Goal: Information Seeking & Learning: Learn about a topic

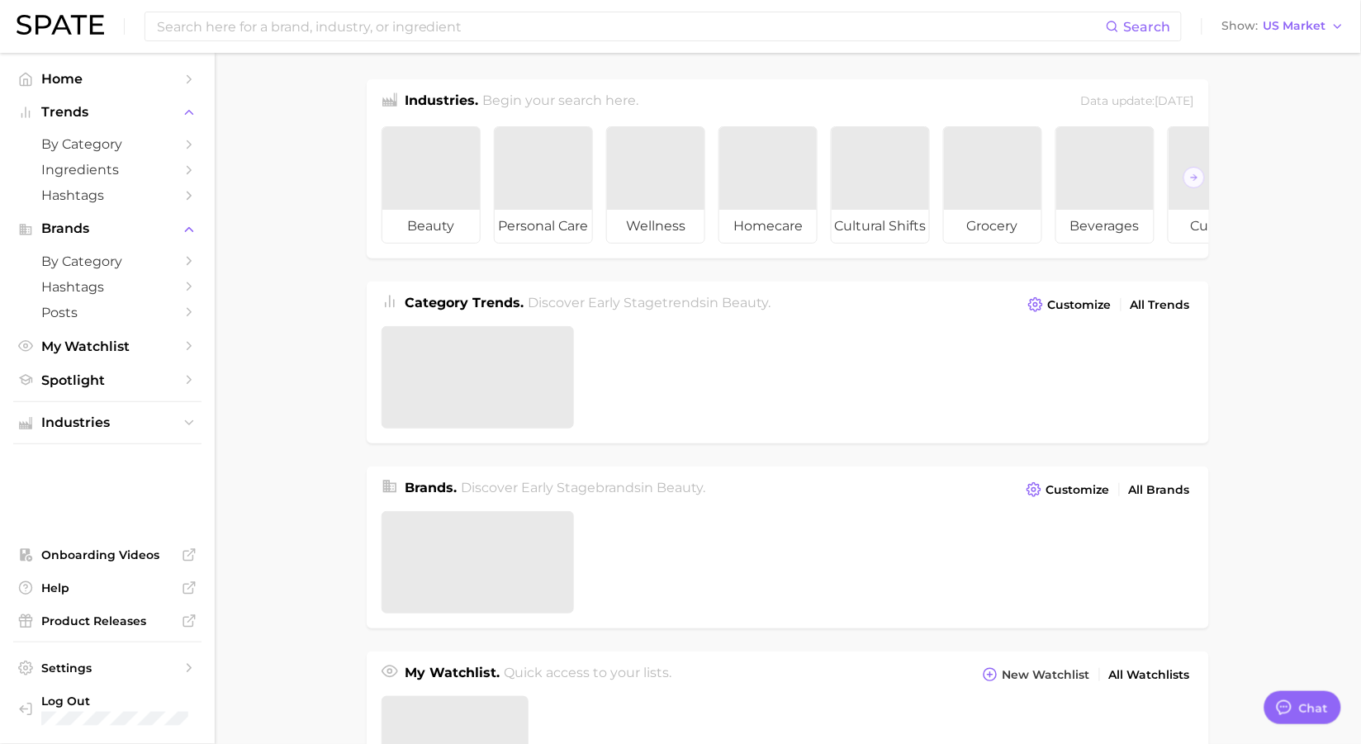
type textarea "x"
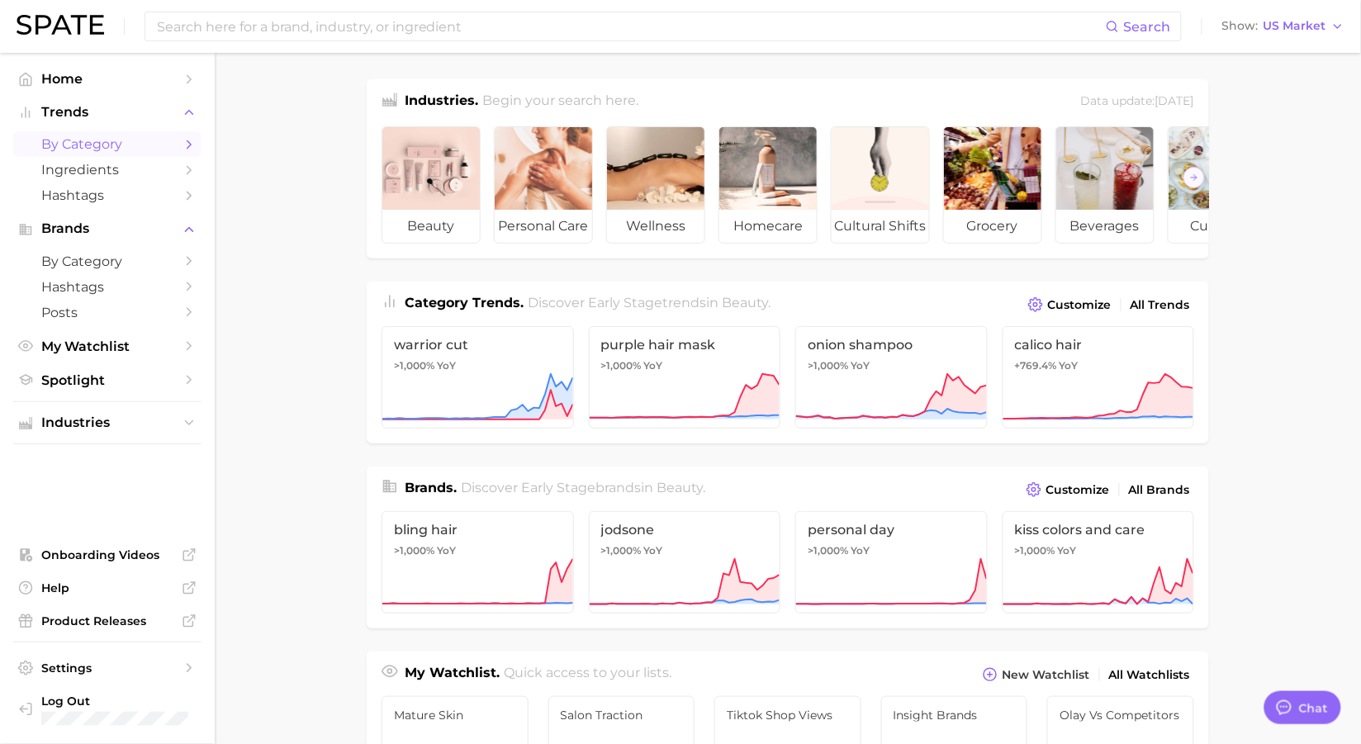
click at [92, 149] on span "by Category" at bounding box center [107, 144] width 132 height 16
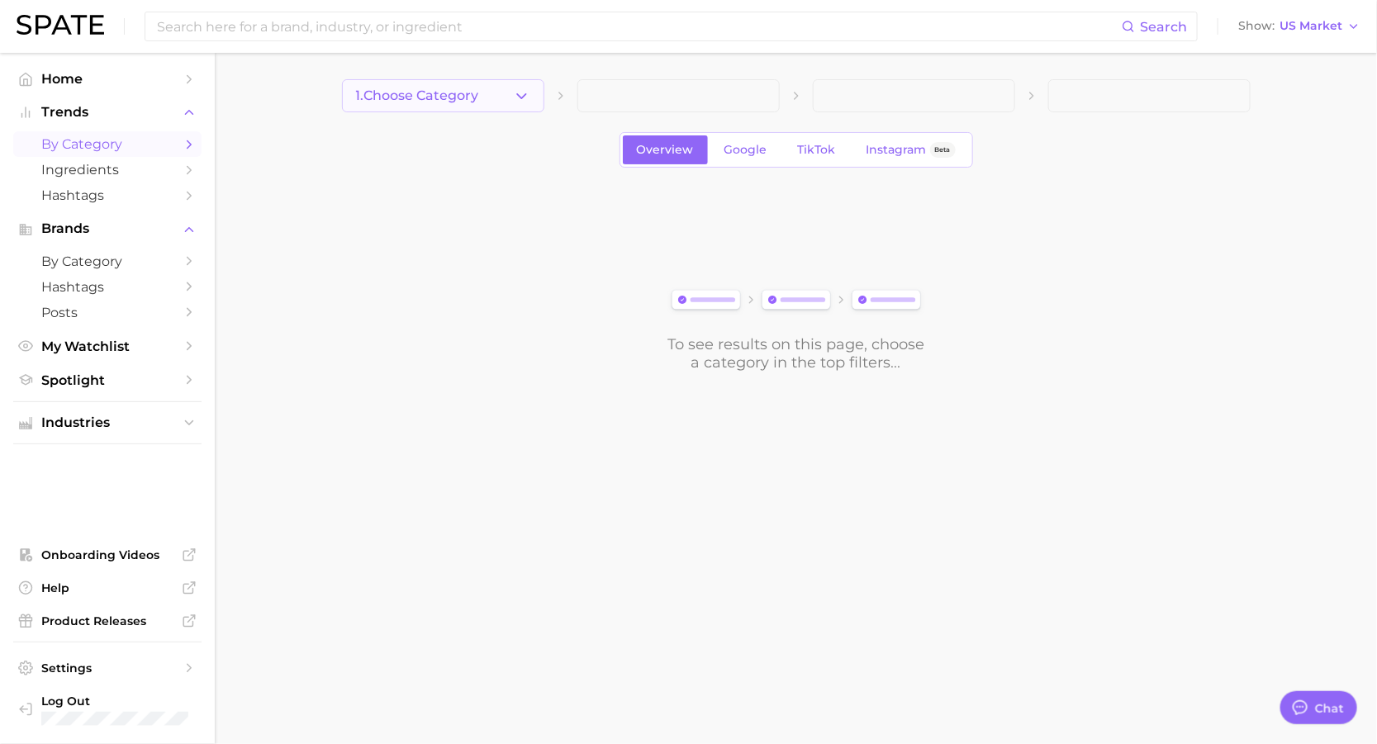
click at [445, 99] on span "1. Choose Category" at bounding box center [417, 95] width 123 height 15
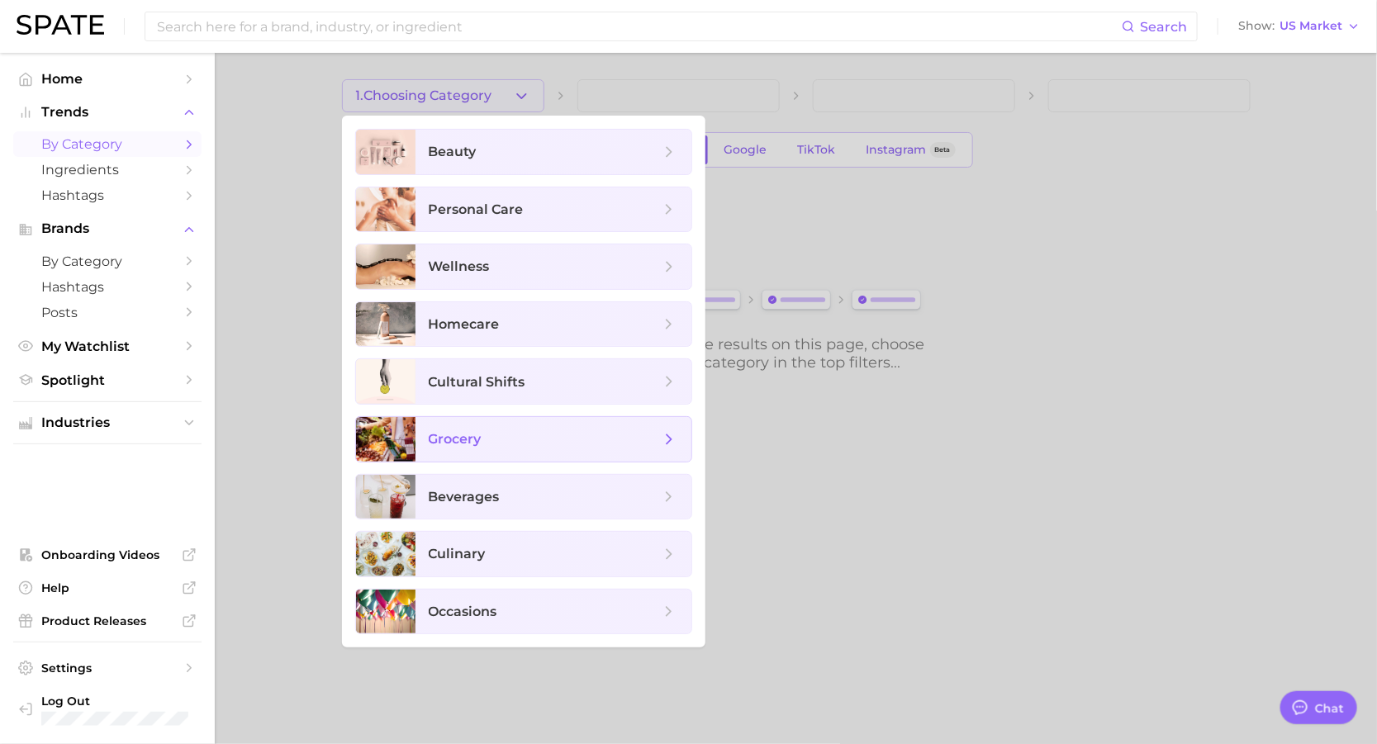
click at [482, 459] on span "grocery" at bounding box center [553, 439] width 276 height 45
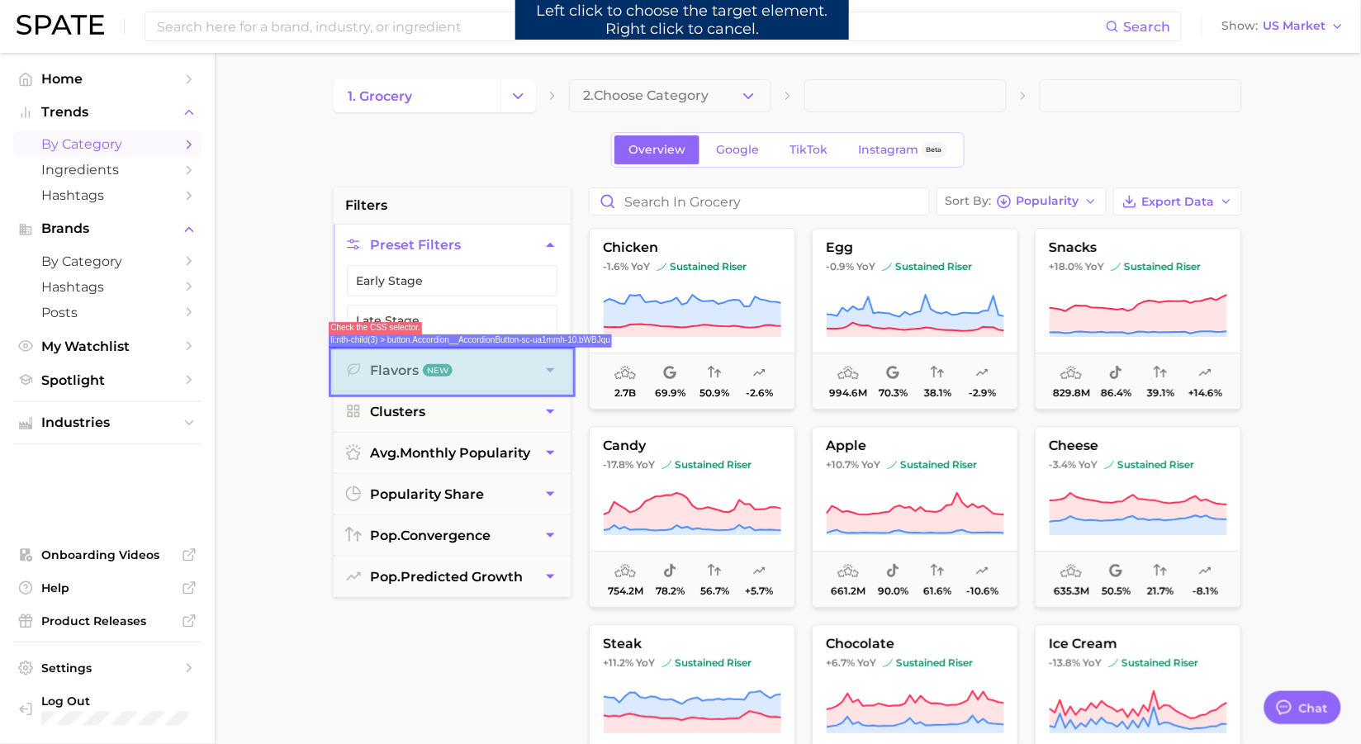
click at [382, 372] on button "Flavors New" at bounding box center [452, 370] width 237 height 40
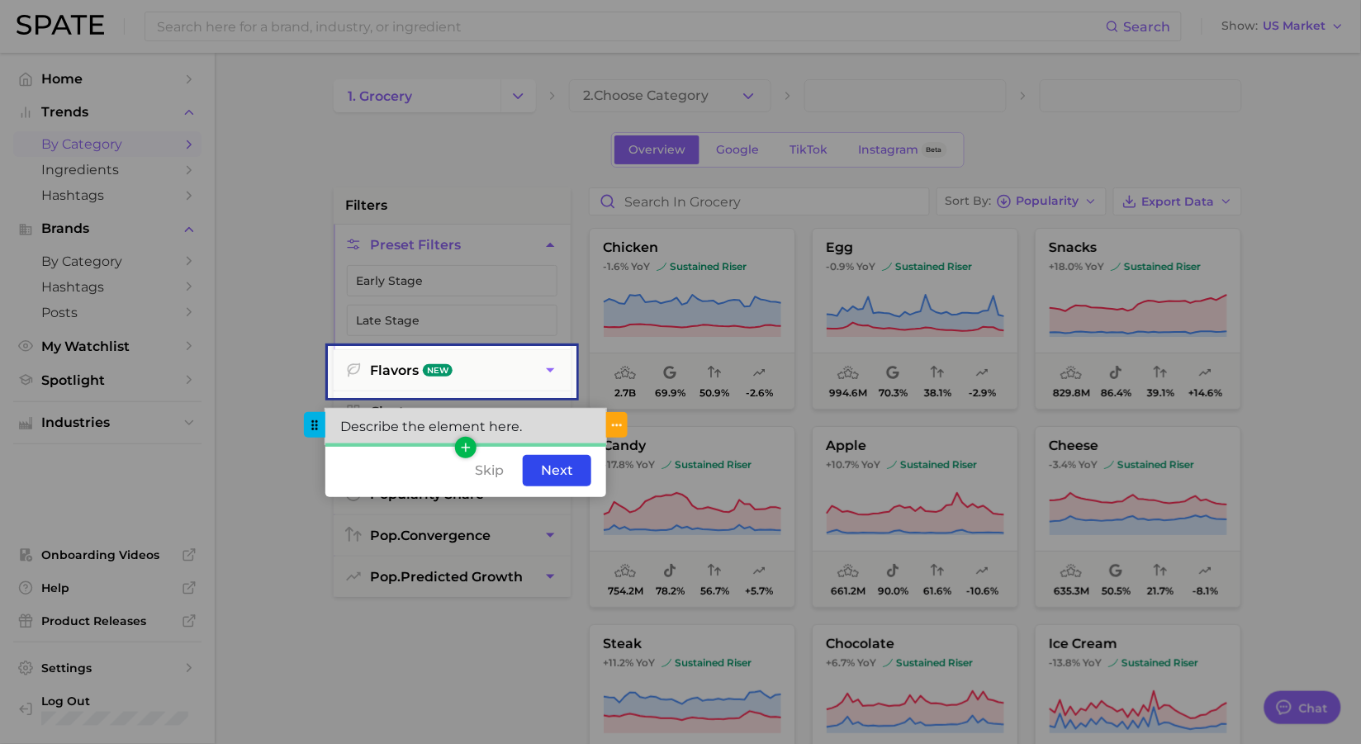
click at [484, 429] on div "Describe the element here." at bounding box center [465, 427] width 281 height 36
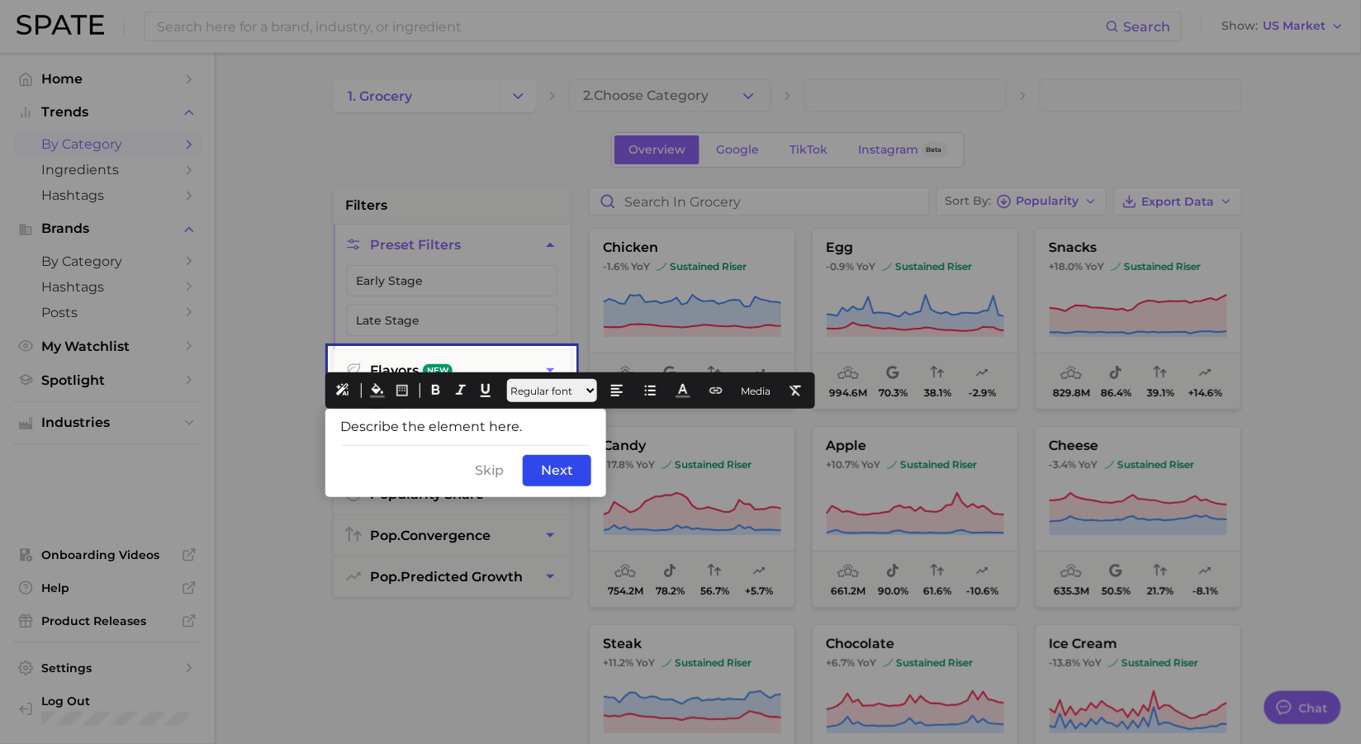
drag, startPoint x: 540, startPoint y: 429, endPoint x: 251, endPoint y: 420, distance: 289.2
click at [382, 391] on icon at bounding box center [377, 390] width 15 height 15
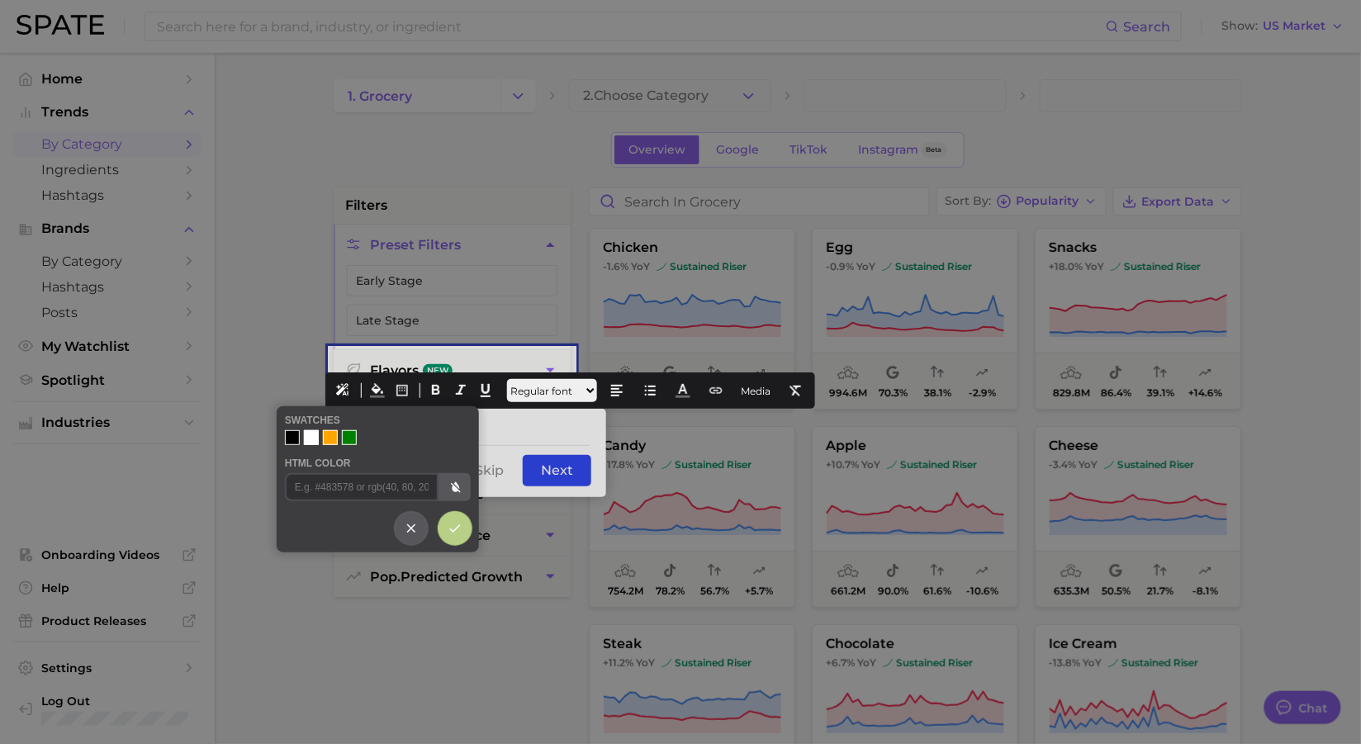
click at [292, 435] on div at bounding box center [292, 437] width 15 height 15
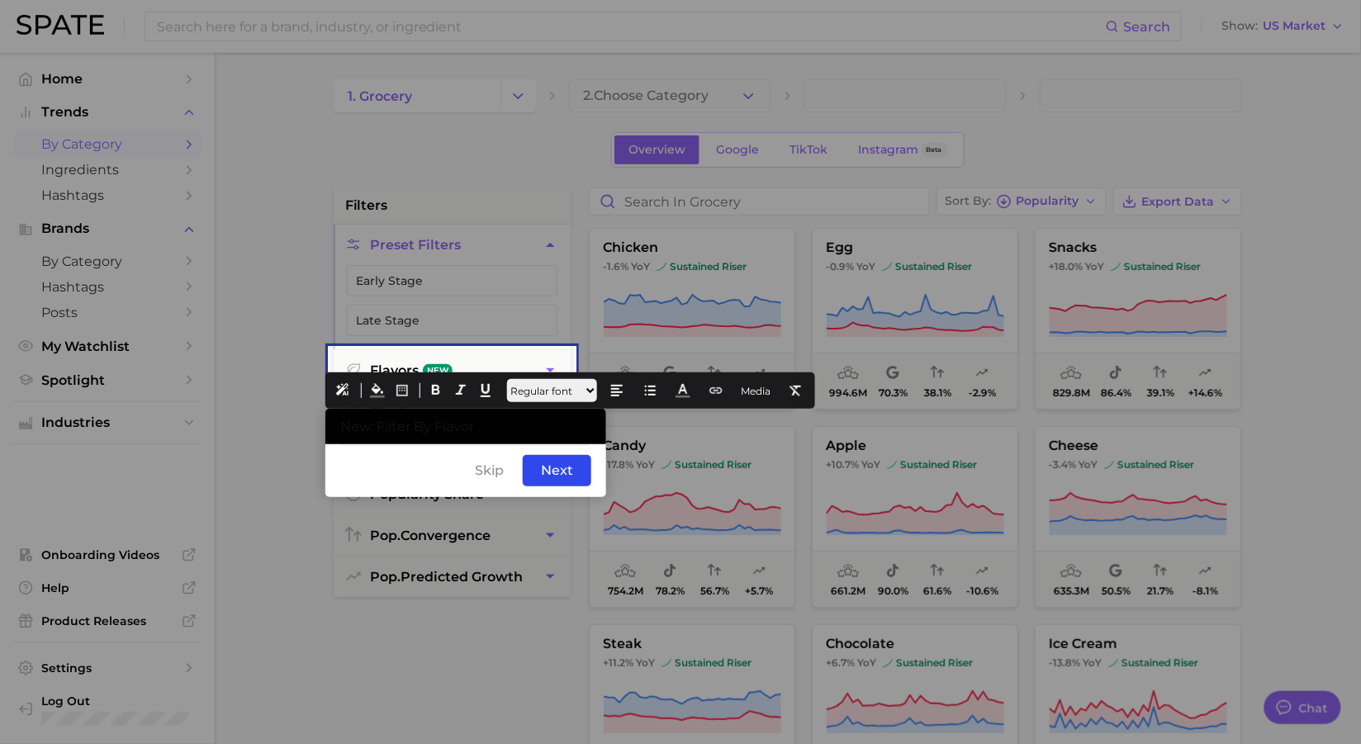
drag, startPoint x: 462, startPoint y: 426, endPoint x: 352, endPoint y: 408, distance: 111.3
click at [325, 425] on div "New: Filter By Flavor" at bounding box center [465, 427] width 281 height 36
click at [436, 385] on icon at bounding box center [436, 390] width 15 height 15
click at [690, 397] on icon at bounding box center [683, 390] width 15 height 15
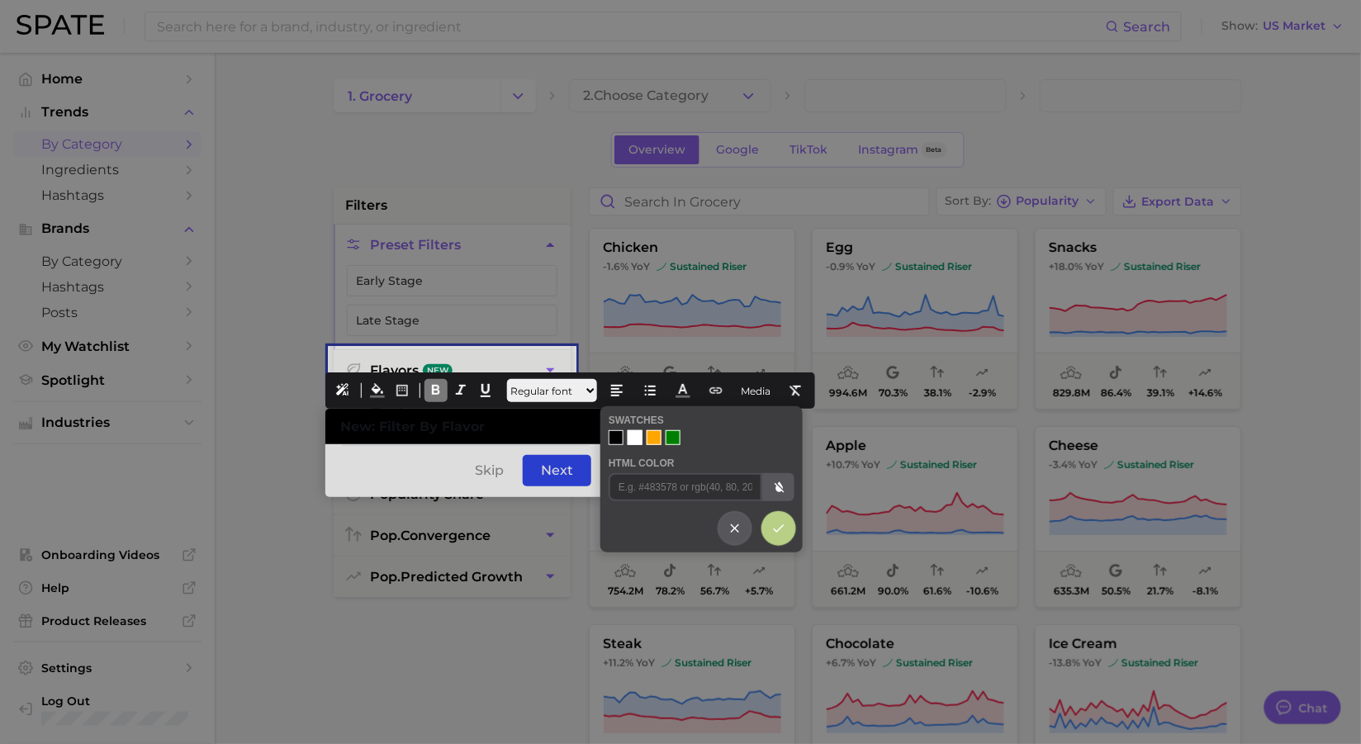
click at [639, 443] on div at bounding box center [635, 437] width 15 height 15
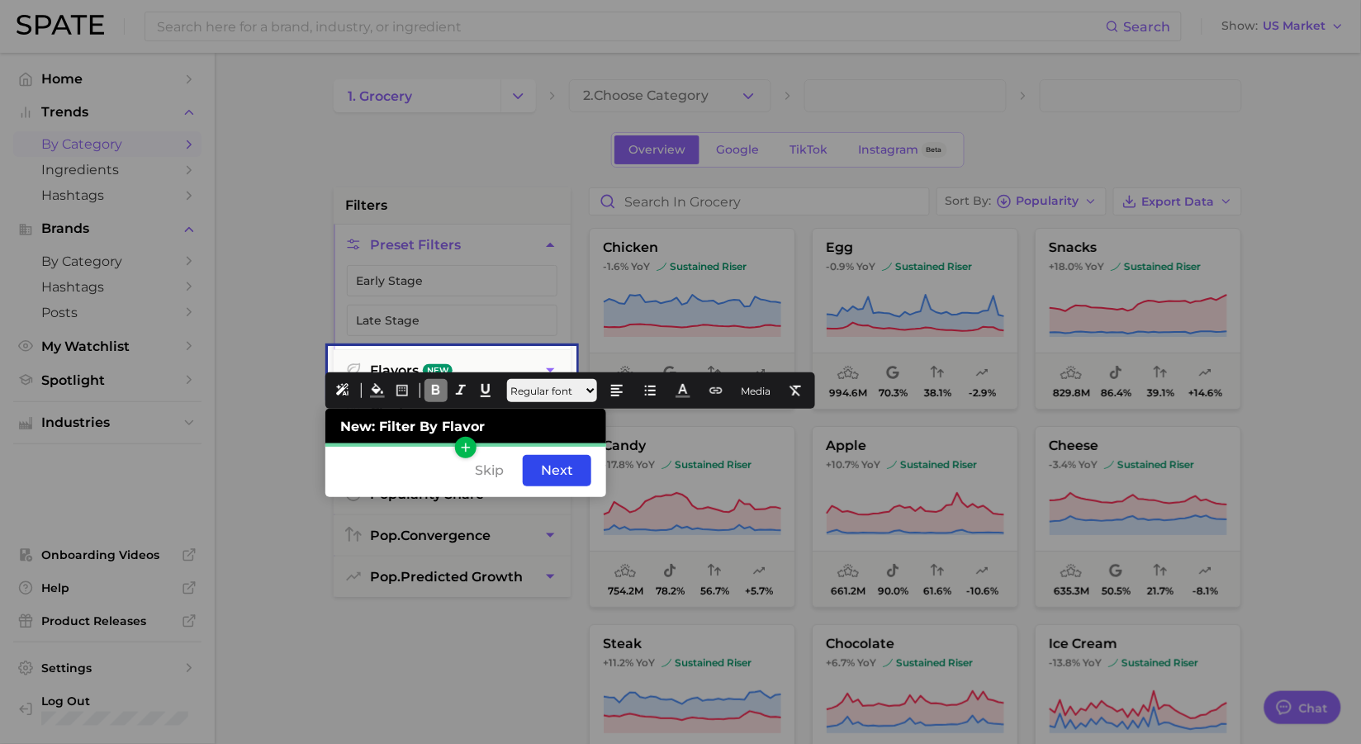
click at [467, 450] on icon "button" at bounding box center [465, 447] width 15 height 15
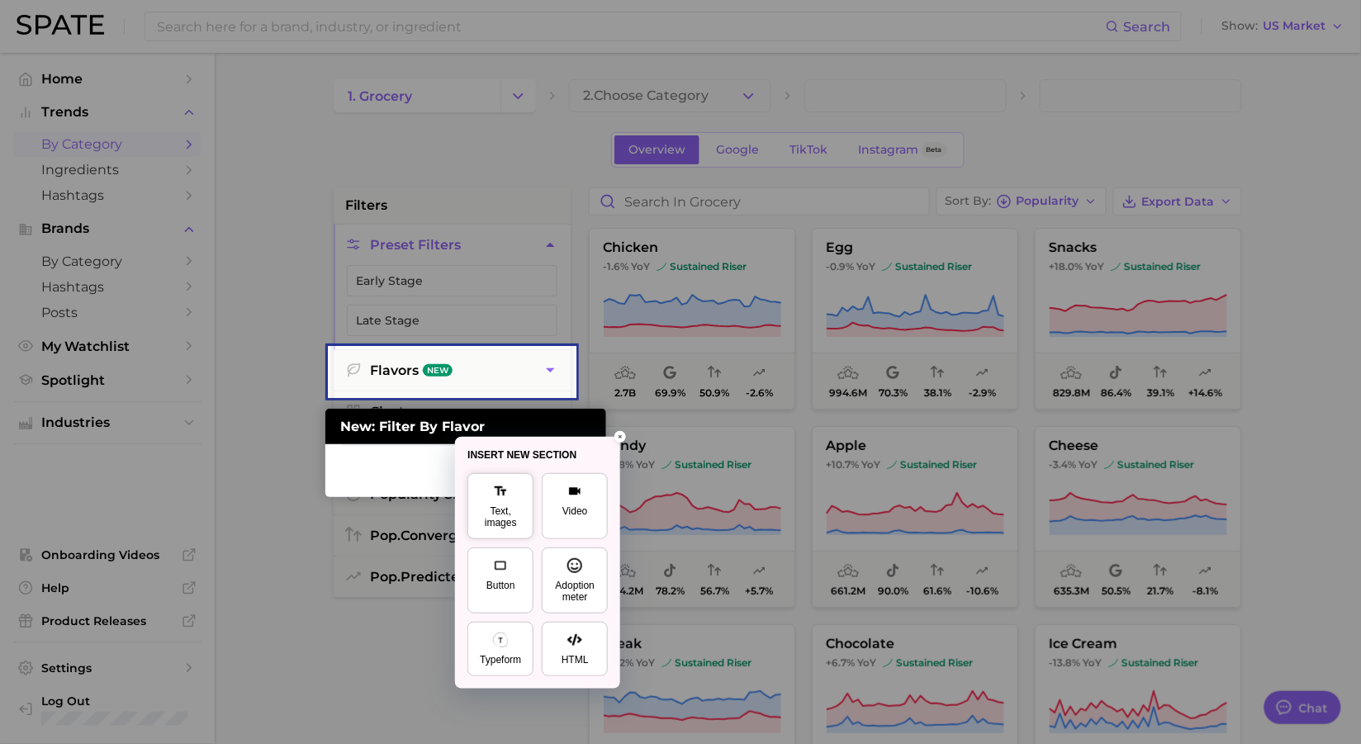
click at [511, 491] on button "Text, images" at bounding box center [500, 506] width 66 height 66
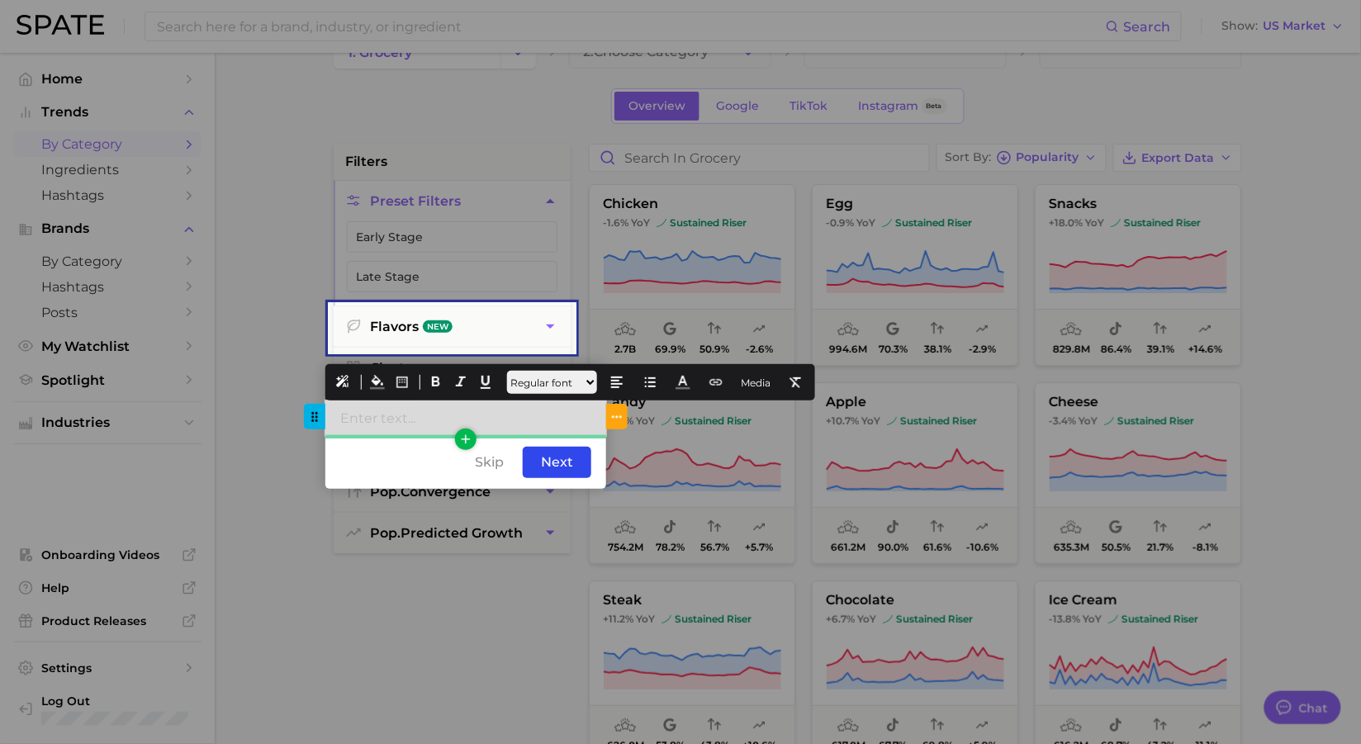
scroll to position [40, 0]
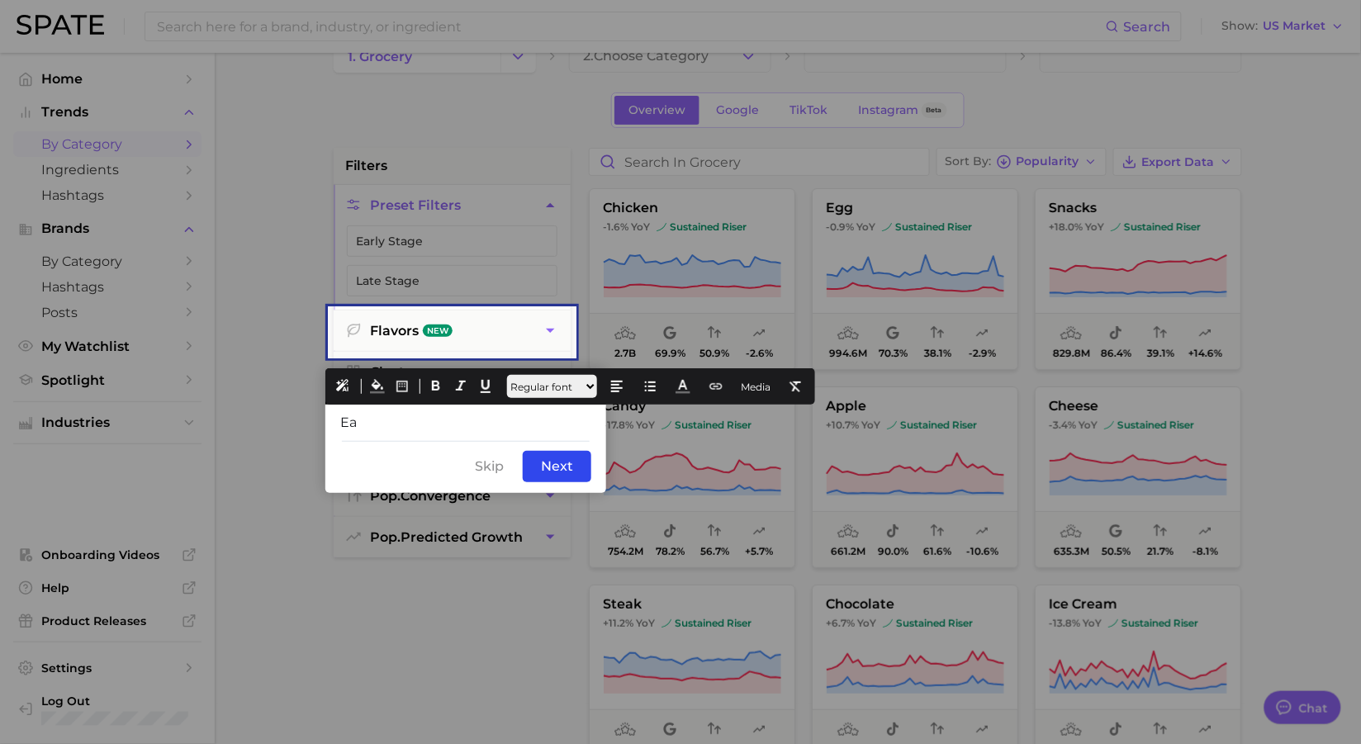
click at [420, 470] on div "Skip Back Next" at bounding box center [465, 466] width 281 height 53
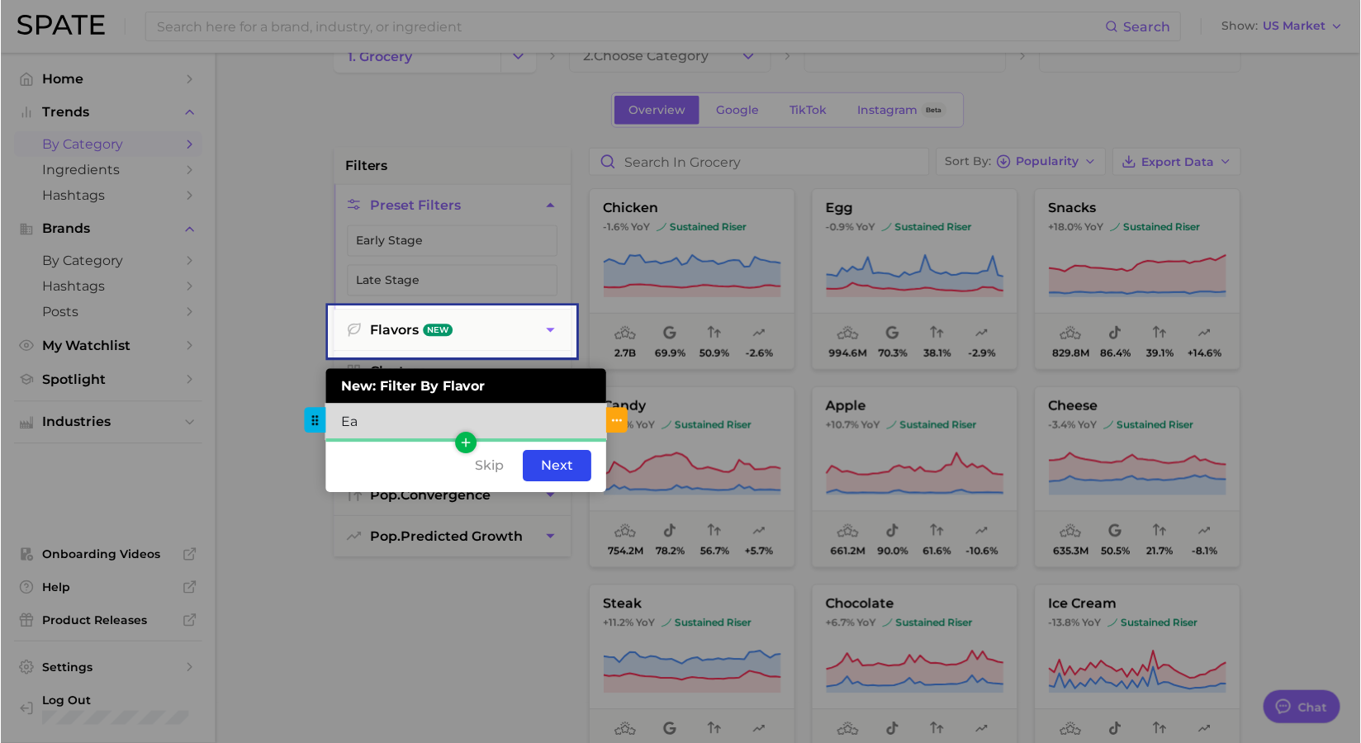
scroll to position [36, 0]
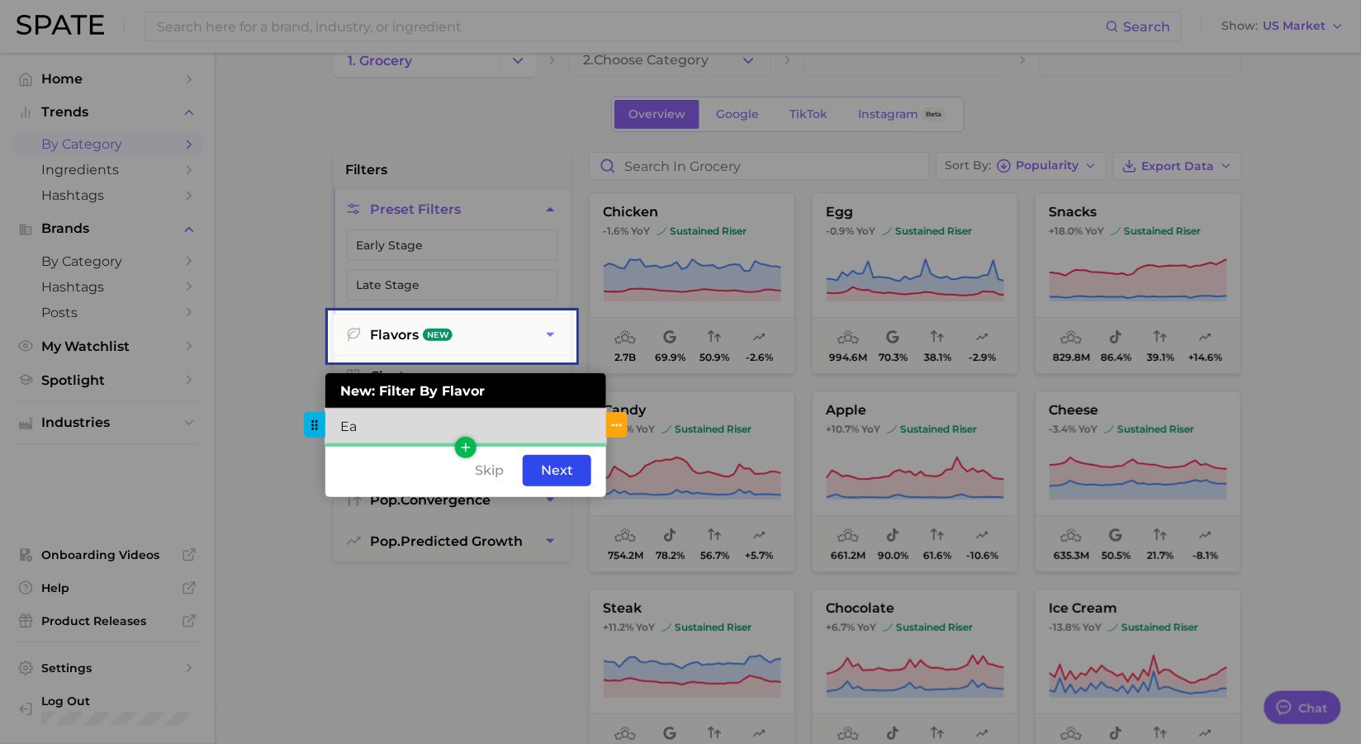
click at [424, 439] on div "Ea" at bounding box center [465, 427] width 281 height 36
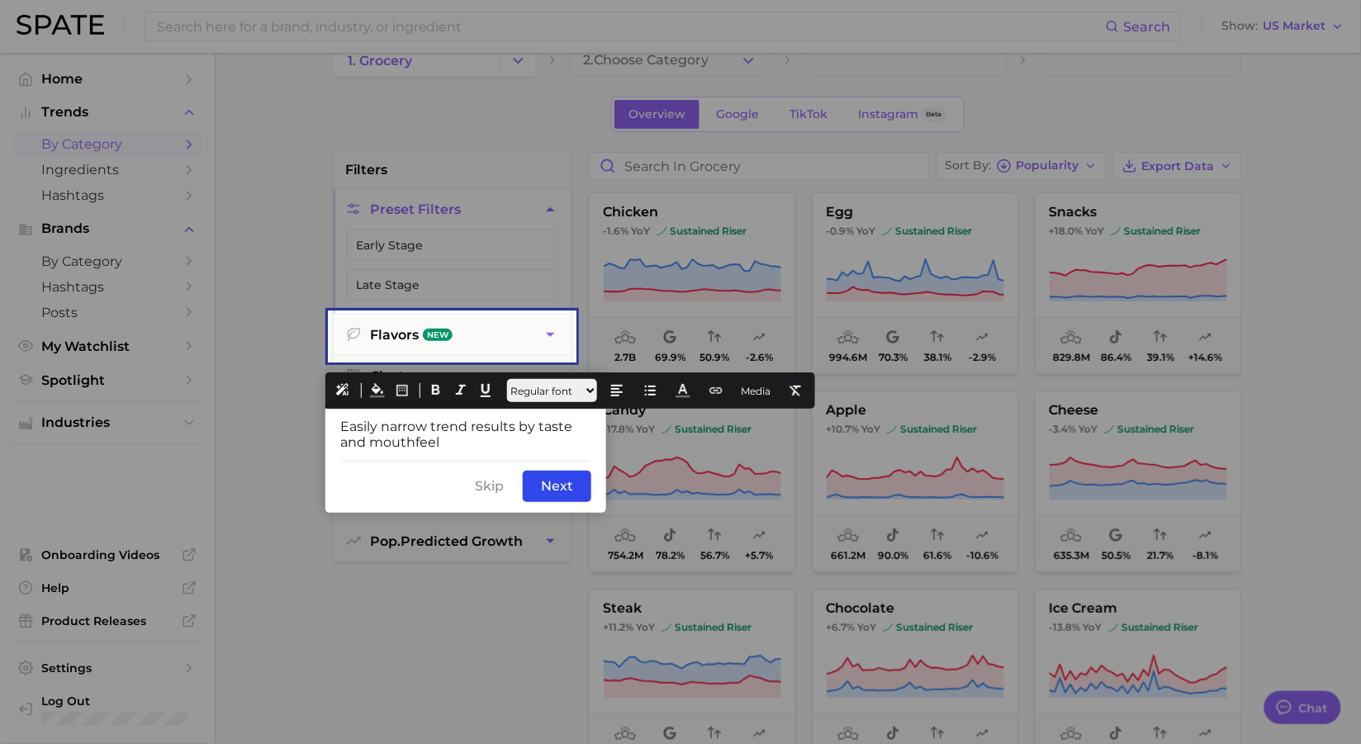
type textarea "x"
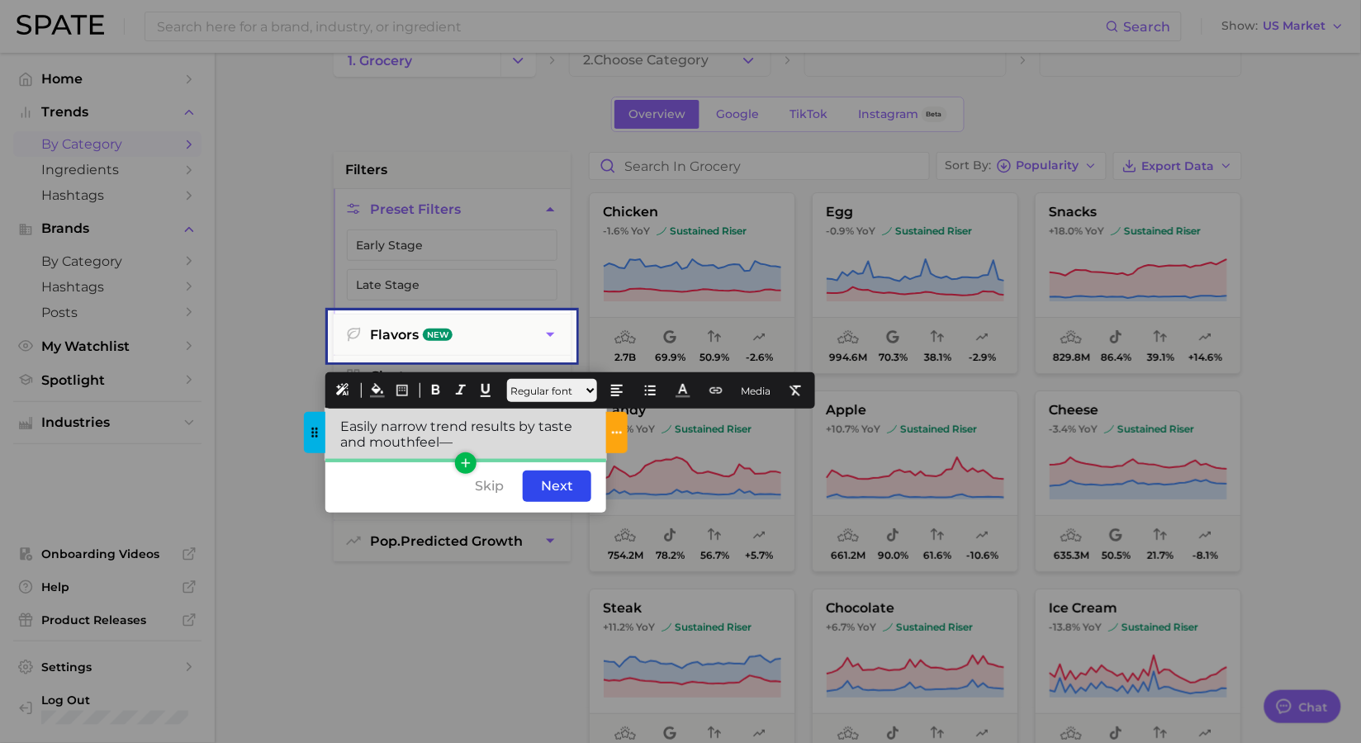
click at [495, 447] on div "Easily narrow trend results by taste and mouthfeel—" at bounding box center [465, 434] width 281 height 51
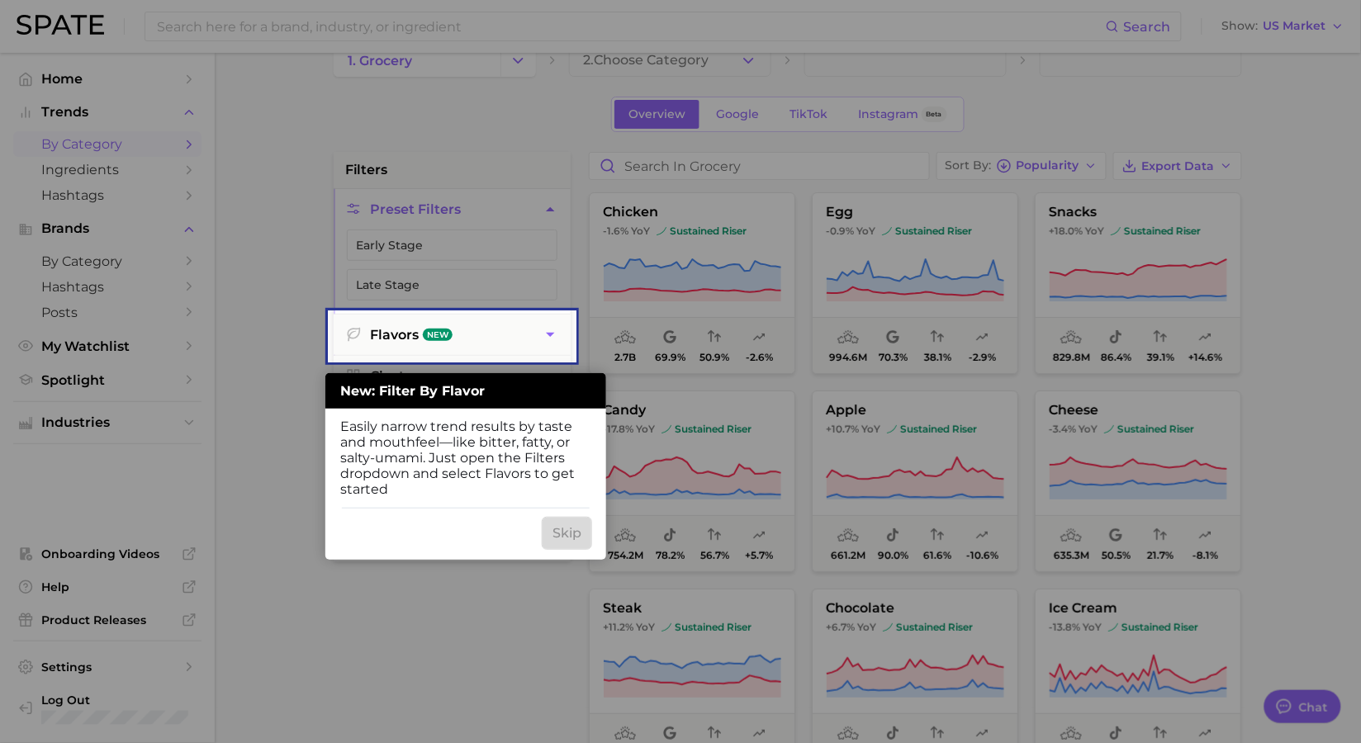
click at [560, 529] on div "Skip" at bounding box center [567, 533] width 49 height 31
drag, startPoint x: 580, startPoint y: 529, endPoint x: 548, endPoint y: 529, distance: 32.2
click at [548, 529] on div "Skip" at bounding box center [567, 533] width 49 height 31
click at [581, 538] on div "Next" at bounding box center [557, 533] width 69 height 31
drag, startPoint x: 420, startPoint y: 527, endPoint x: 376, endPoint y: 527, distance: 44.6
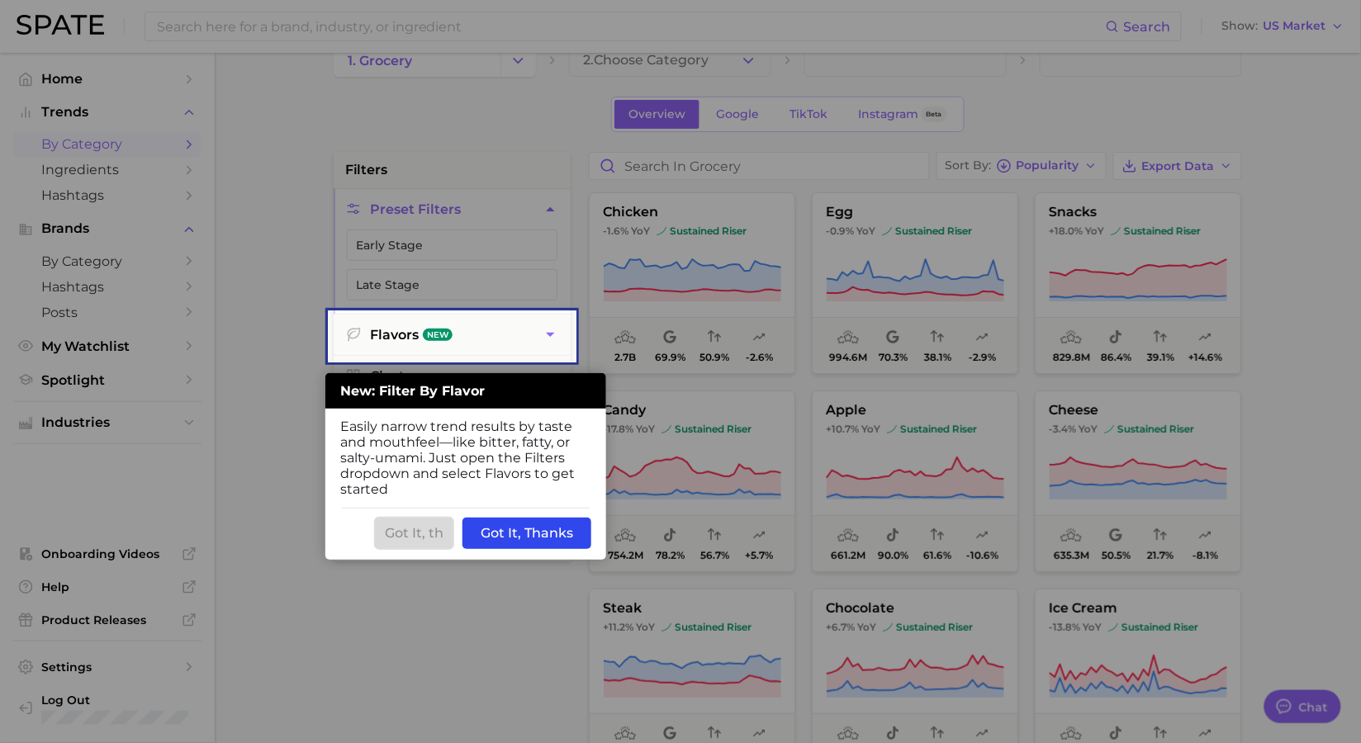
click at [376, 527] on div "Got It, th" at bounding box center [414, 533] width 78 height 31
click at [376, 529] on div "Back Got It, Thanks" at bounding box center [465, 533] width 281 height 53
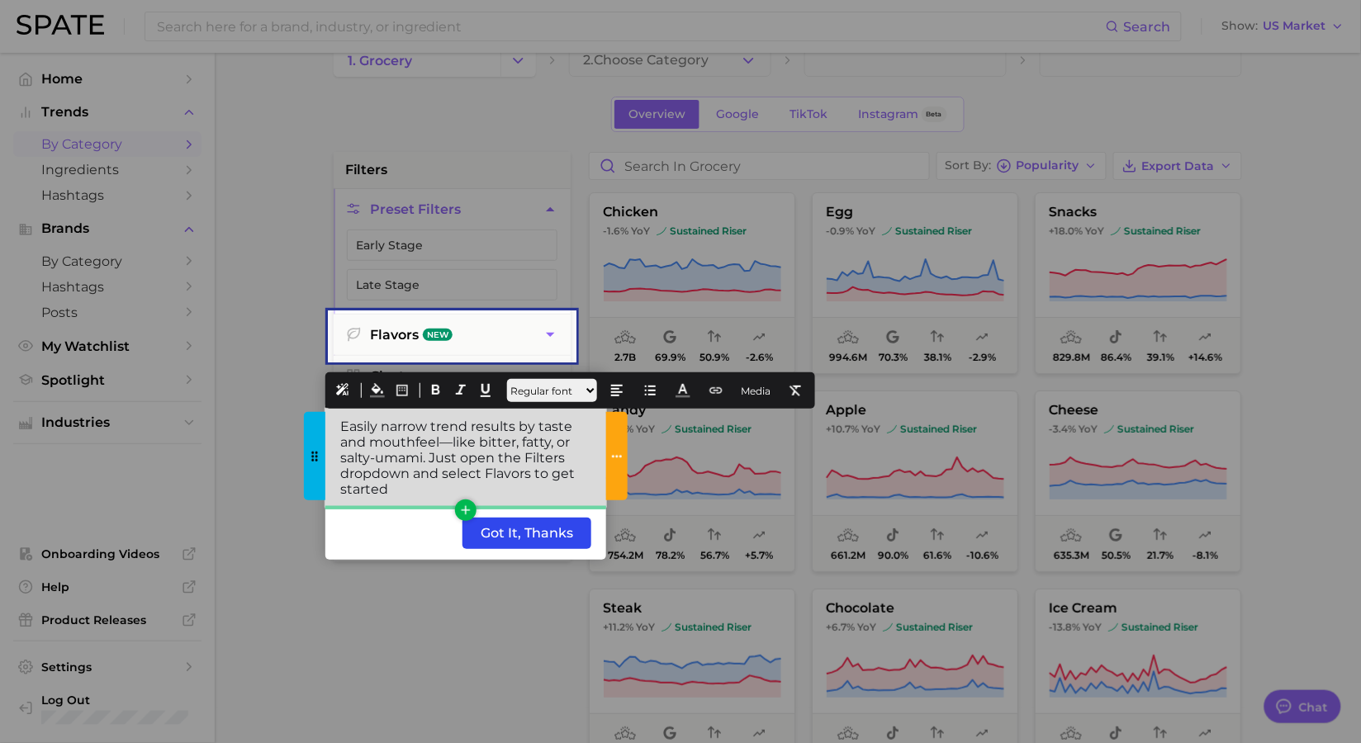
drag, startPoint x: 393, startPoint y: 488, endPoint x: 326, endPoint y: 421, distance: 94.6
click at [326, 421] on div "Easily narrow trend results by taste and mouthfeel—like bitter, fatty, or salty…" at bounding box center [465, 458] width 281 height 98
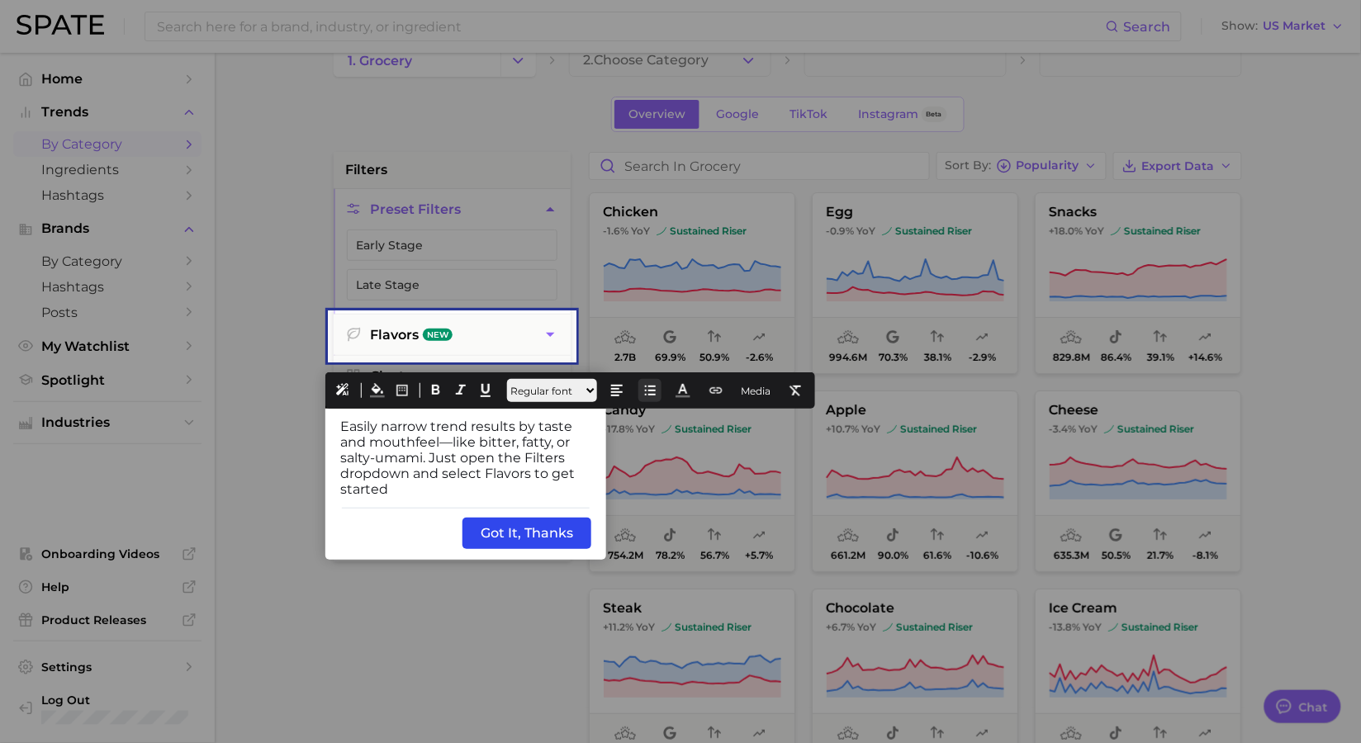
drag, startPoint x: 699, startPoint y: 390, endPoint x: 680, endPoint y: 396, distance: 19.9
click at [690, 391] on icon at bounding box center [683, 390] width 15 height 15
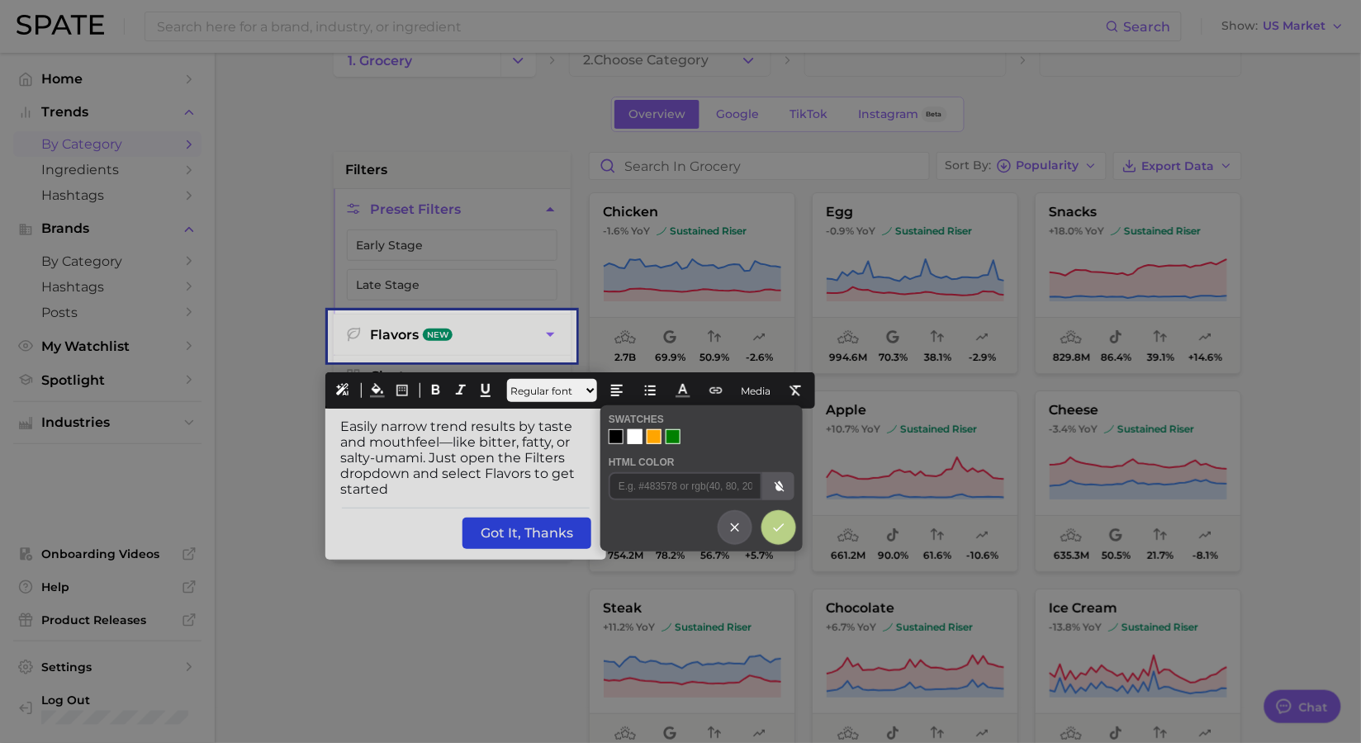
click at [631, 439] on div at bounding box center [635, 436] width 15 height 15
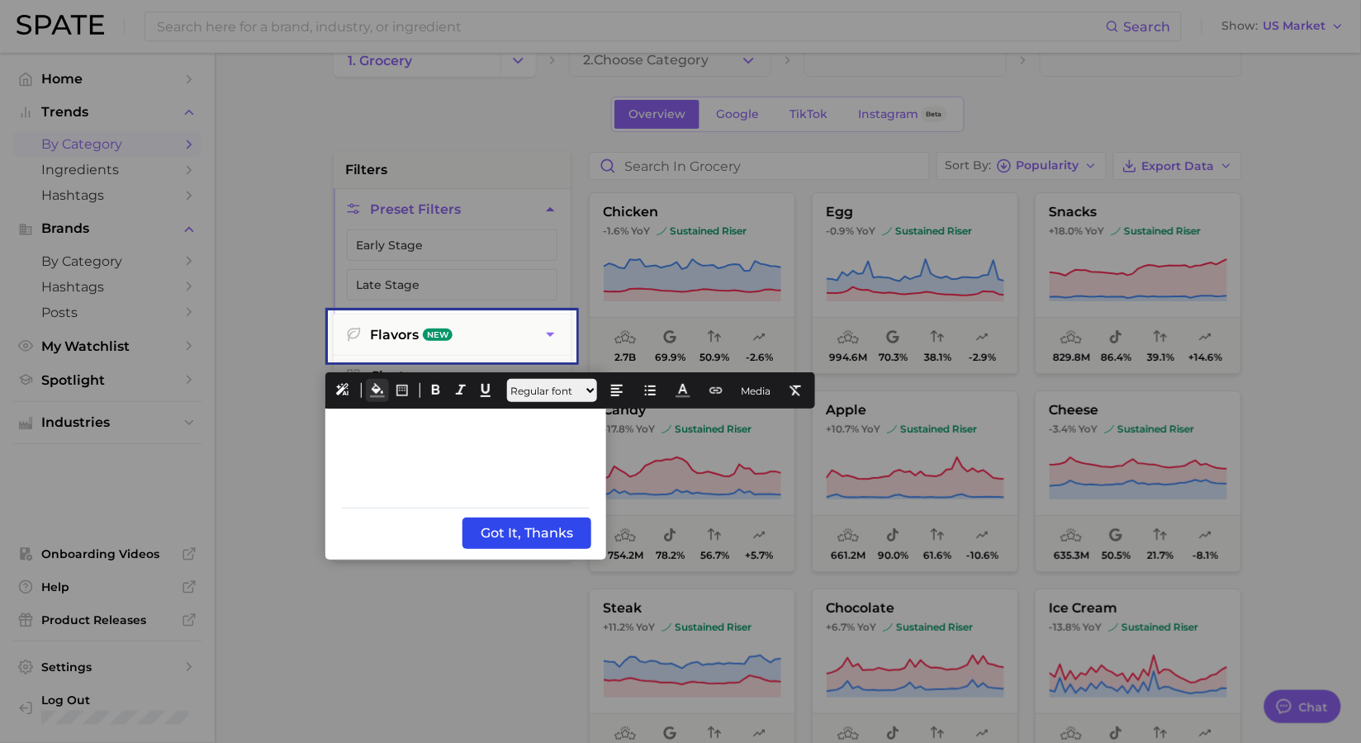
click at [379, 399] on button at bounding box center [377, 390] width 23 height 23
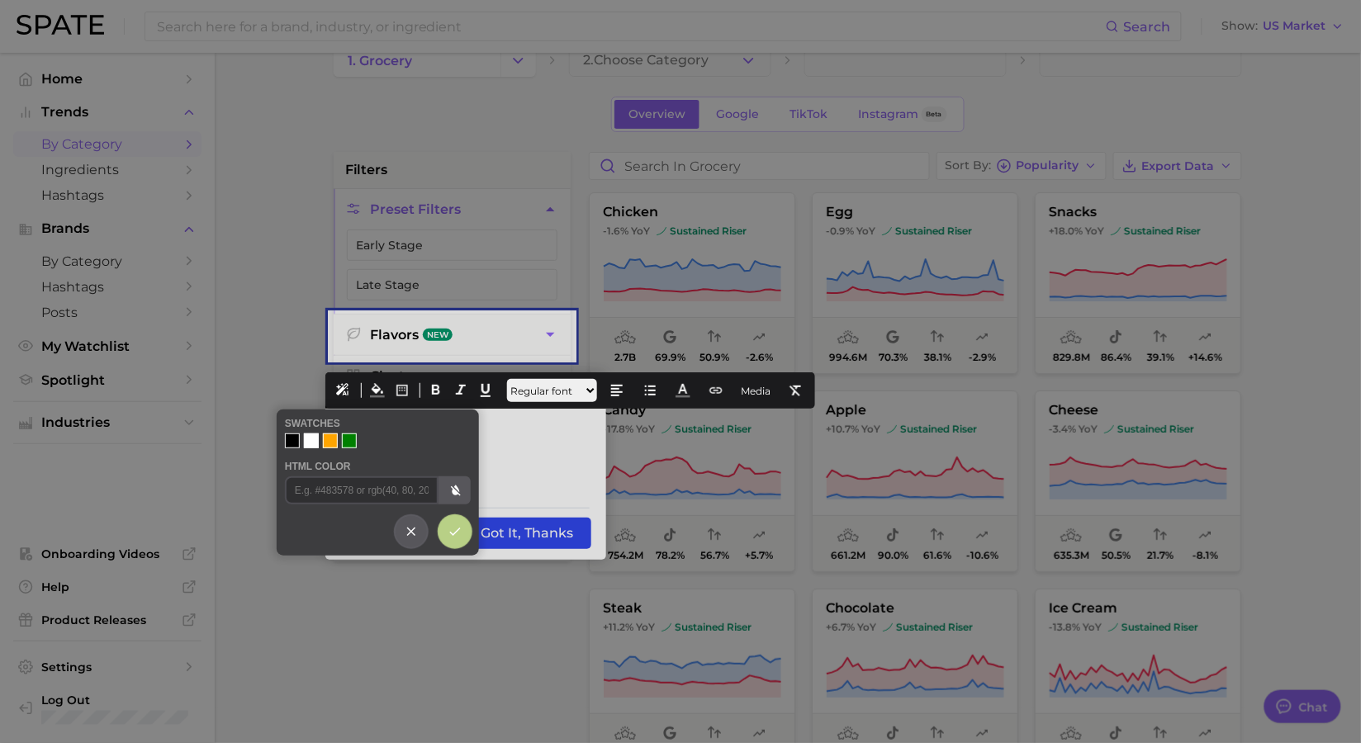
click at [286, 436] on div at bounding box center [292, 441] width 15 height 15
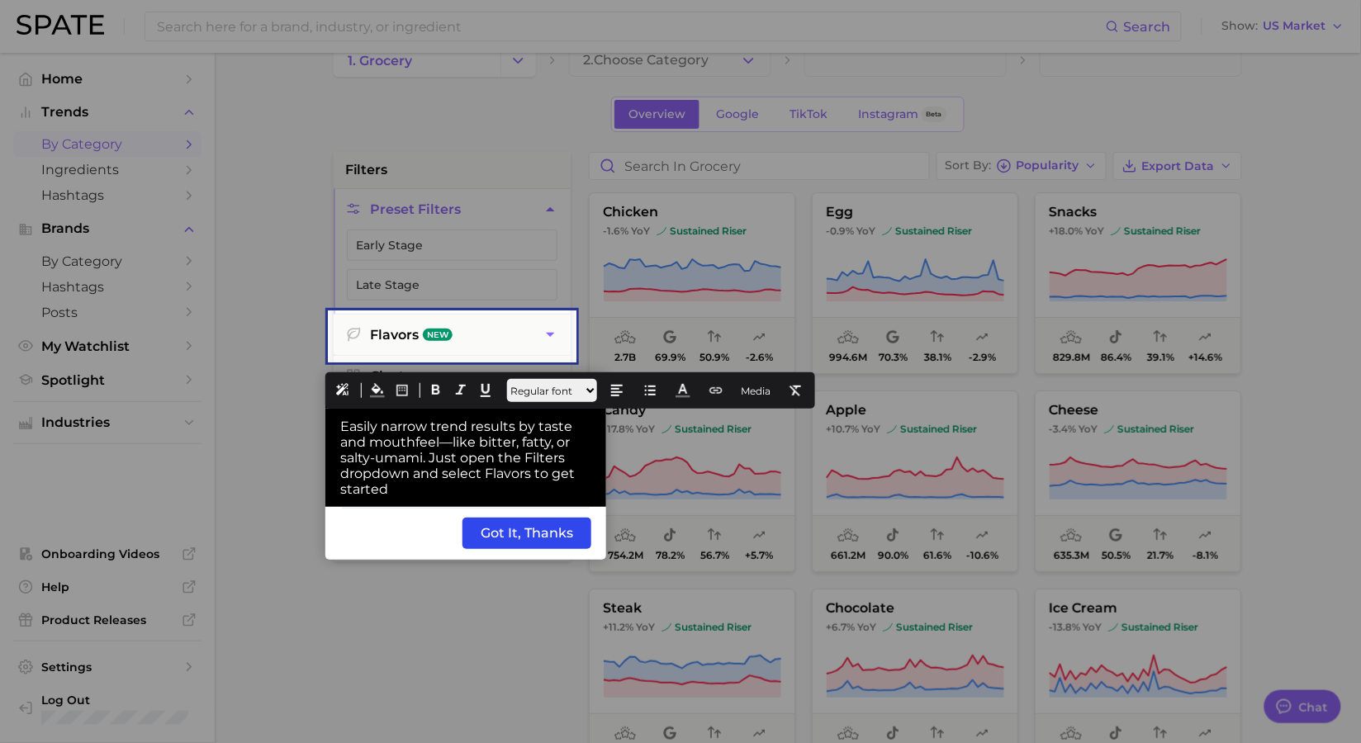
click at [369, 535] on div "Back Got It, Thanks" at bounding box center [465, 533] width 281 height 53
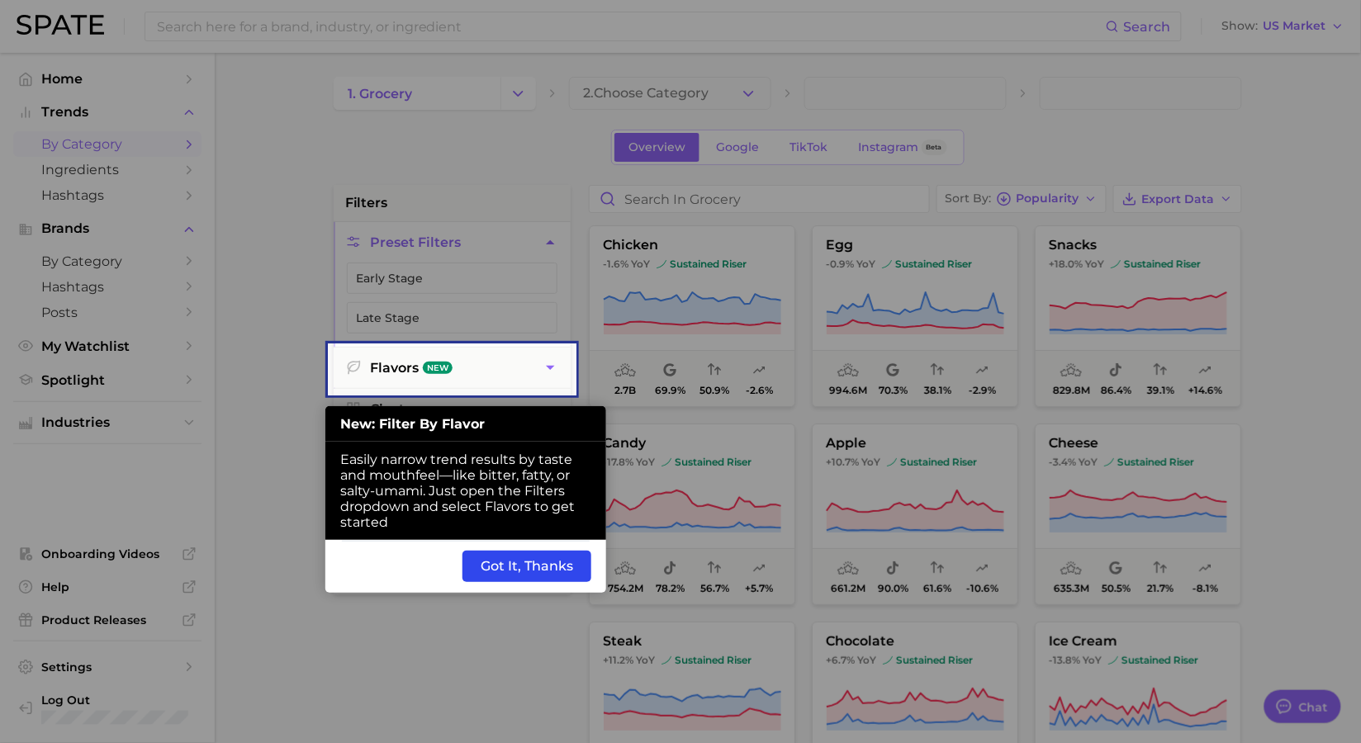
scroll to position [0, 0]
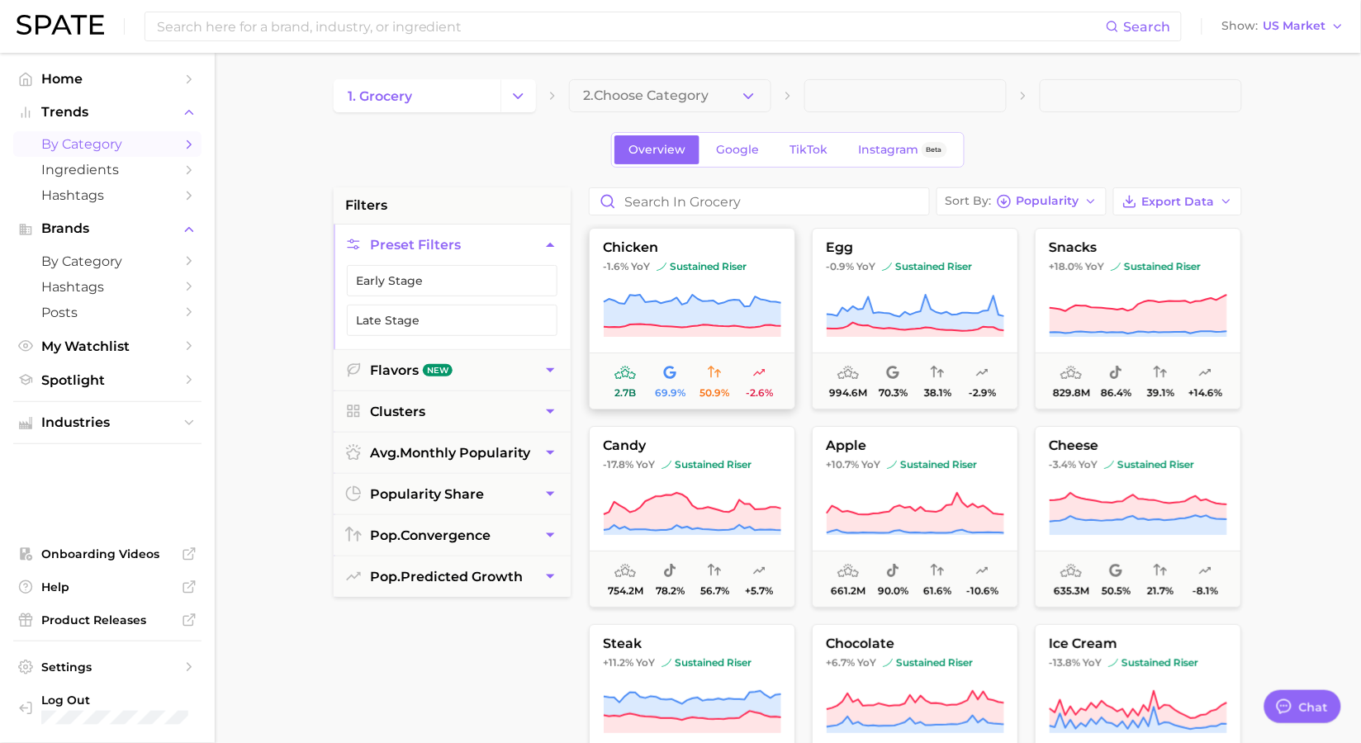
click at [675, 289] on button "chicken -1.6% YoY sustained riser 2.7b 69.9% 50.9% -2.6%" at bounding box center [692, 319] width 206 height 182
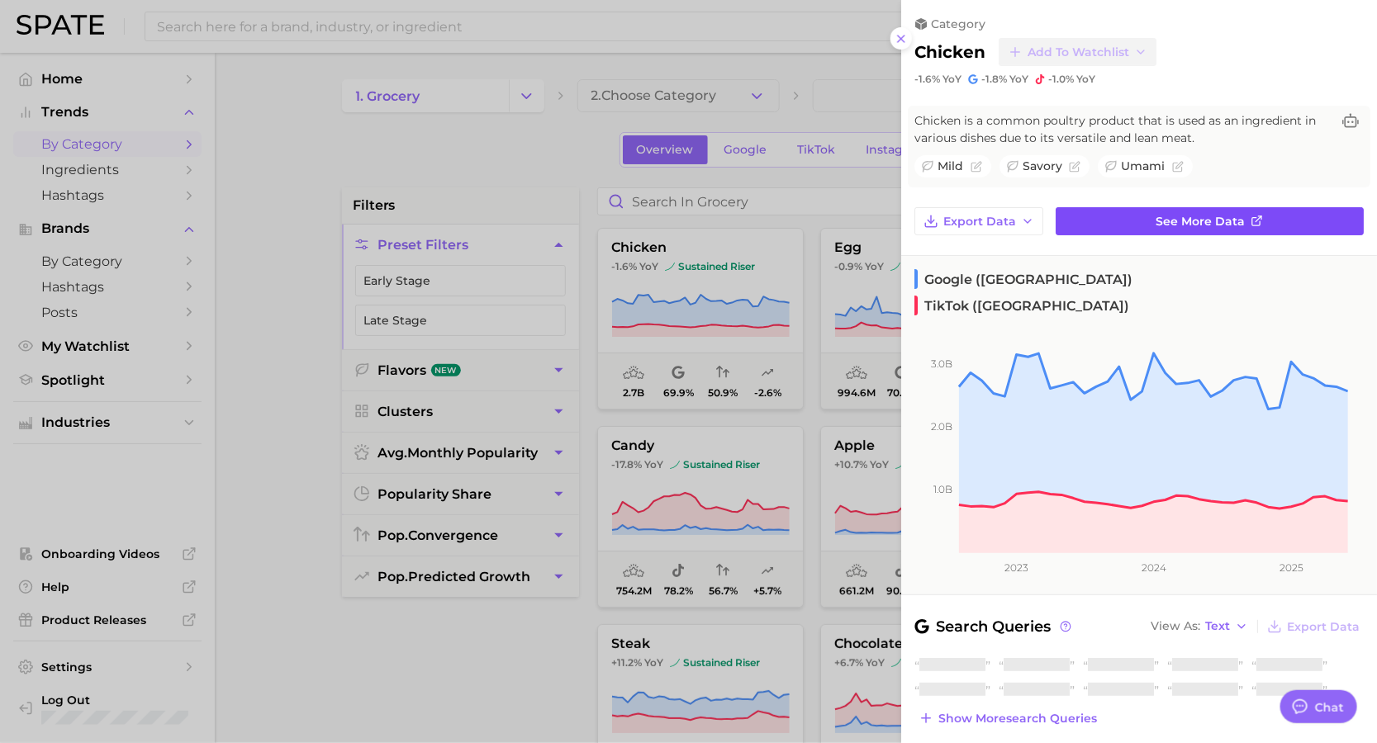
click at [1253, 215] on icon at bounding box center [1256, 221] width 13 height 13
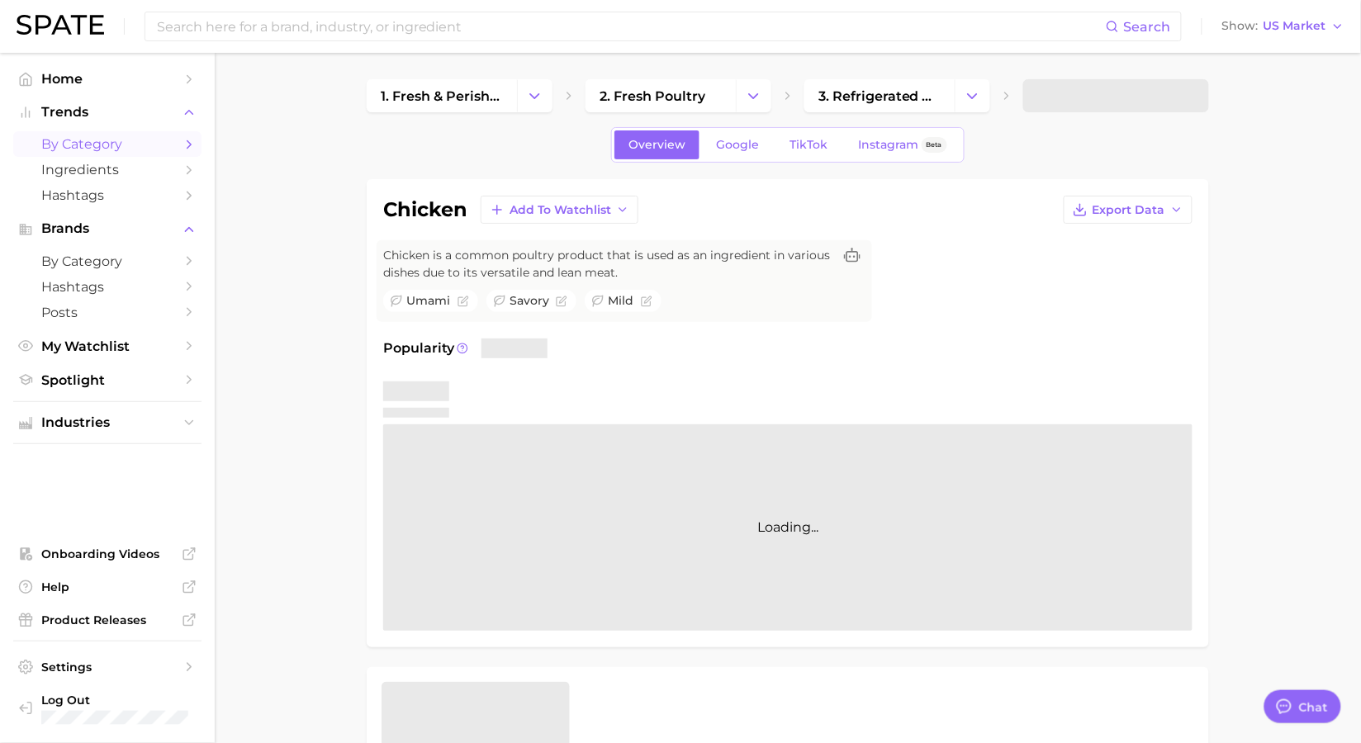
type textarea "x"
click at [121, 142] on span "by Category" at bounding box center [107, 144] width 132 height 16
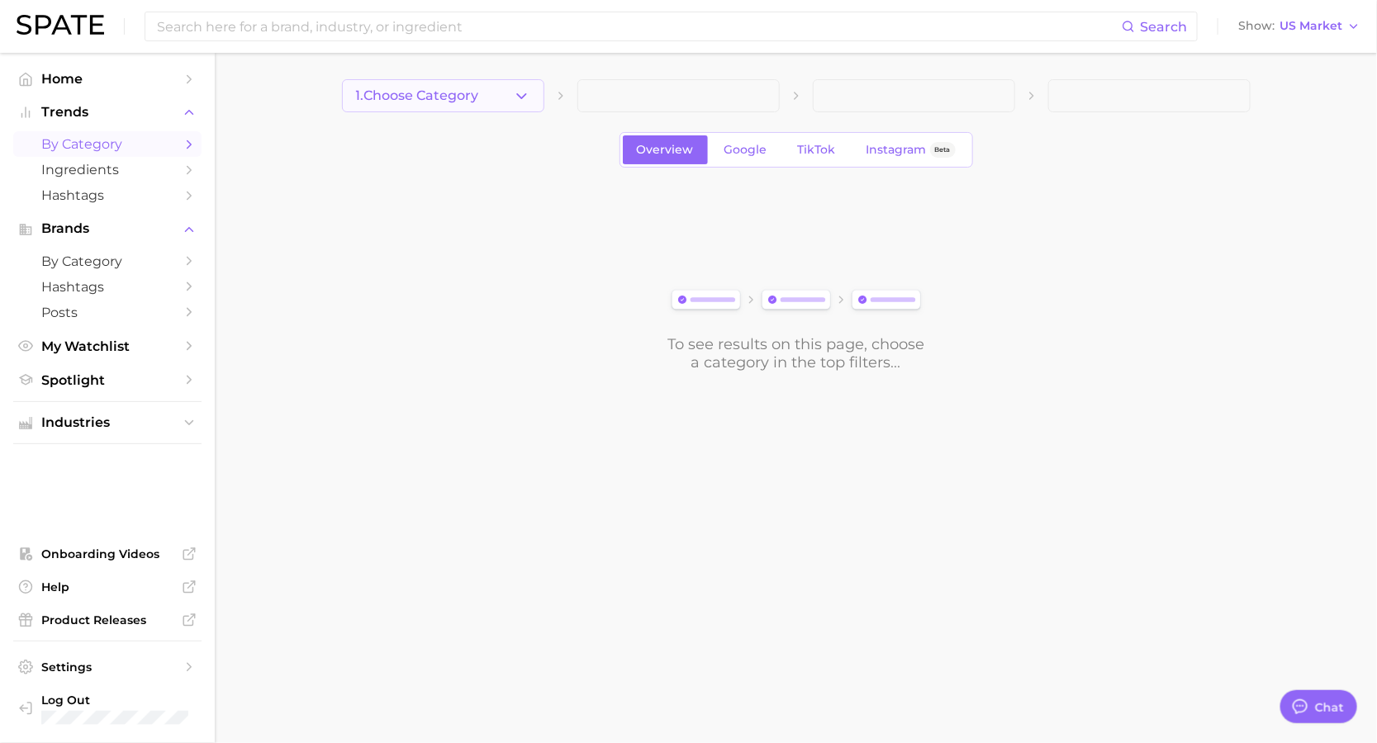
click at [462, 92] on span "1. Choose Category" at bounding box center [417, 95] width 123 height 15
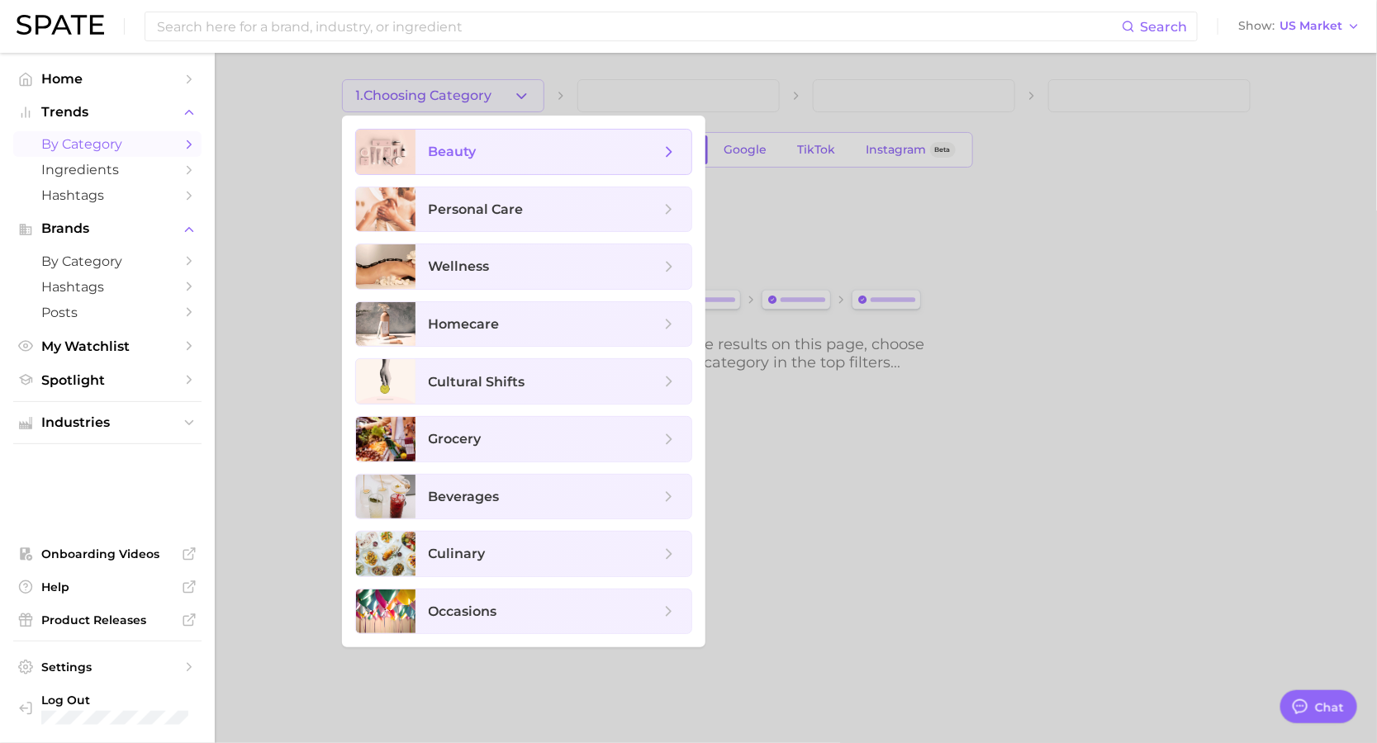
click at [497, 156] on span "beauty" at bounding box center [544, 152] width 231 height 18
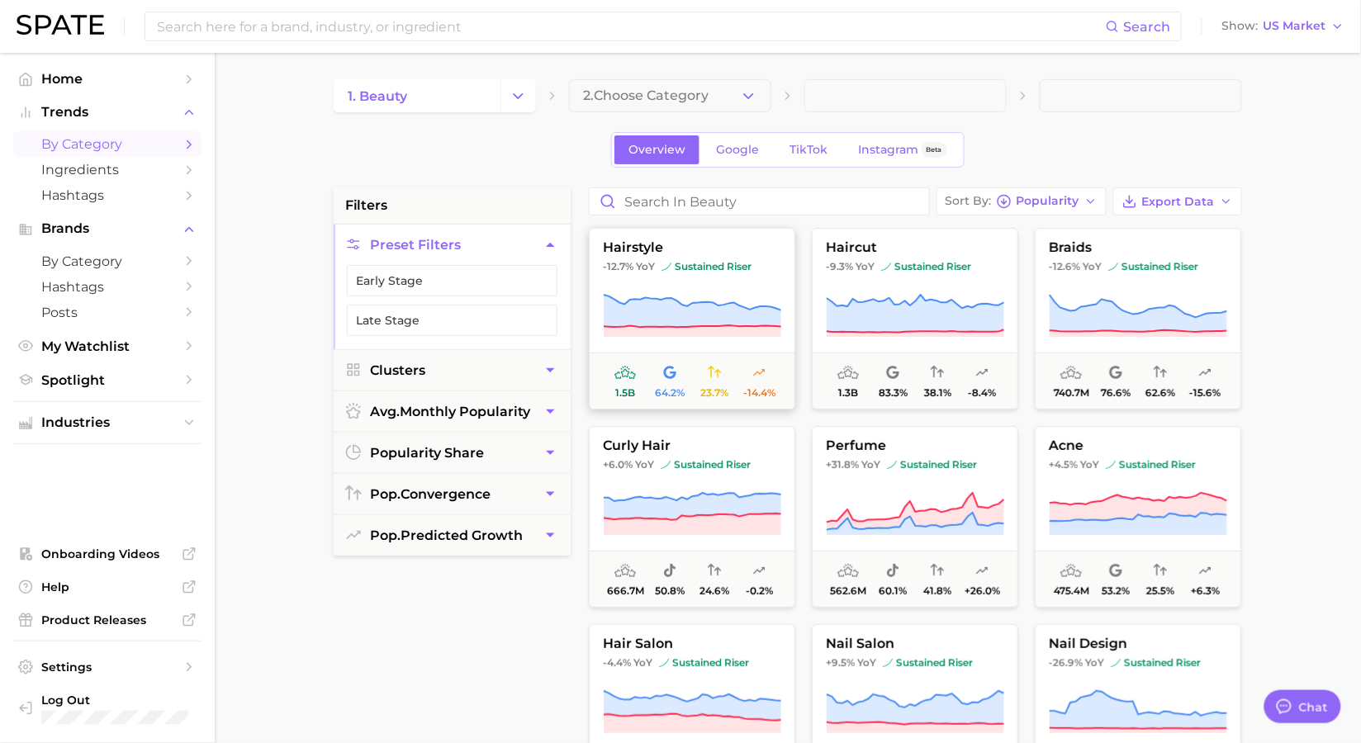
click at [660, 285] on button "hairstyle -12.7% YoY sustained riser 1.5b 64.2% 23.7% -14.4%" at bounding box center [692, 319] width 206 height 182
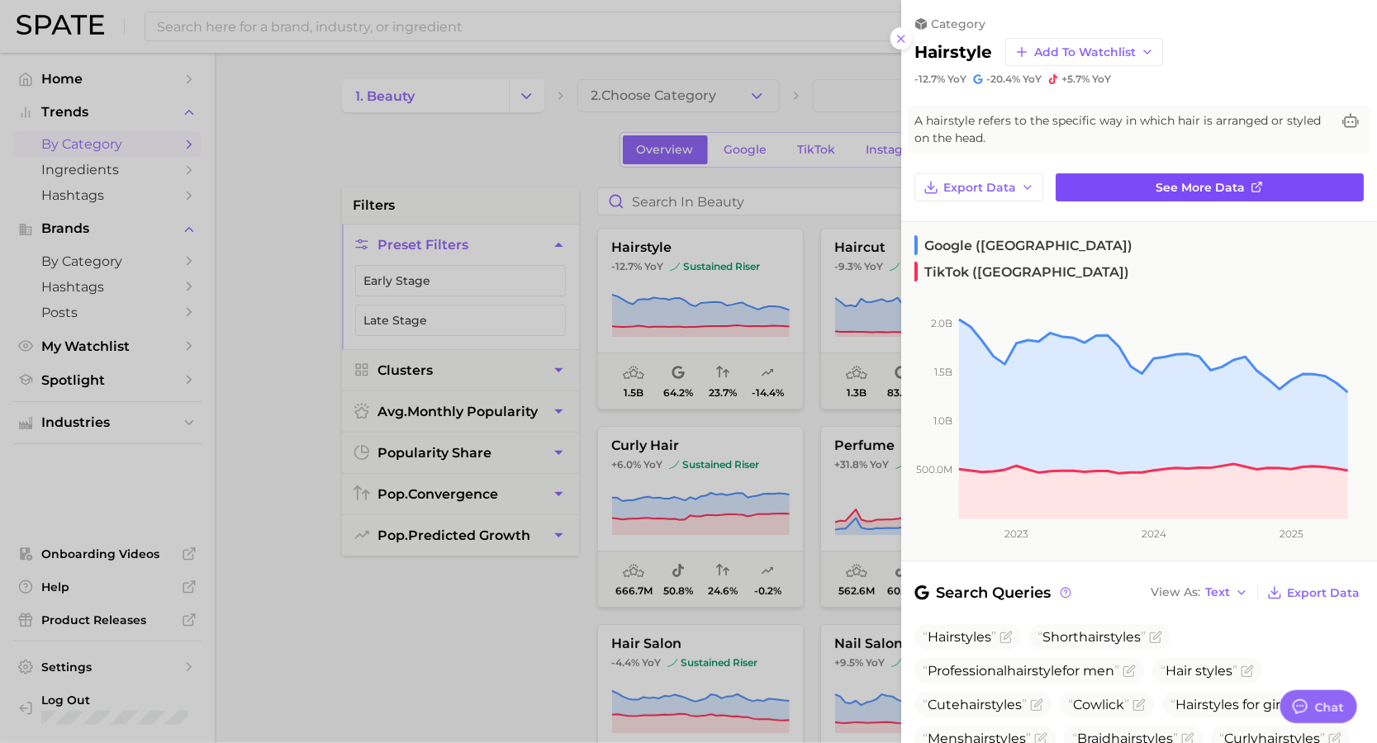
click at [1197, 190] on span "See more data" at bounding box center [1200, 188] width 89 height 14
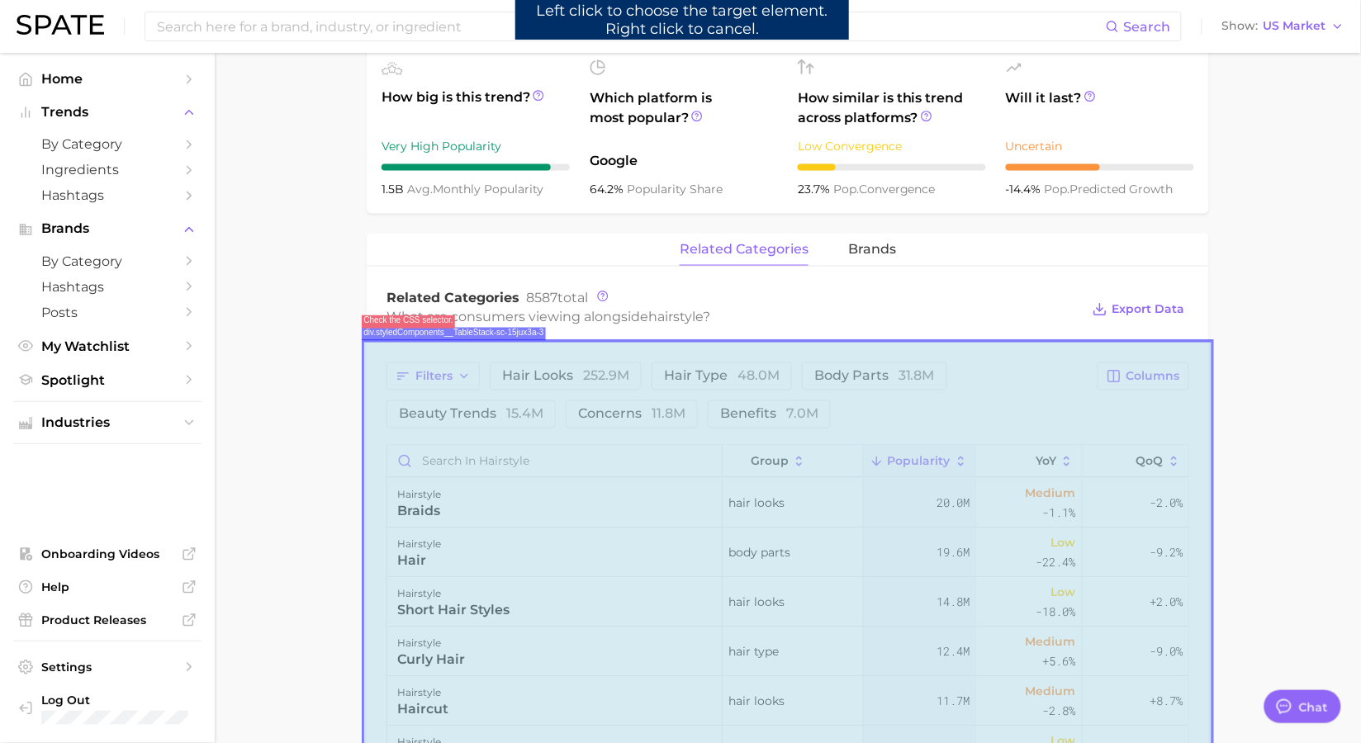
scroll to position [682, 0]
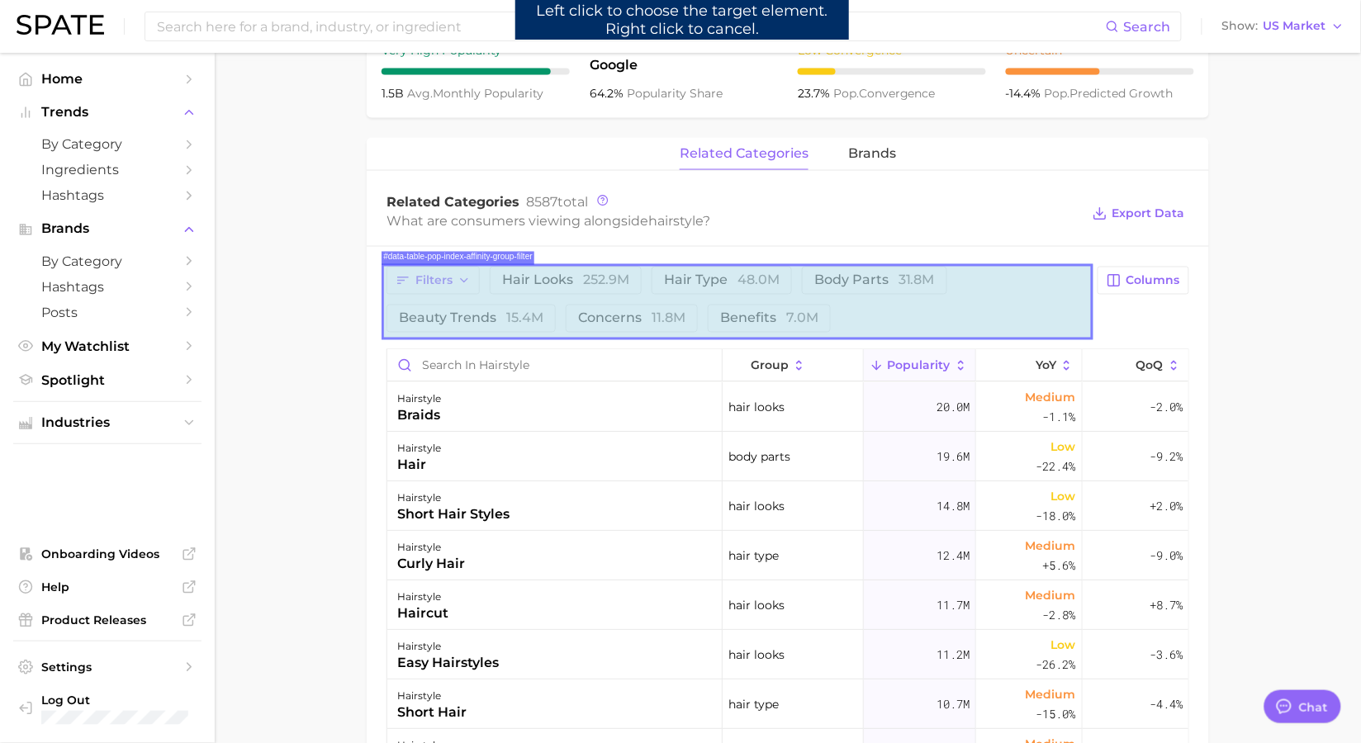
click at [654, 305] on div "Filters hair looks 252.9m hair type 48.0m body parts 31.8m beauty trends 15.4m …" at bounding box center [736, 300] width 701 height 66
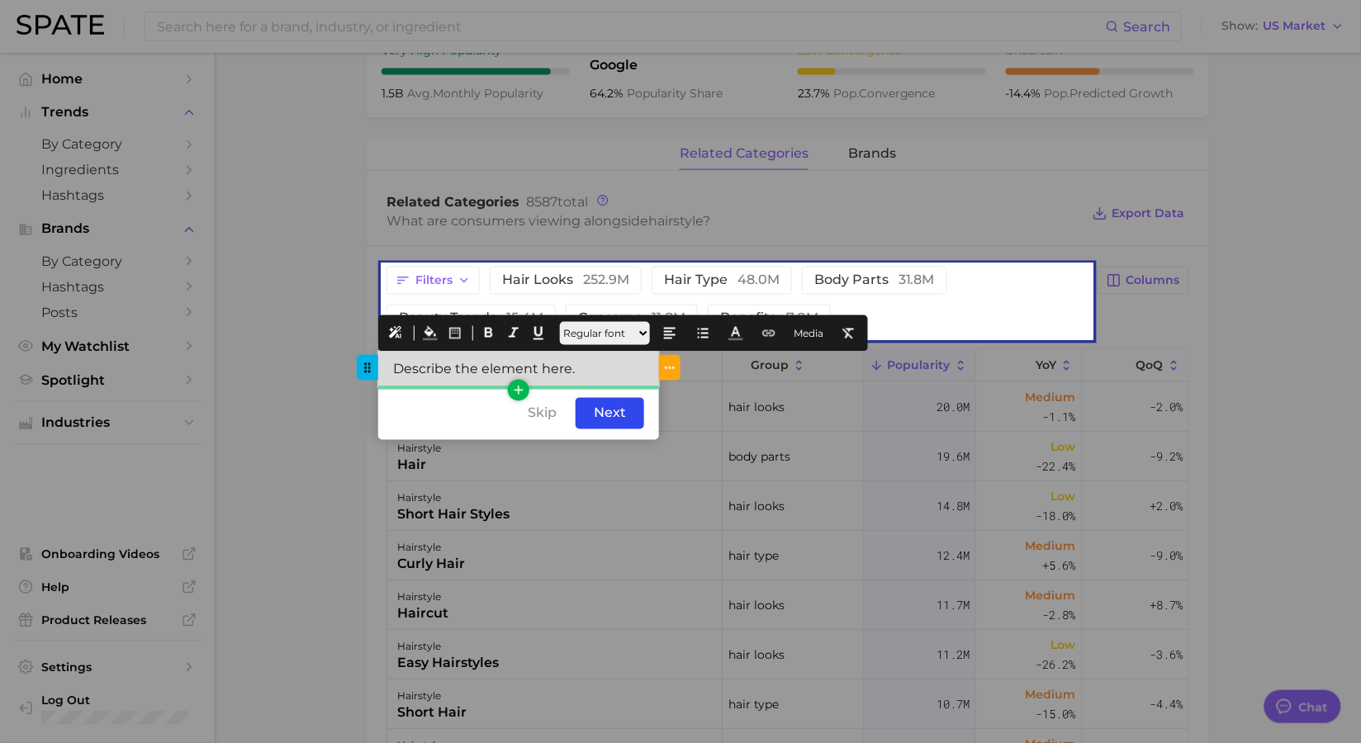
click at [584, 370] on div "Describe the element here." at bounding box center [518, 370] width 281 height 36
drag, startPoint x: 584, startPoint y: 370, endPoint x: 366, endPoint y: 359, distance: 218.3
click at [378, 359] on div "Describe the element here." at bounding box center [518, 370] width 281 height 36
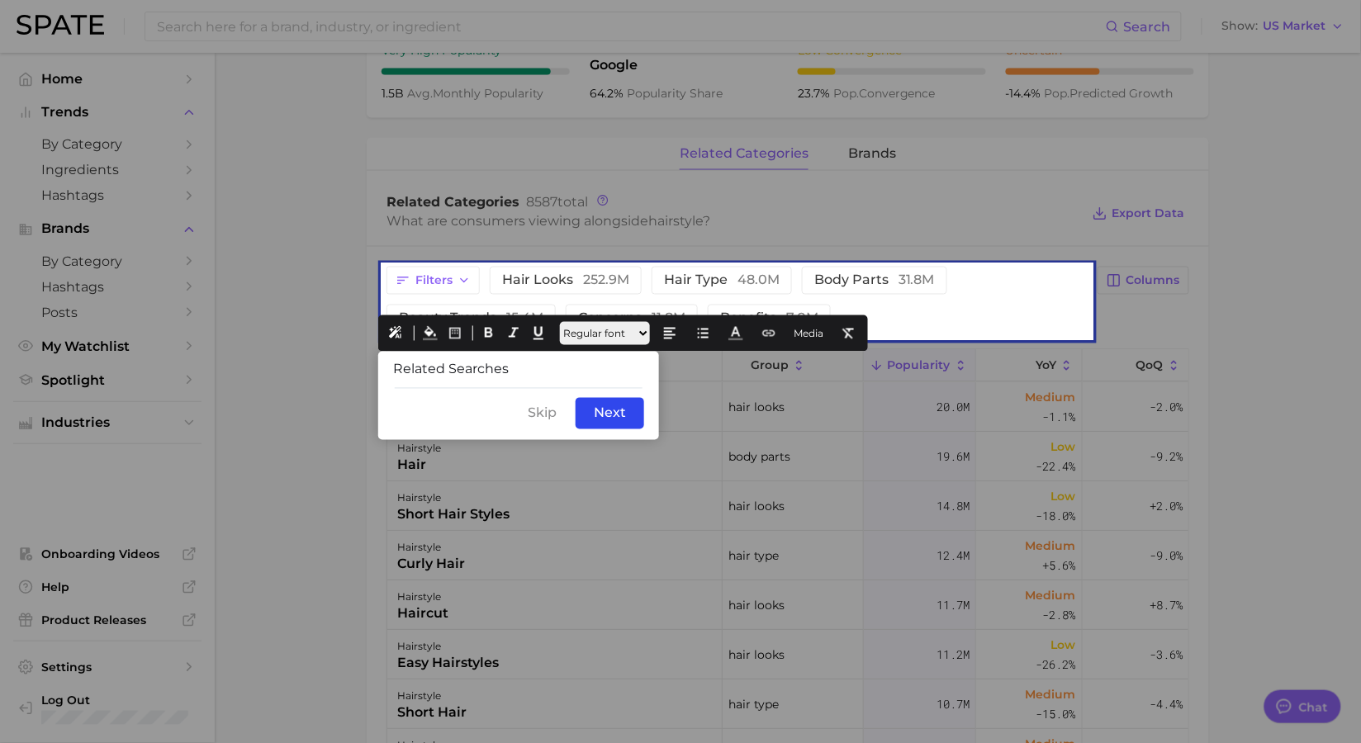
drag, startPoint x: 518, startPoint y: 370, endPoint x: 296, endPoint y: 359, distance: 221.6
click at [677, 338] on icon at bounding box center [669, 333] width 15 height 15
click at [709, 363] on icon at bounding box center [712, 370] width 15 height 15
click at [429, 335] on icon at bounding box center [430, 333] width 15 height 15
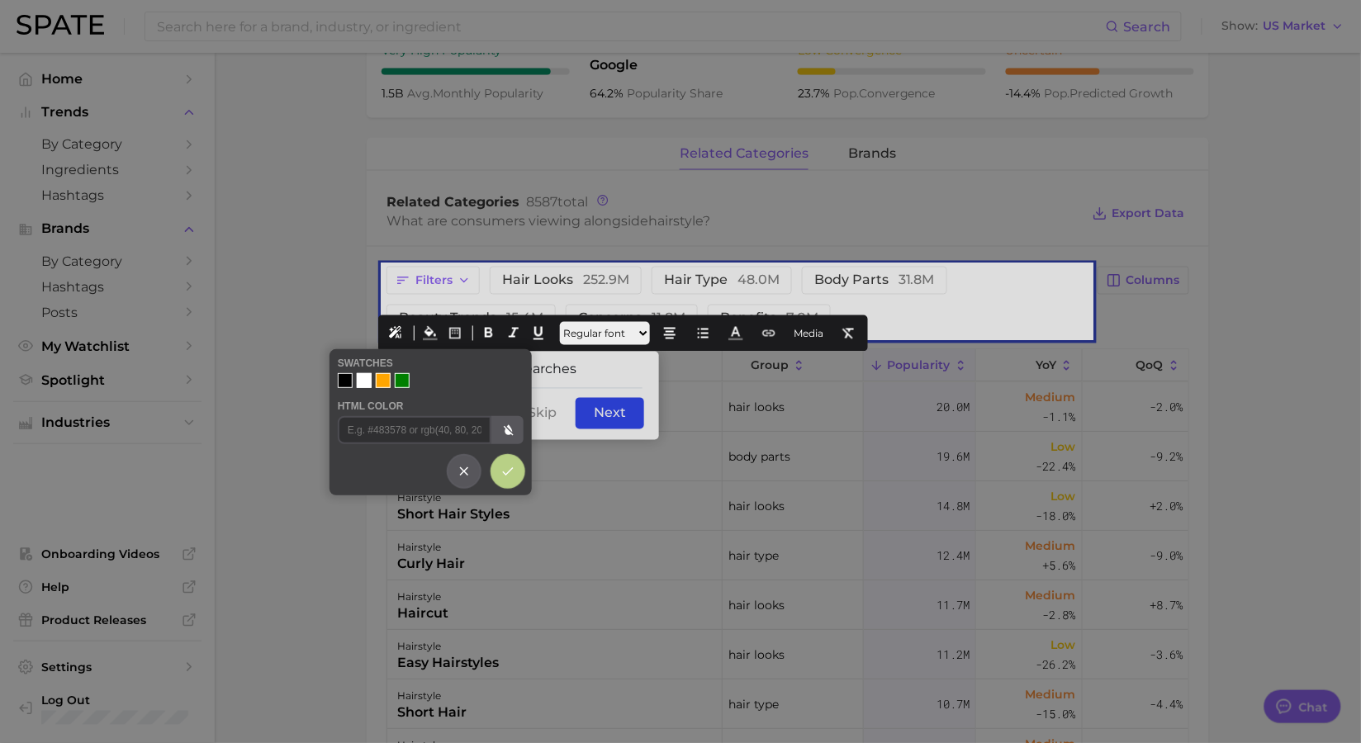
click at [345, 380] on div at bounding box center [345, 380] width 15 height 15
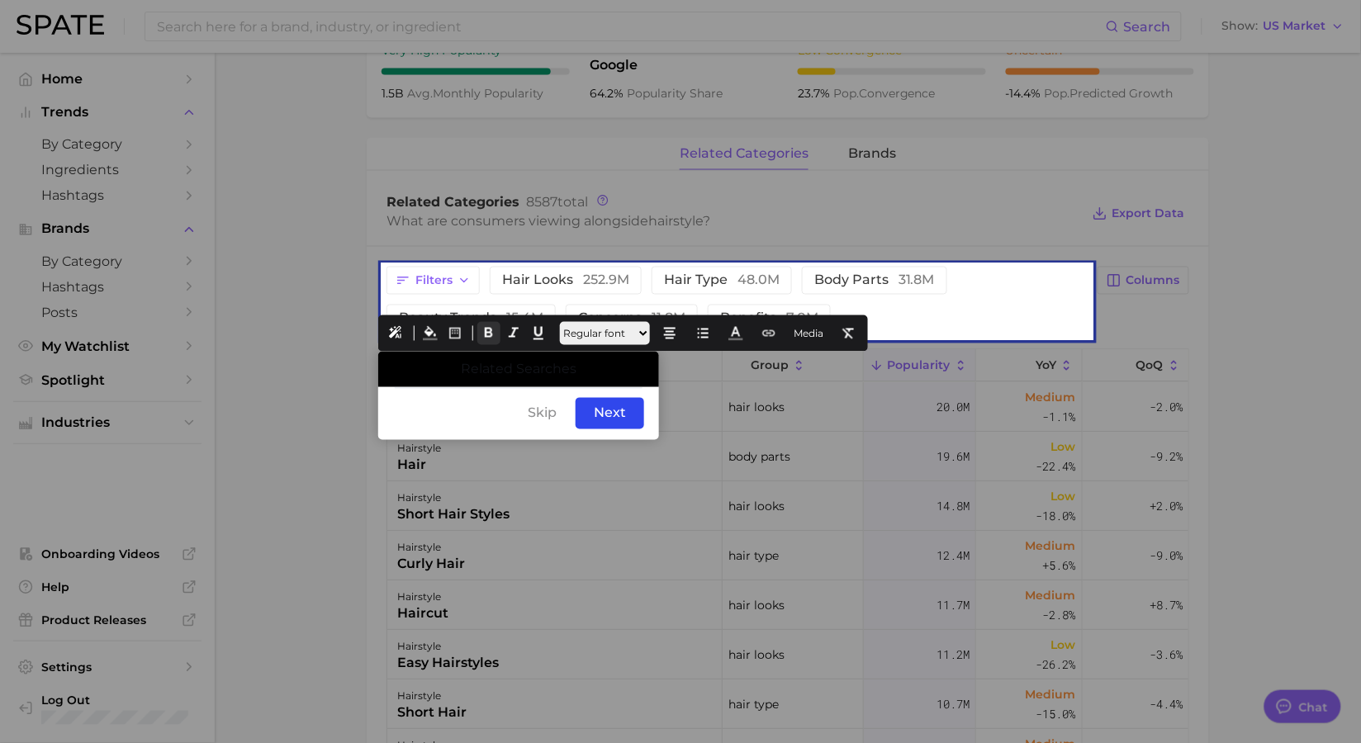
click at [492, 336] on icon at bounding box center [488, 333] width 15 height 15
drag, startPoint x: 576, startPoint y: 367, endPoint x: 363, endPoint y: 349, distance: 213.1
click at [743, 335] on icon at bounding box center [735, 333] width 15 height 15
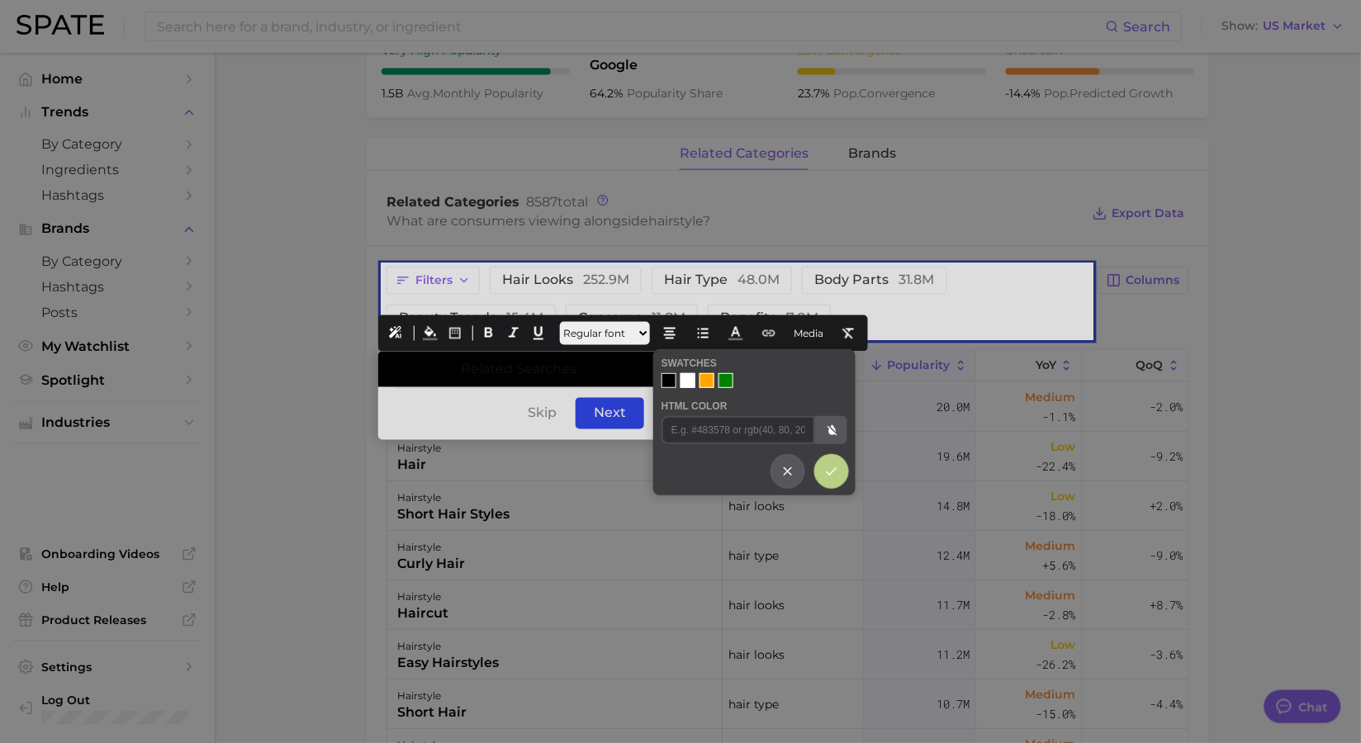
click at [690, 385] on div at bounding box center [687, 380] width 15 height 15
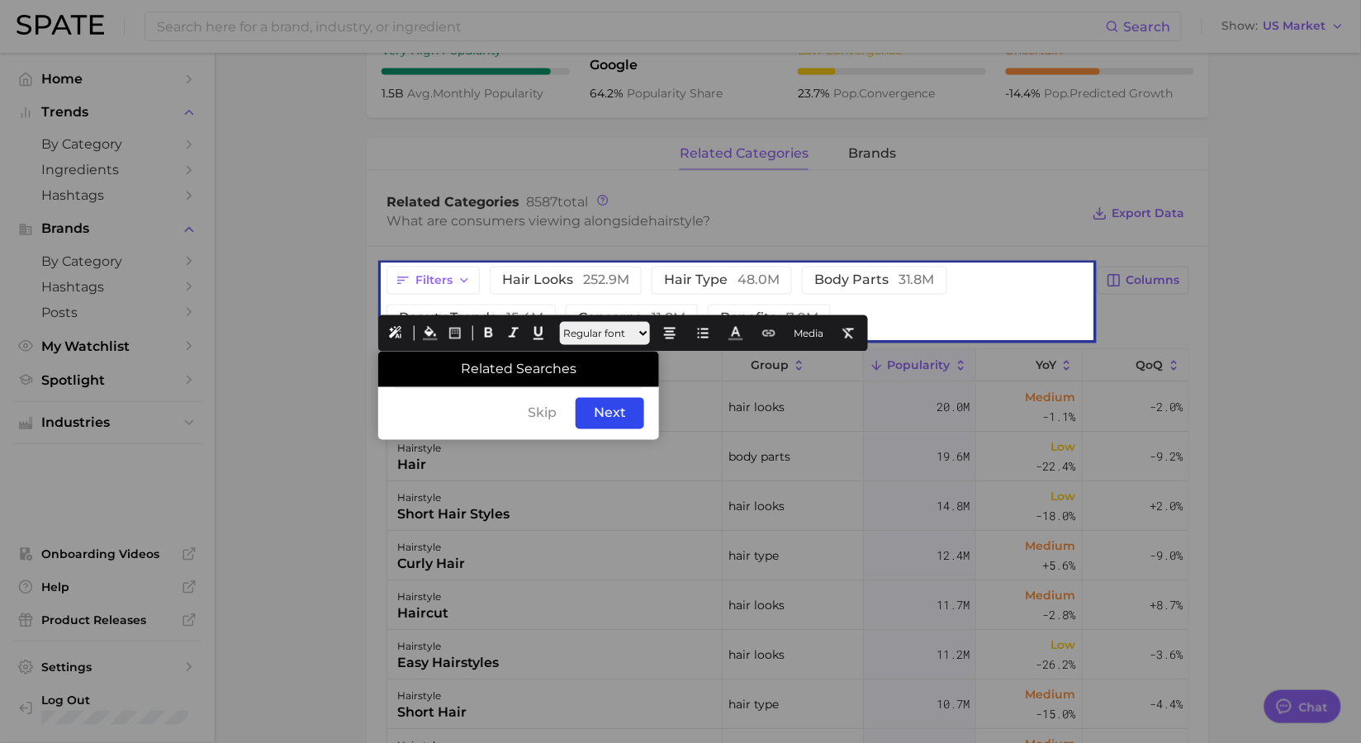
click at [523, 394] on div "Skip Back Next" at bounding box center [518, 413] width 281 height 53
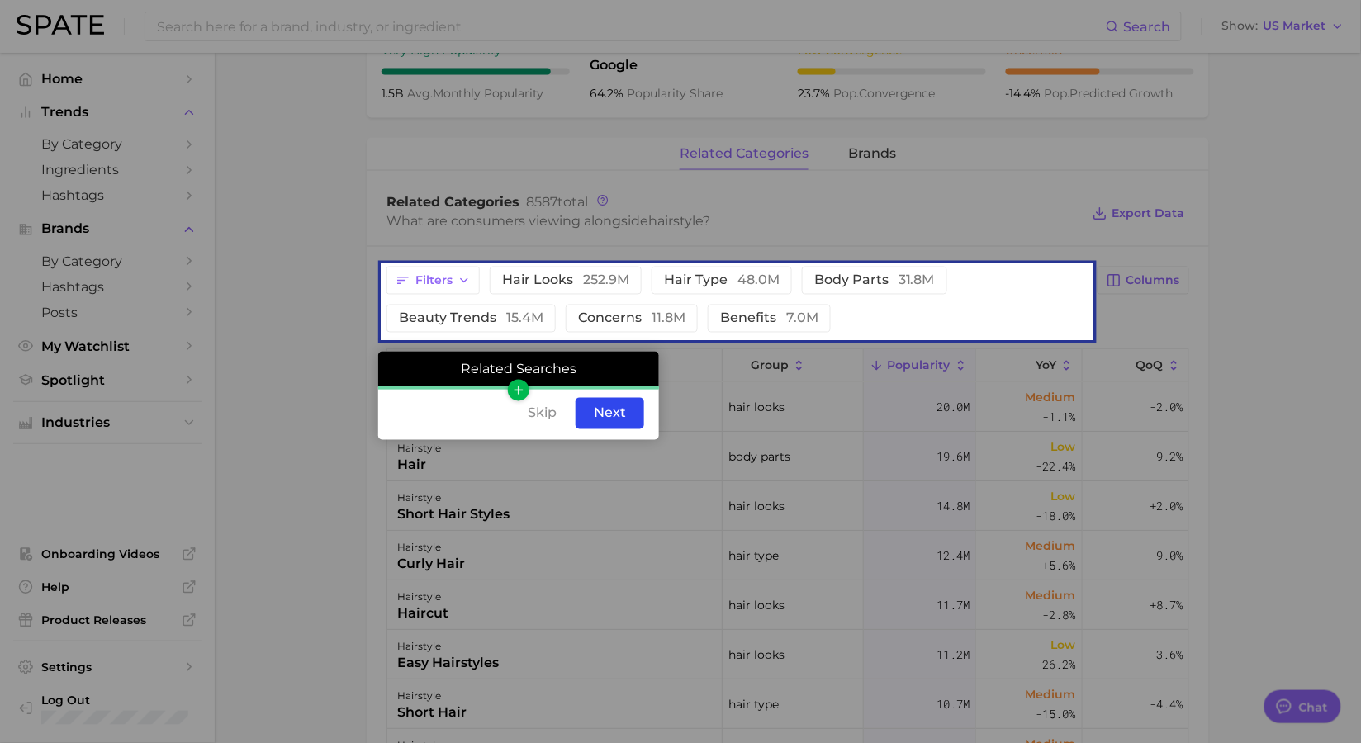
click at [521, 386] on icon "button" at bounding box center [518, 390] width 15 height 15
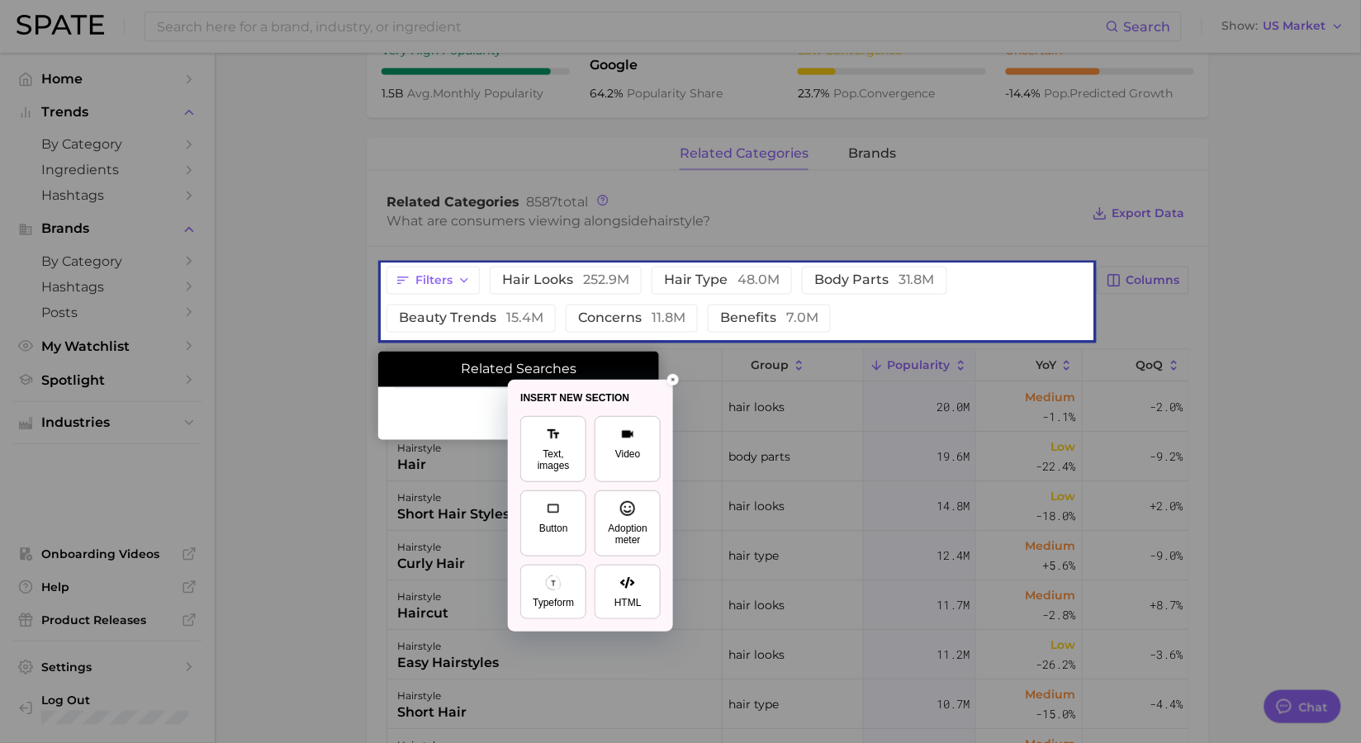
click at [581, 364] on div at bounding box center [680, 371] width 1361 height 743
click at [563, 427] on button "Text, images" at bounding box center [553, 449] width 66 height 66
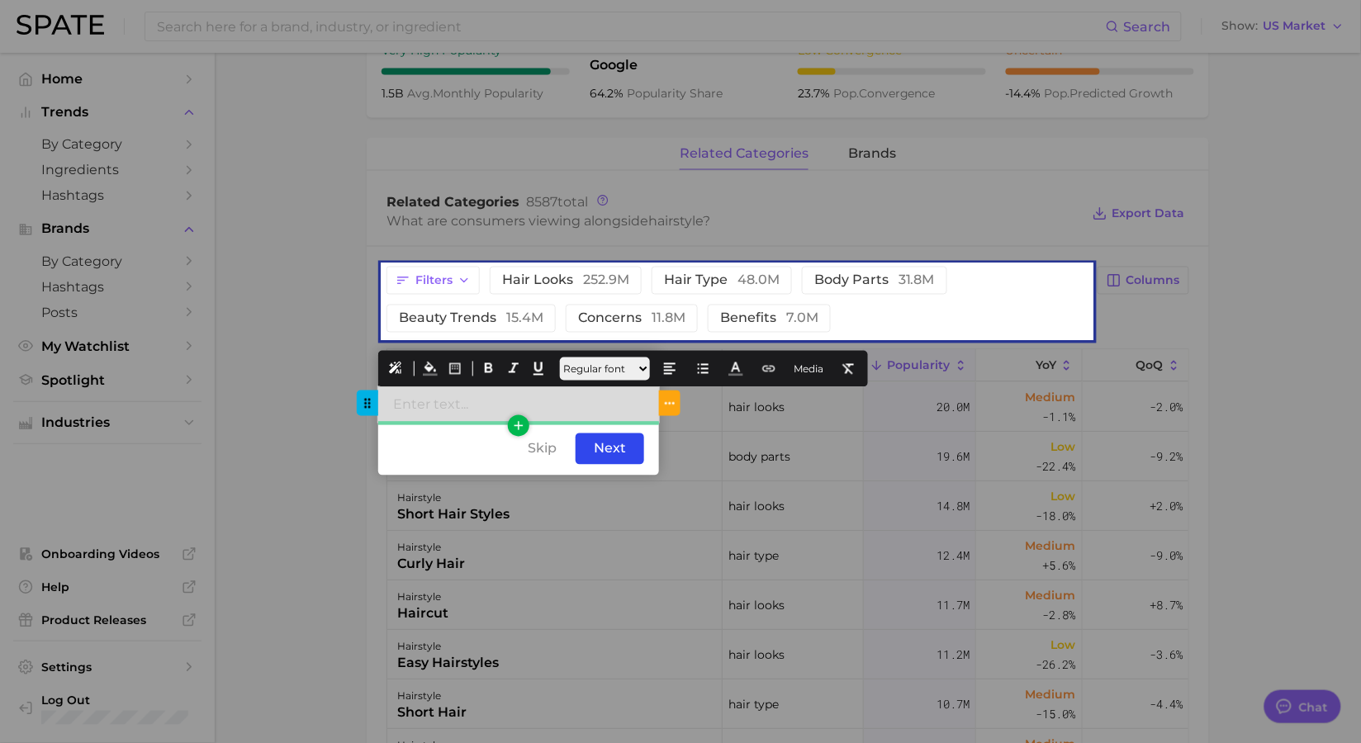
click at [538, 401] on div at bounding box center [518, 405] width 281 height 36
click at [481, 447] on div "Skip Back Next" at bounding box center [518, 449] width 281 height 53
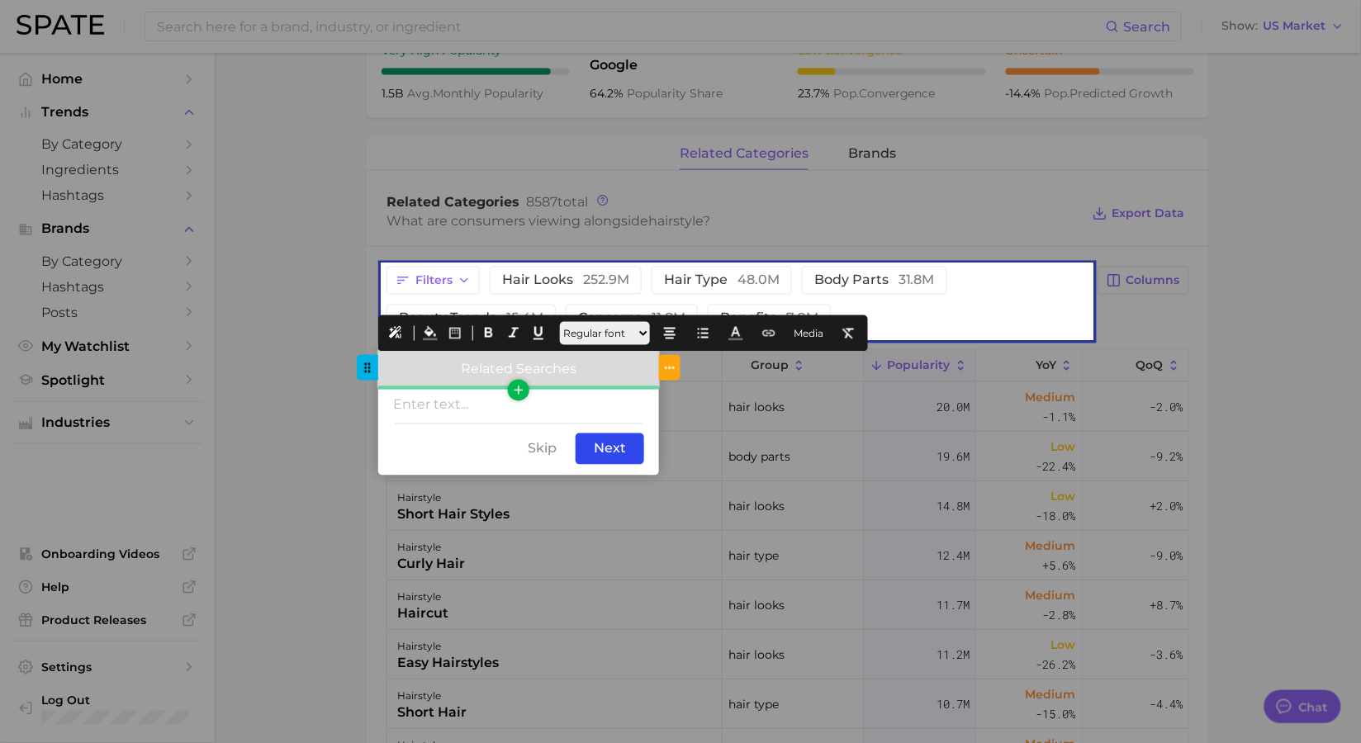
drag, startPoint x: 593, startPoint y: 374, endPoint x: 427, endPoint y: 362, distance: 166.5
click at [427, 362] on div "Related Searches" at bounding box center [518, 370] width 251 height 16
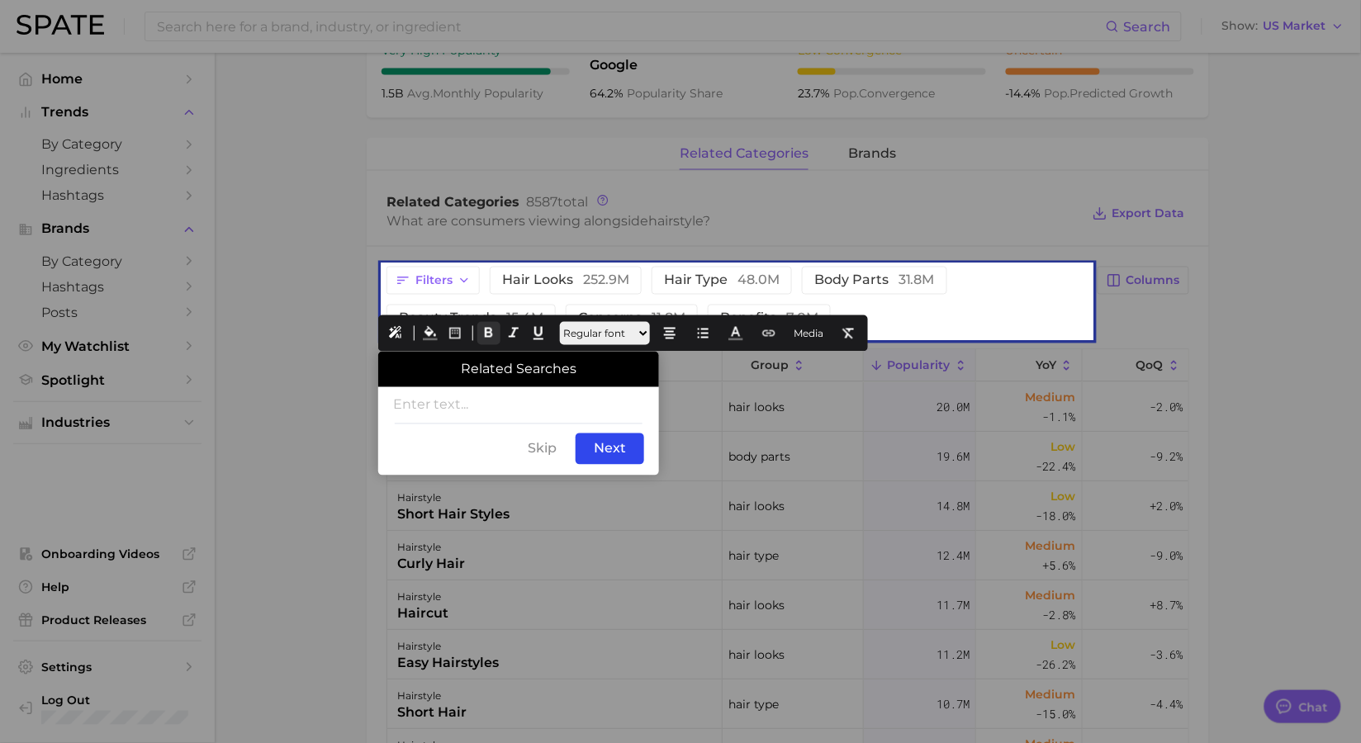
click at [500, 332] on button at bounding box center [488, 333] width 23 height 23
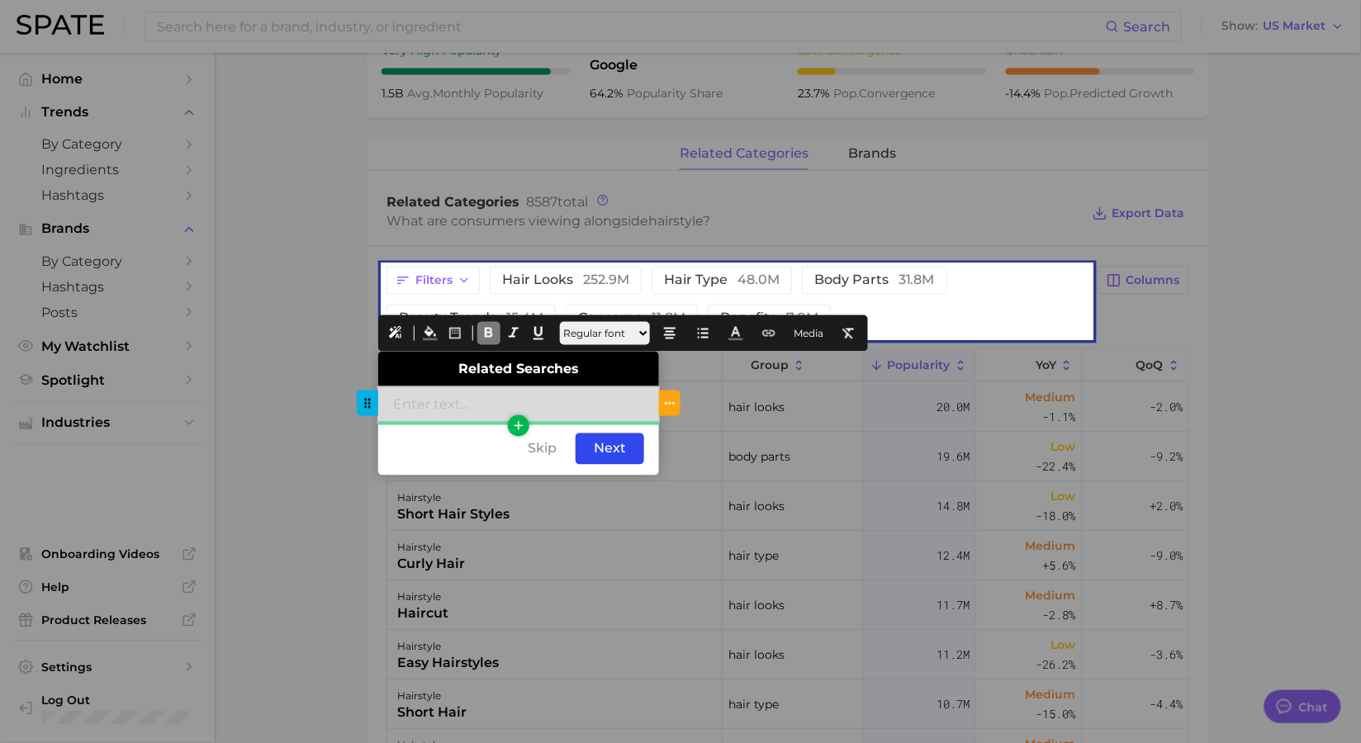
click at [467, 404] on div at bounding box center [518, 405] width 281 height 36
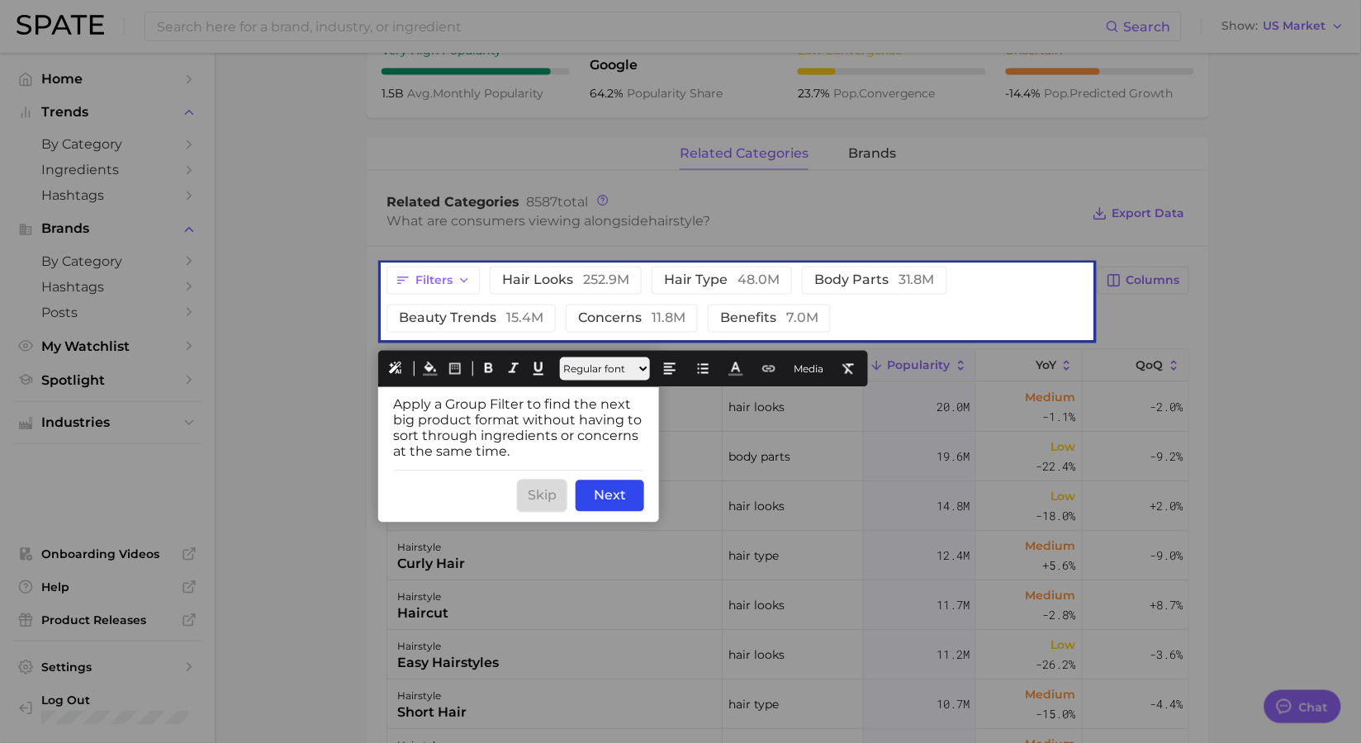
click at [548, 495] on div "Skip" at bounding box center [542, 496] width 49 height 31
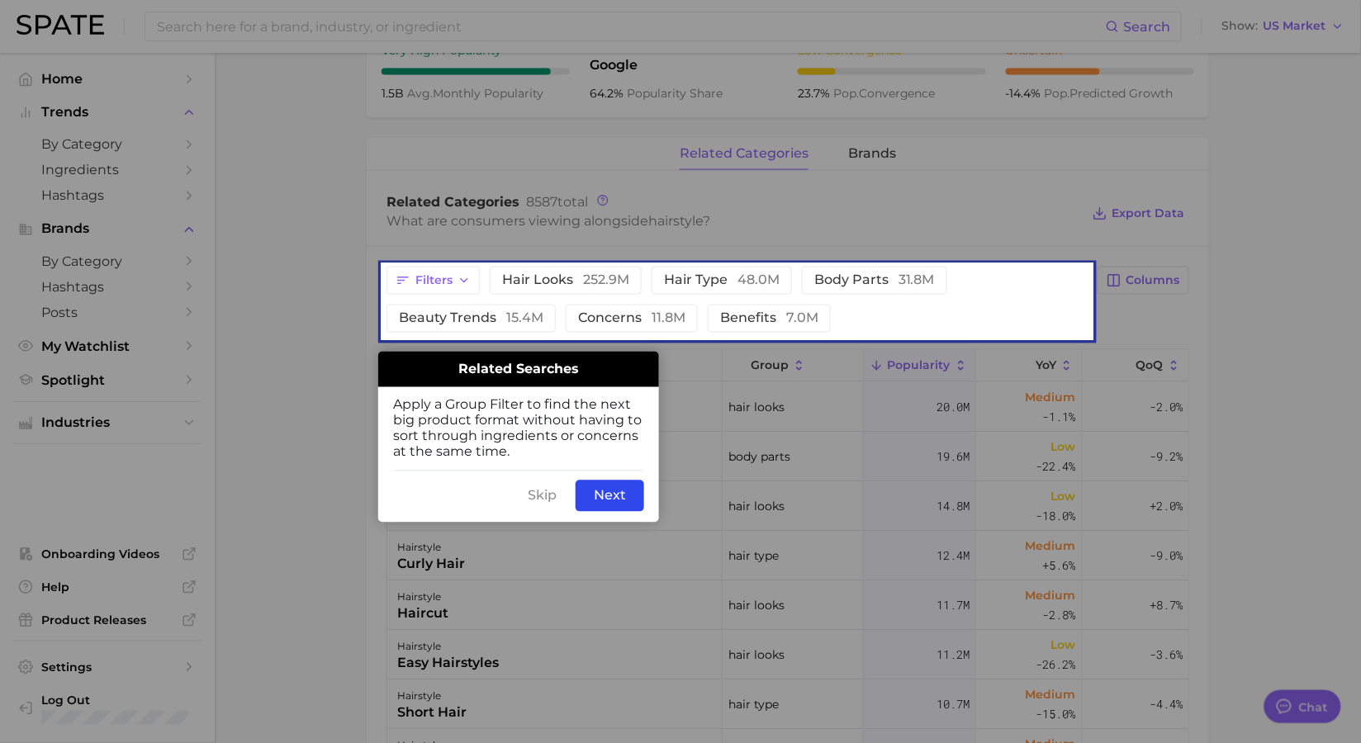
drag, startPoint x: 558, startPoint y: 496, endPoint x: 505, endPoint y: 495, distance: 52.9
click at [505, 495] on div "Skip Back Next" at bounding box center [518, 496] width 281 height 53
click at [554, 493] on div "Skip" at bounding box center [542, 496] width 49 height 31
drag, startPoint x: 554, startPoint y: 493, endPoint x: 501, endPoint y: 494, distance: 52.9
click at [501, 494] on div "Skip Back Next" at bounding box center [518, 496] width 281 height 53
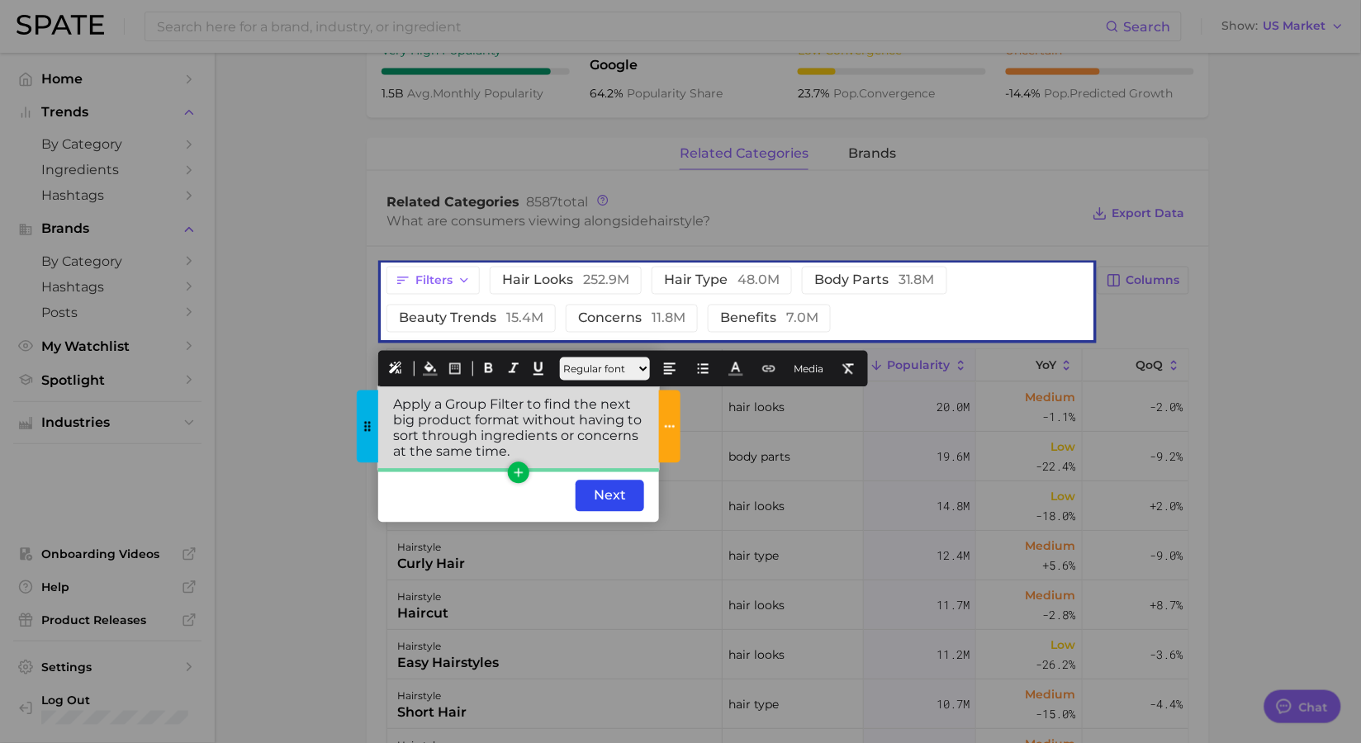
click at [536, 443] on div "Apply a Group Filter to find the next big product format without having to sort…" at bounding box center [518, 428] width 281 height 83
click at [549, 451] on div "Apply a Group Filter to find the next big product format without having to sort…" at bounding box center [518, 428] width 281 height 83
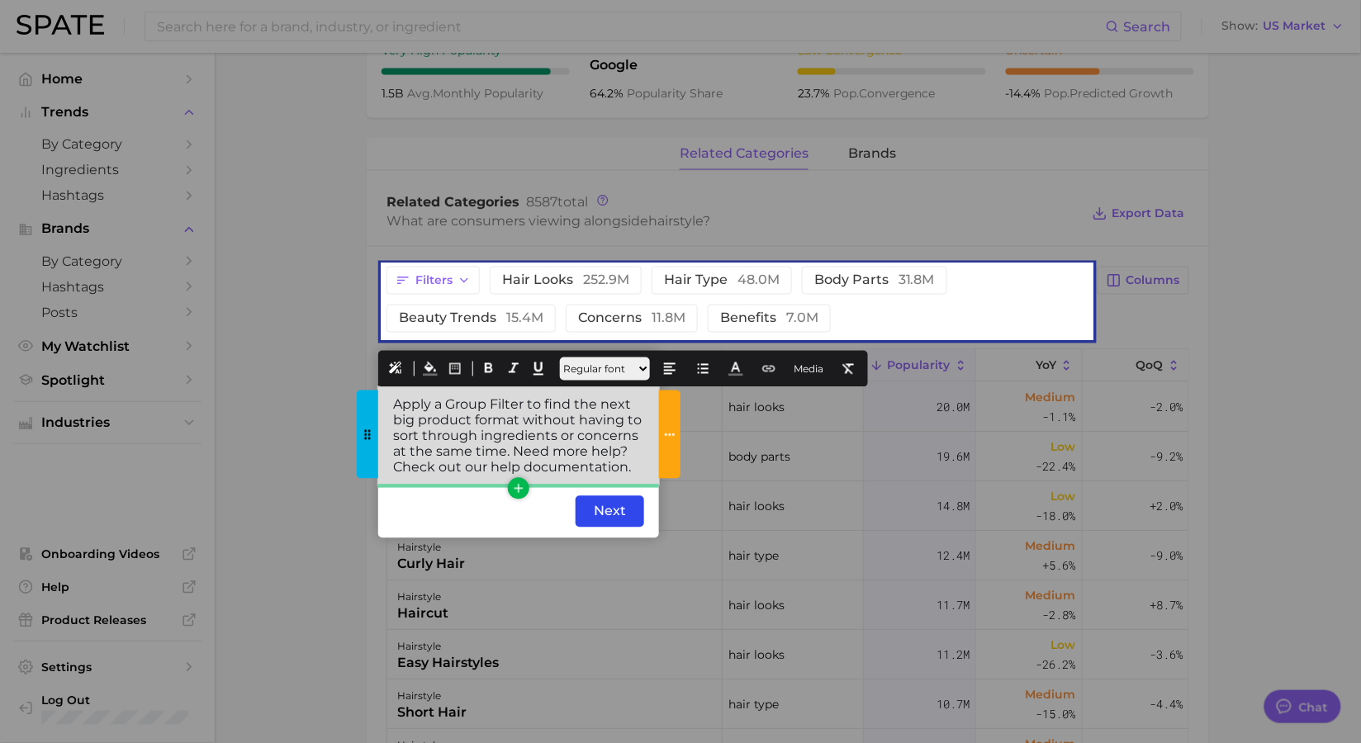
drag, startPoint x: 638, startPoint y: 467, endPoint x: 391, endPoint y: 466, distance: 246.1
click at [391, 466] on div "Apply a Group Filter to find the next big product format without having to sort…" at bounding box center [518, 436] width 281 height 98
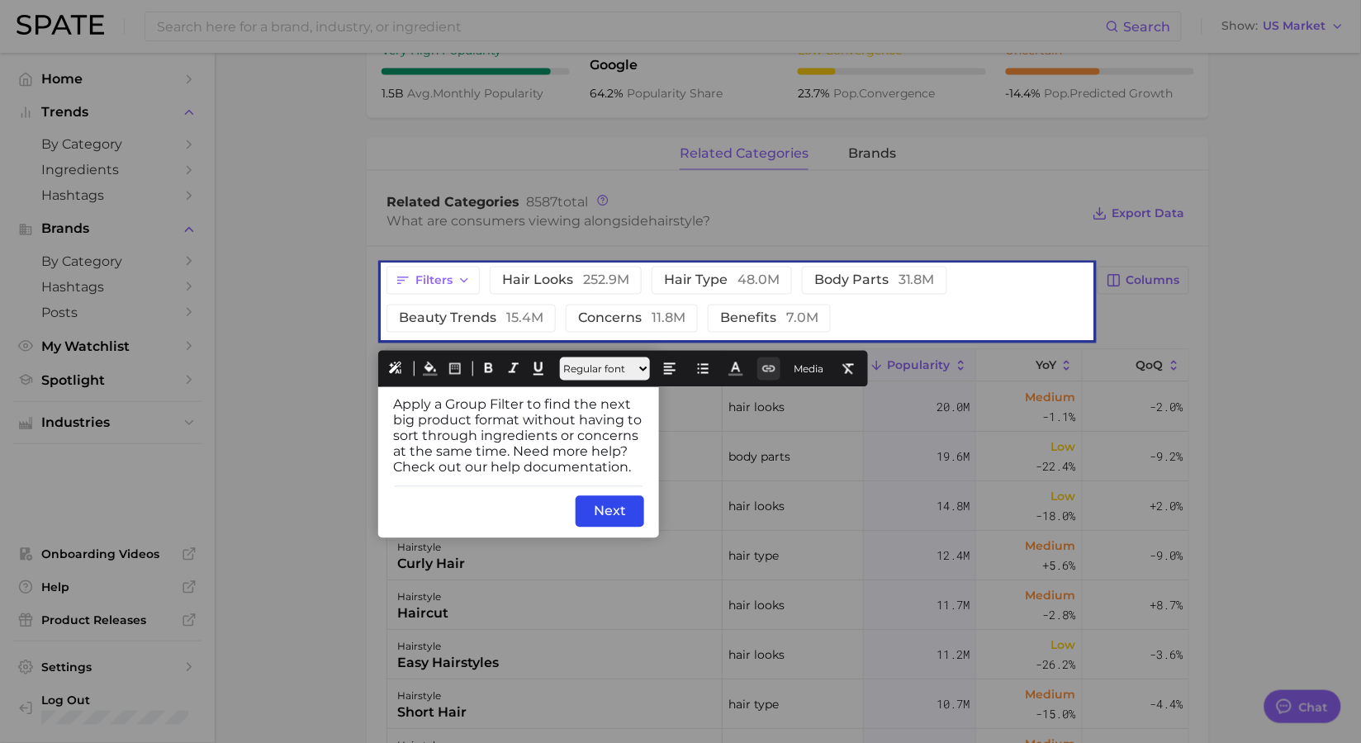
click at [776, 372] on icon at bounding box center [768, 369] width 15 height 15
click at [803, 406] on button "URL Link" at bounding box center [800, 405] width 51 height 23
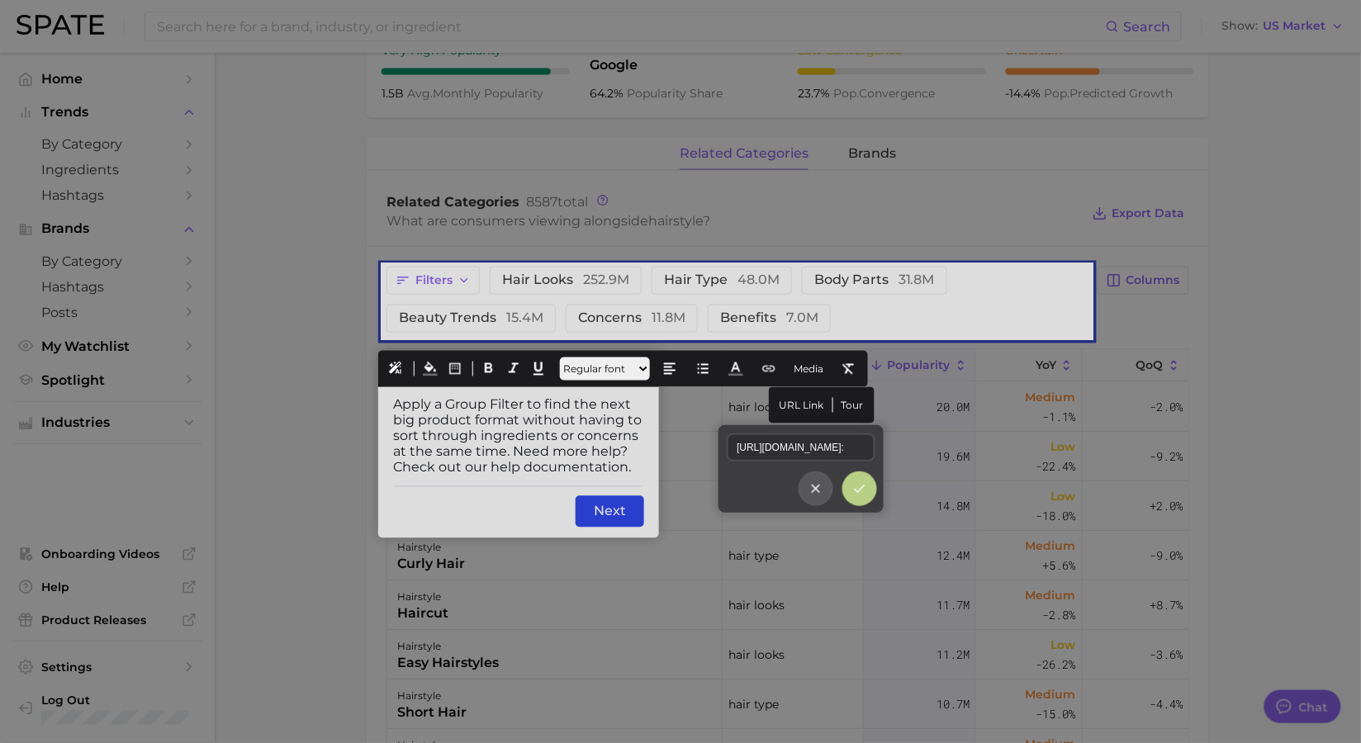
scroll to position [0, 473]
type input "https://help.spate.nyc/en/article/how-to-use-top-search-queries-related-searche…"
click at [864, 491] on icon at bounding box center [859, 488] width 15 height 15
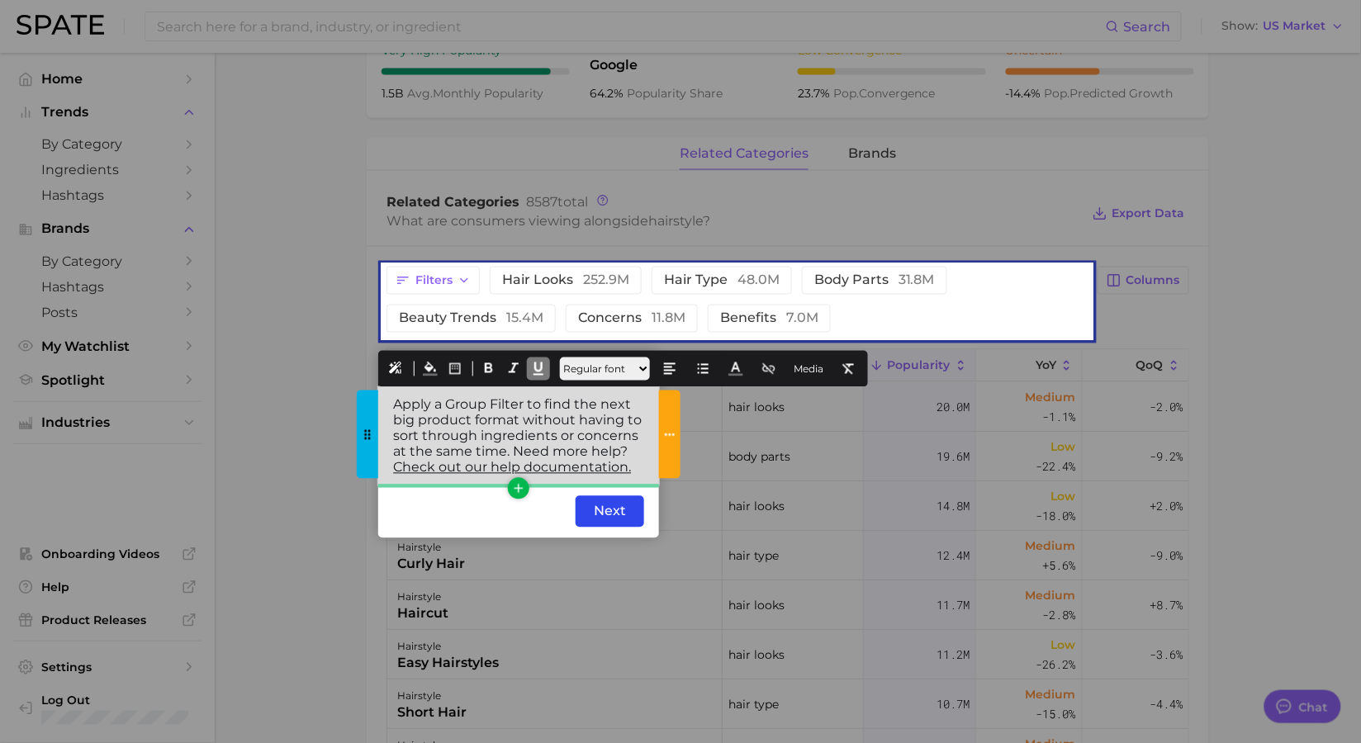
drag, startPoint x: 634, startPoint y: 434, endPoint x: 647, endPoint y: 445, distance: 16.9
click at [634, 434] on div "Apply a Group Filter to find the next big product format without having to sort…" at bounding box center [518, 436] width 281 height 98
click at [648, 475] on div "Apply a Group Filter to find the next big product format without having to sort…" at bounding box center [518, 436] width 281 height 98
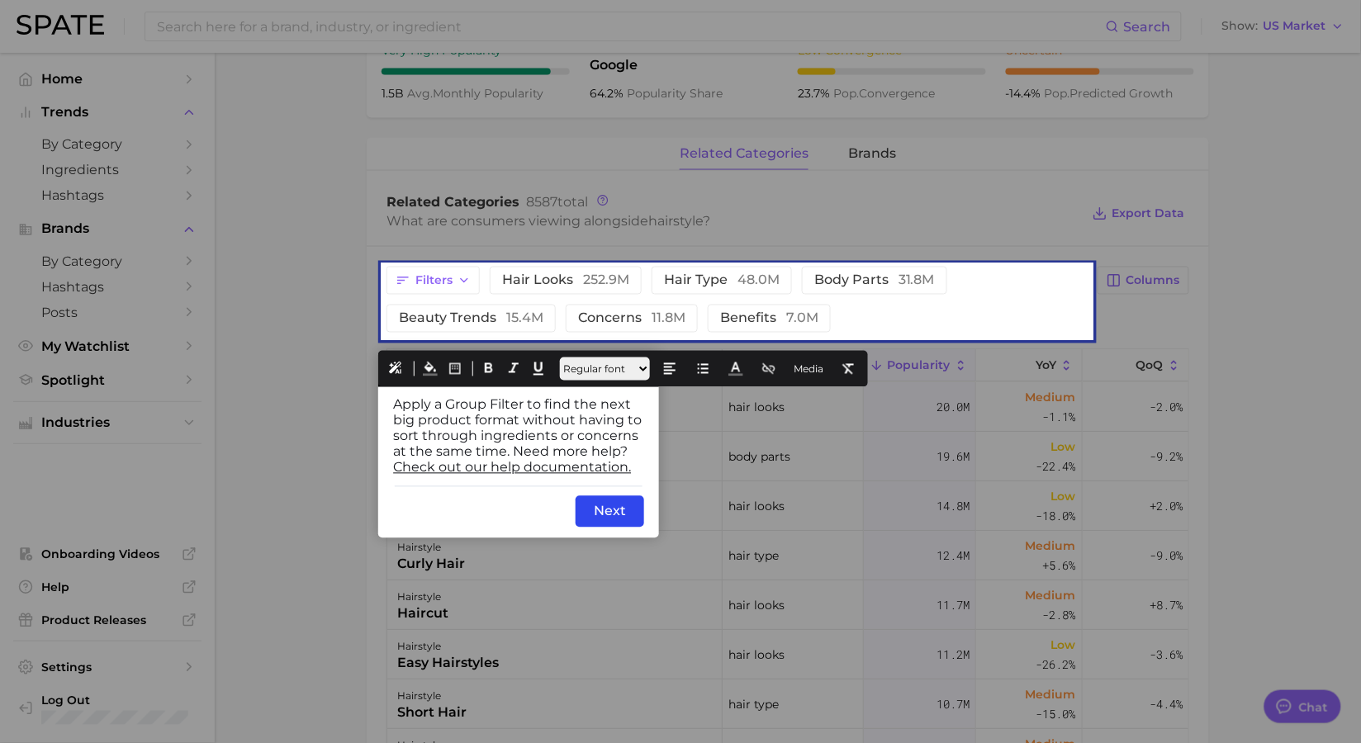
drag, startPoint x: 650, startPoint y: 475, endPoint x: 391, endPoint y: 382, distance: 274.8
click at [743, 369] on icon at bounding box center [735, 369] width 15 height 15
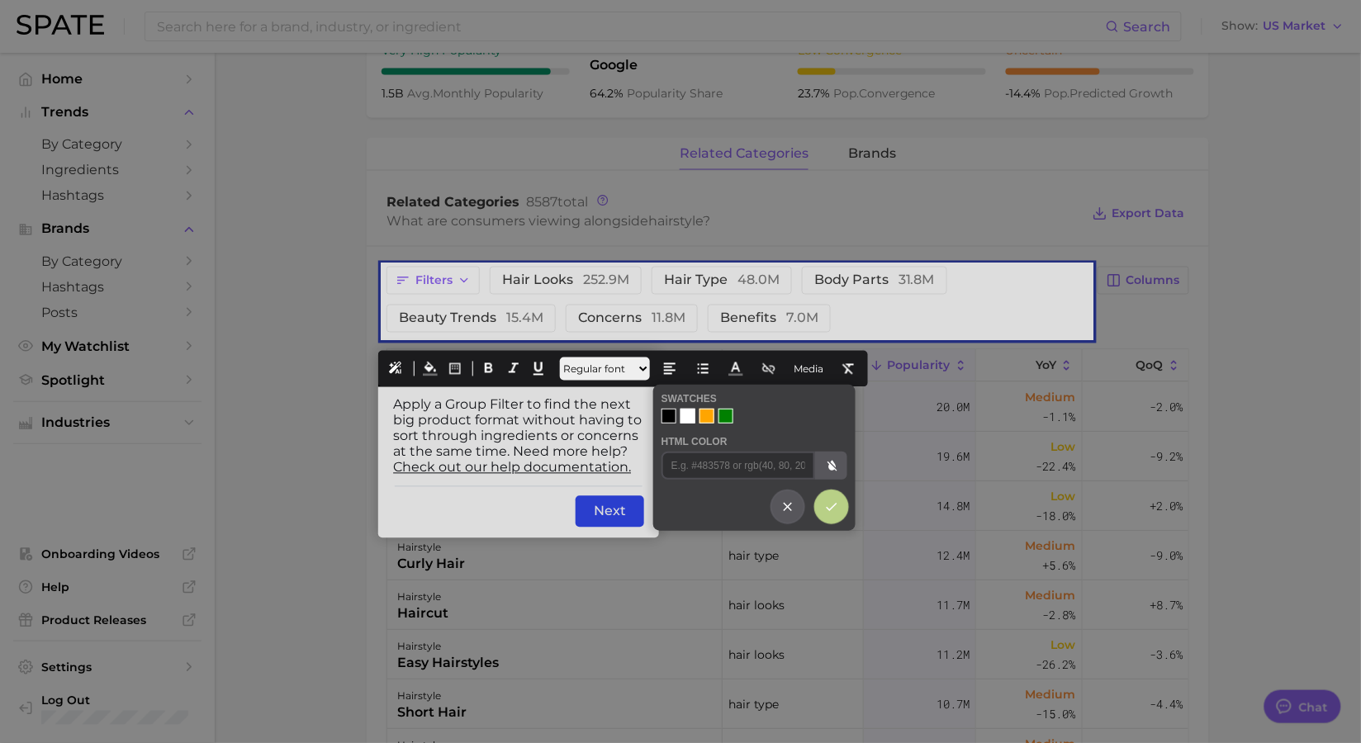
click at [690, 416] on div at bounding box center [687, 416] width 15 height 15
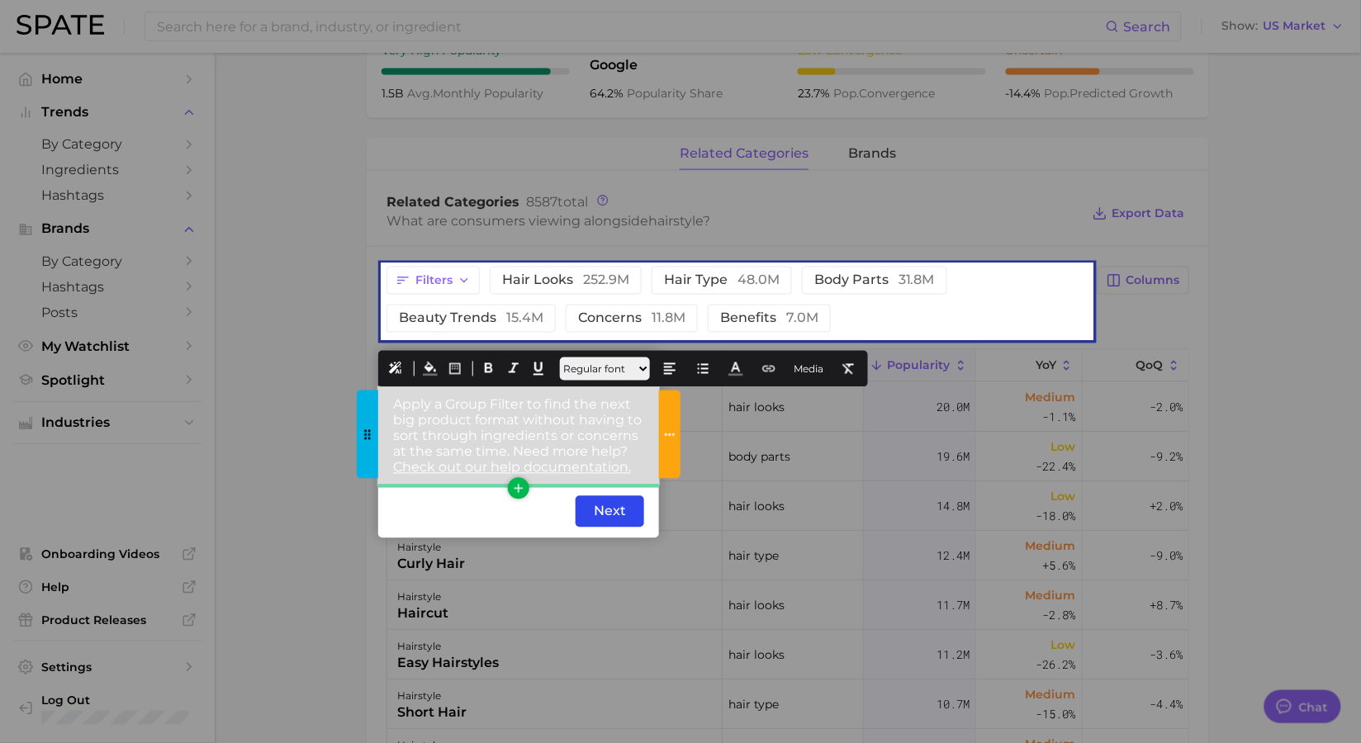
click at [645, 472] on div "Apply a Group Filter to find the next big product format without having to sort…" at bounding box center [518, 436] width 281 height 98
drag, startPoint x: 652, startPoint y: 472, endPoint x: 381, endPoint y: 391, distance: 282.7
click at [381, 391] on div "Apply a Group Filter to find the next big product format without having to sort…" at bounding box center [518, 436] width 281 height 98
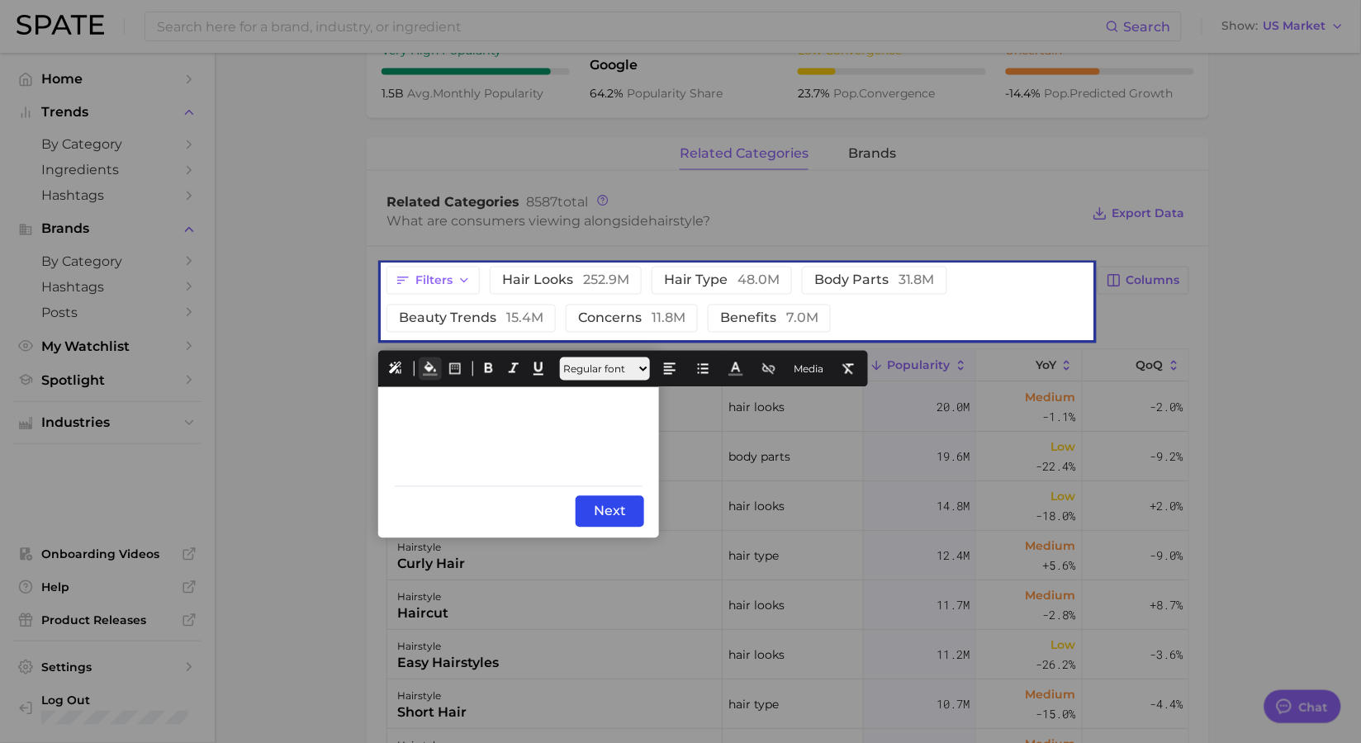
click at [431, 367] on icon at bounding box center [430, 369] width 15 height 15
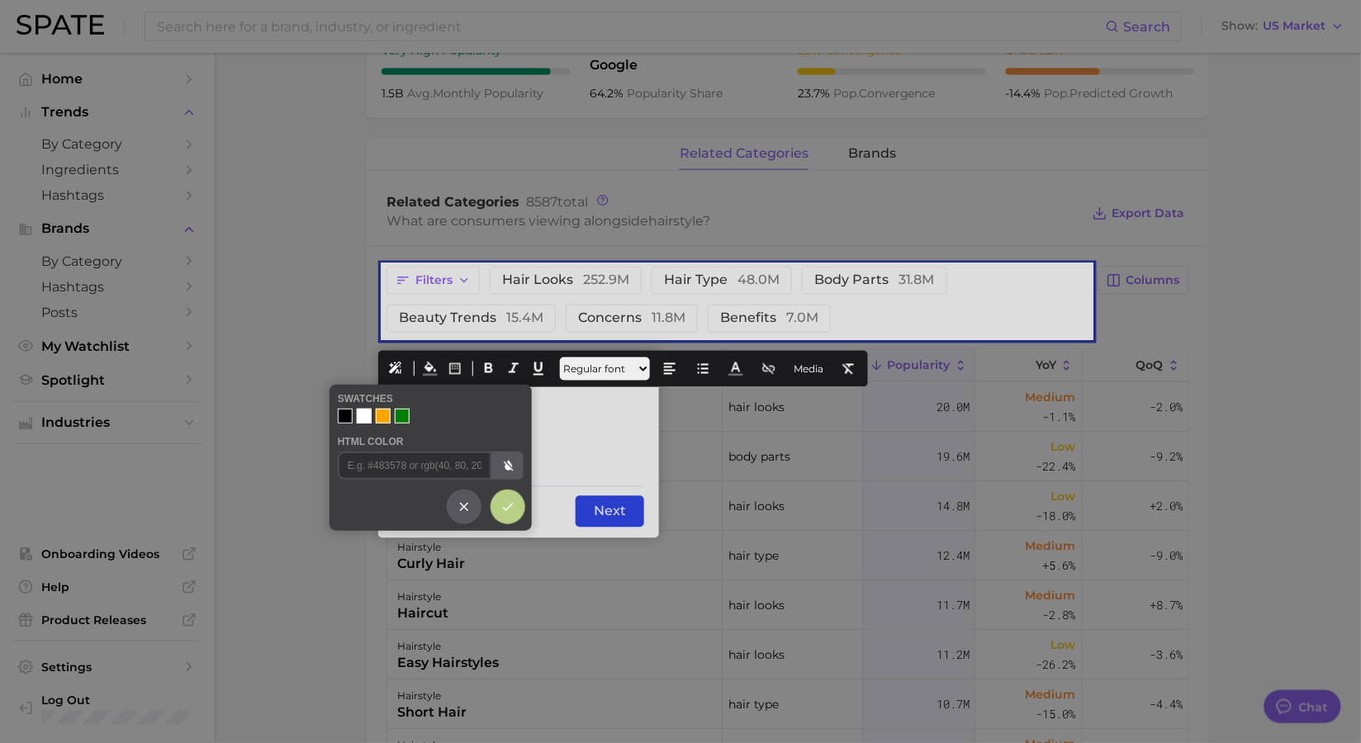
click at [344, 419] on div at bounding box center [345, 416] width 15 height 15
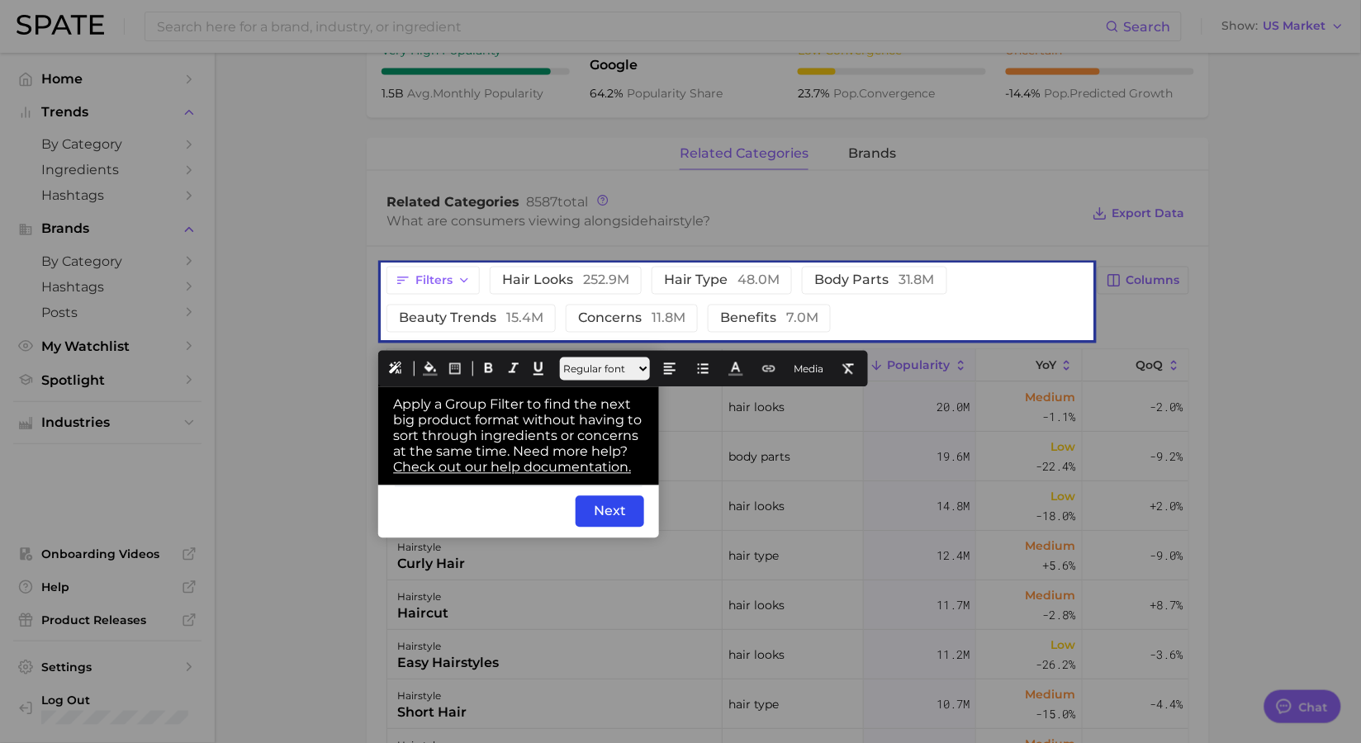
click at [428, 497] on div "Back Next" at bounding box center [518, 512] width 281 height 53
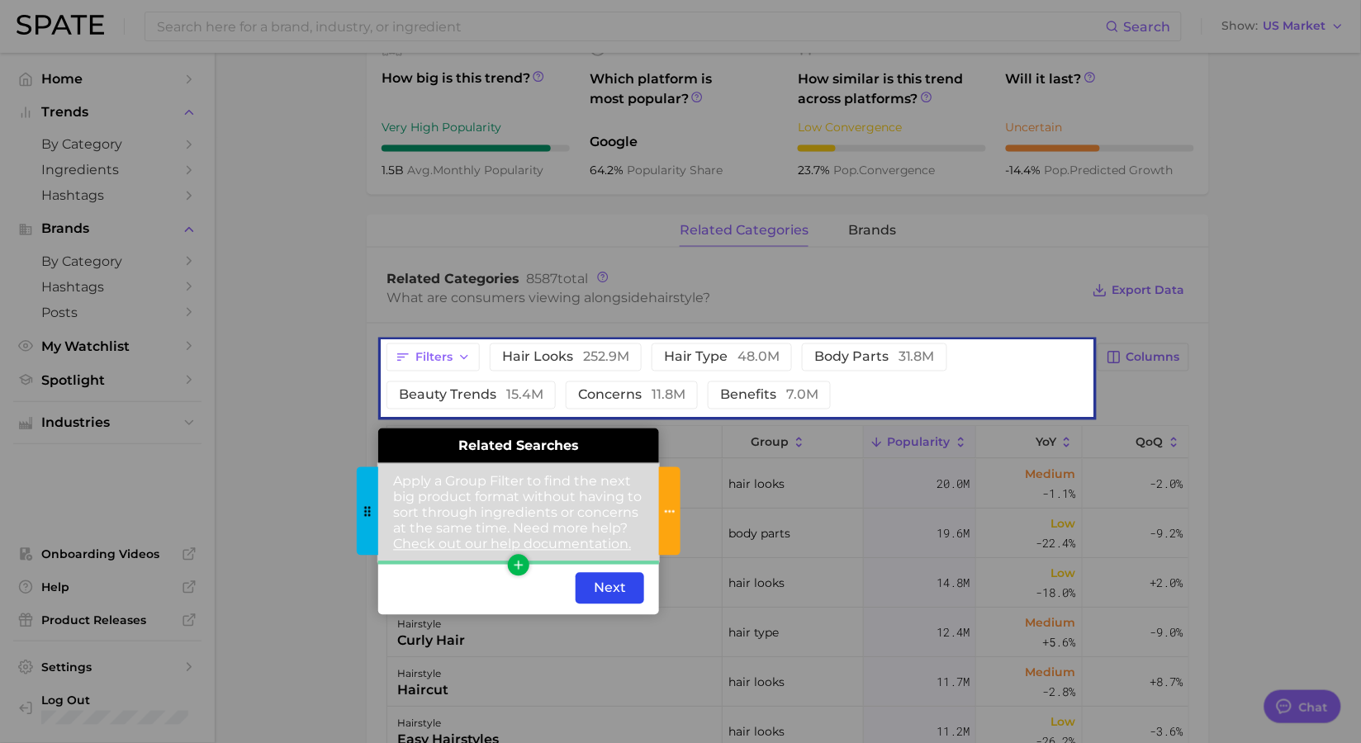
scroll to position [609, 0]
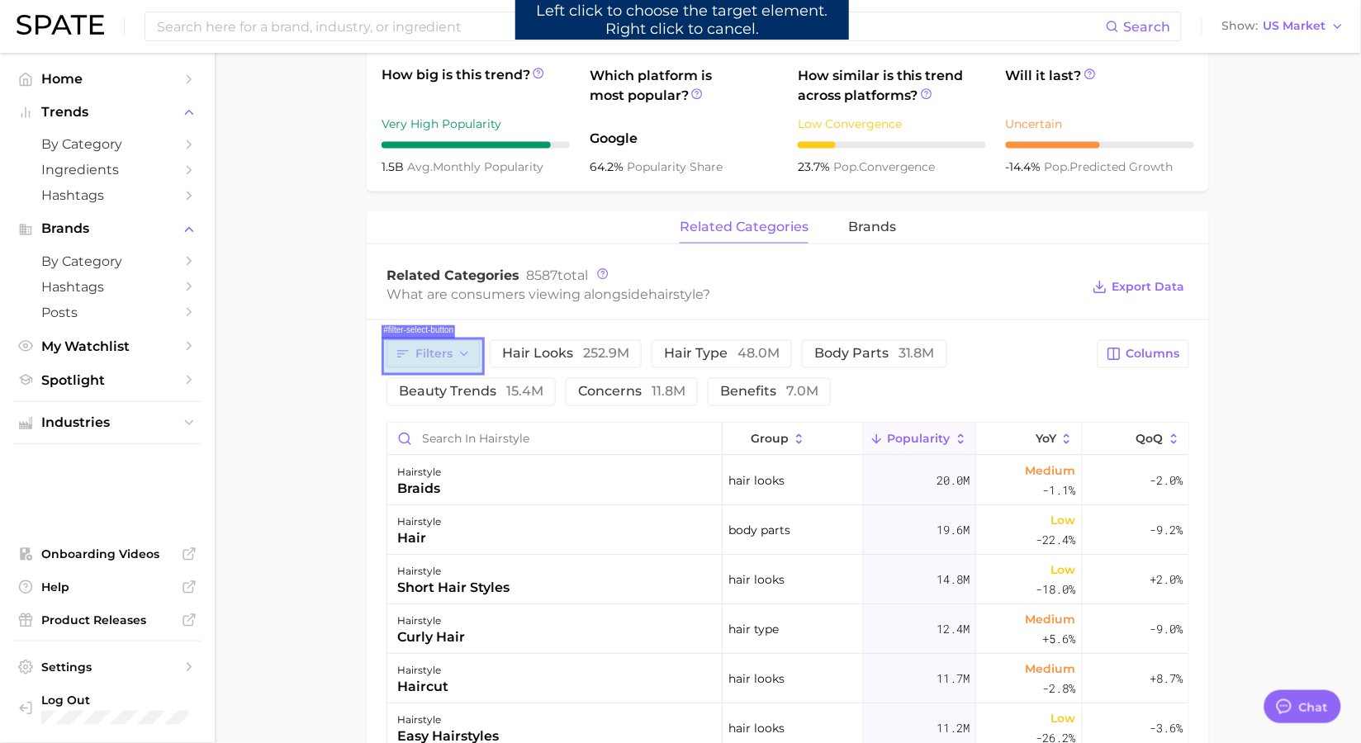
click at [411, 362] on button "Filters" at bounding box center [432, 354] width 93 height 28
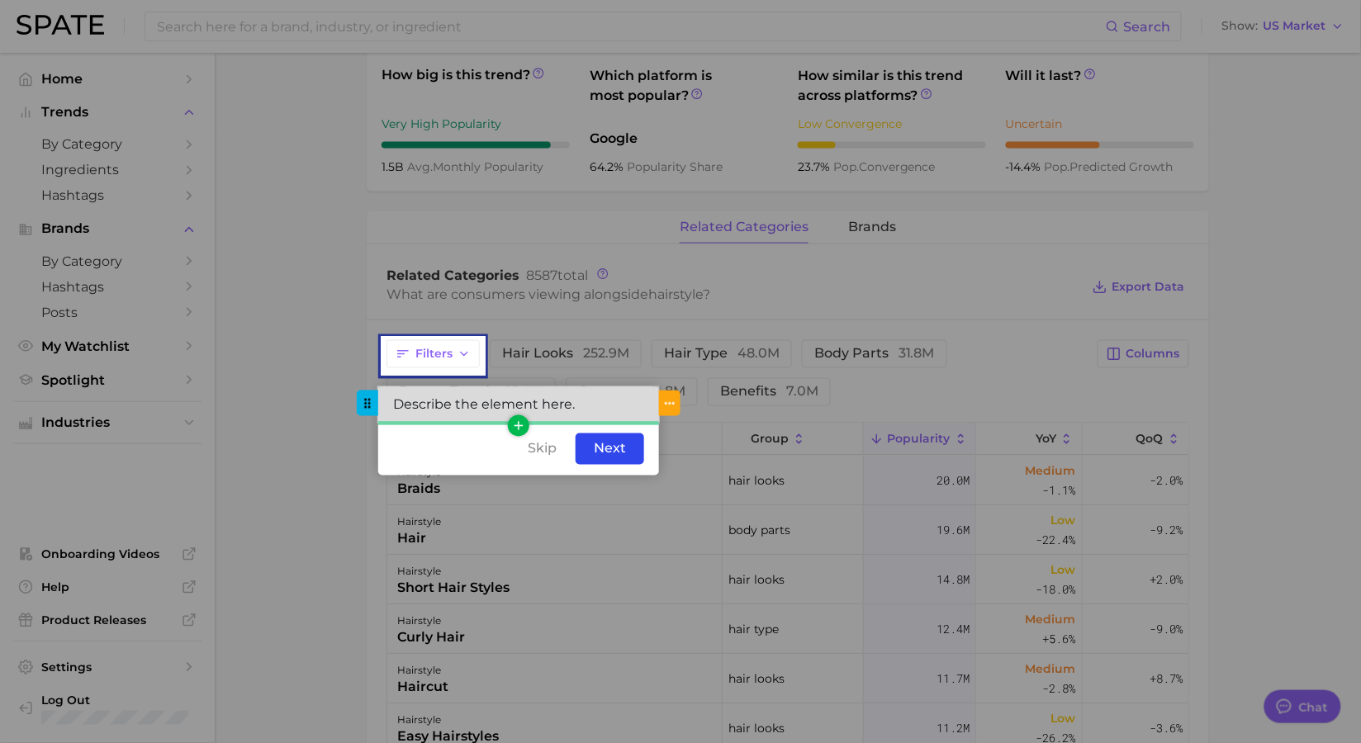
click at [459, 409] on div "Describe the element here." at bounding box center [518, 405] width 281 height 36
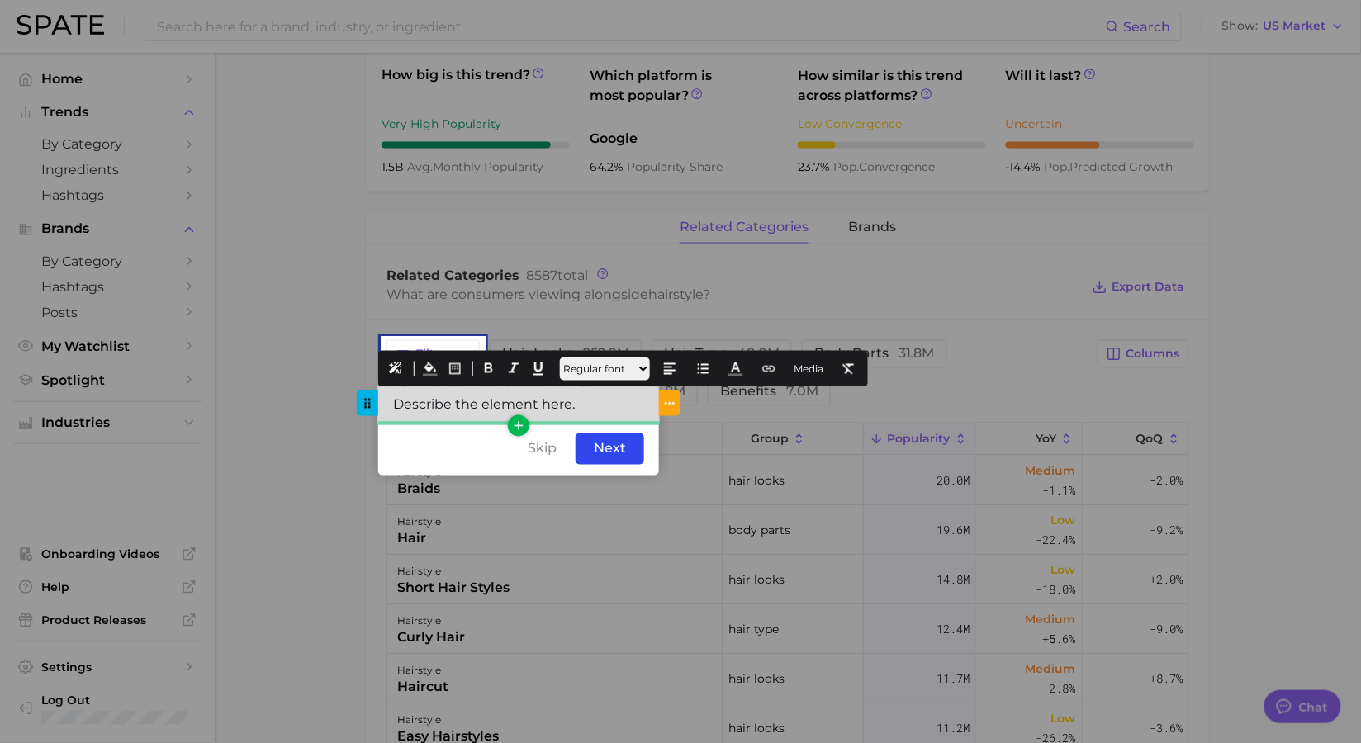
click at [459, 409] on div "Describe the element here." at bounding box center [518, 405] width 281 height 36
drag, startPoint x: 616, startPoint y: 406, endPoint x: 325, endPoint y: 405, distance: 291.5
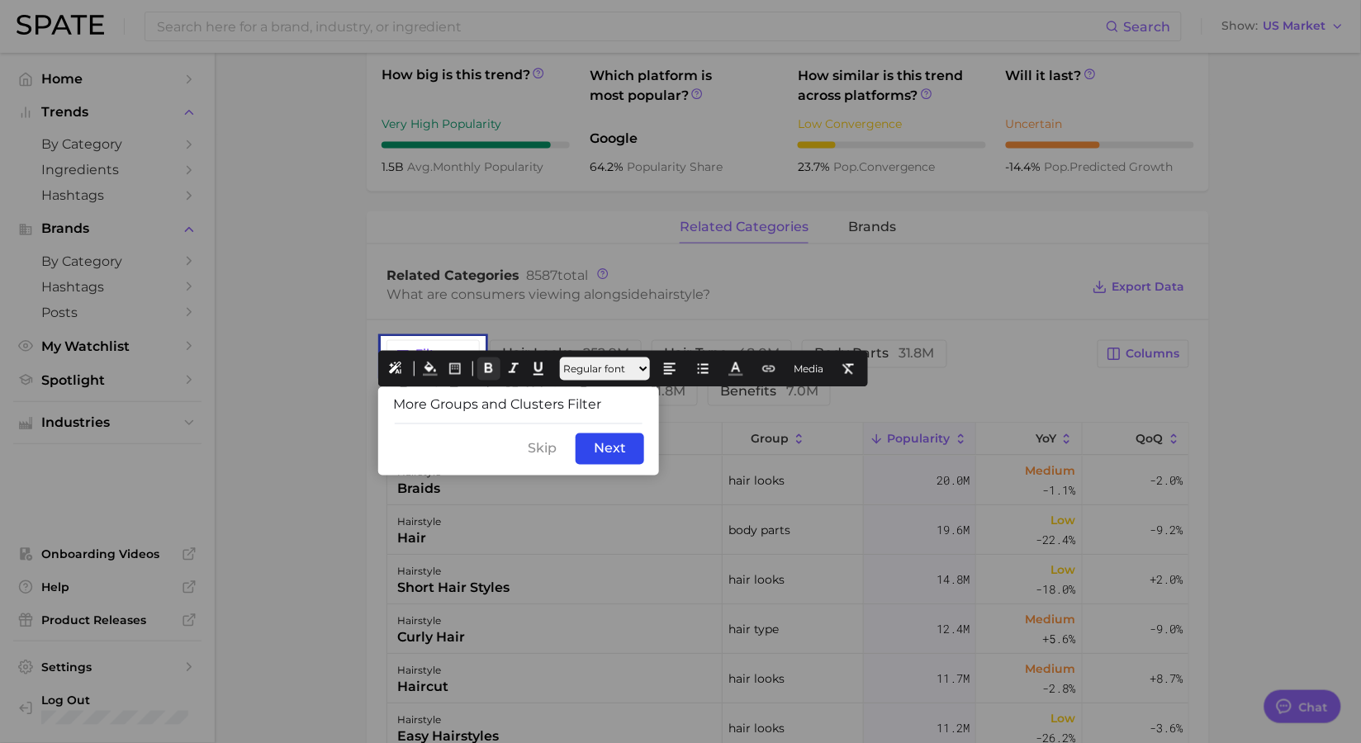
click at [483, 365] on icon at bounding box center [488, 369] width 15 height 15
click at [747, 363] on button at bounding box center [735, 369] width 23 height 23
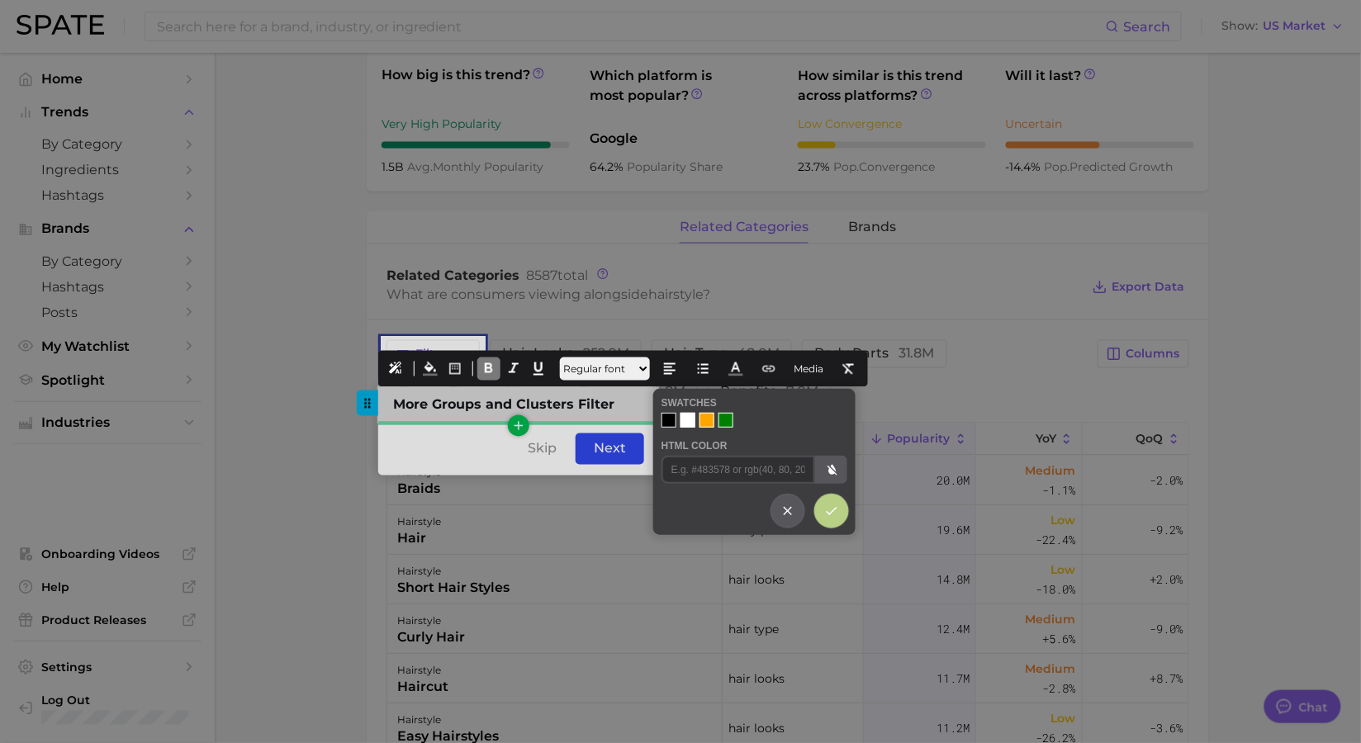
drag, startPoint x: 684, startPoint y: 416, endPoint x: 654, endPoint y: 409, distance: 30.6
click at [685, 416] on div at bounding box center [687, 420] width 15 height 15
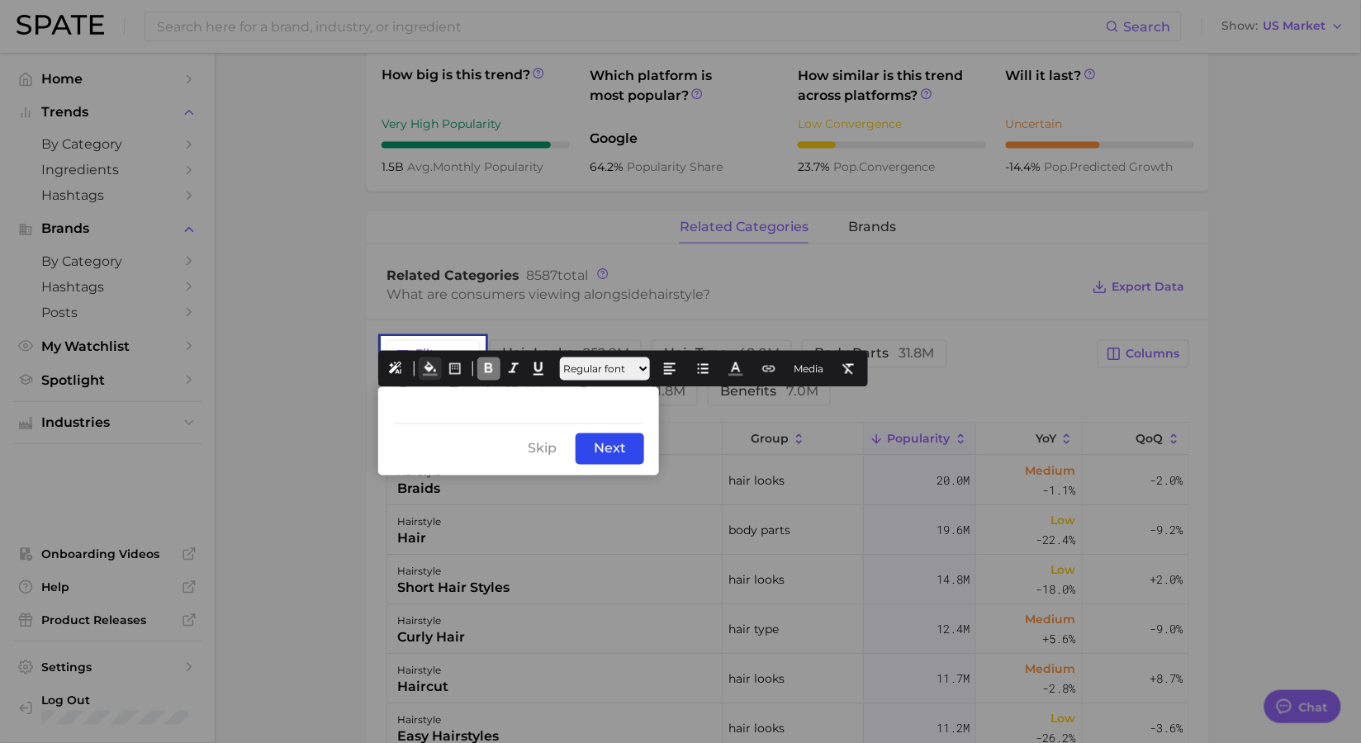
click at [424, 376] on icon at bounding box center [430, 369] width 15 height 15
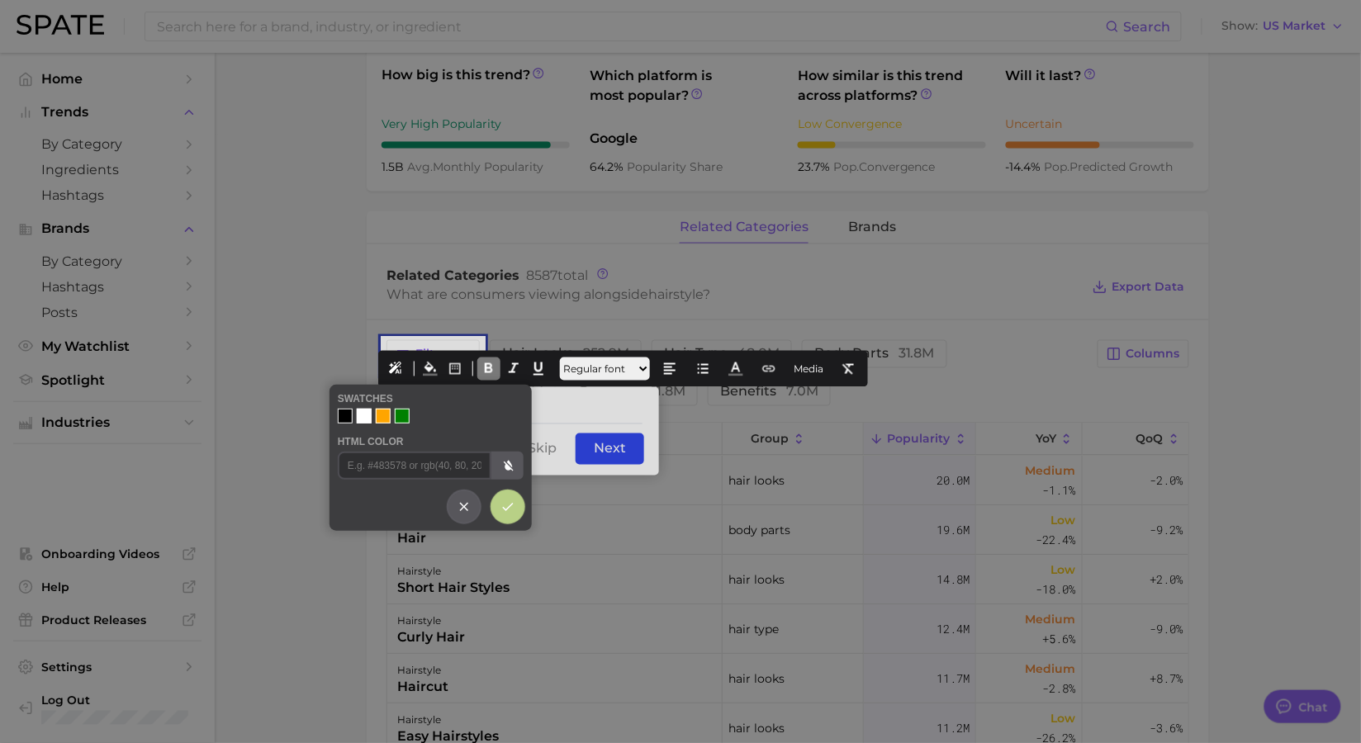
click at [343, 416] on div at bounding box center [345, 416] width 15 height 15
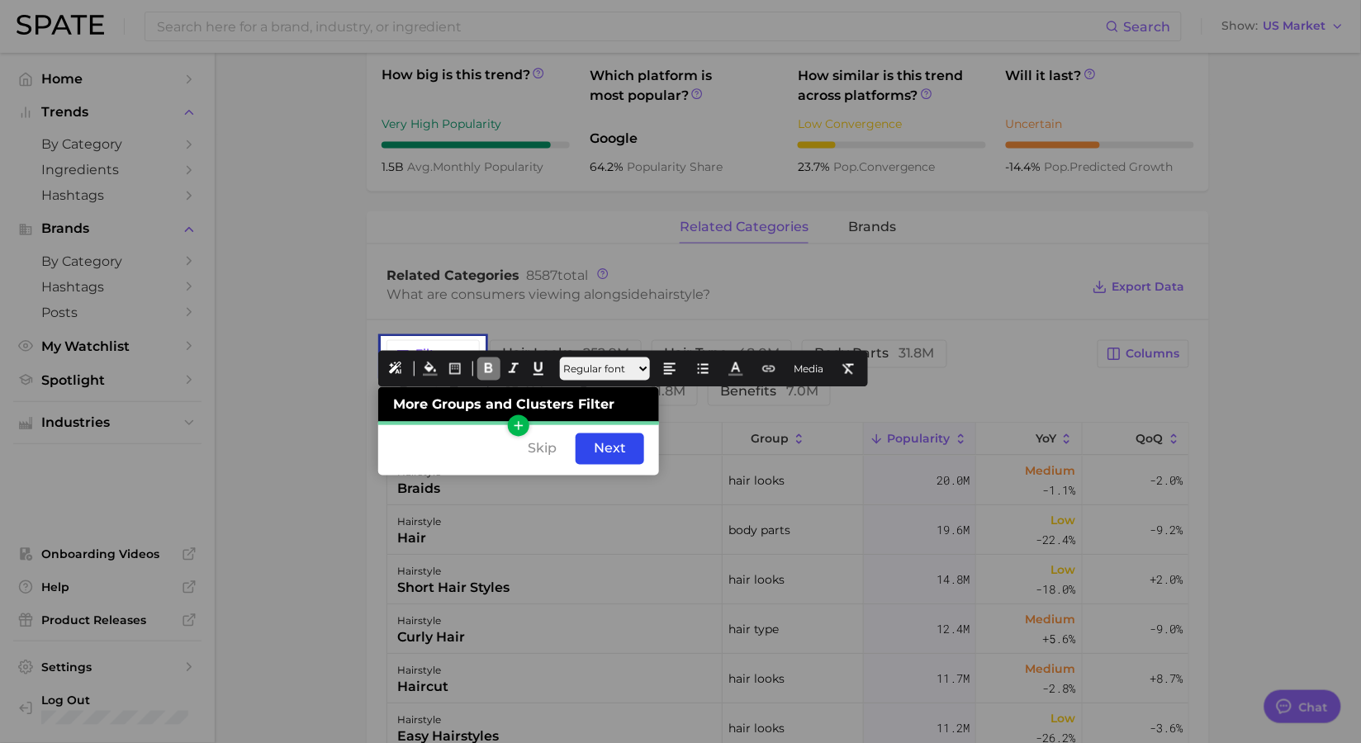
click at [517, 424] on icon "button" at bounding box center [518, 426] width 15 height 15
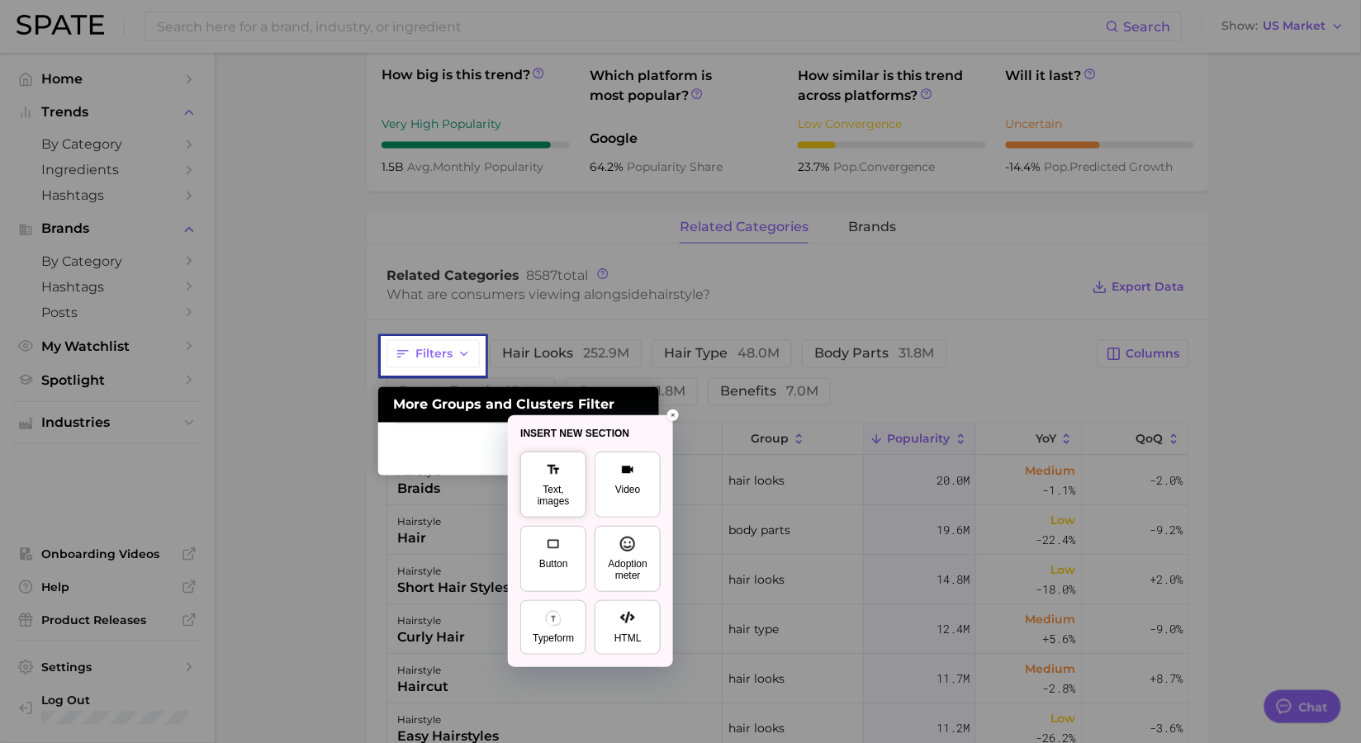
click at [547, 463] on icon at bounding box center [553, 469] width 15 height 15
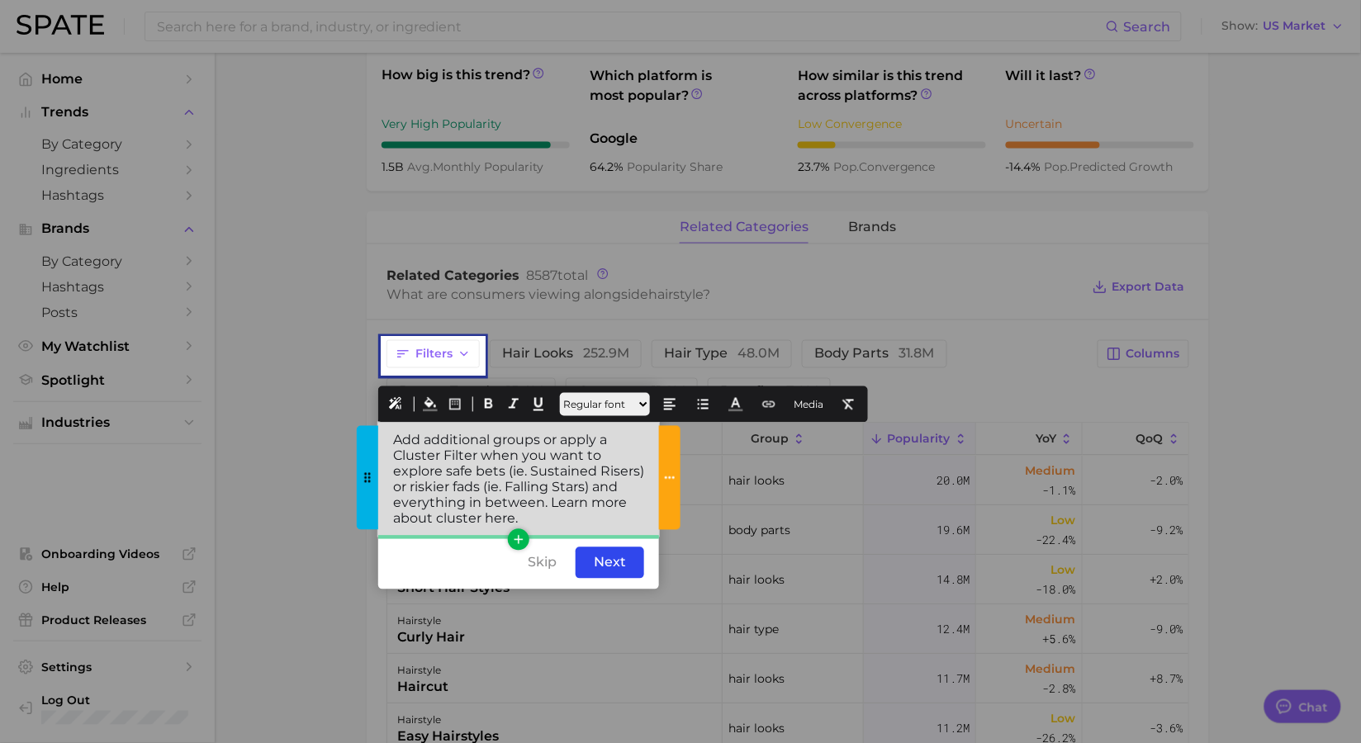
drag, startPoint x: 514, startPoint y: 514, endPoint x: 486, endPoint y: 514, distance: 28.1
click at [486, 514] on div "Add additional groups or apply a Cluster Filter when you want to explore safe b…" at bounding box center [518, 480] width 281 height 114
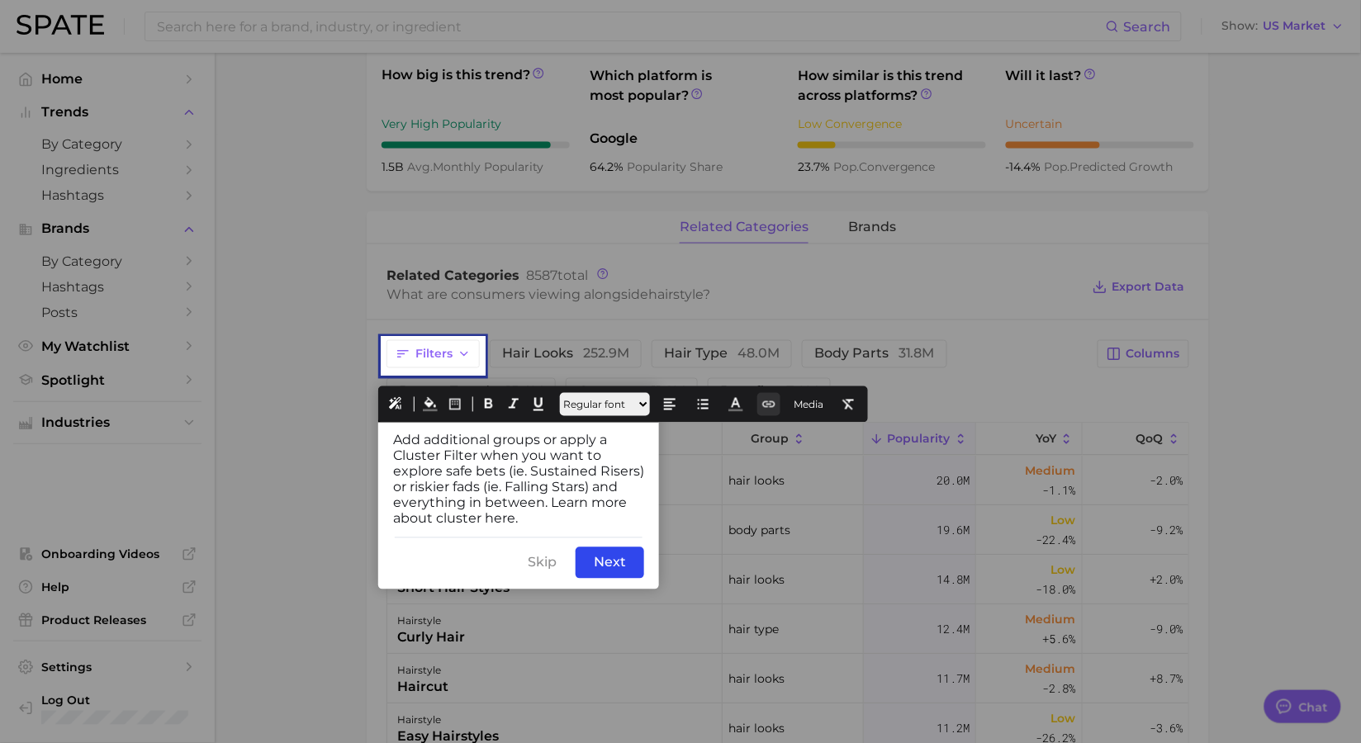
click at [776, 407] on icon at bounding box center [768, 404] width 15 height 15
click at [799, 438] on button "URL Link" at bounding box center [800, 440] width 51 height 23
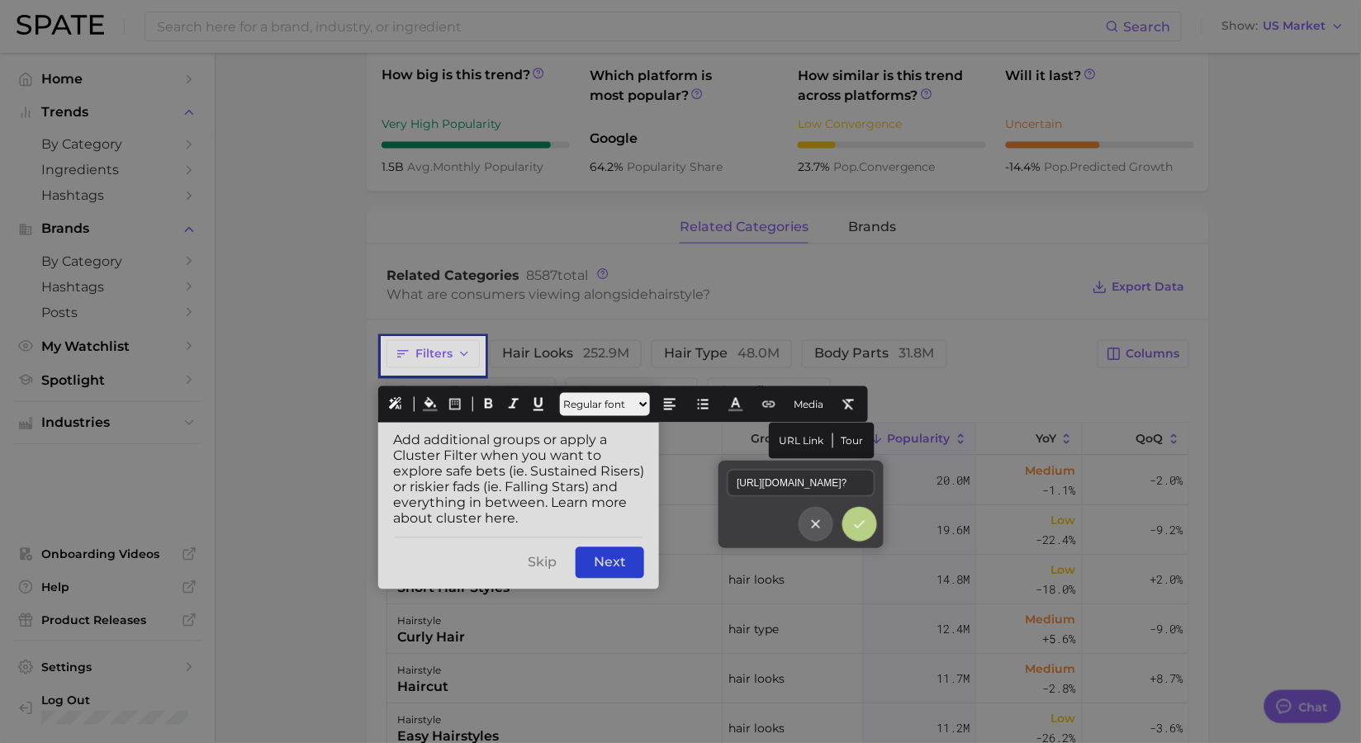
scroll to position [0, 227]
type input "https://help.spate.nyc/en/article/spate-metrics-faq#what-are-clusters?"
click at [857, 513] on button at bounding box center [859, 524] width 31 height 31
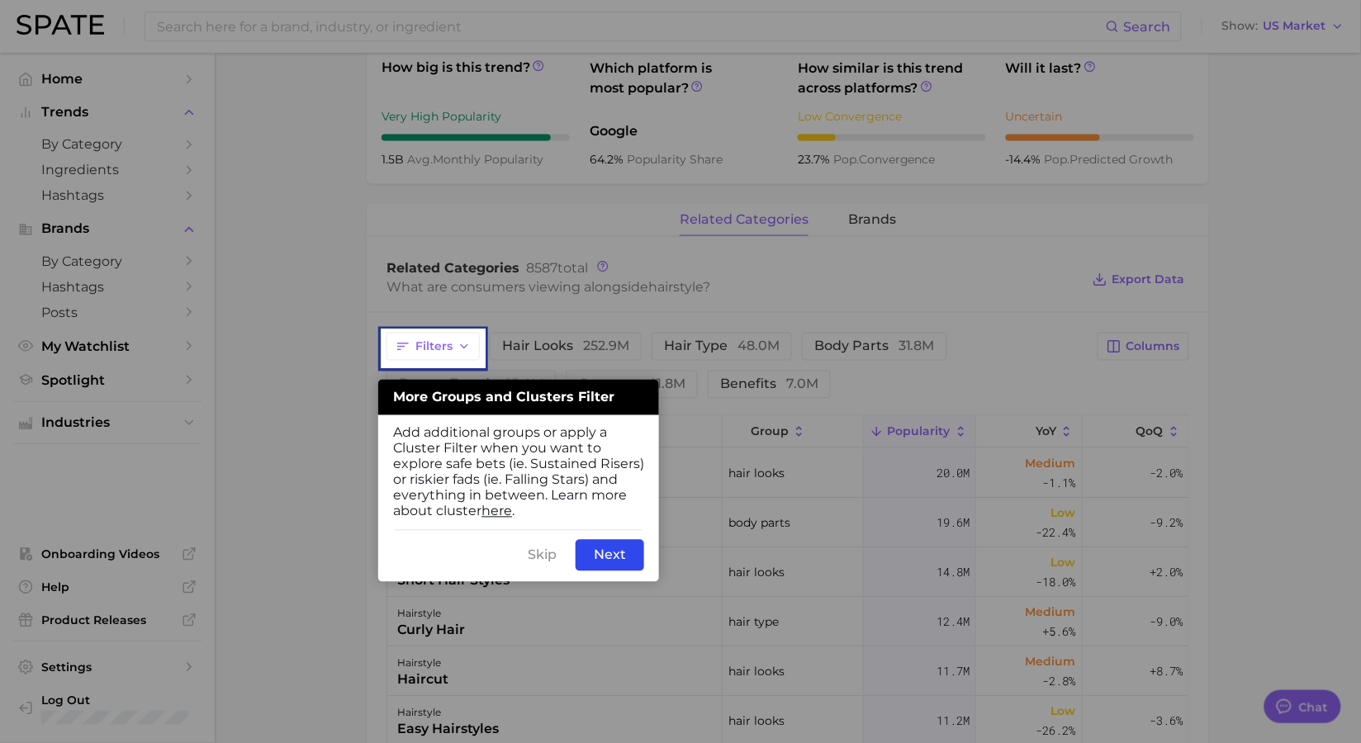
scroll to position [617, 0]
drag, startPoint x: 480, startPoint y: 557, endPoint x: 437, endPoint y: 557, distance: 42.9
click at [437, 557] on div "Skip Back Next" at bounding box center [518, 555] width 281 height 53
click at [625, 556] on div "Next" at bounding box center [610, 554] width 69 height 31
drag, startPoint x: 626, startPoint y: 556, endPoint x: 554, endPoint y: 549, distance: 72.2
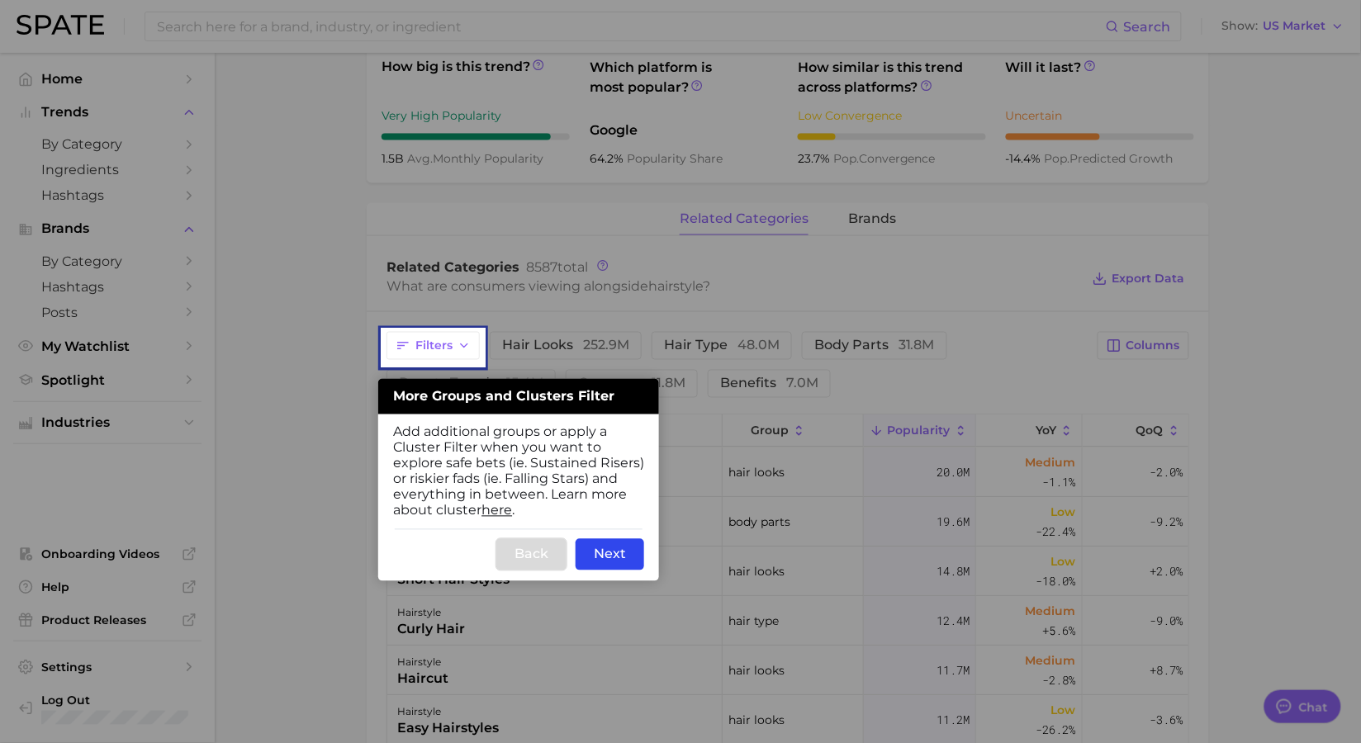
click at [554, 549] on div "Back Next" at bounding box center [518, 555] width 281 height 53
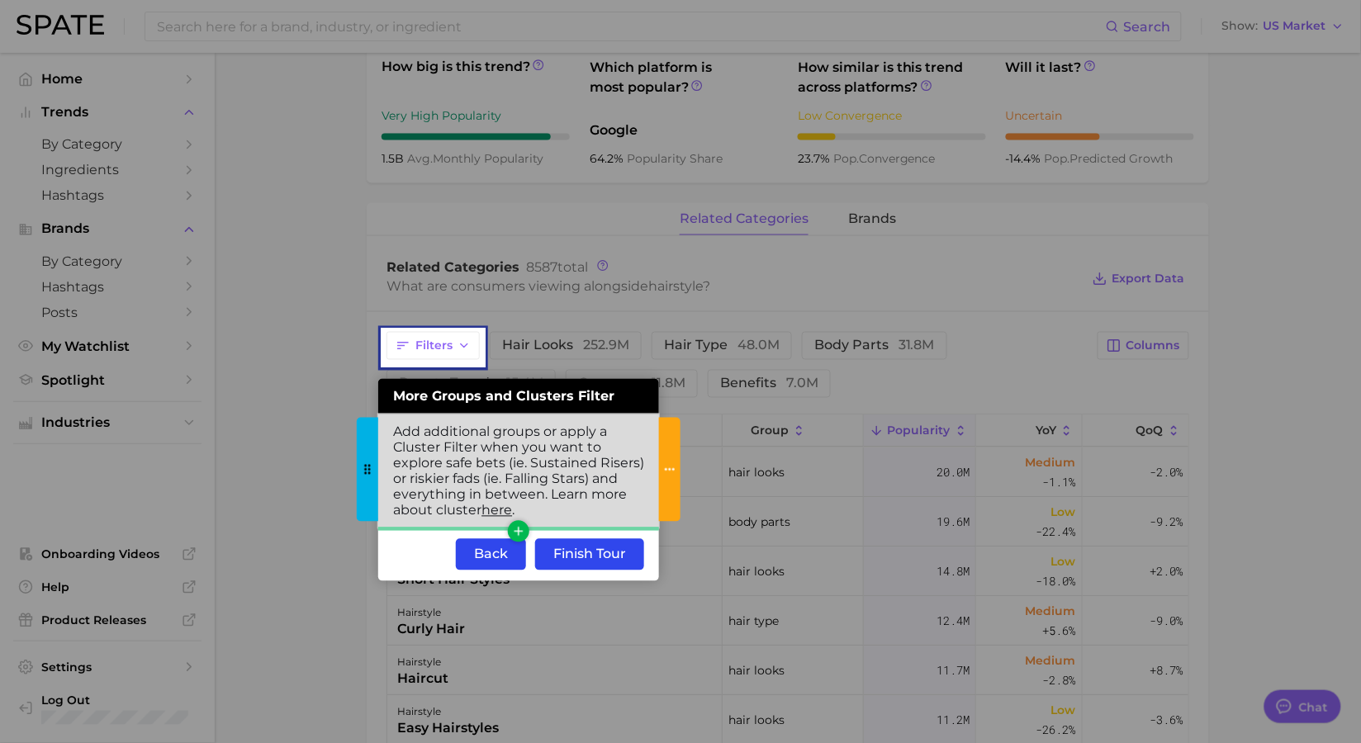
click at [538, 500] on div "Add additional groups or apply a Cluster Filter when you want to explore safe b…" at bounding box center [518, 472] width 281 height 114
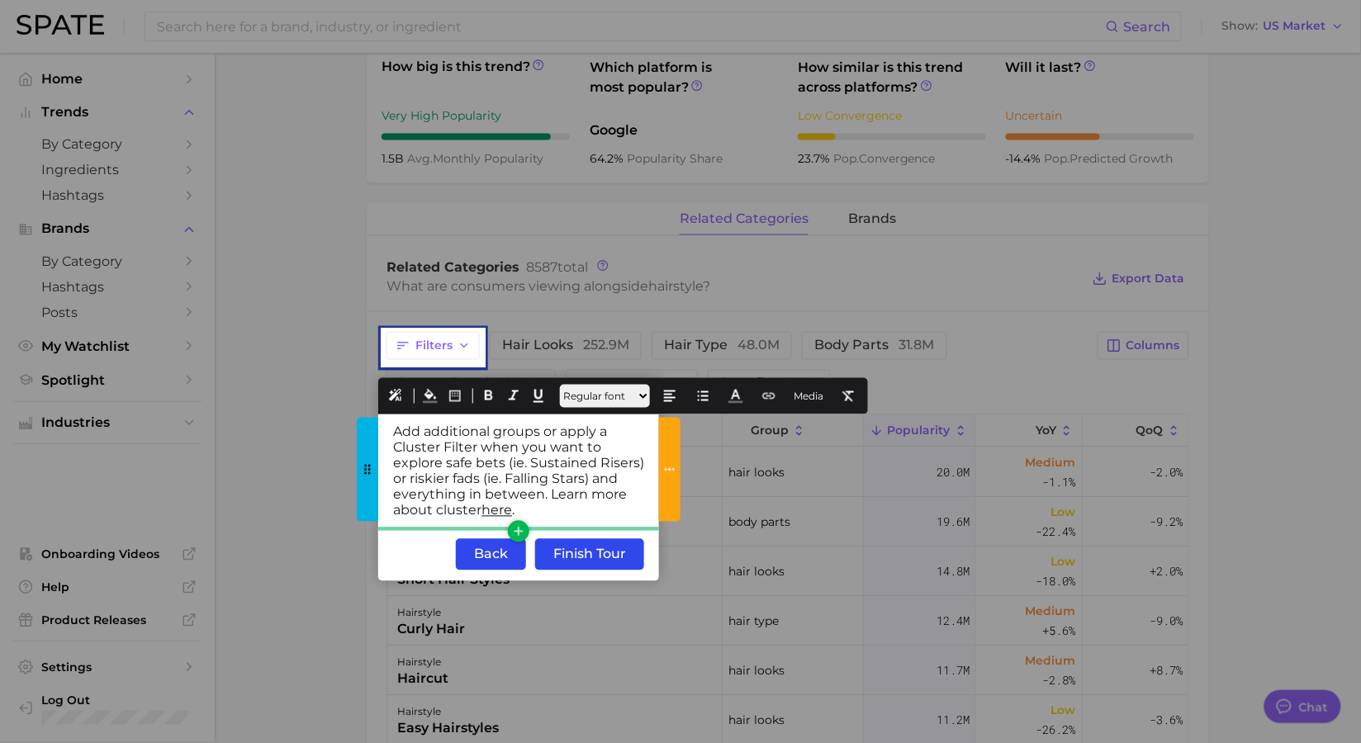
drag, startPoint x: 524, startPoint y: 507, endPoint x: 358, endPoint y: 429, distance: 182.5
click at [378, 429] on div "Add additional groups or apply a Cluster Filter when you want to explore safe b…" at bounding box center [518, 472] width 281 height 114
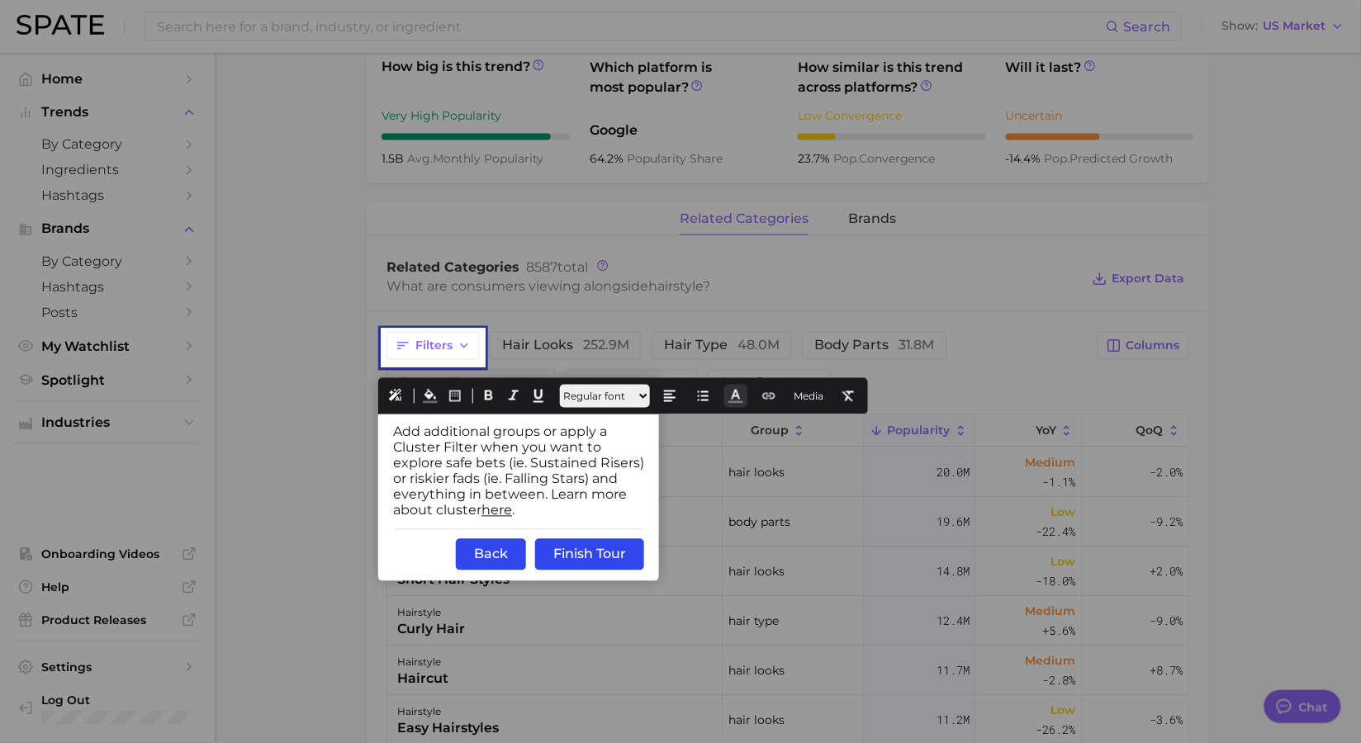
click at [743, 397] on icon at bounding box center [735, 396] width 15 height 15
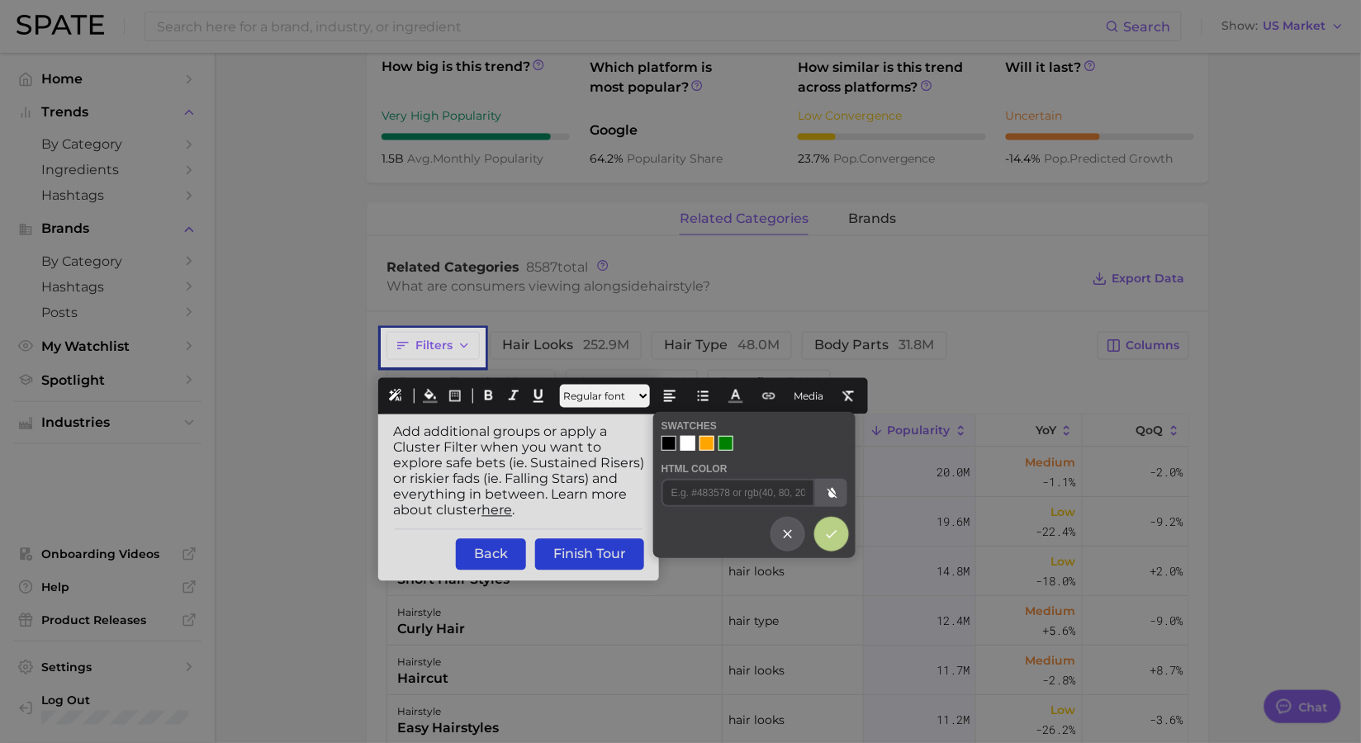
click at [690, 443] on div at bounding box center [687, 443] width 15 height 15
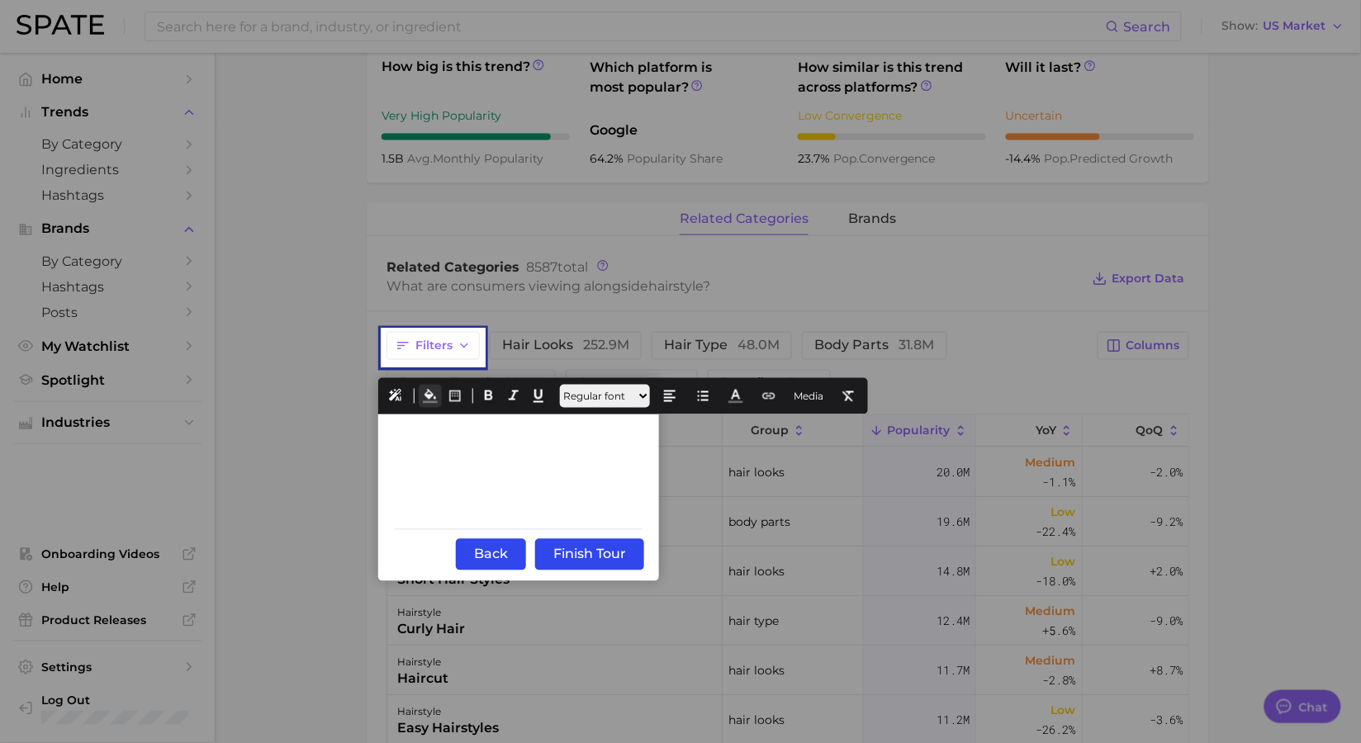
click at [423, 405] on button at bounding box center [430, 396] width 23 height 23
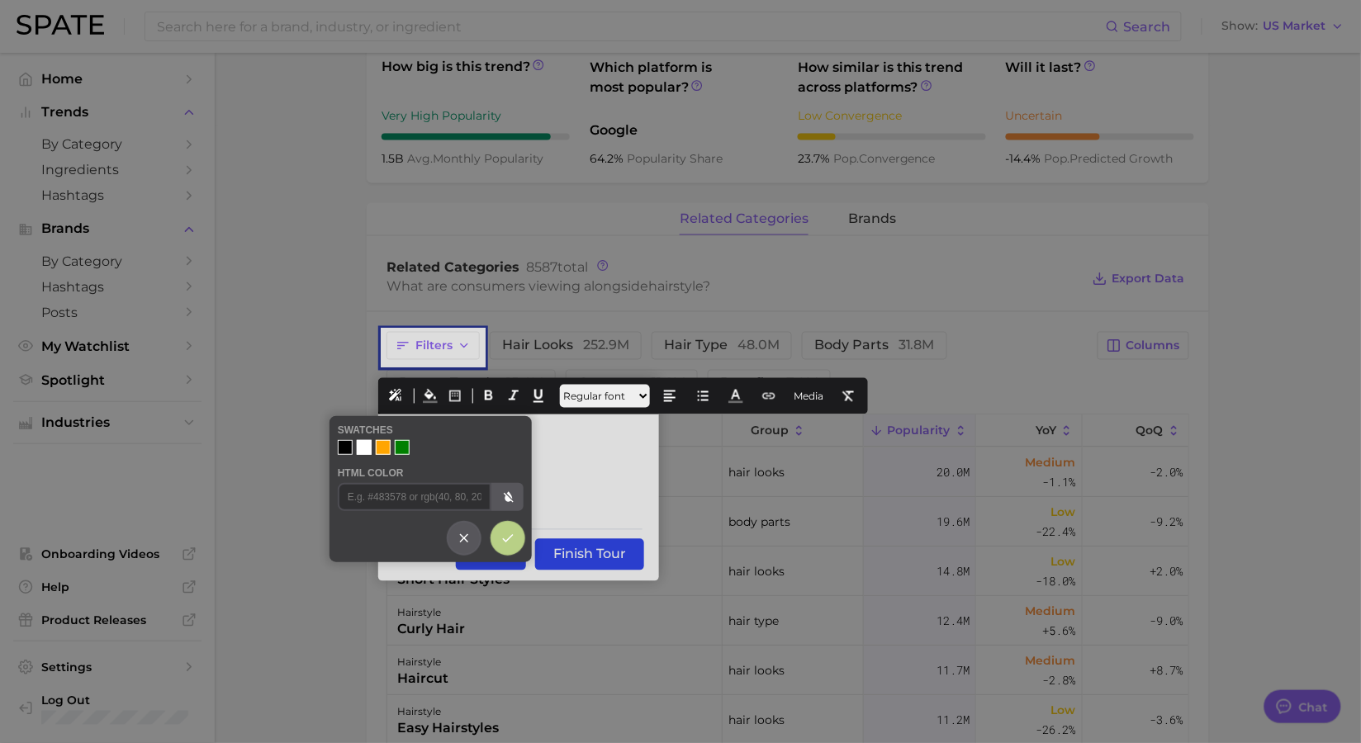
click at [339, 448] on div at bounding box center [345, 447] width 15 height 15
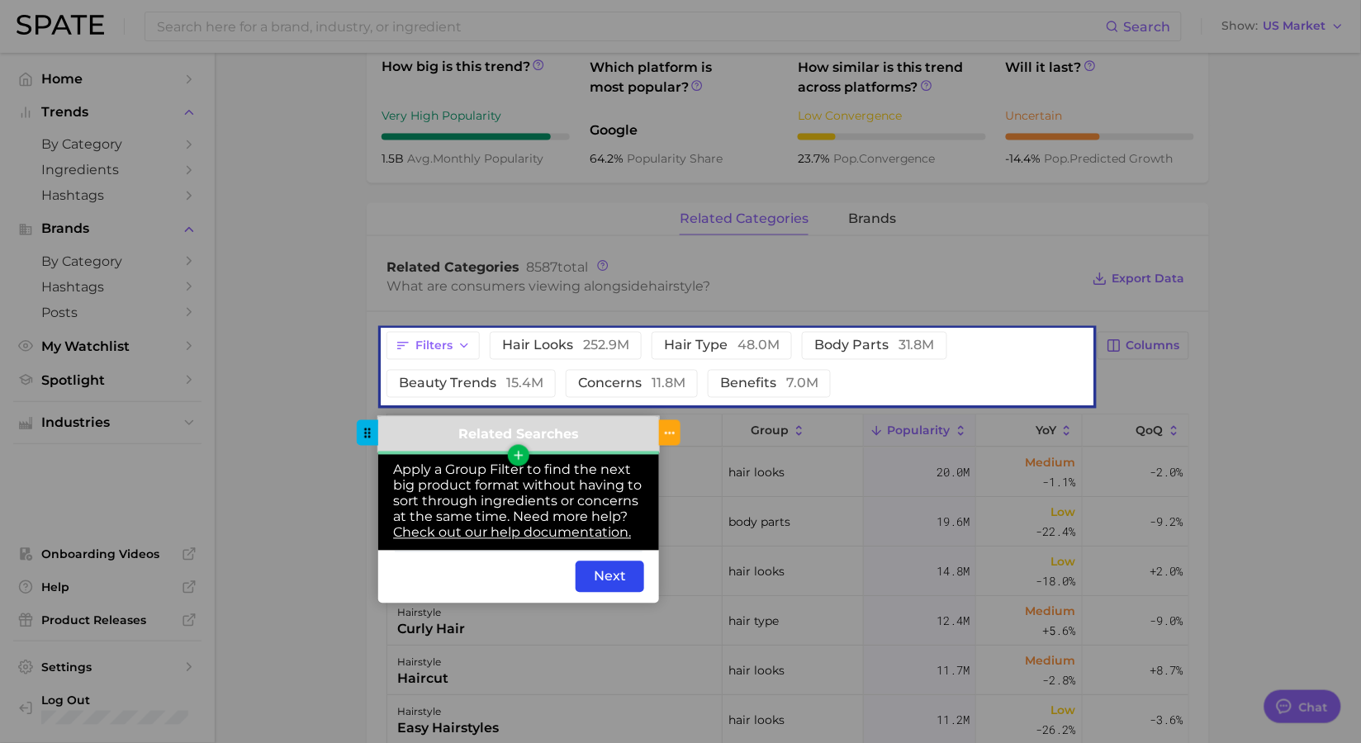
click at [559, 437] on span "Related Searches" at bounding box center [518, 435] width 121 height 16
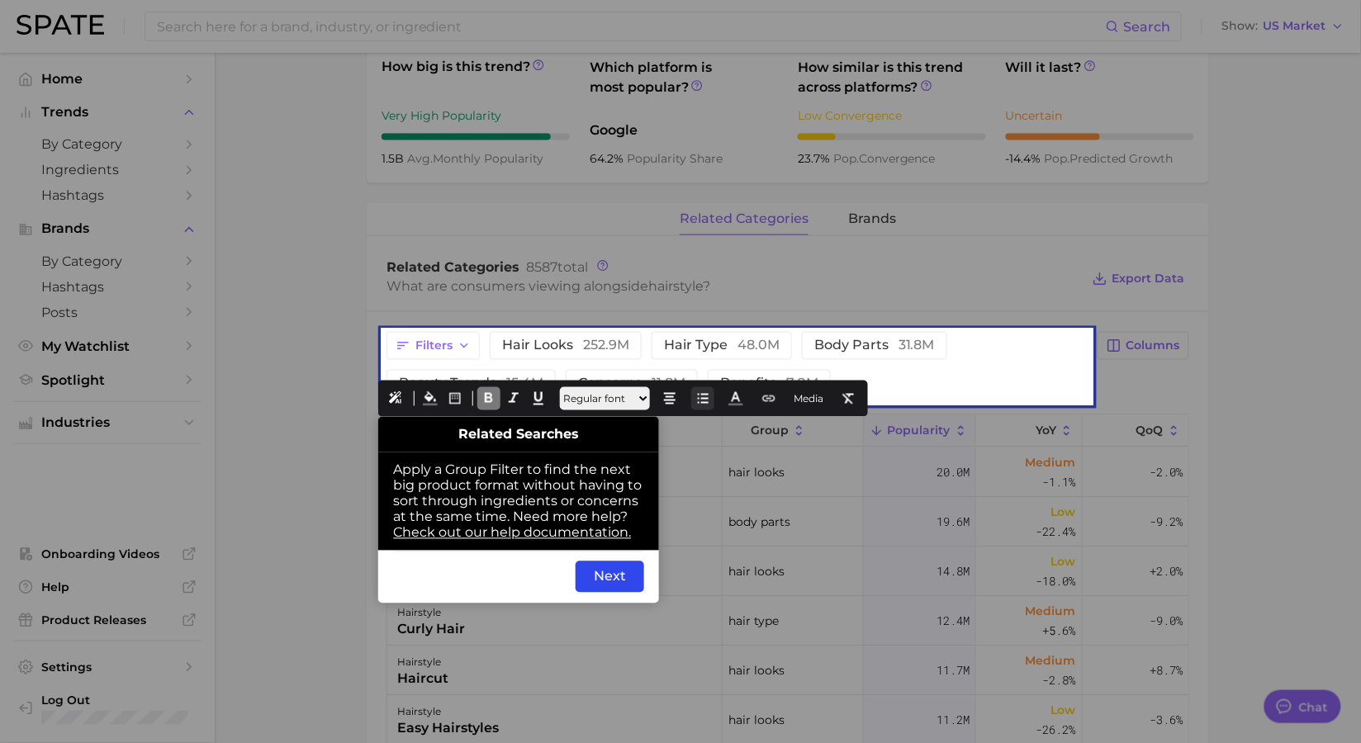
click at [711, 396] on button at bounding box center [702, 398] width 23 height 23
click at [681, 408] on button at bounding box center [669, 398] width 23 height 23
click at [681, 431] on icon at bounding box center [687, 435] width 15 height 15
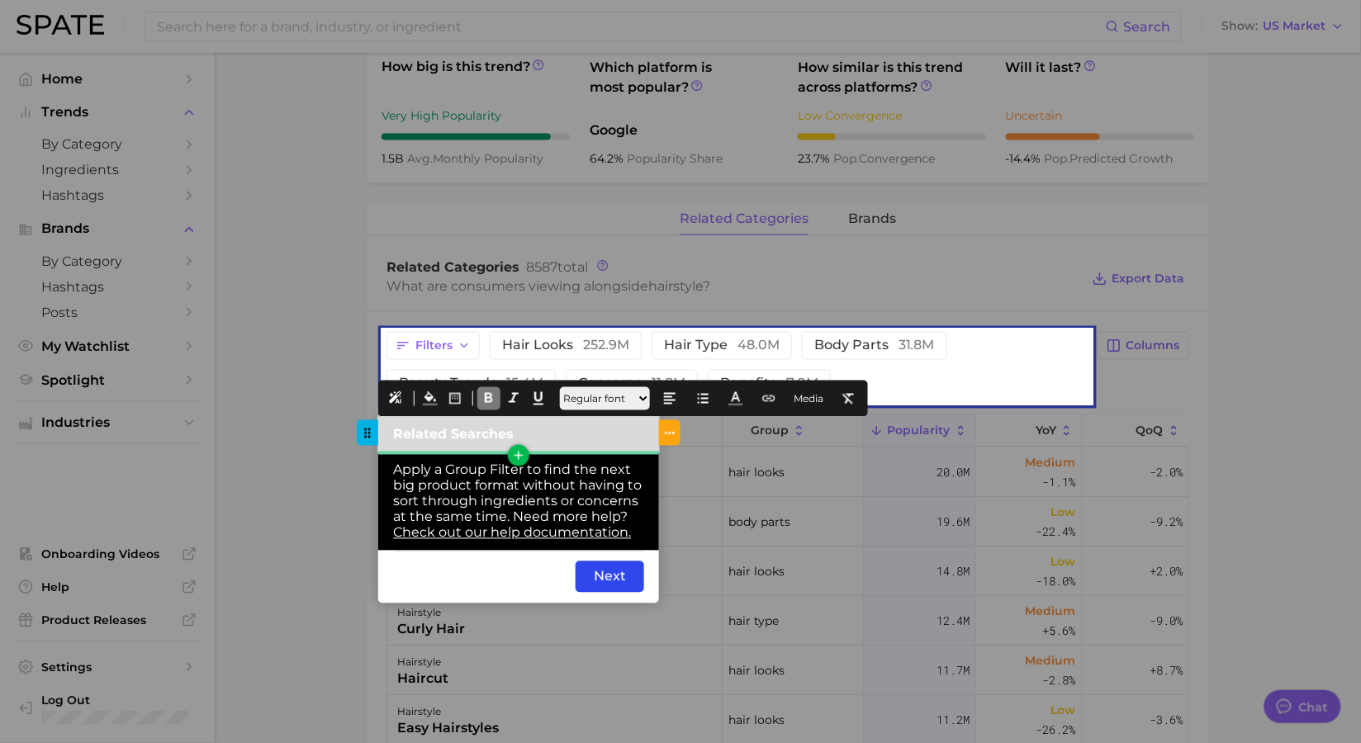
click at [582, 432] on div "Related Searches" at bounding box center [518, 435] width 251 height 16
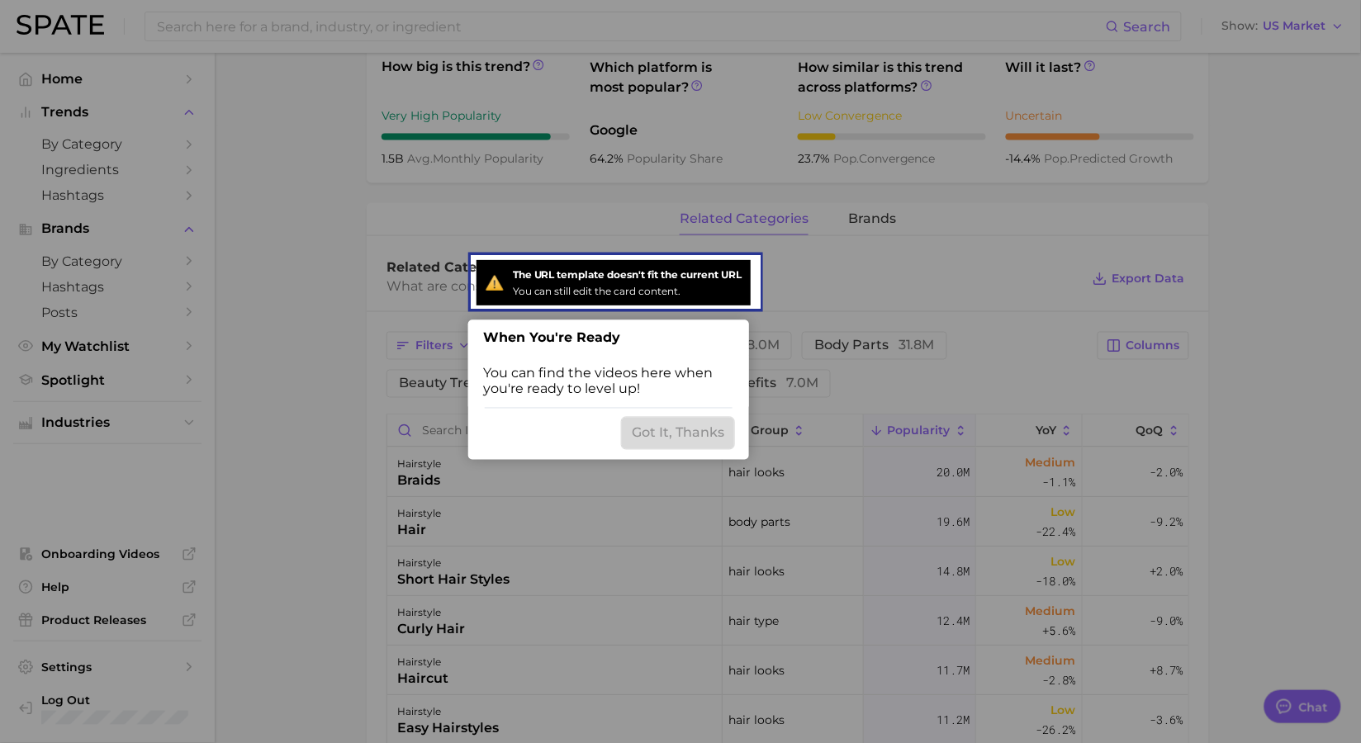
click at [660, 425] on div "Got It, Thanks" at bounding box center [678, 433] width 112 height 31
click at [690, 435] on div "Next" at bounding box center [700, 433] width 69 height 31
drag, startPoint x: 713, startPoint y: 433, endPoint x: 672, endPoint y: 434, distance: 40.5
click at [672, 434] on div "Next" at bounding box center [700, 433] width 69 height 31
drag, startPoint x: 586, startPoint y: 432, endPoint x: 467, endPoint y: 430, distance: 118.1
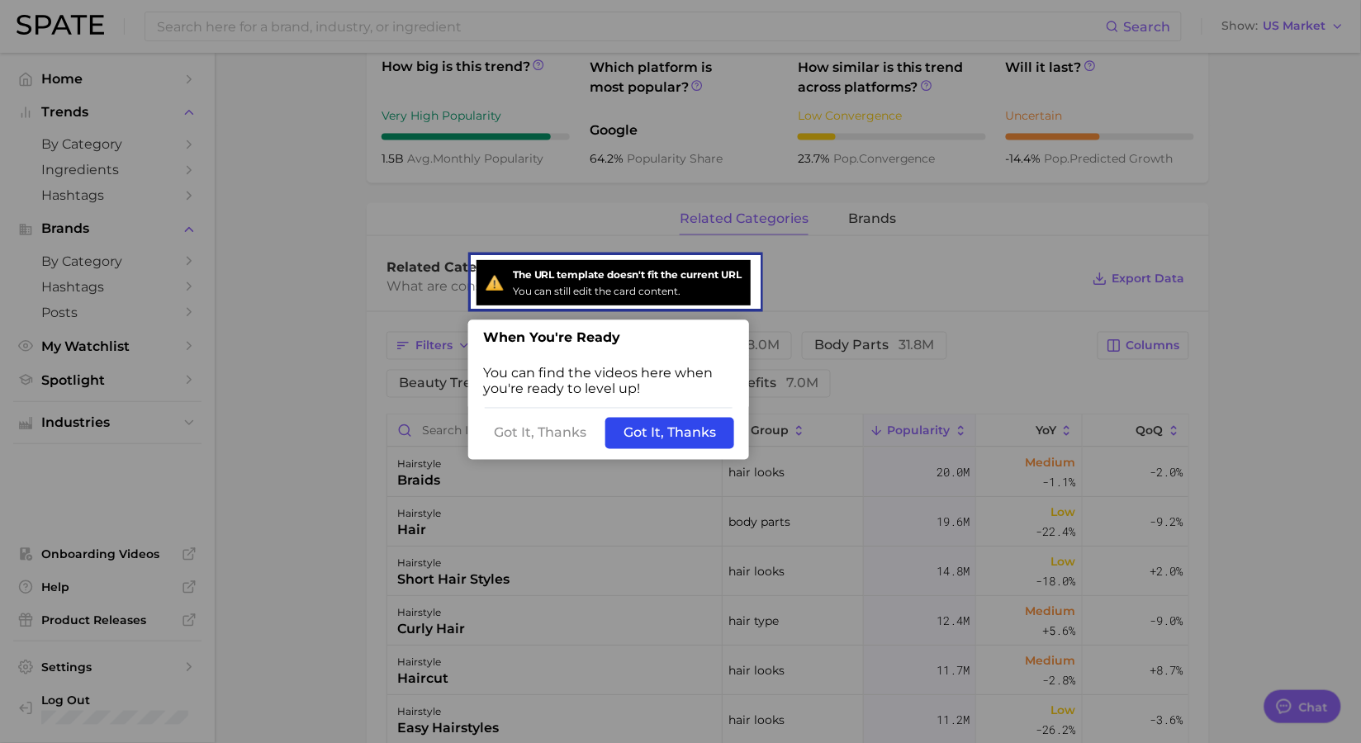
click at [468, 430] on div "undefined undefined Step #1 When You're Ready You can find the videos here when…" at bounding box center [608, 390] width 281 height 140
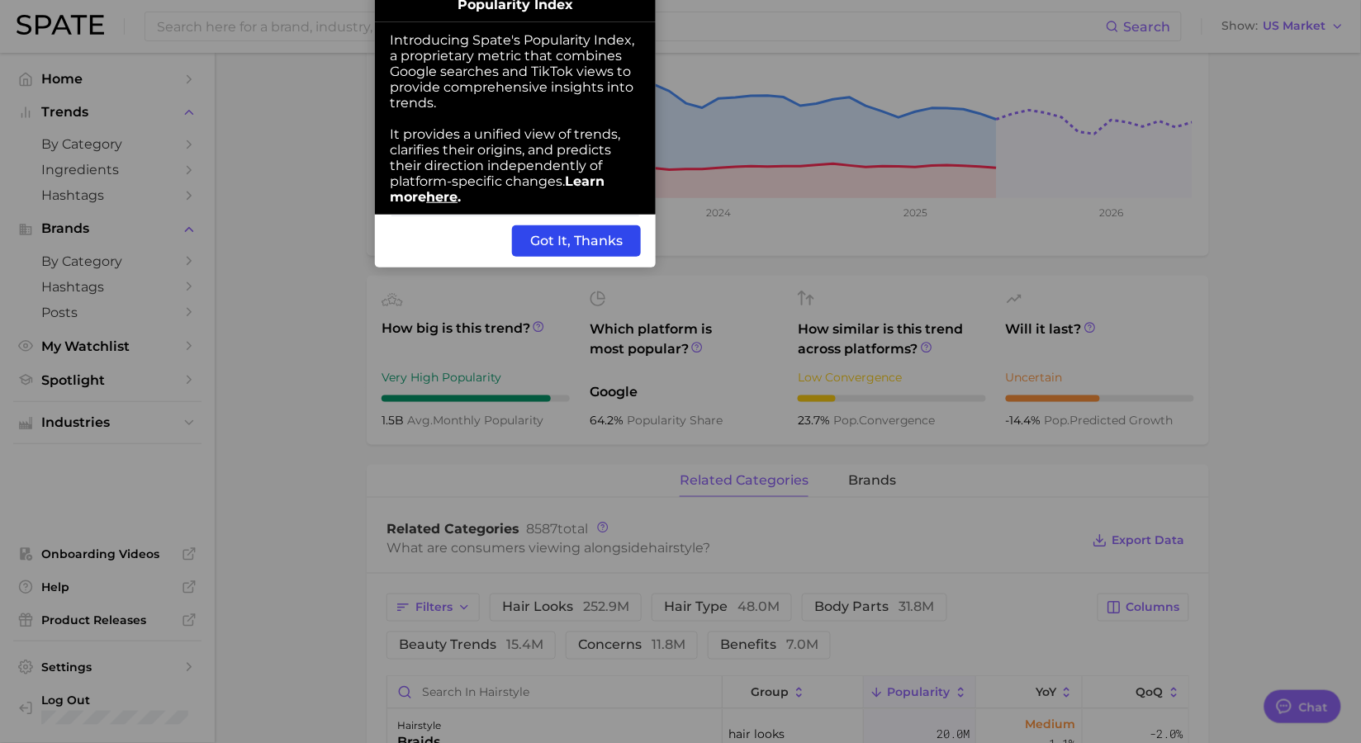
scroll to position [264, 0]
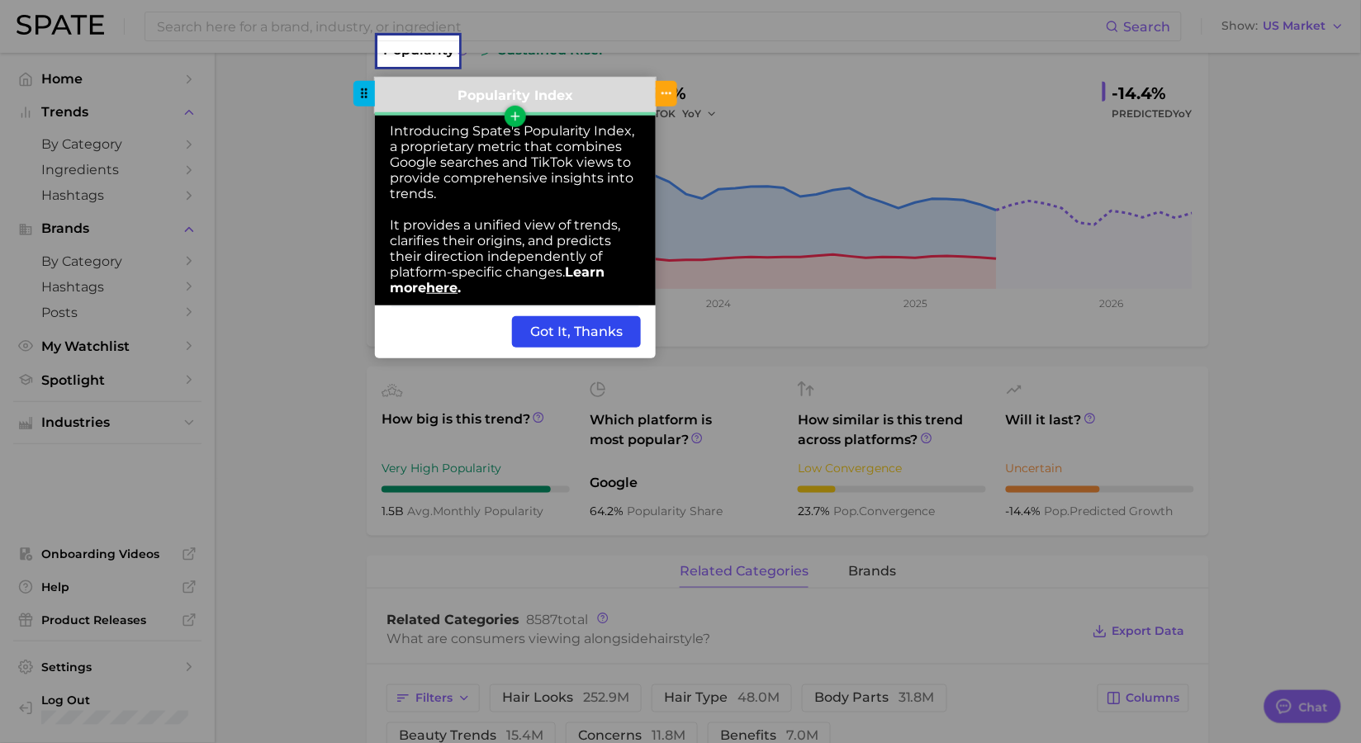
click at [586, 97] on div "Popularity Index" at bounding box center [515, 96] width 251 height 16
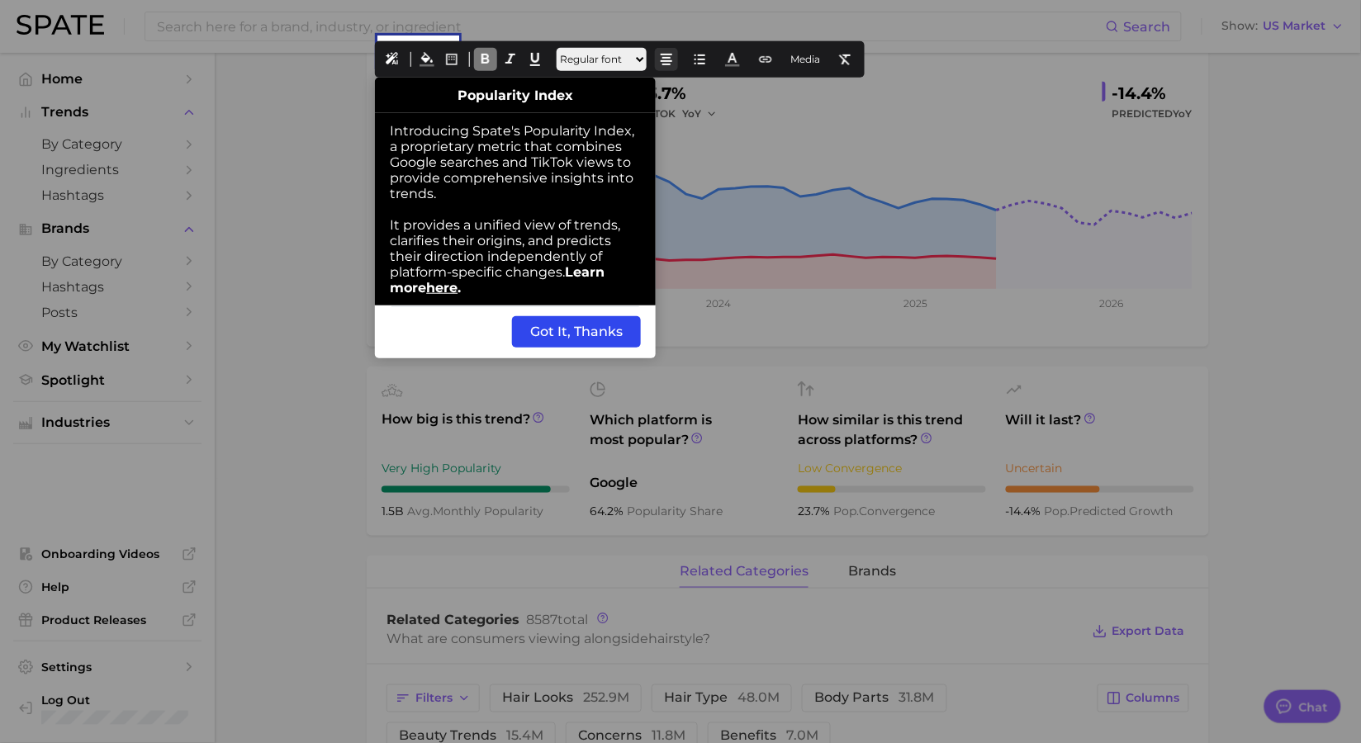
click at [674, 63] on icon at bounding box center [666, 59] width 15 height 15
click at [681, 96] on icon at bounding box center [684, 95] width 15 height 15
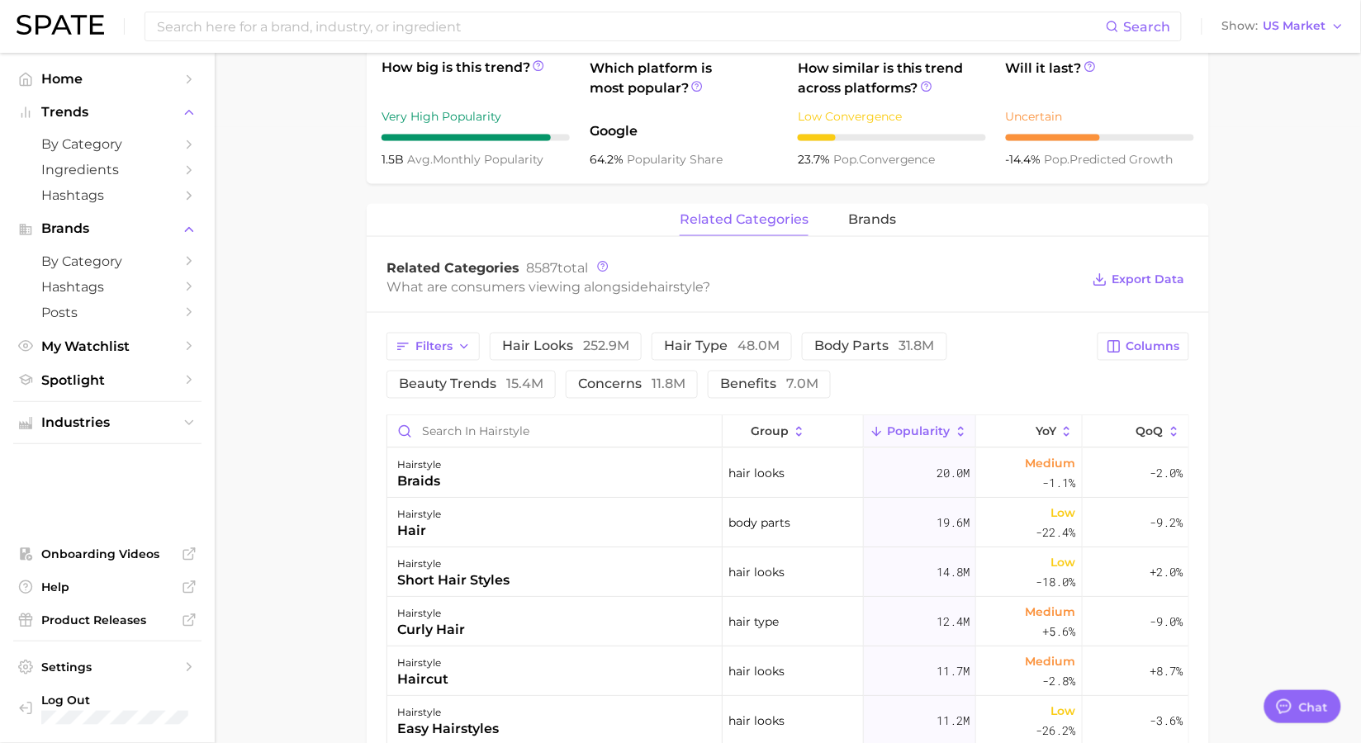
scroll to position [628, 0]
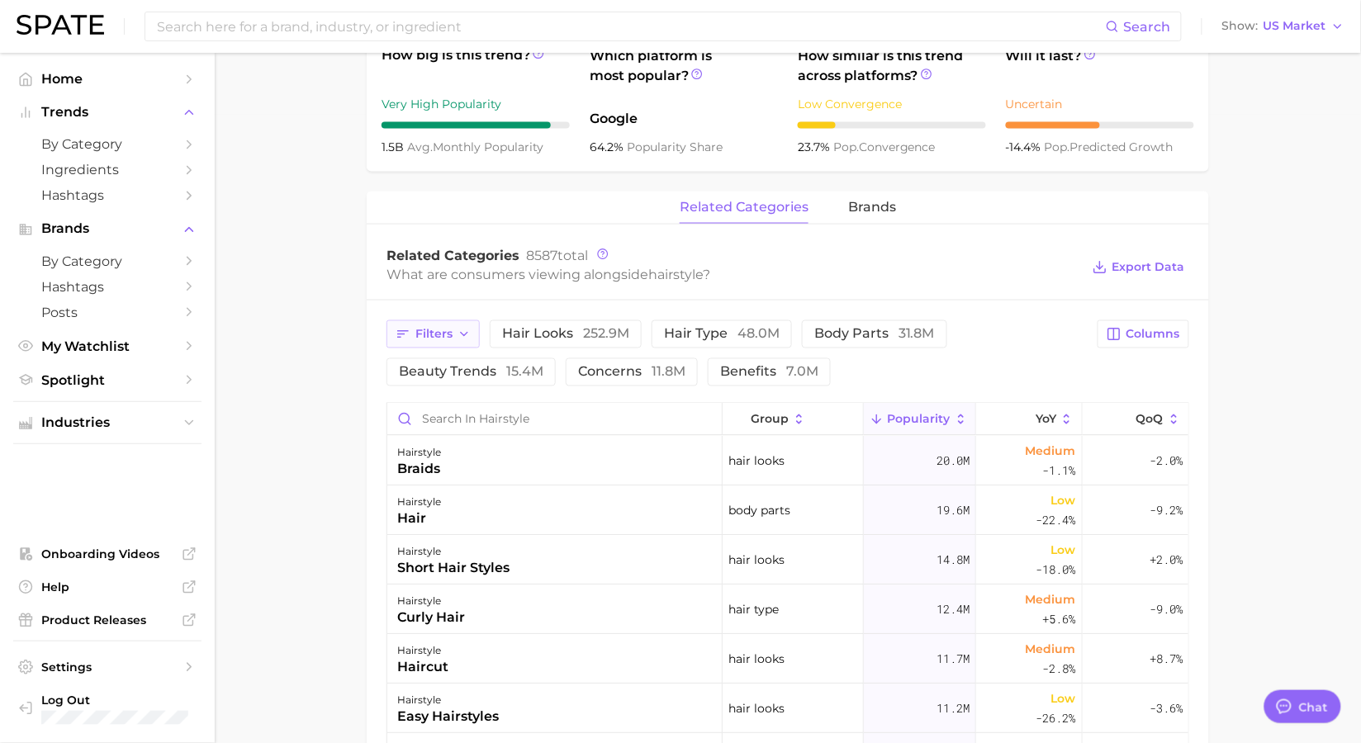
click at [416, 342] on span "Filters" at bounding box center [433, 335] width 37 height 14
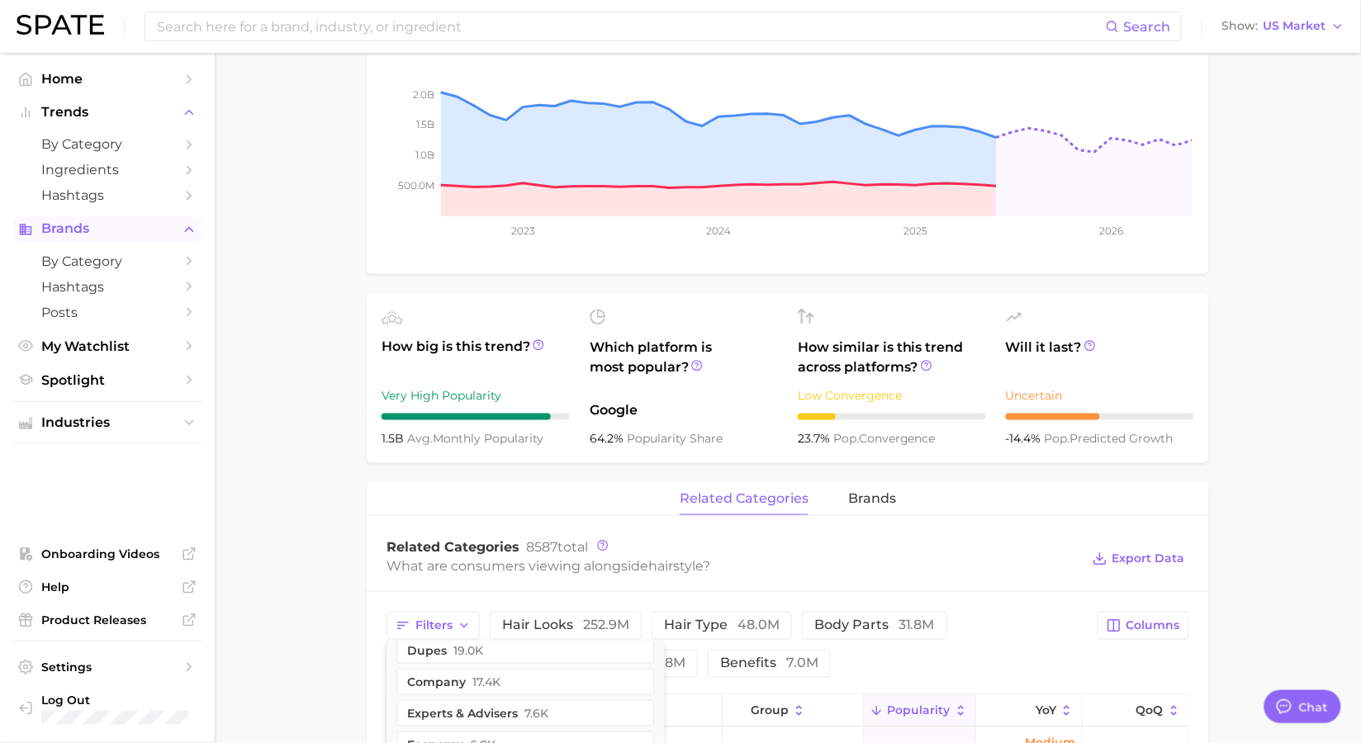
scroll to position [0, 0]
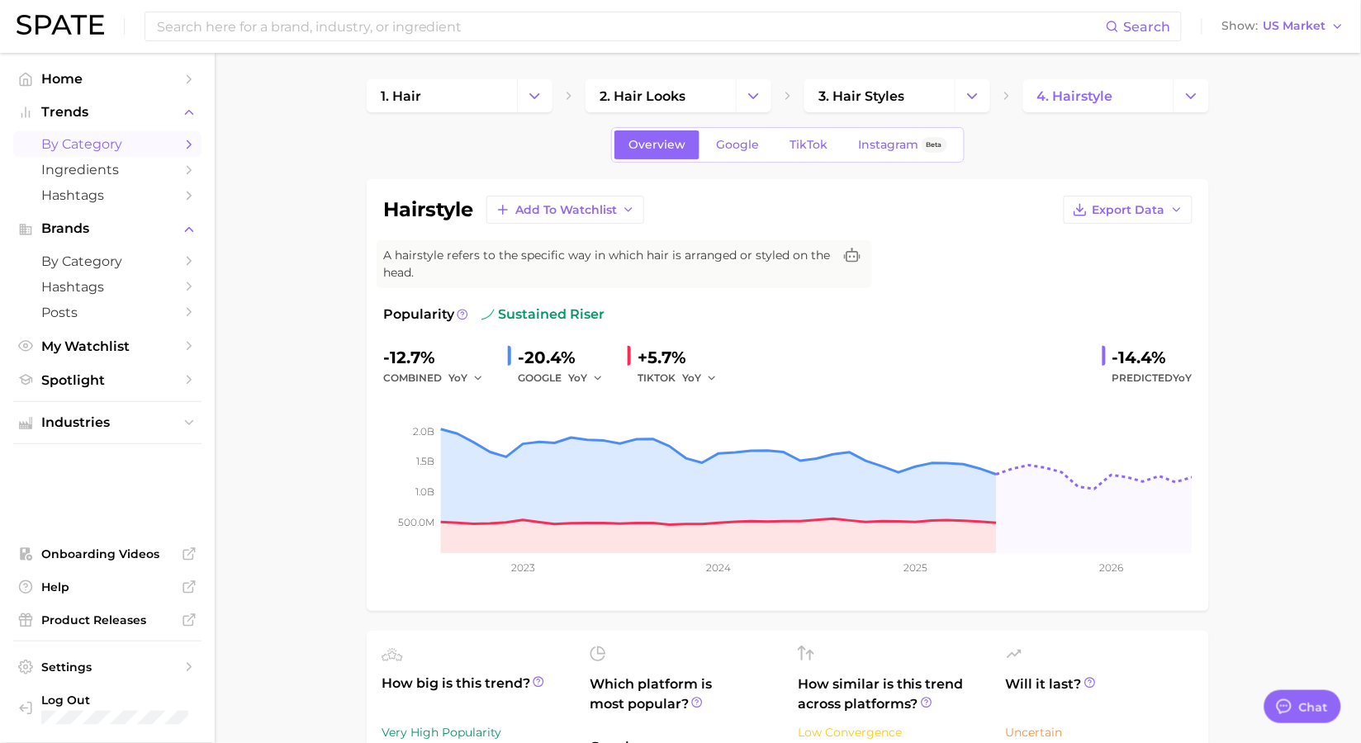
click at [109, 154] on link "by Category" at bounding box center [107, 144] width 188 height 26
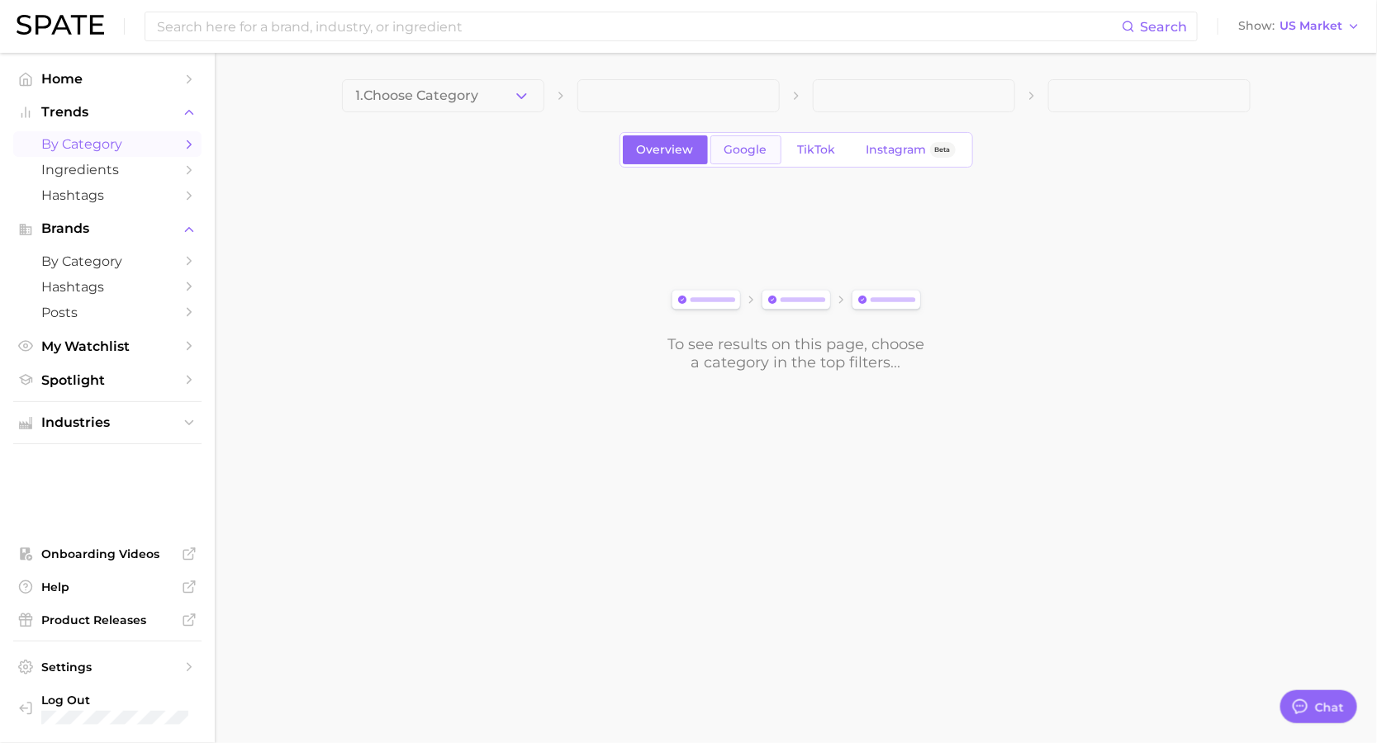
click at [753, 145] on span "Google" at bounding box center [745, 150] width 43 height 14
click at [466, 93] on span "1. Choose Category" at bounding box center [417, 95] width 123 height 15
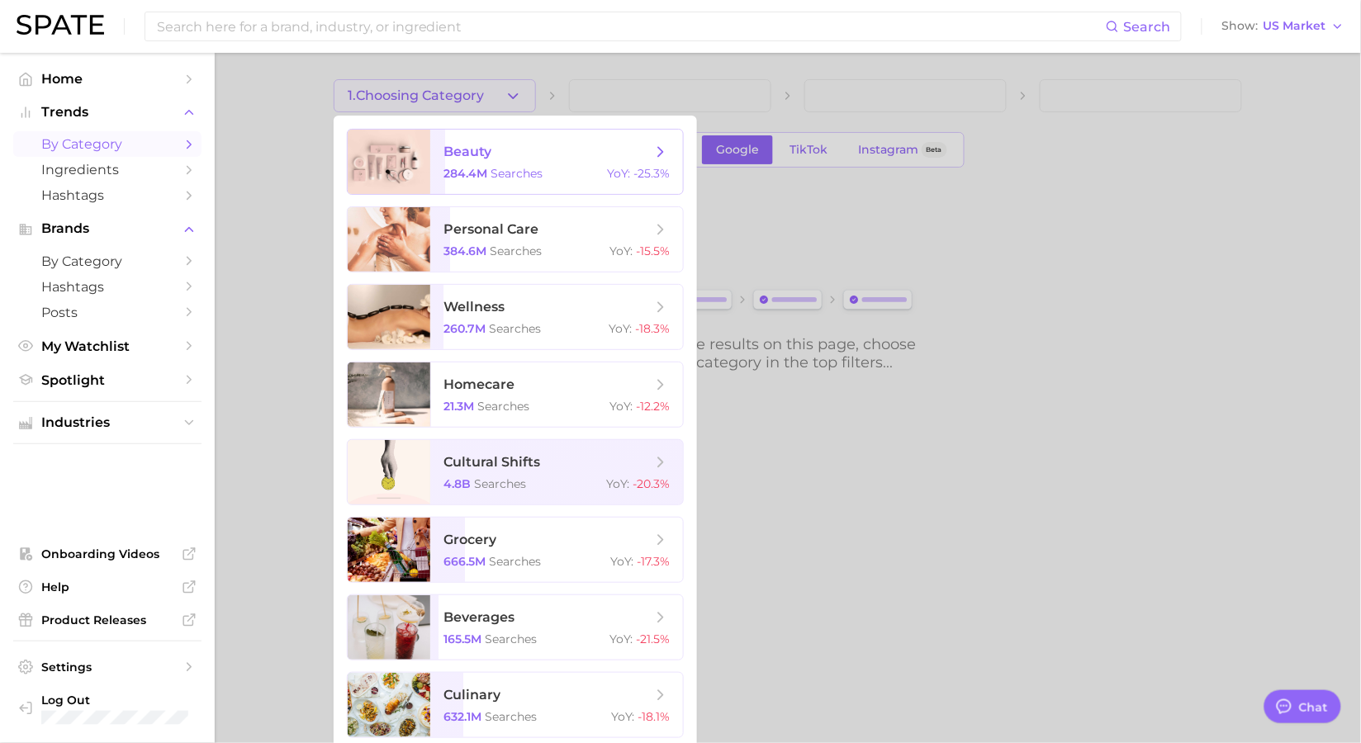
click at [453, 176] on span "284.4m" at bounding box center [465, 173] width 44 height 15
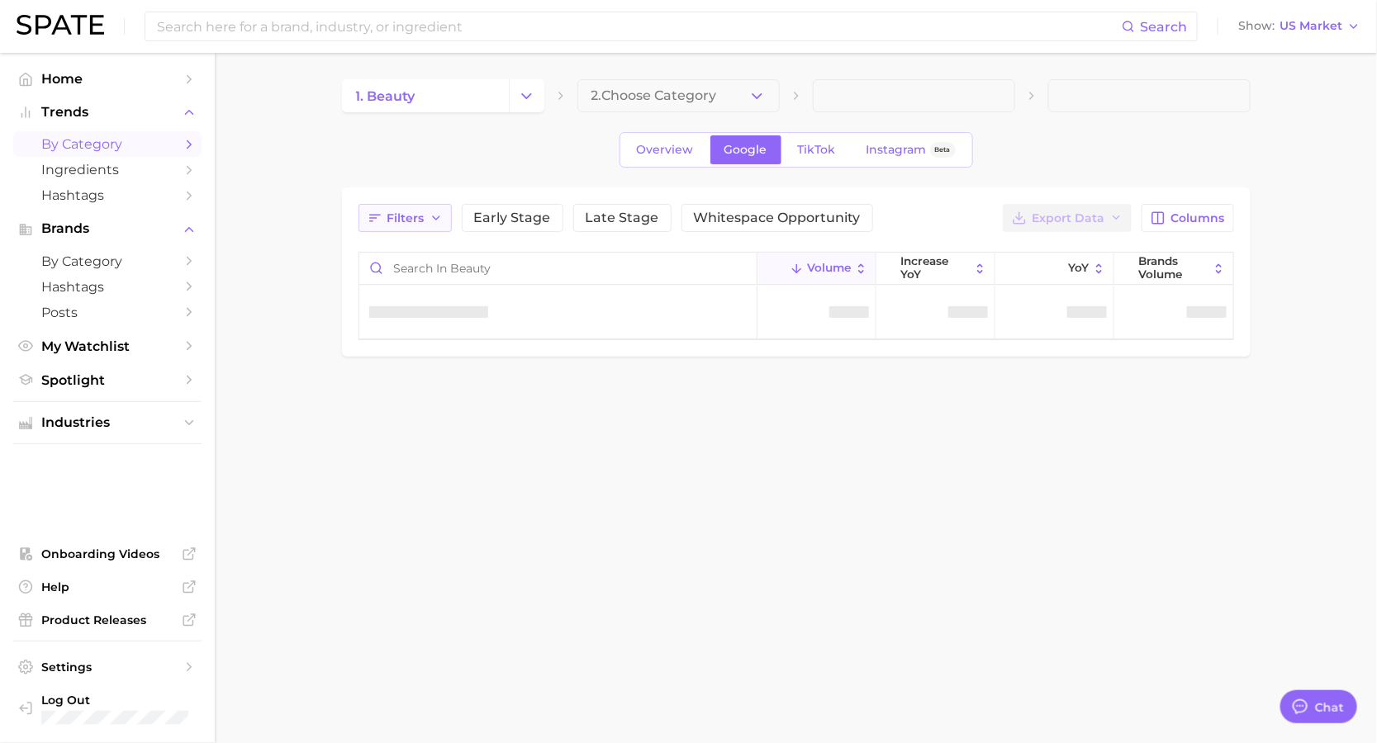
click at [443, 217] on button "Filters" at bounding box center [404, 218] width 93 height 28
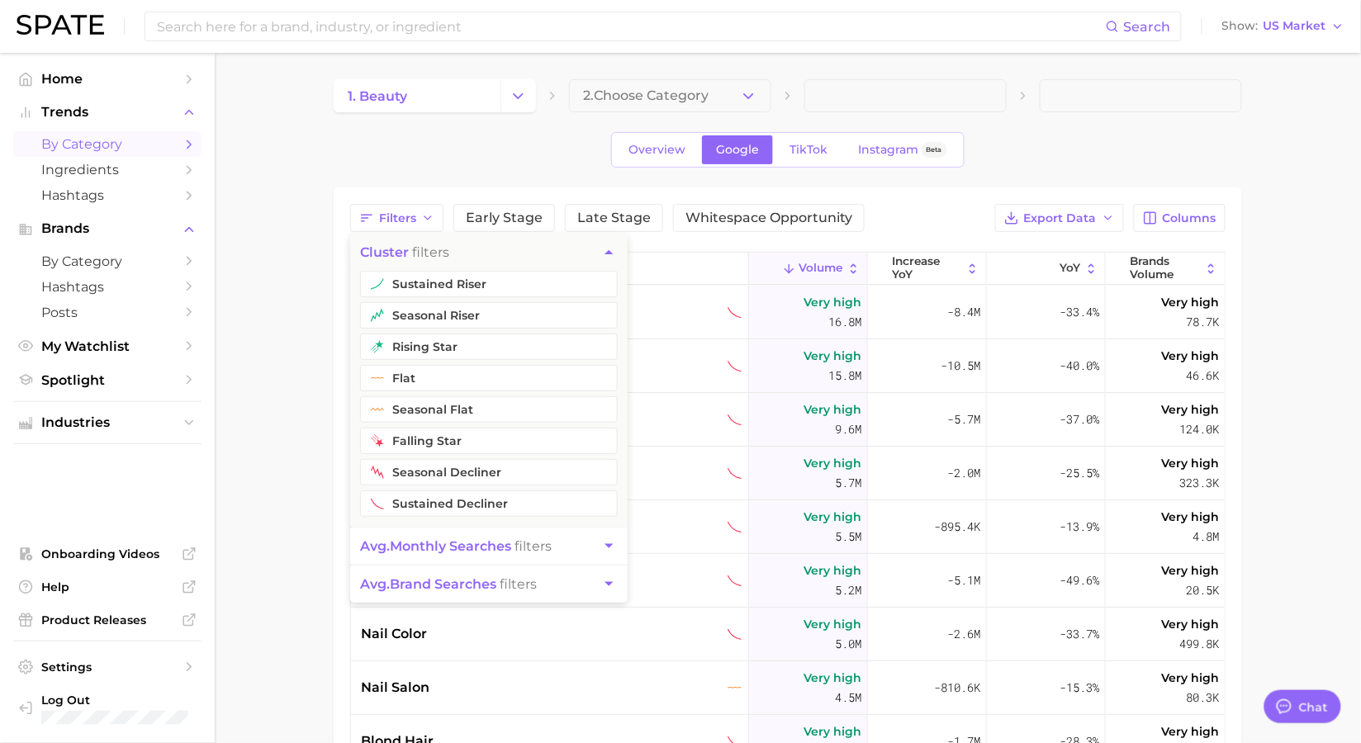
click at [1274, 145] on main "1. beauty 2. Choose Category Overview Google TikTok Instagram Beta Filters clus…" at bounding box center [788, 573] width 1146 height 1041
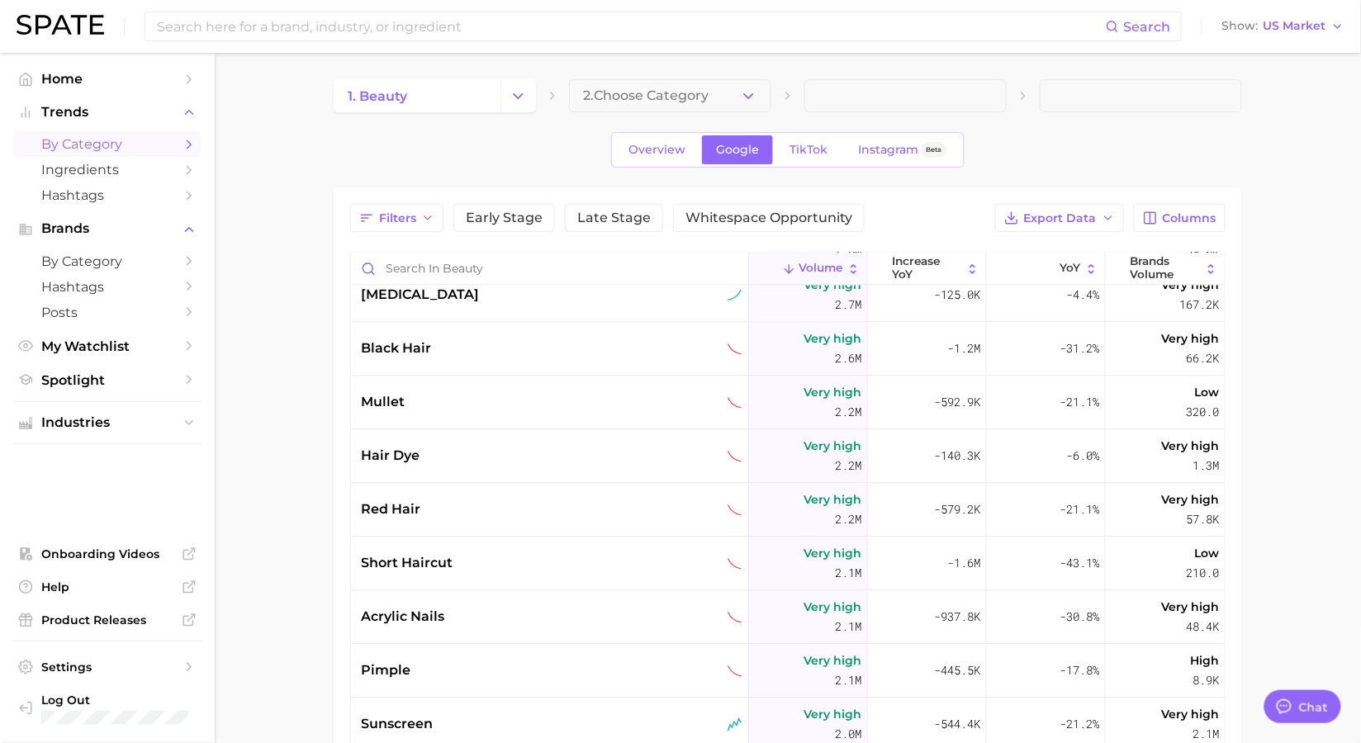
scroll to position [1202, 0]
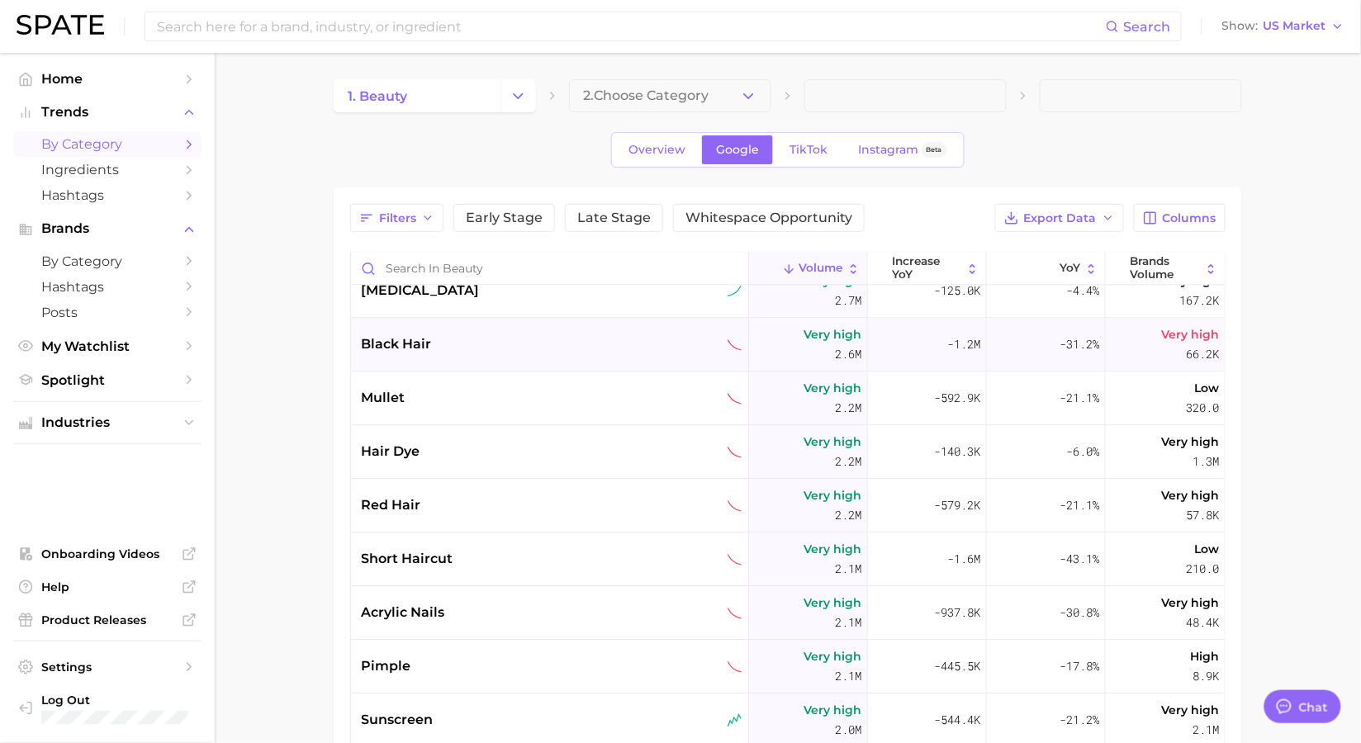
click at [380, 342] on span "black hair" at bounding box center [396, 344] width 70 height 20
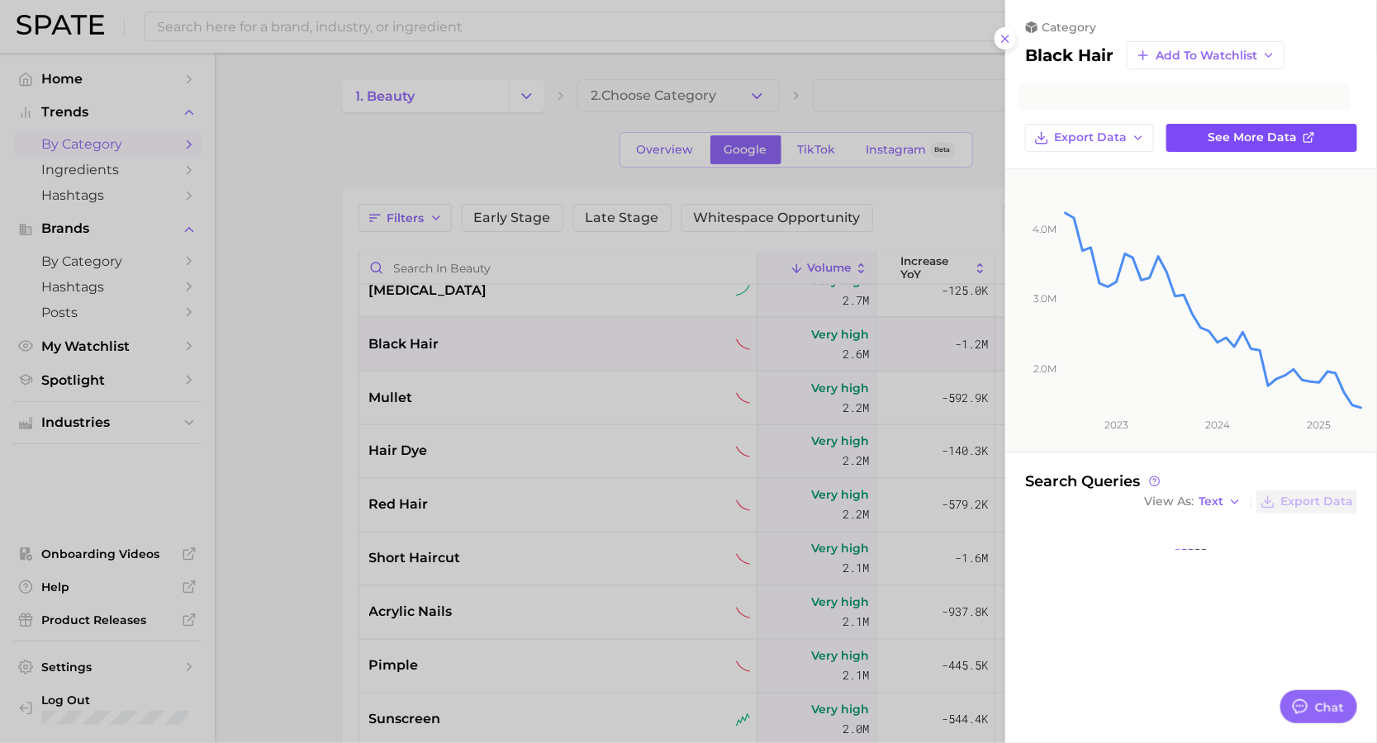
click at [1275, 145] on link "See more data" at bounding box center [1261, 138] width 191 height 28
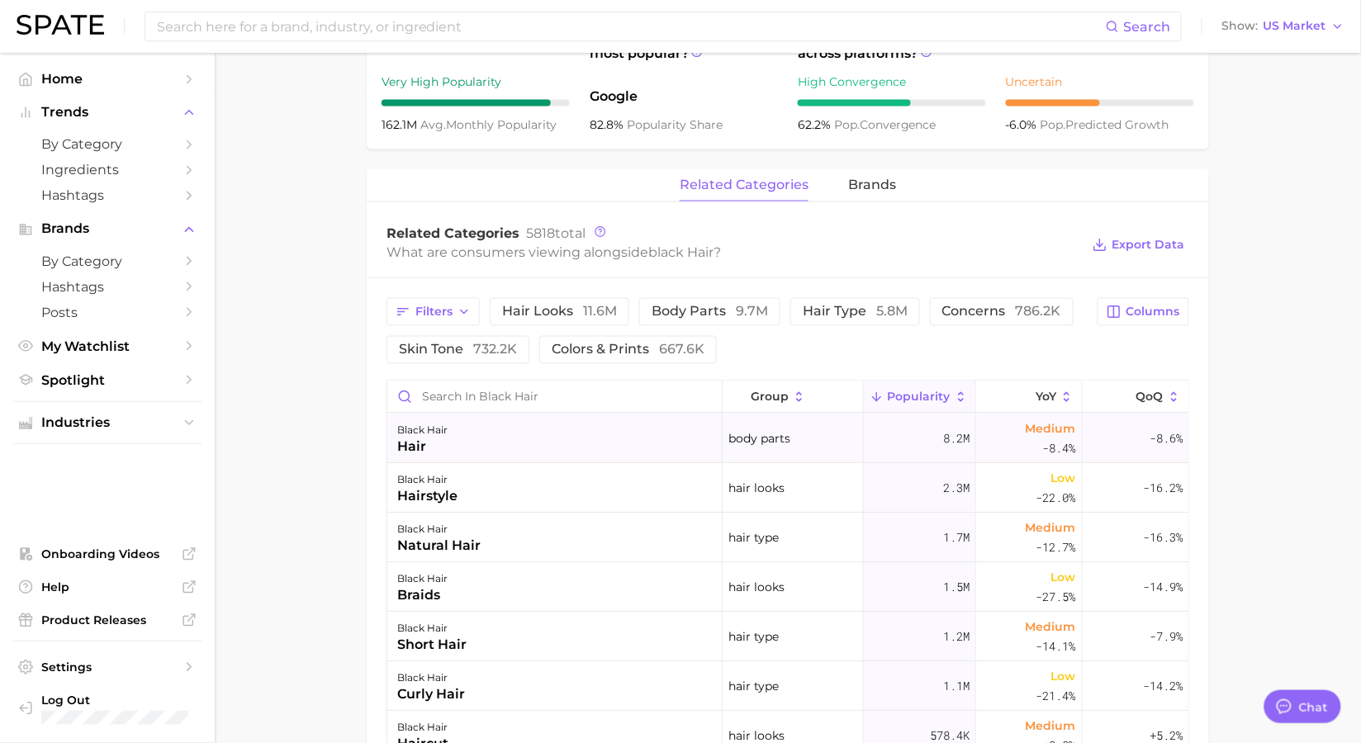
scroll to position [619, 0]
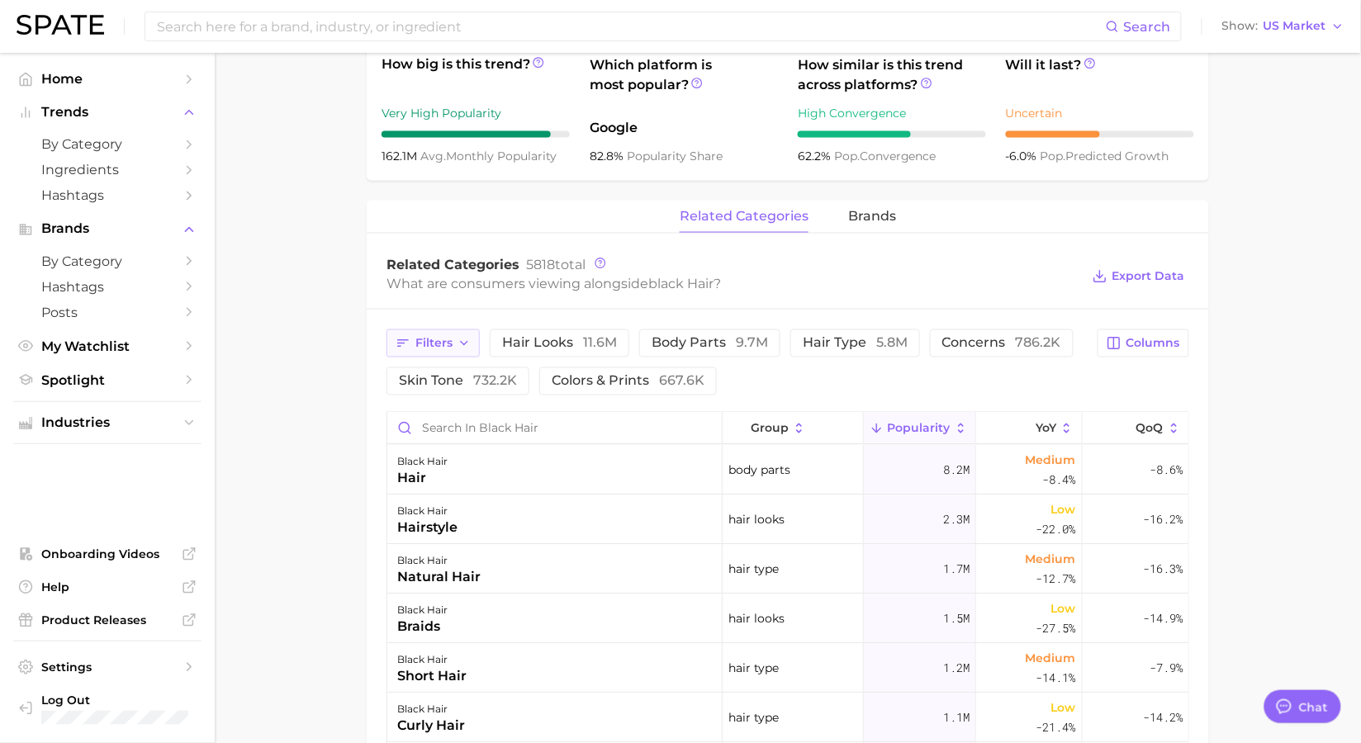
click at [453, 358] on button "Filters" at bounding box center [432, 344] width 93 height 28
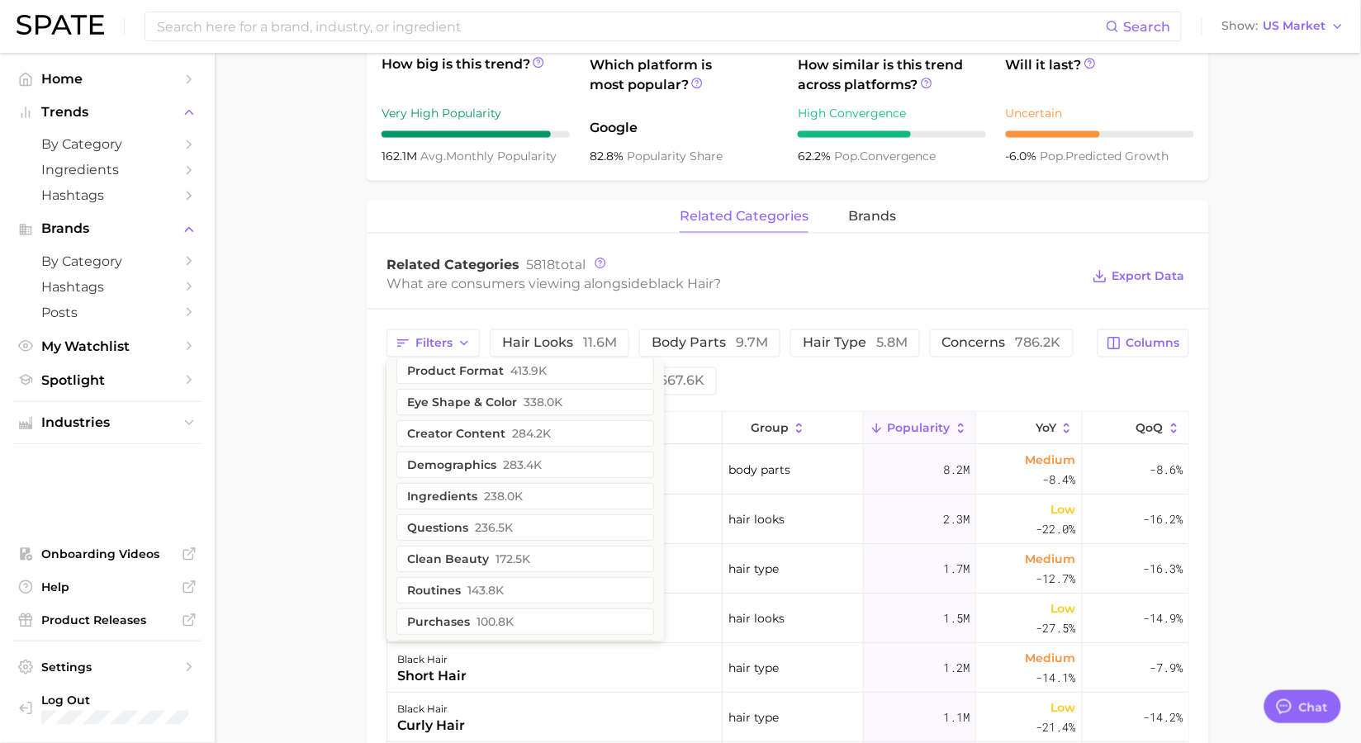
scroll to position [0, 0]
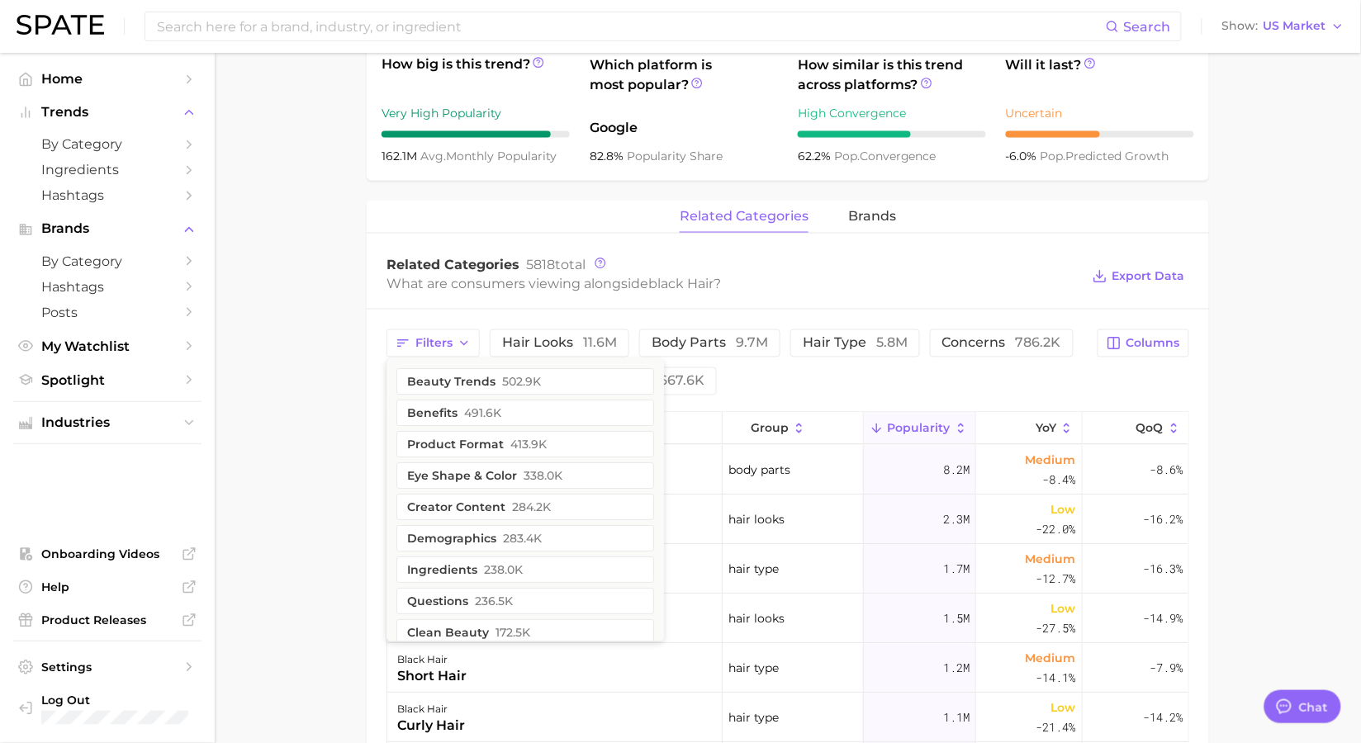
click at [851, 396] on div "Filters beauty trends 502.9k benefits 491.6k product format 413.9k eye shape & …" at bounding box center [736, 363] width 701 height 66
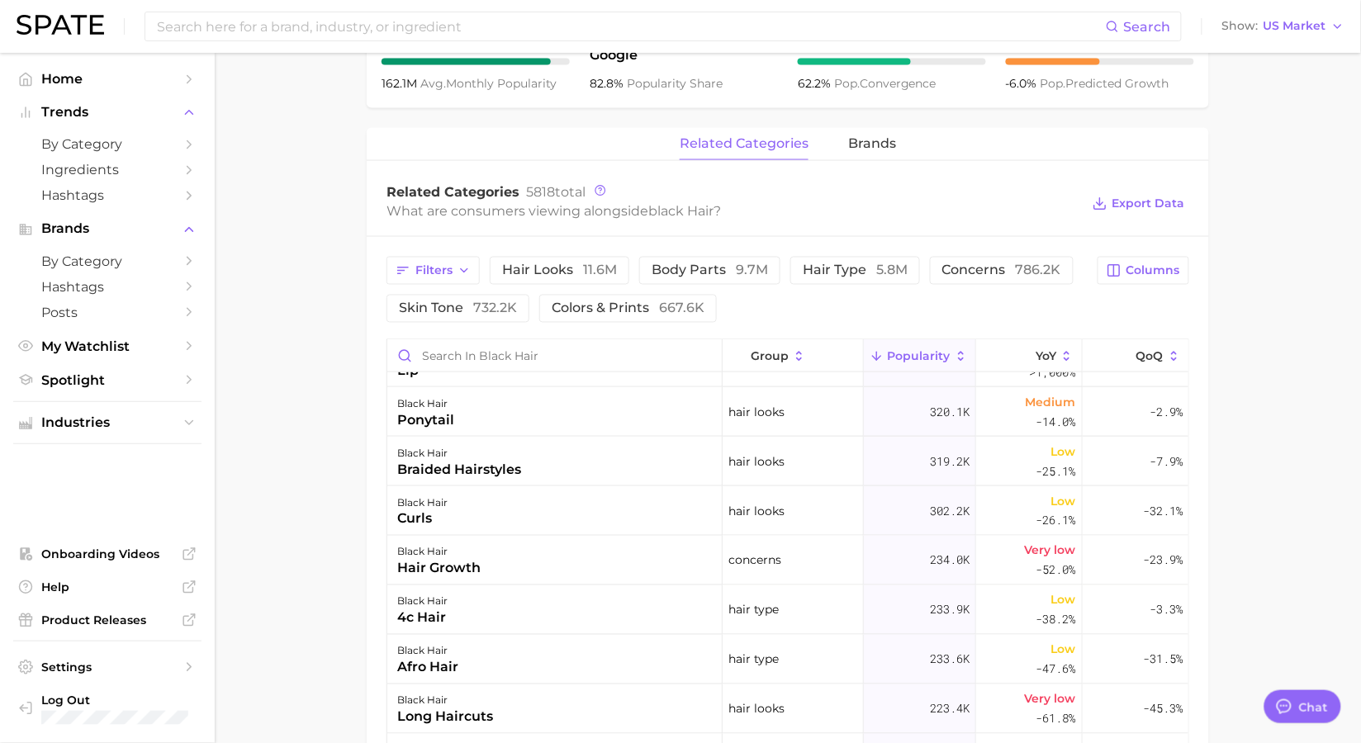
scroll to position [608, 0]
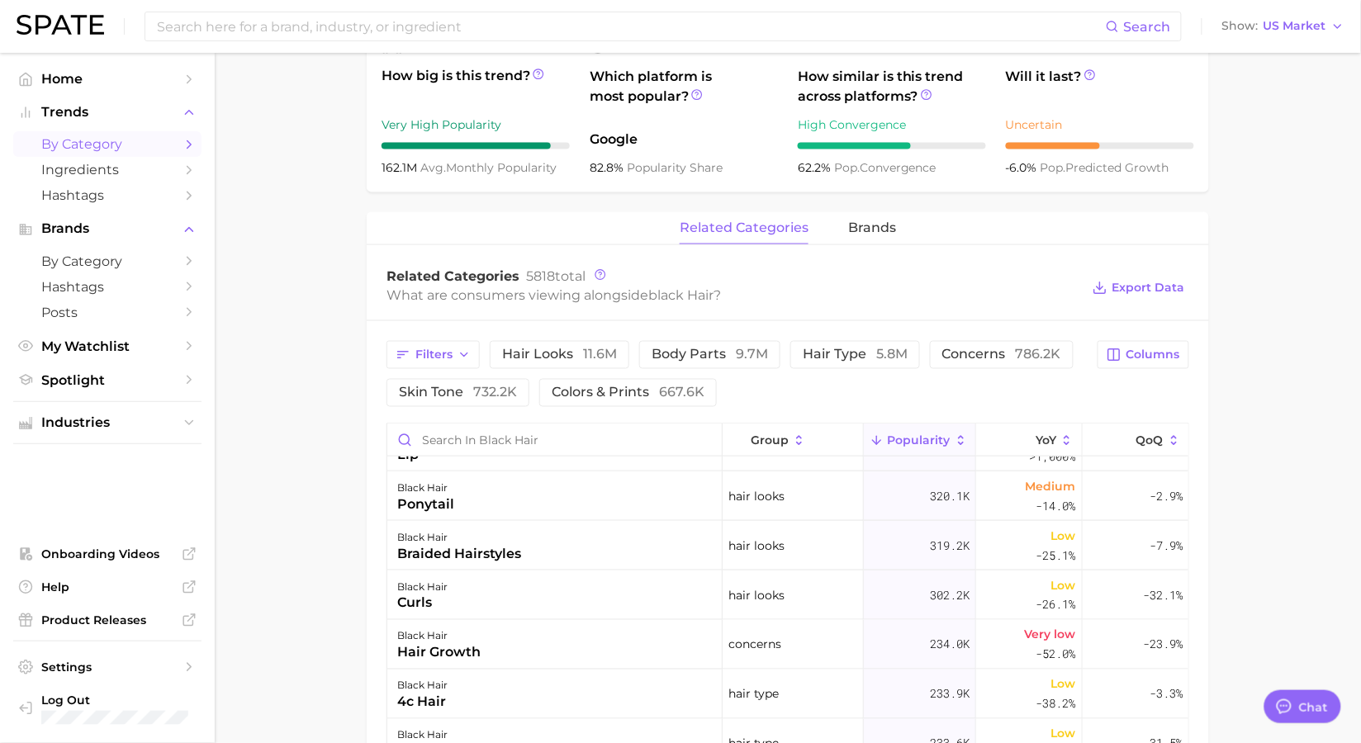
click at [148, 146] on span "by Category" at bounding box center [107, 144] width 132 height 16
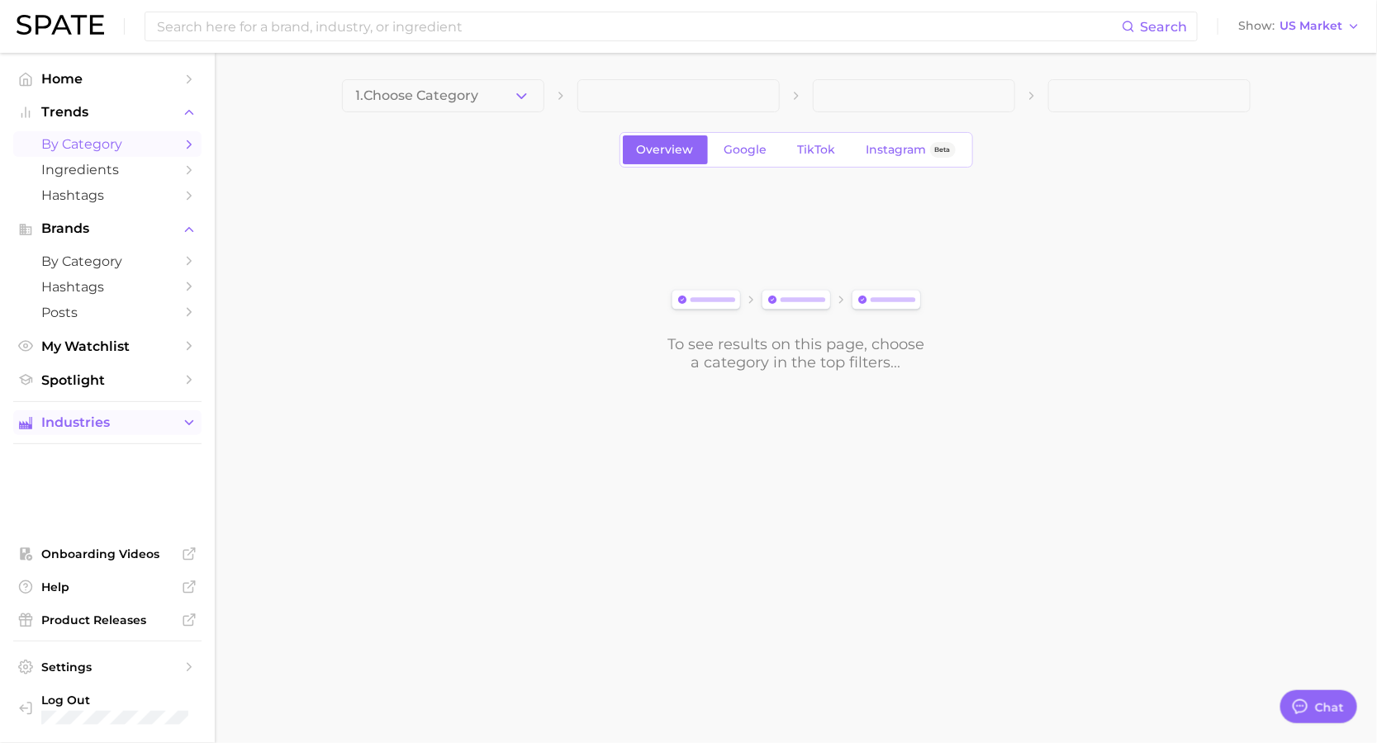
click at [83, 420] on span "Industries" at bounding box center [107, 422] width 132 height 15
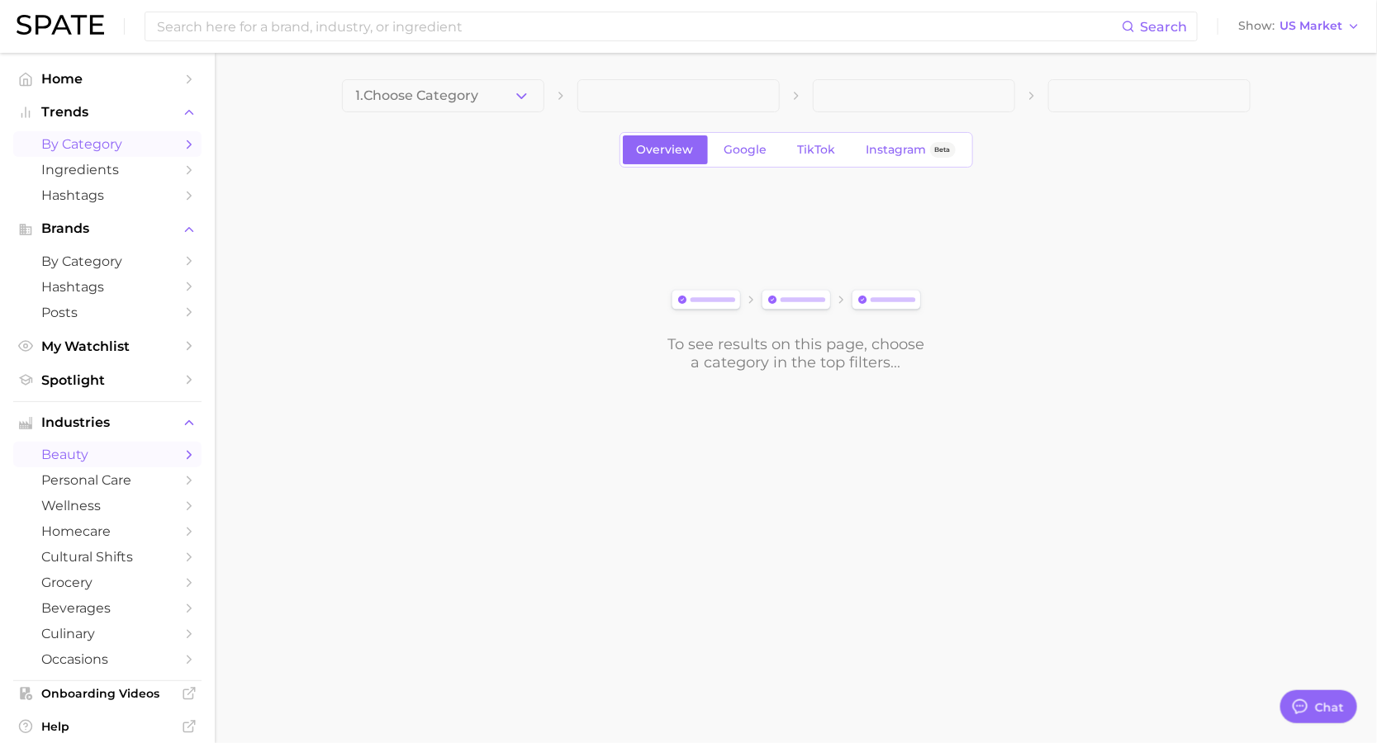
click at [121, 453] on span "beauty" at bounding box center [107, 455] width 132 height 16
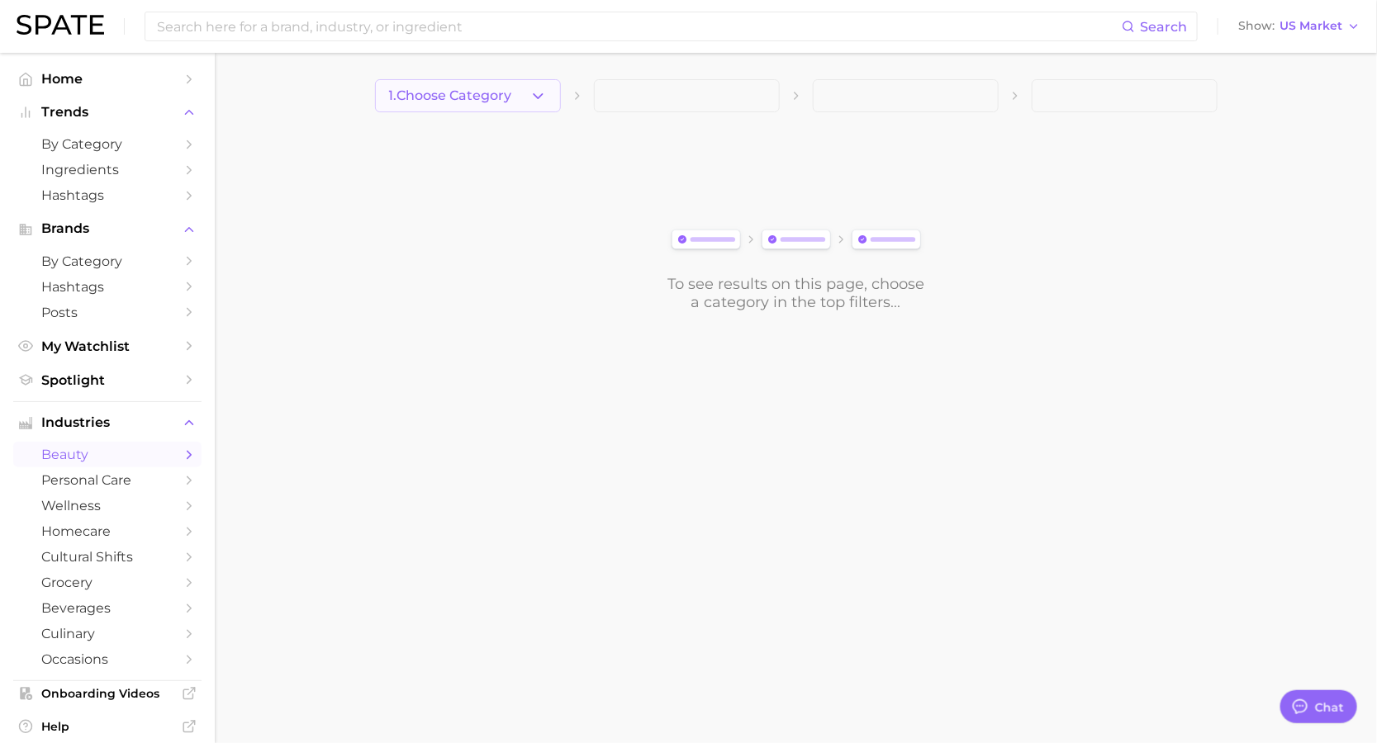
click at [534, 105] on button "1. Choose Category" at bounding box center [468, 95] width 186 height 33
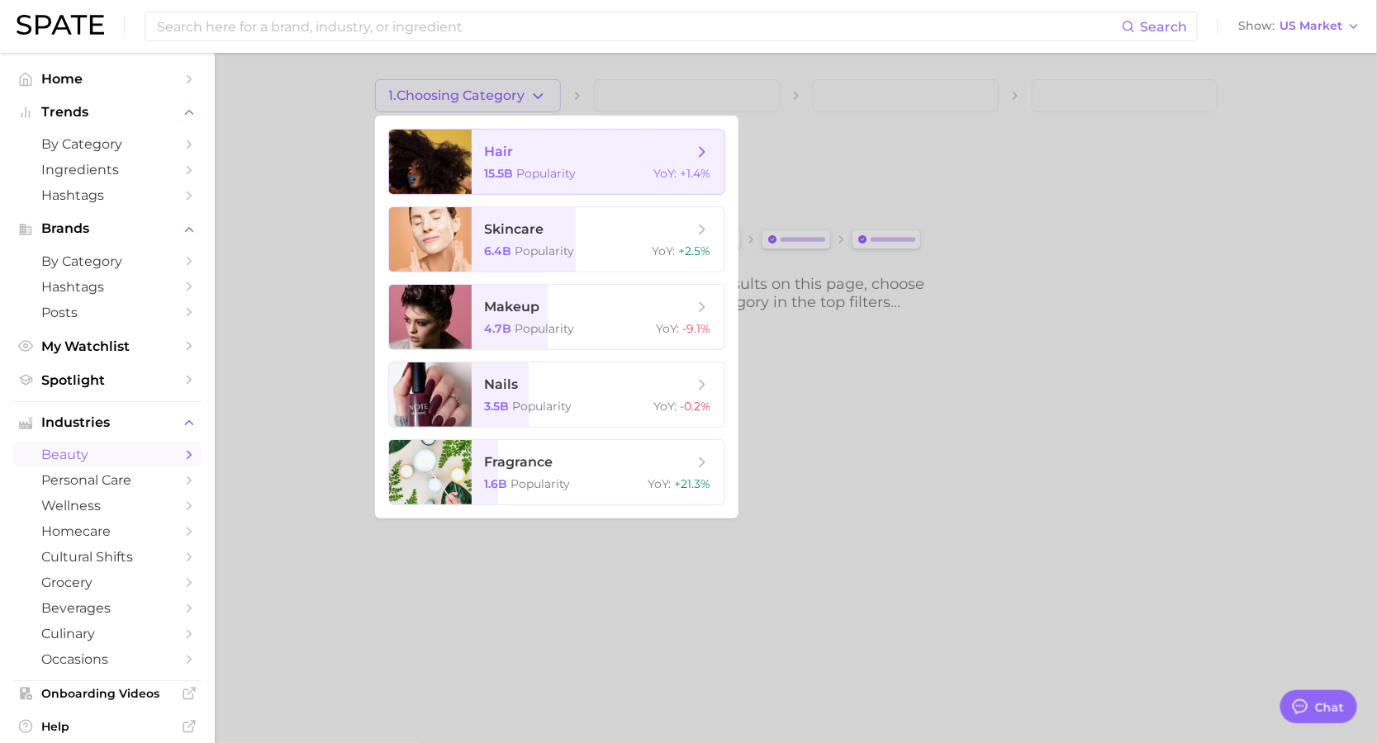
click at [558, 173] on span "Popularity" at bounding box center [546, 173] width 59 height 15
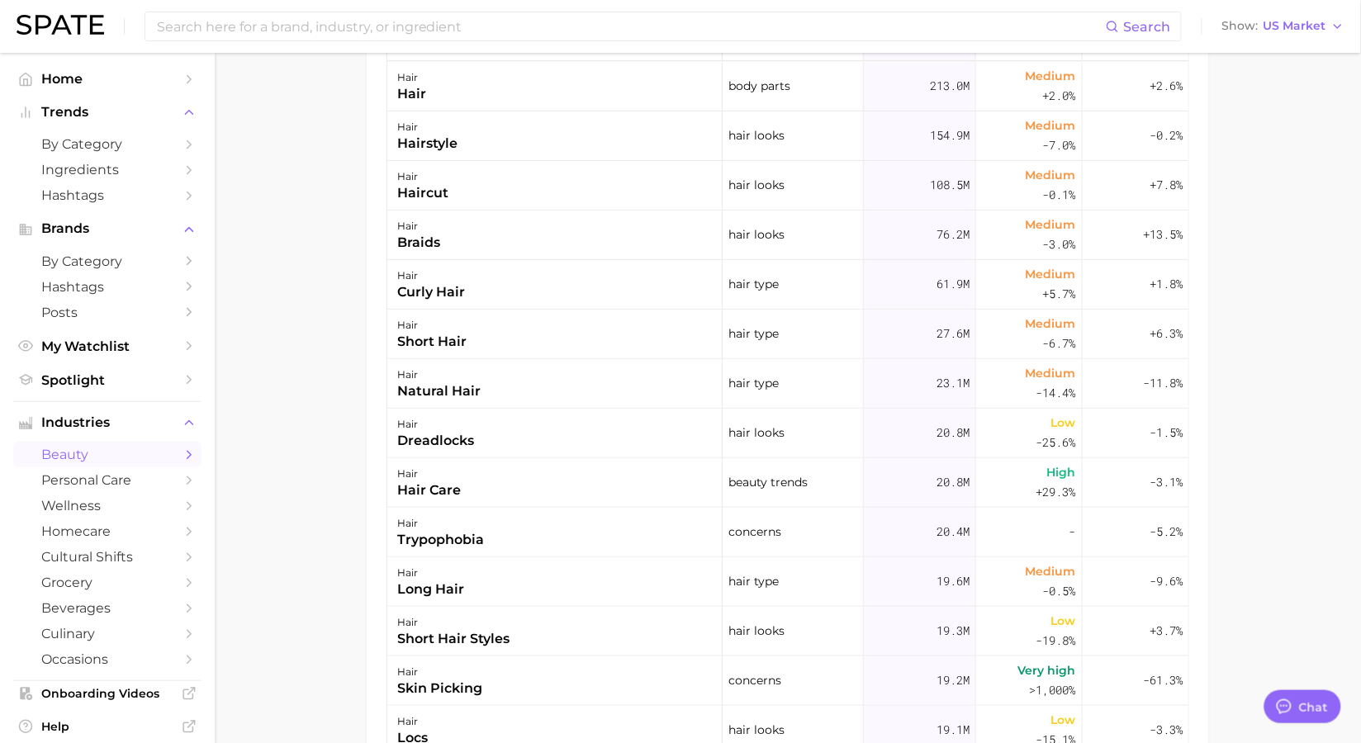
scroll to position [477, 0]
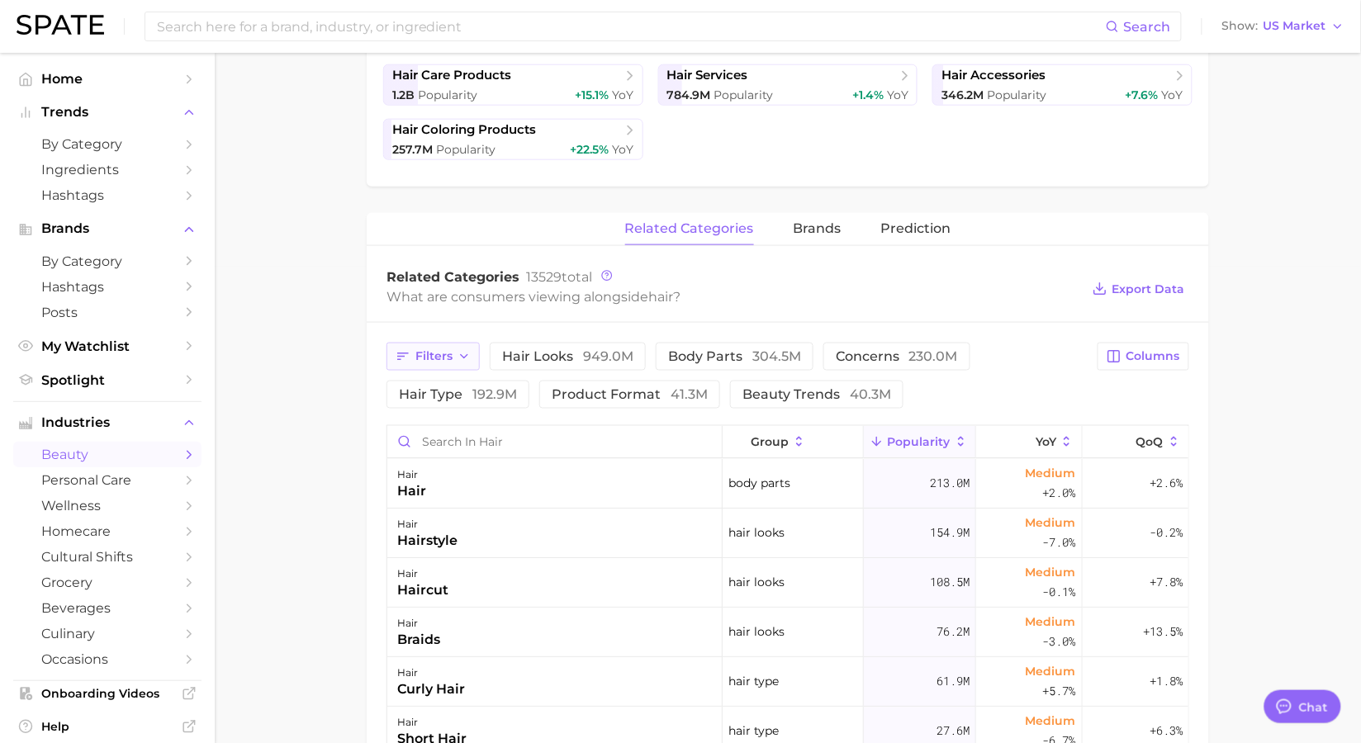
click at [460, 360] on icon "button" at bounding box center [464, 356] width 13 height 13
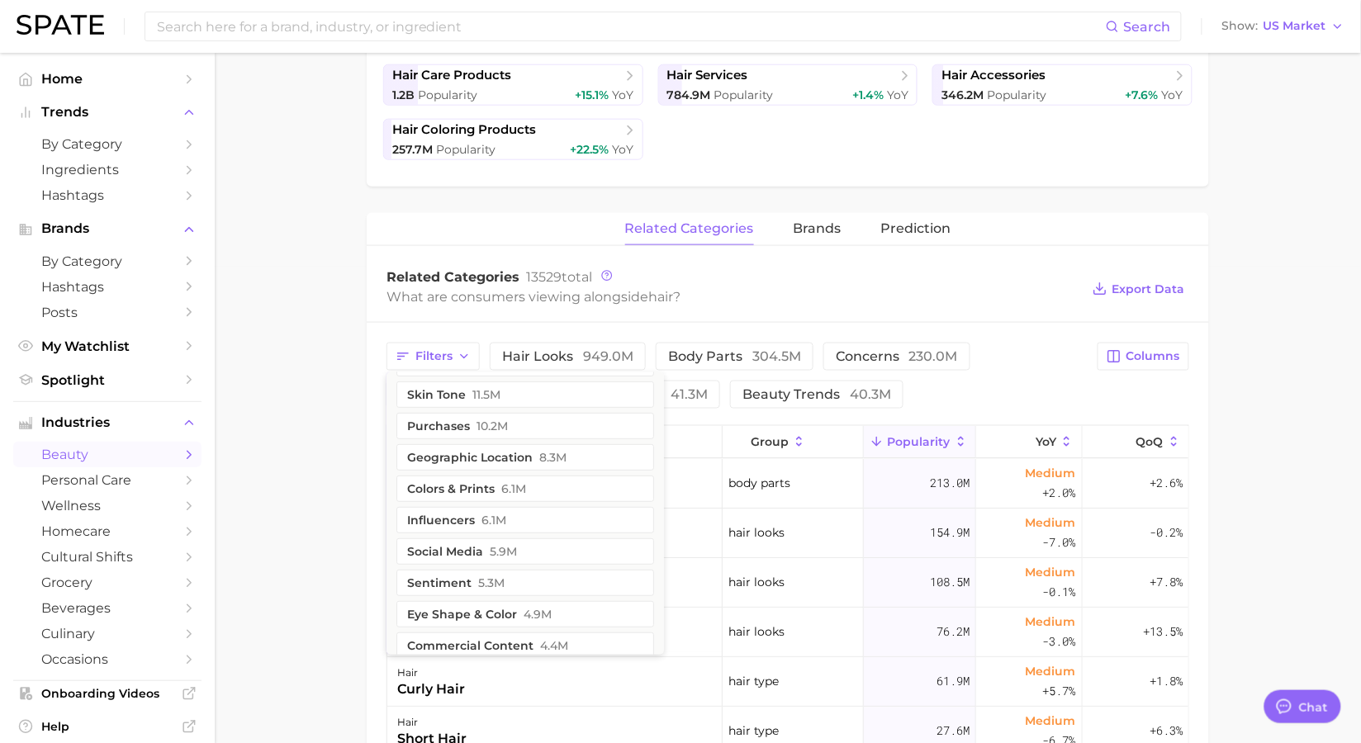
scroll to position [0, 0]
click at [810, 325] on div "Filters ingredients 40.0m benefits 29.3m creator content 21.7m routines 21.1m q…" at bounding box center [788, 755] width 842 height 865
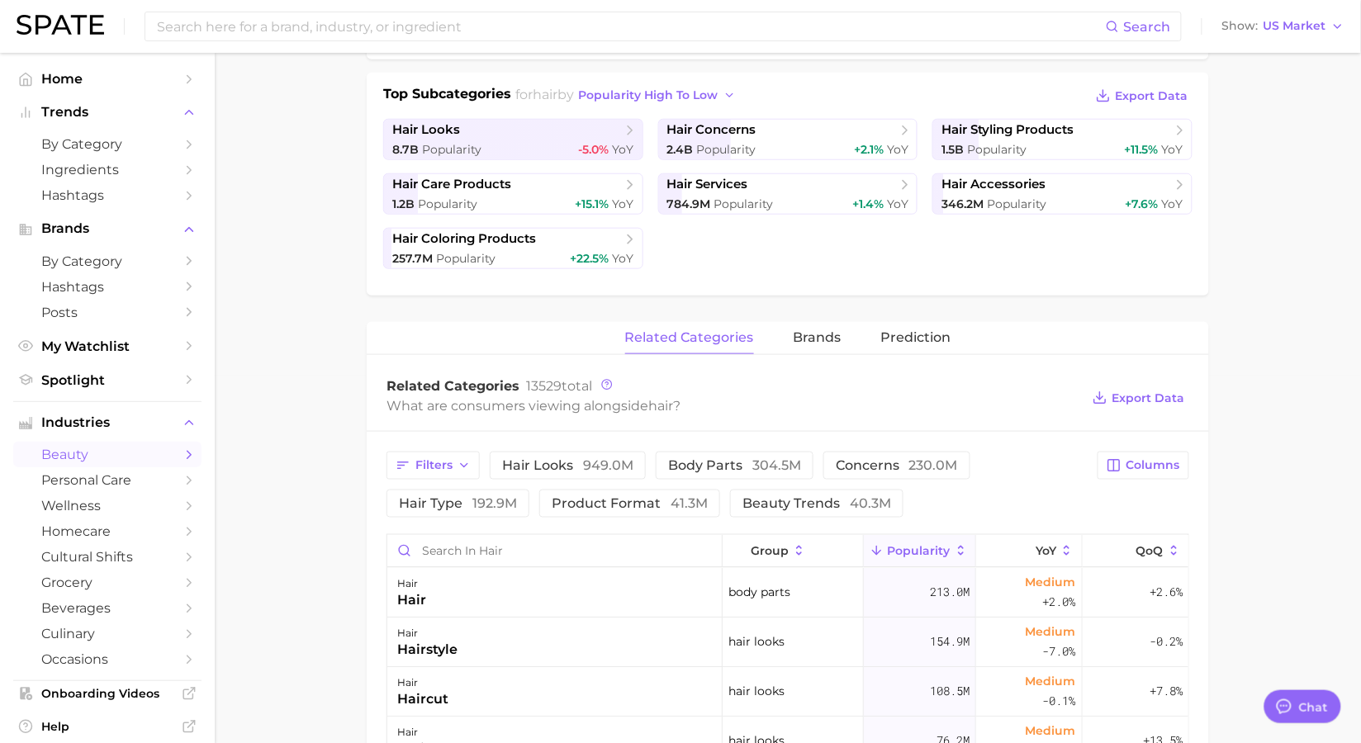
scroll to position [368, 0]
click at [808, 339] on span "brands" at bounding box center [818, 337] width 48 height 15
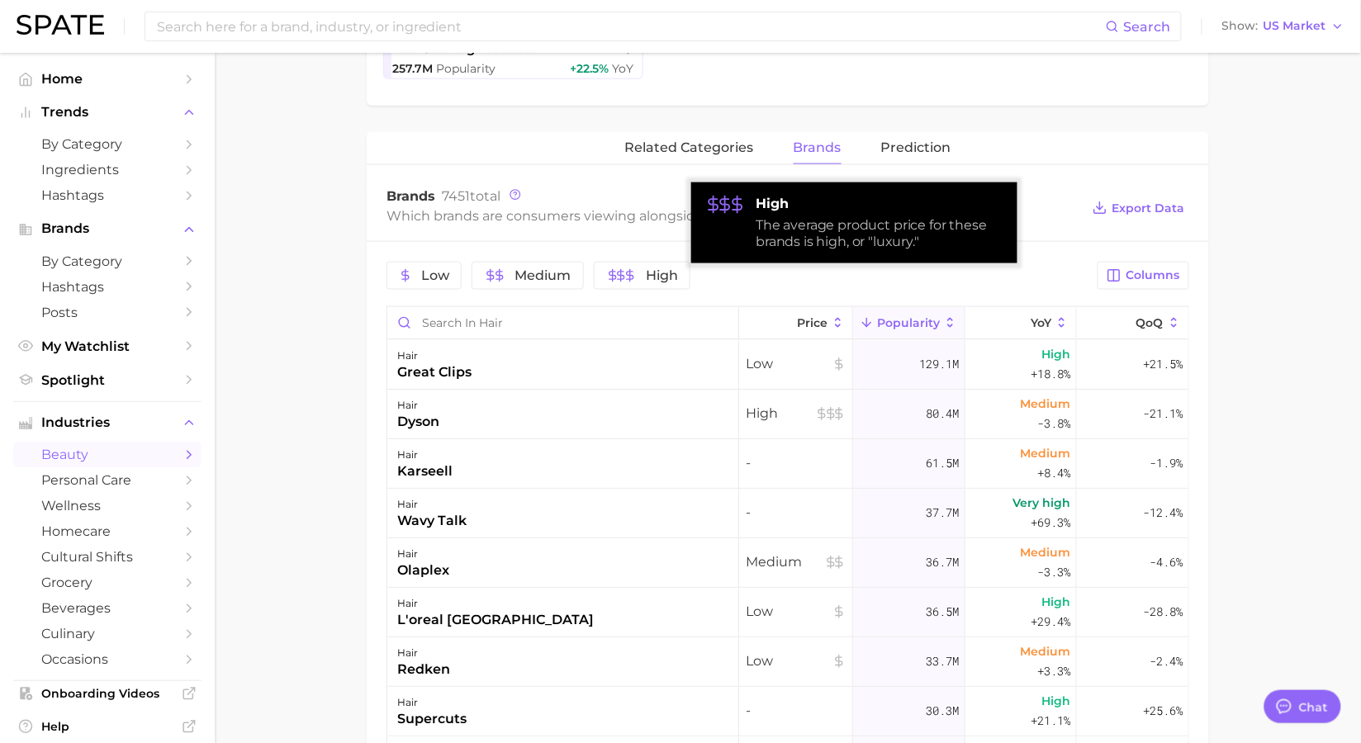
scroll to position [559, 0]
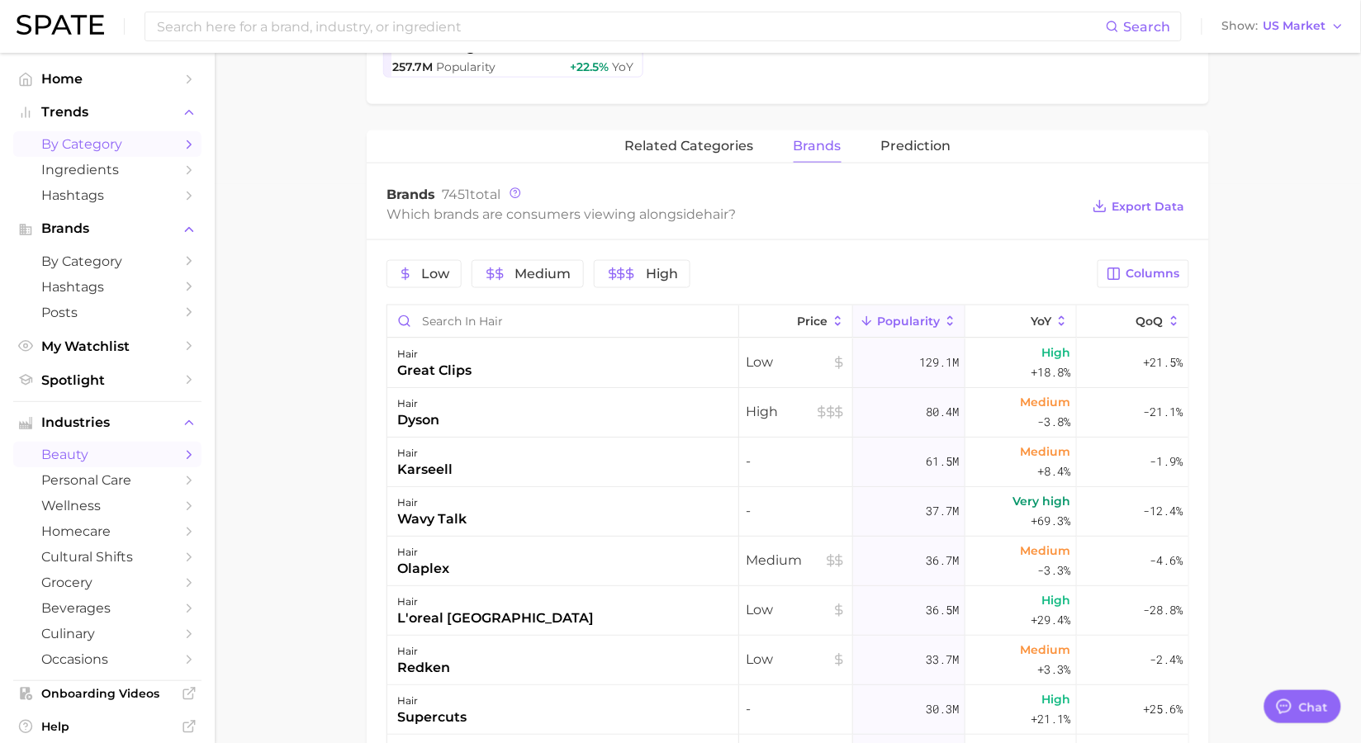
click at [83, 141] on span "by Category" at bounding box center [107, 144] width 132 height 16
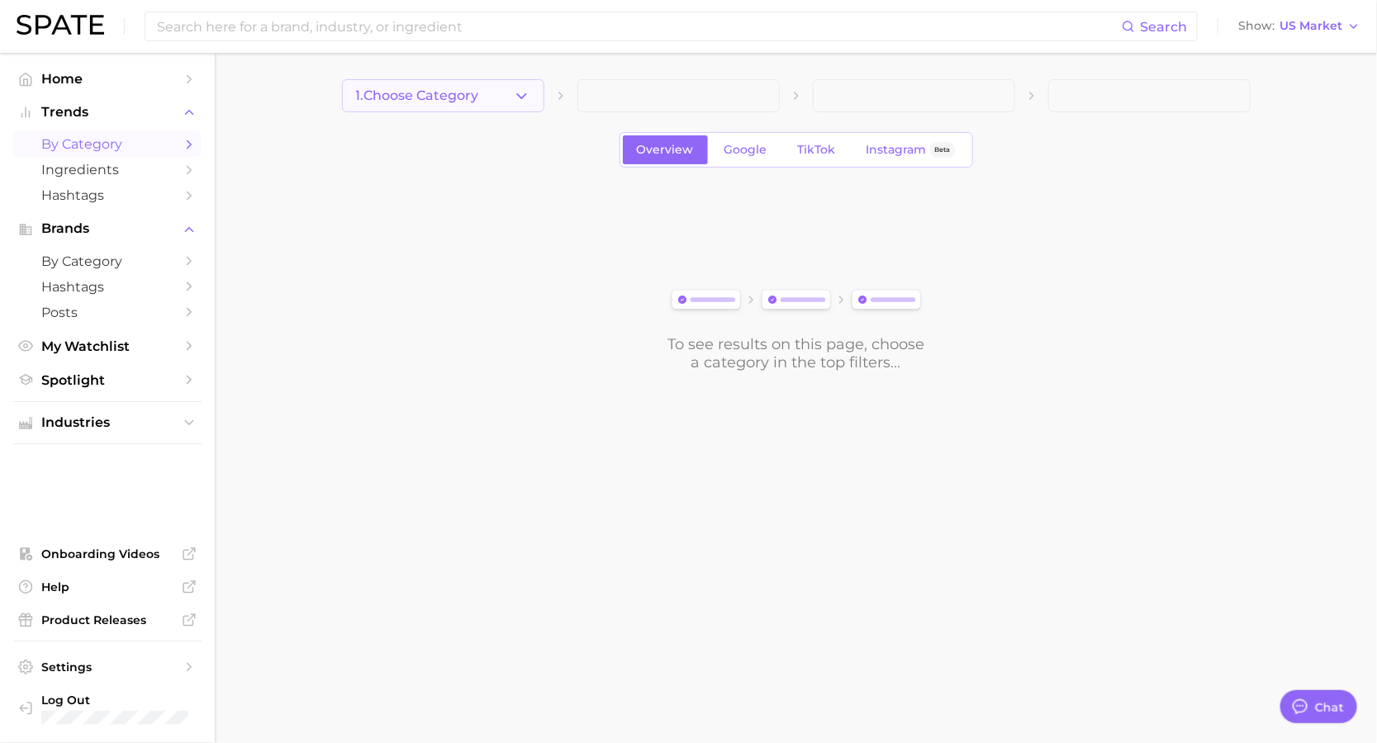
click at [520, 94] on icon "button" at bounding box center [521, 96] width 17 height 17
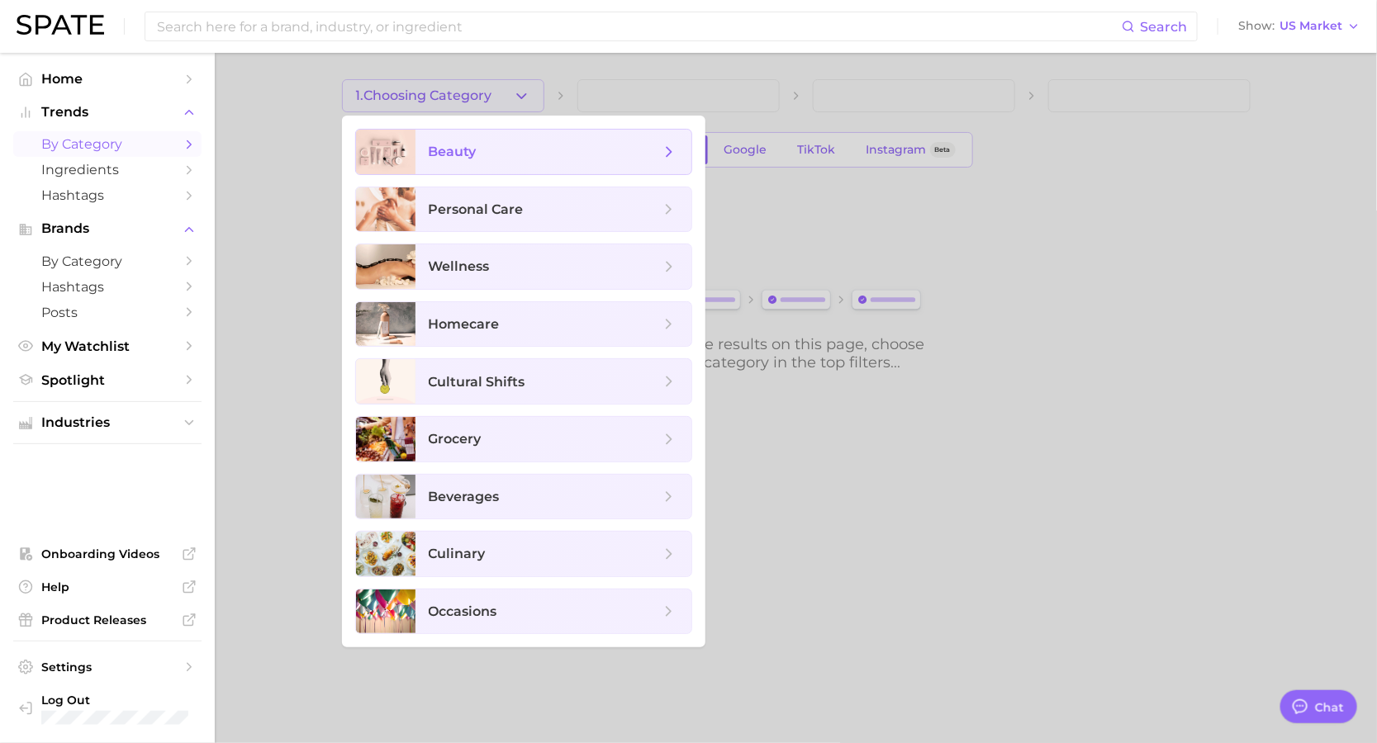
click at [505, 164] on span "beauty" at bounding box center [553, 152] width 276 height 45
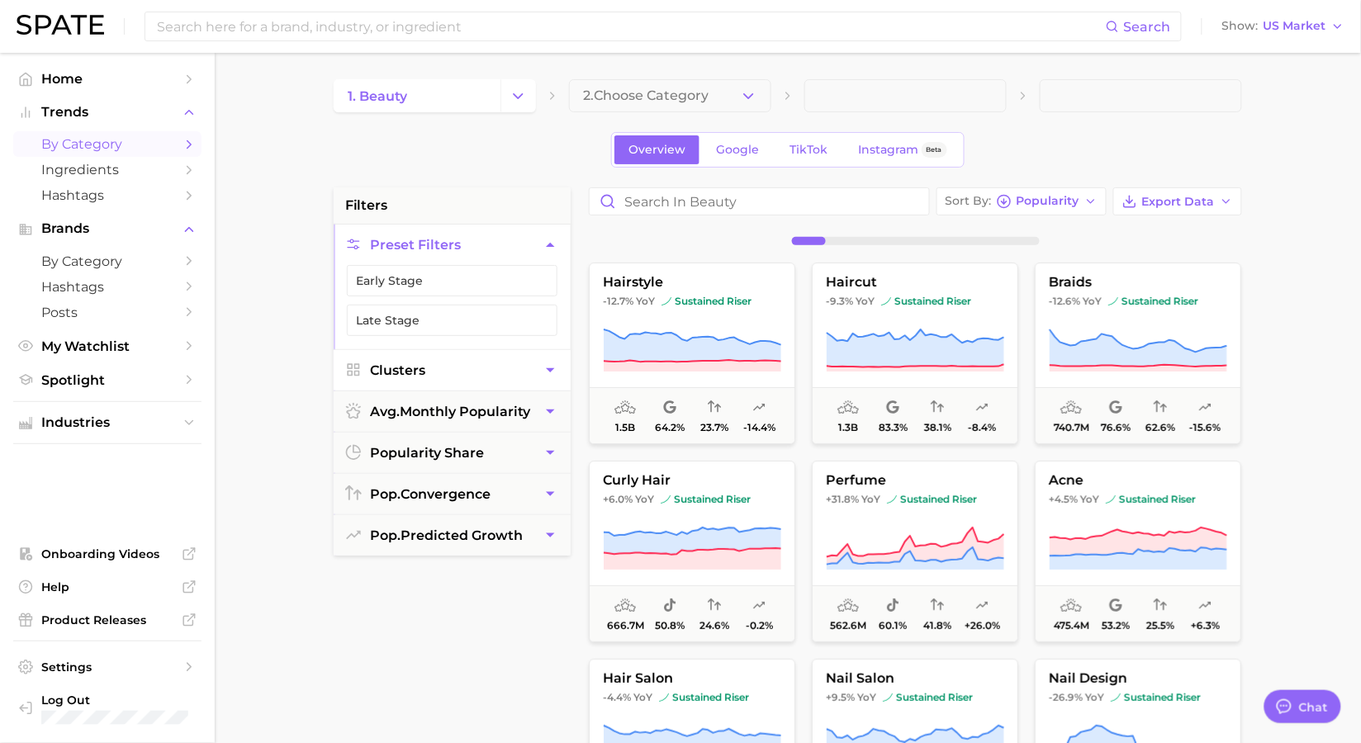
click at [543, 381] on button "Clusters" at bounding box center [452, 370] width 237 height 40
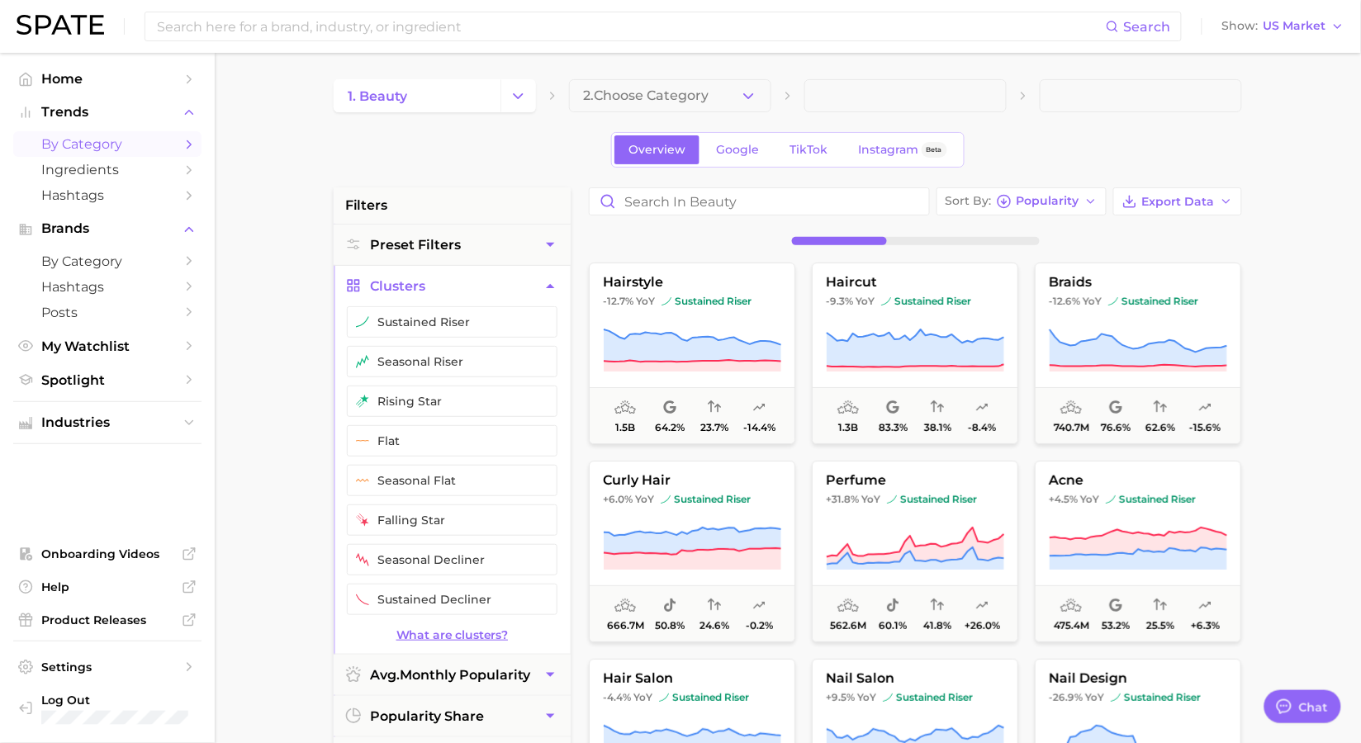
click at [473, 636] on link "What are clusters?" at bounding box center [452, 635] width 237 height 14
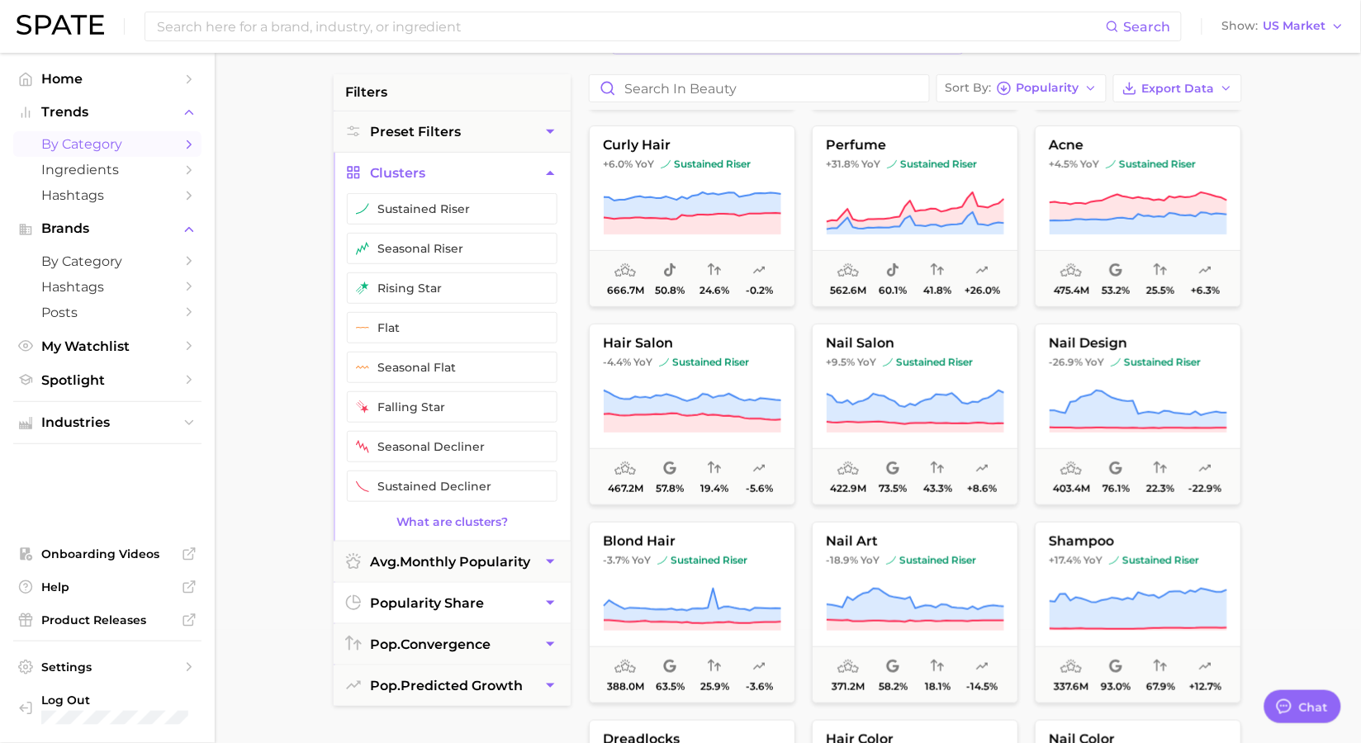
scroll to position [134, 0]
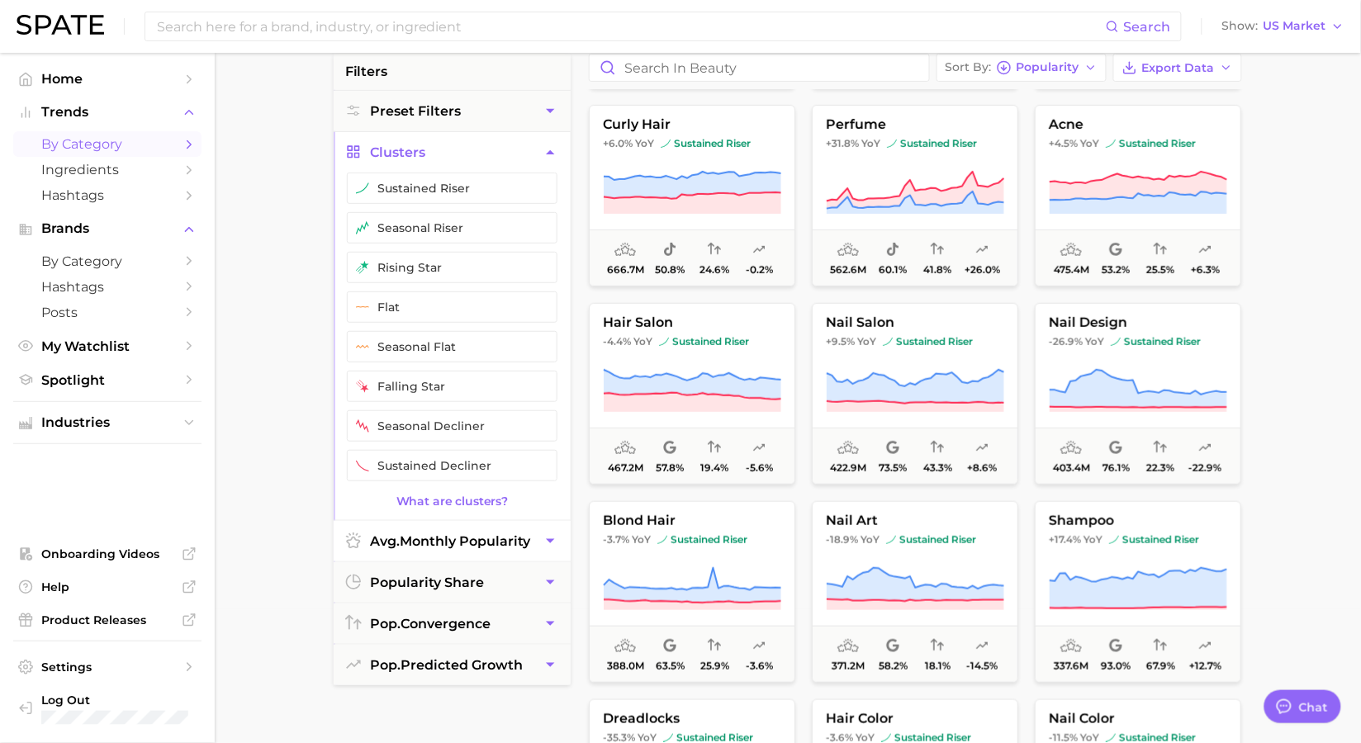
click at [487, 549] on span "avg. monthly popularity" at bounding box center [450, 541] width 160 height 16
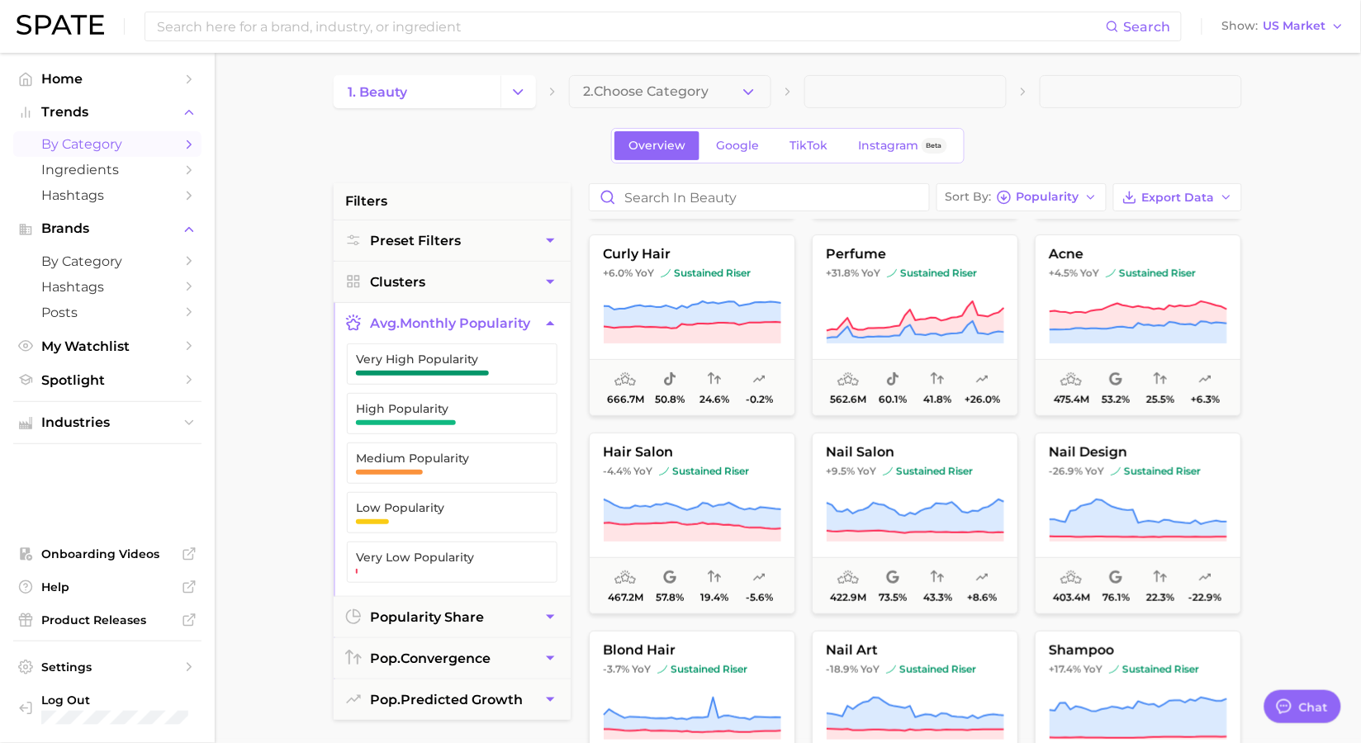
scroll to position [0, 0]
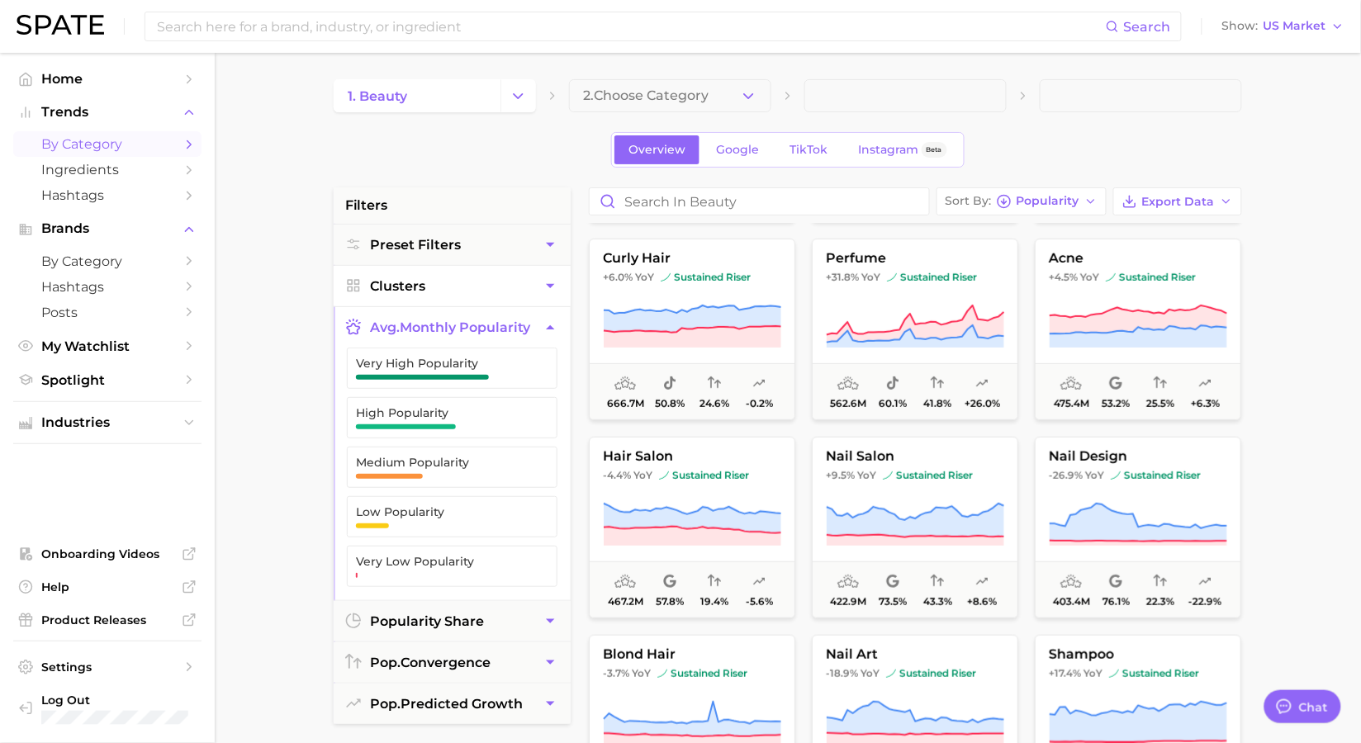
click at [491, 284] on button "Clusters" at bounding box center [452, 286] width 237 height 40
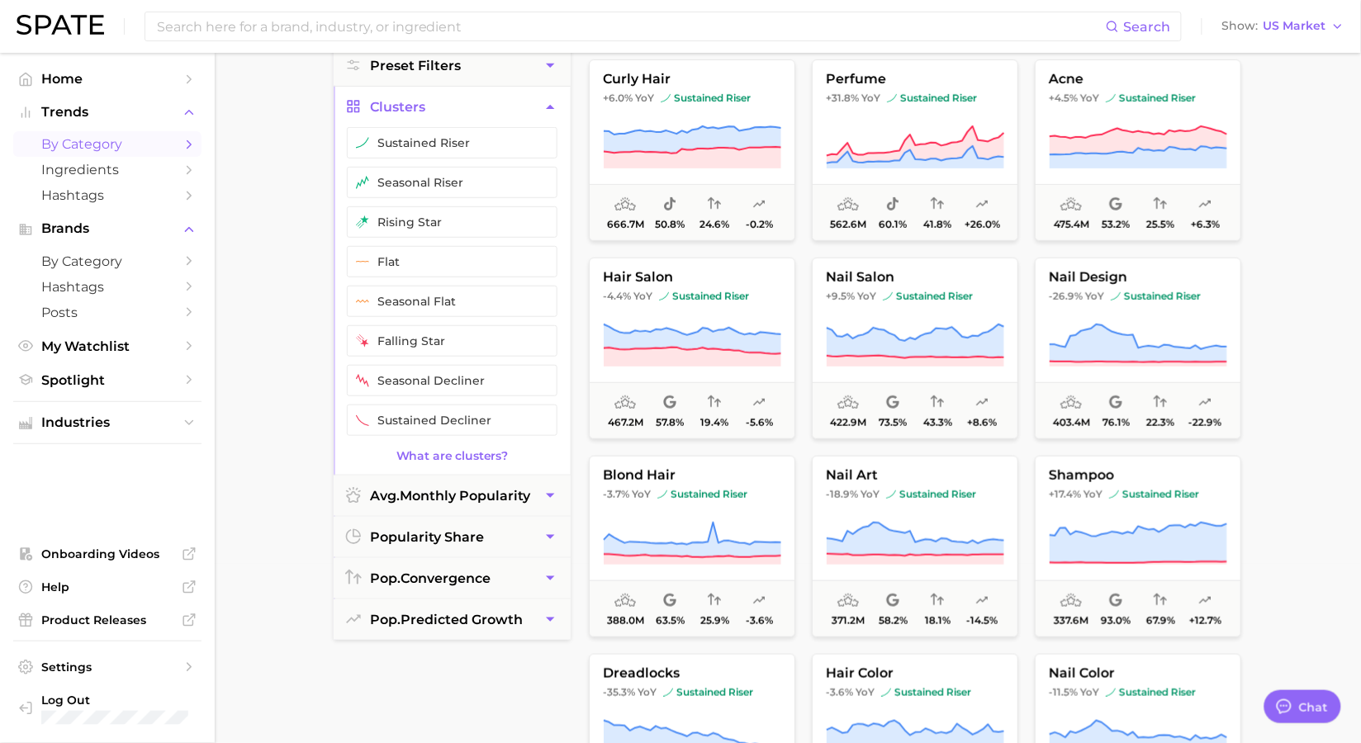
scroll to position [183, 0]
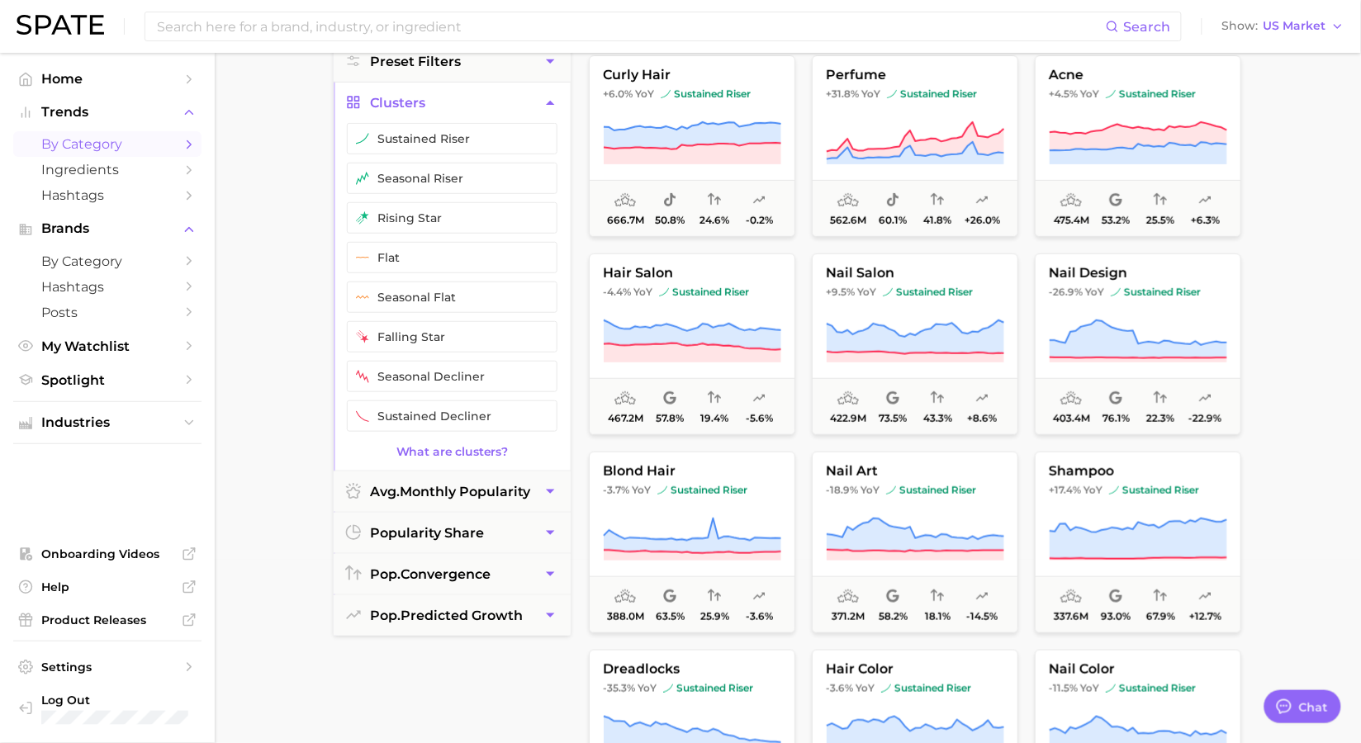
click at [132, 149] on span "by Category" at bounding box center [107, 144] width 132 height 16
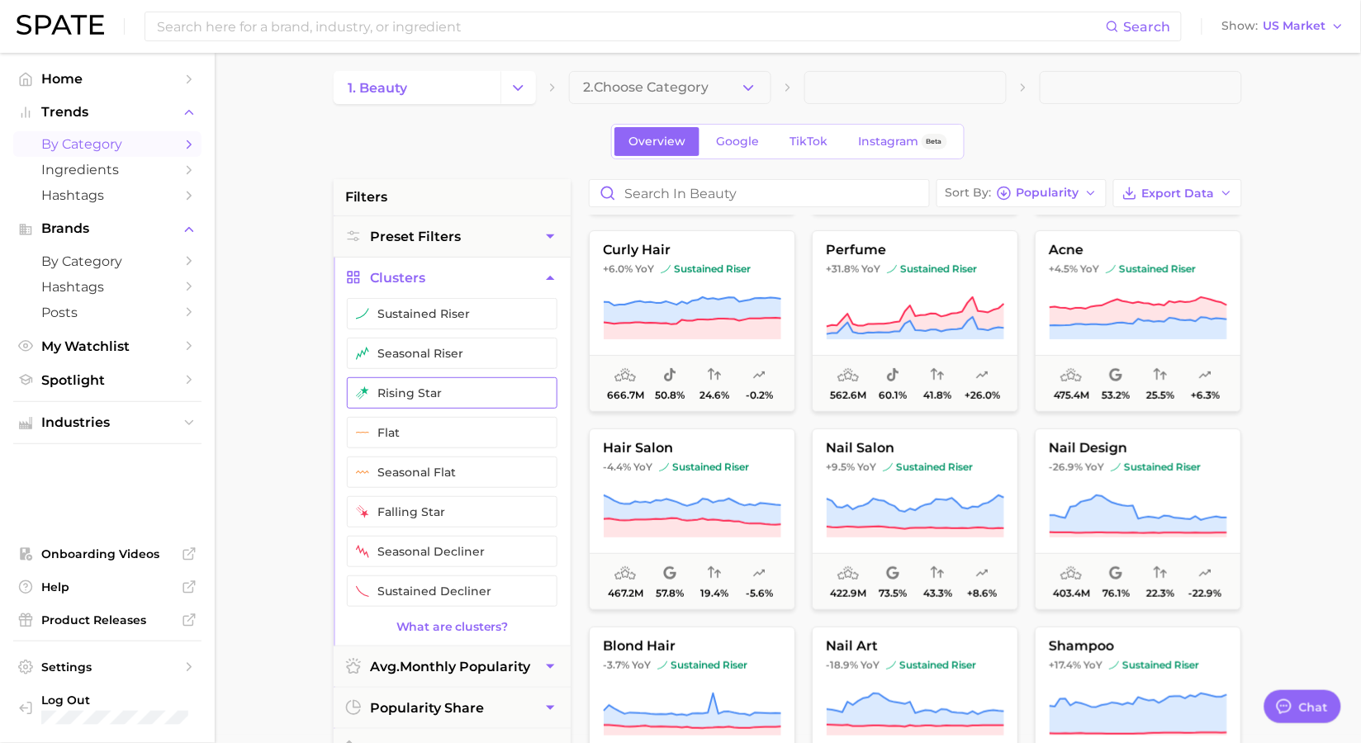
scroll to position [0, 0]
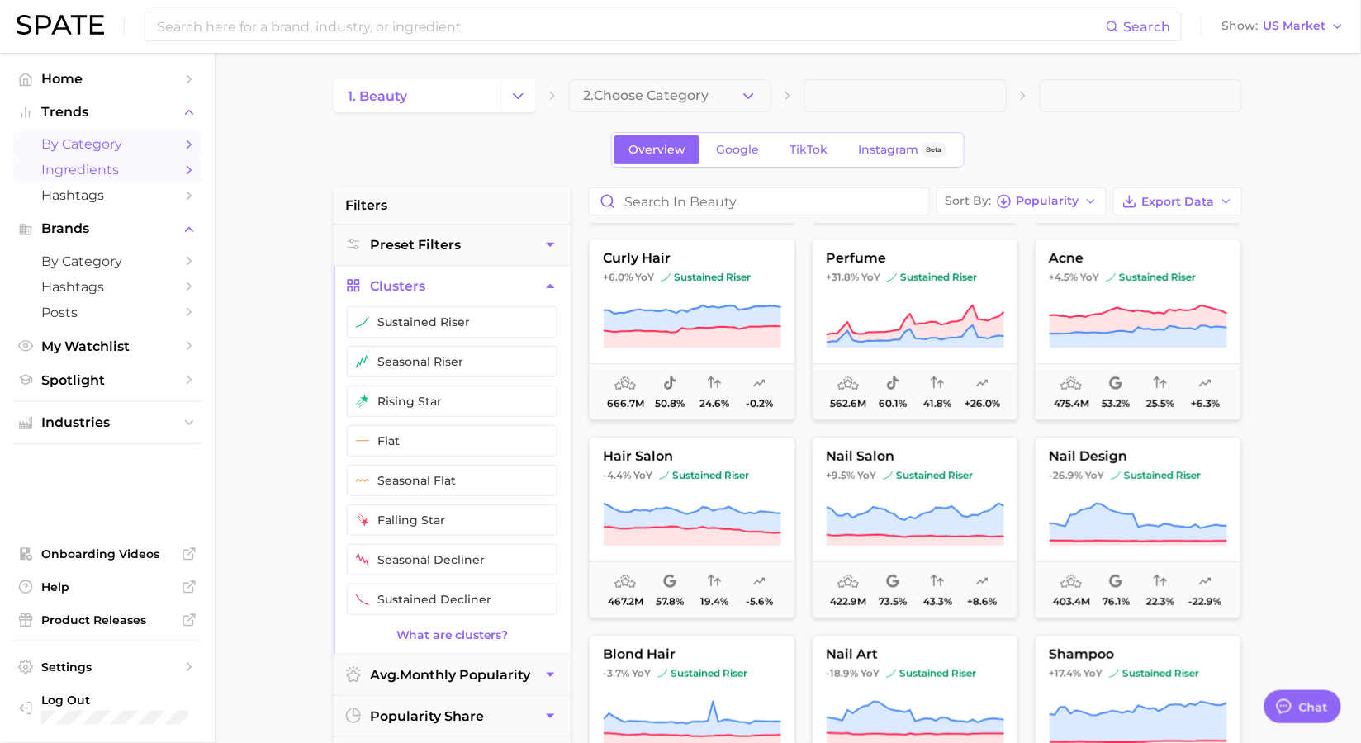
click at [88, 162] on span "Ingredients" at bounding box center [107, 170] width 132 height 16
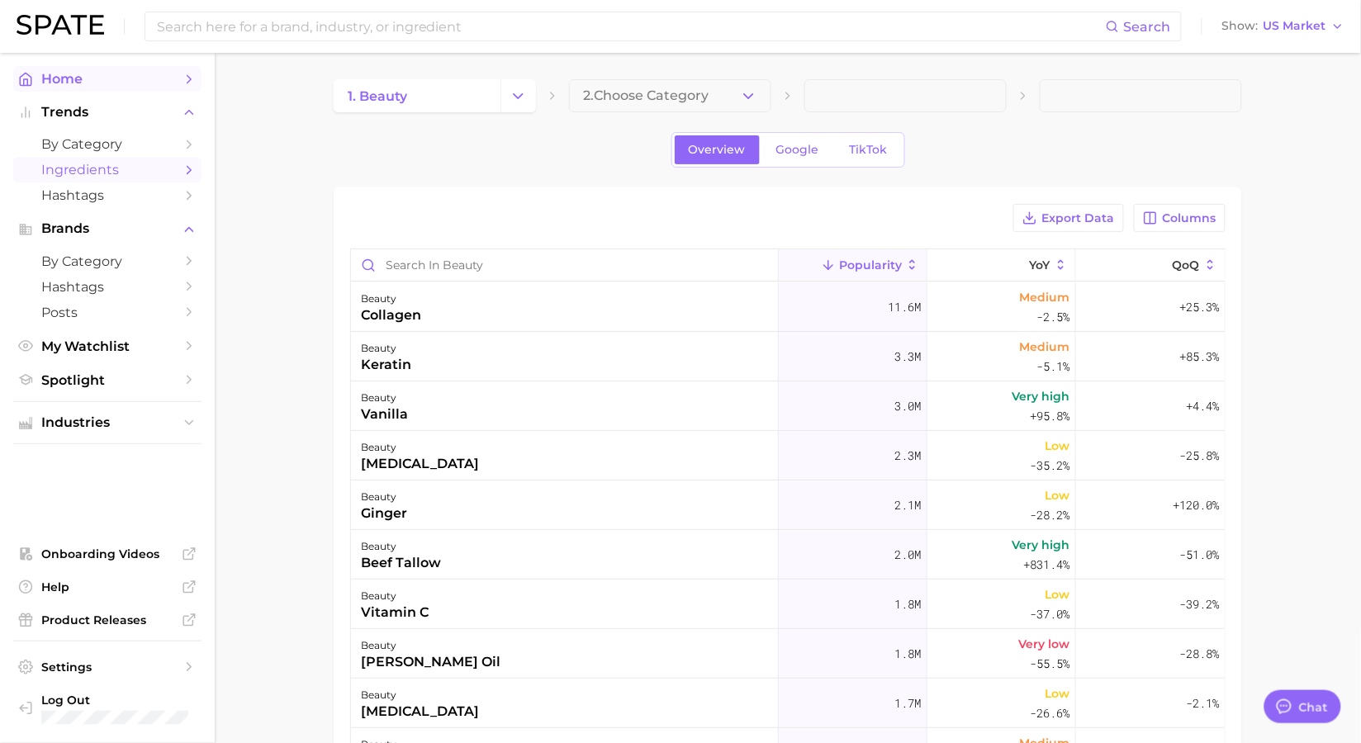
click at [101, 73] on span "Home" at bounding box center [107, 79] width 132 height 16
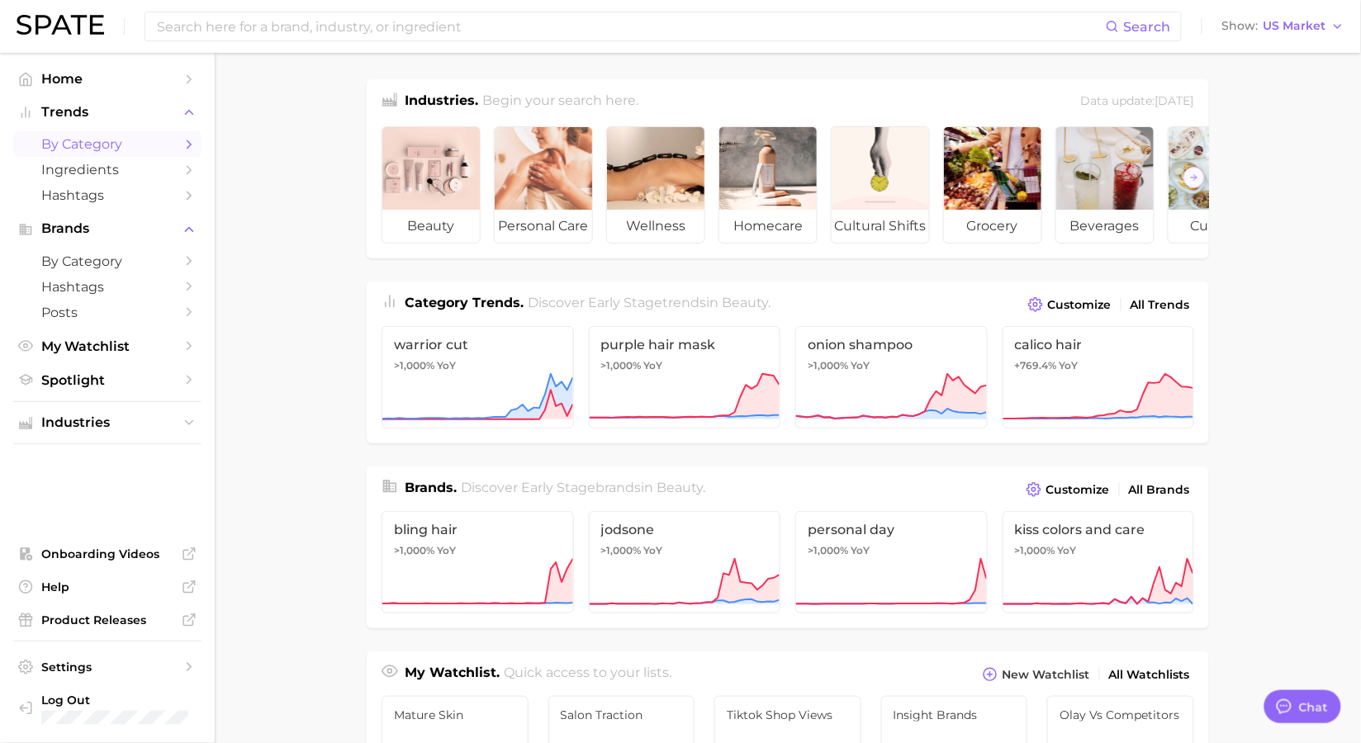
click at [94, 140] on span "by Category" at bounding box center [107, 144] width 132 height 16
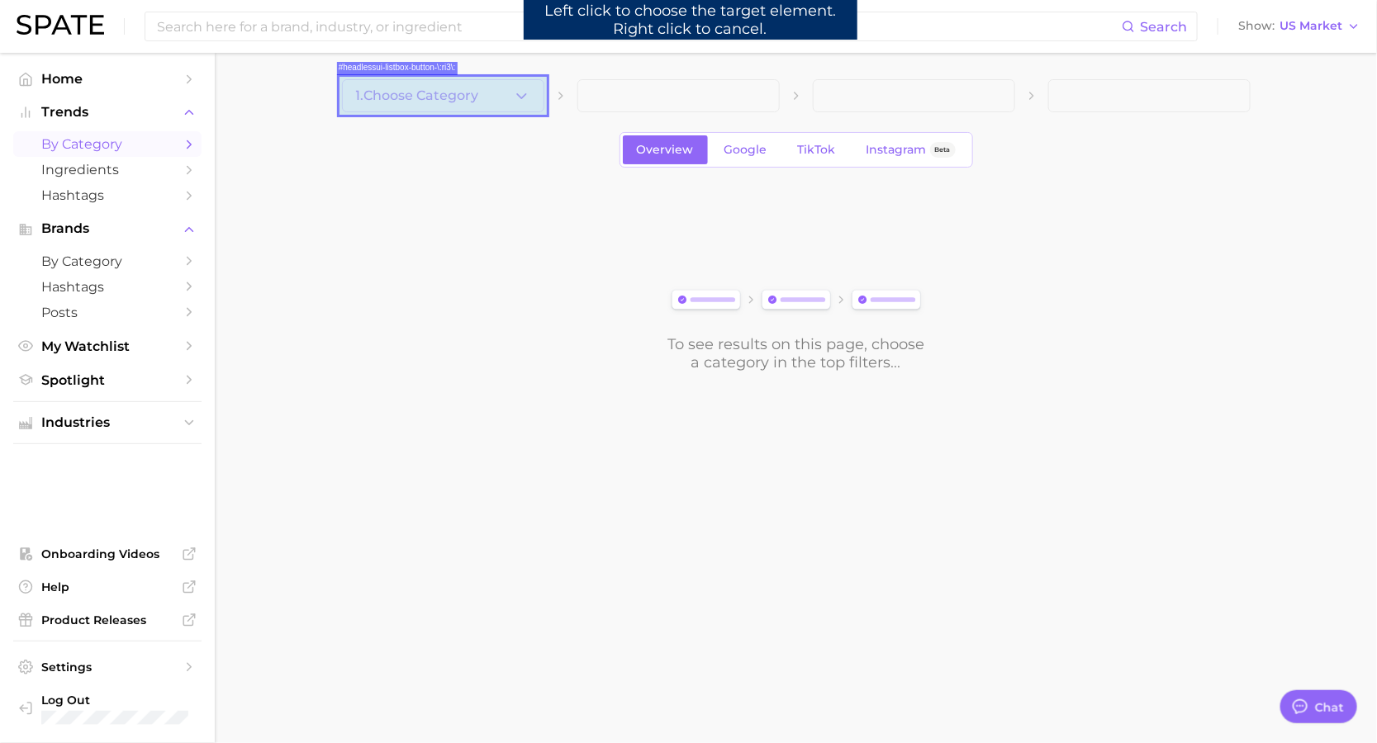
click at [503, 100] on button "1. Choose Category" at bounding box center [443, 95] width 202 height 33
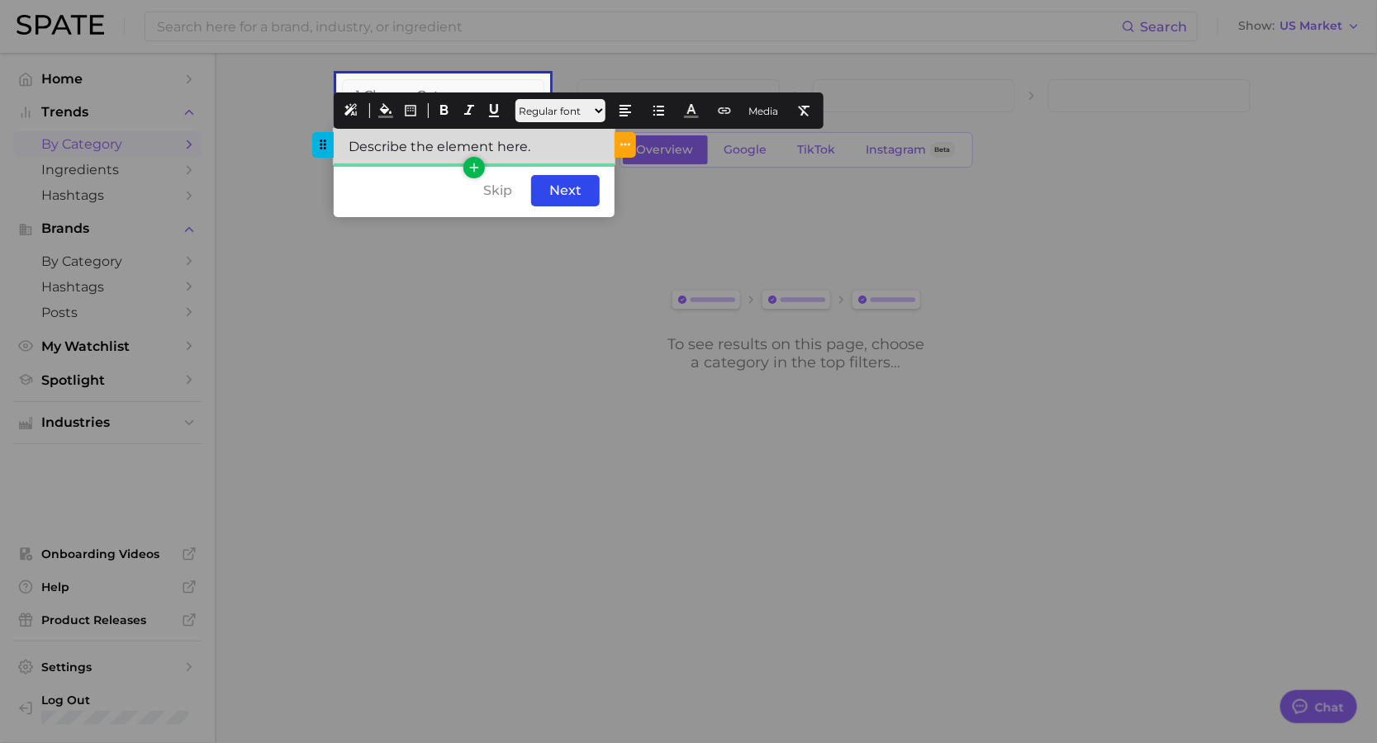
drag, startPoint x: 548, startPoint y: 152, endPoint x: 412, endPoint y: 129, distance: 138.2
click at [412, 129] on div "Describe the element here." at bounding box center [474, 147] width 281 height 36
drag, startPoint x: 486, startPoint y: 149, endPoint x: 225, endPoint y: 125, distance: 262.1
click at [225, 454] on div "undefined undefined Step #1 Choose a Category Skip Back Next Done" at bounding box center [688, 454] width 1377 height 0
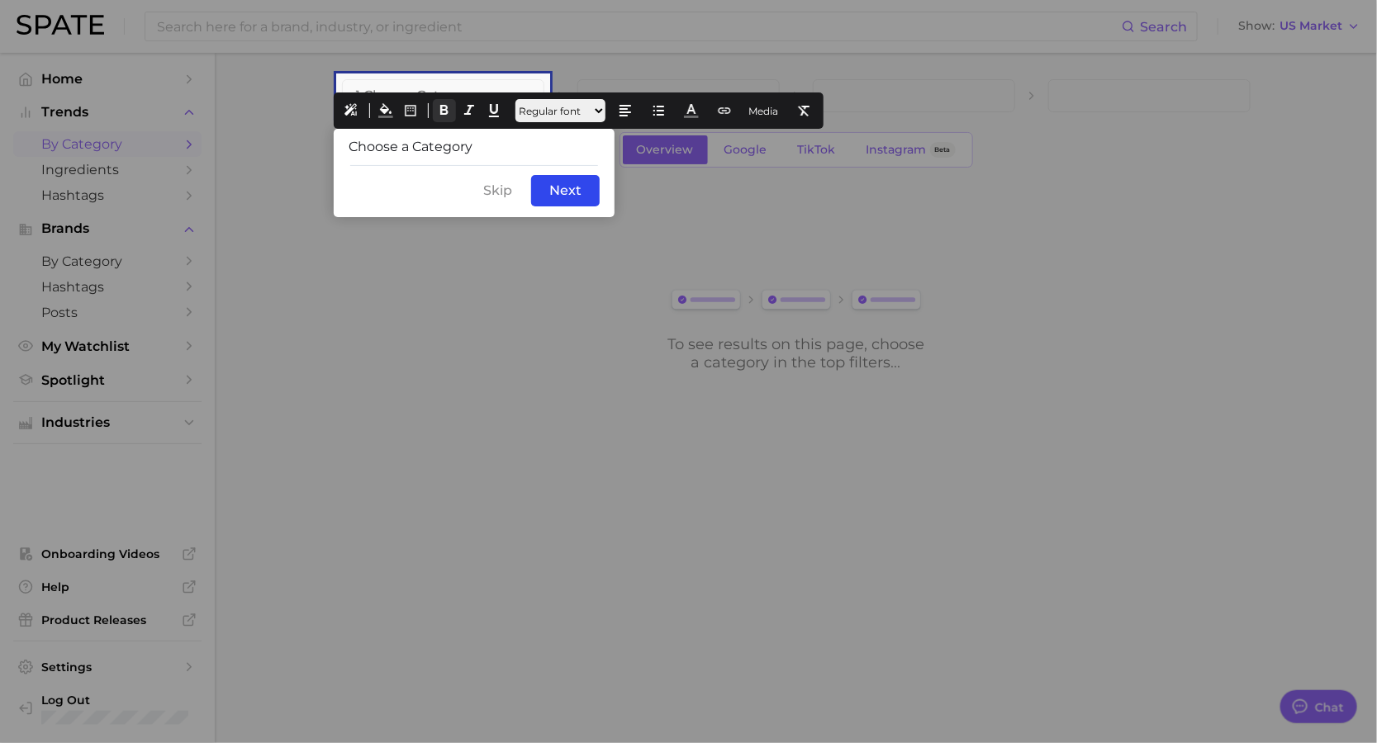
click at [445, 113] on icon at bounding box center [444, 110] width 15 height 15
click at [699, 115] on icon at bounding box center [691, 110] width 15 height 15
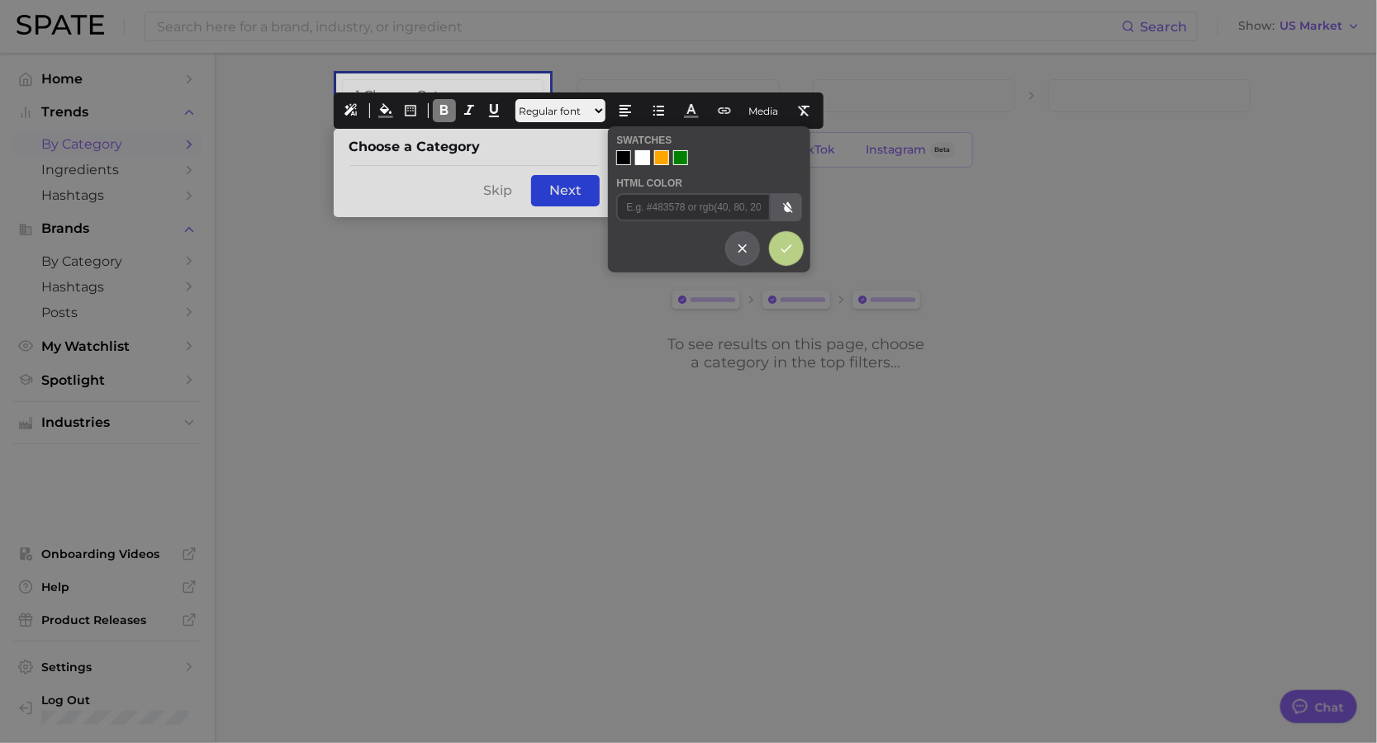
click at [638, 156] on div at bounding box center [642, 157] width 15 height 15
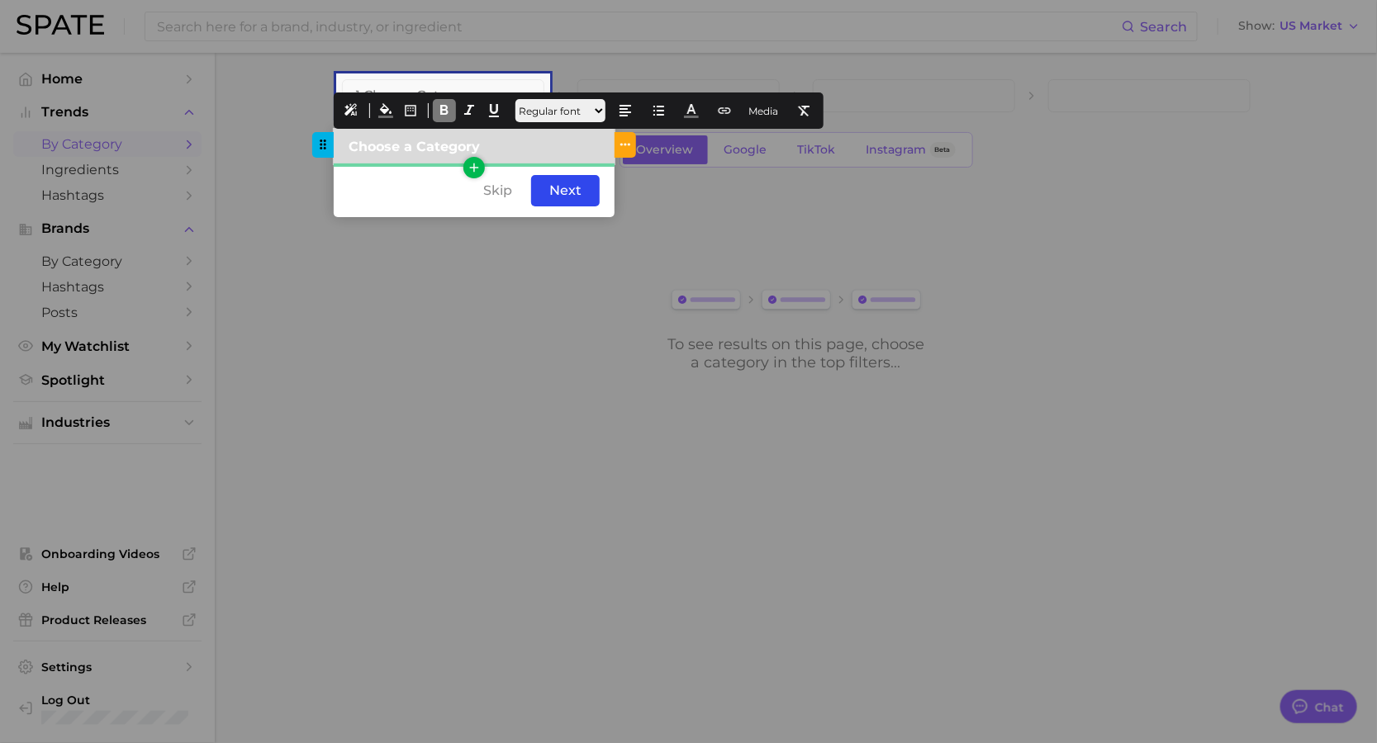
click at [512, 147] on div "Choose a Category" at bounding box center [474, 147] width 281 height 36
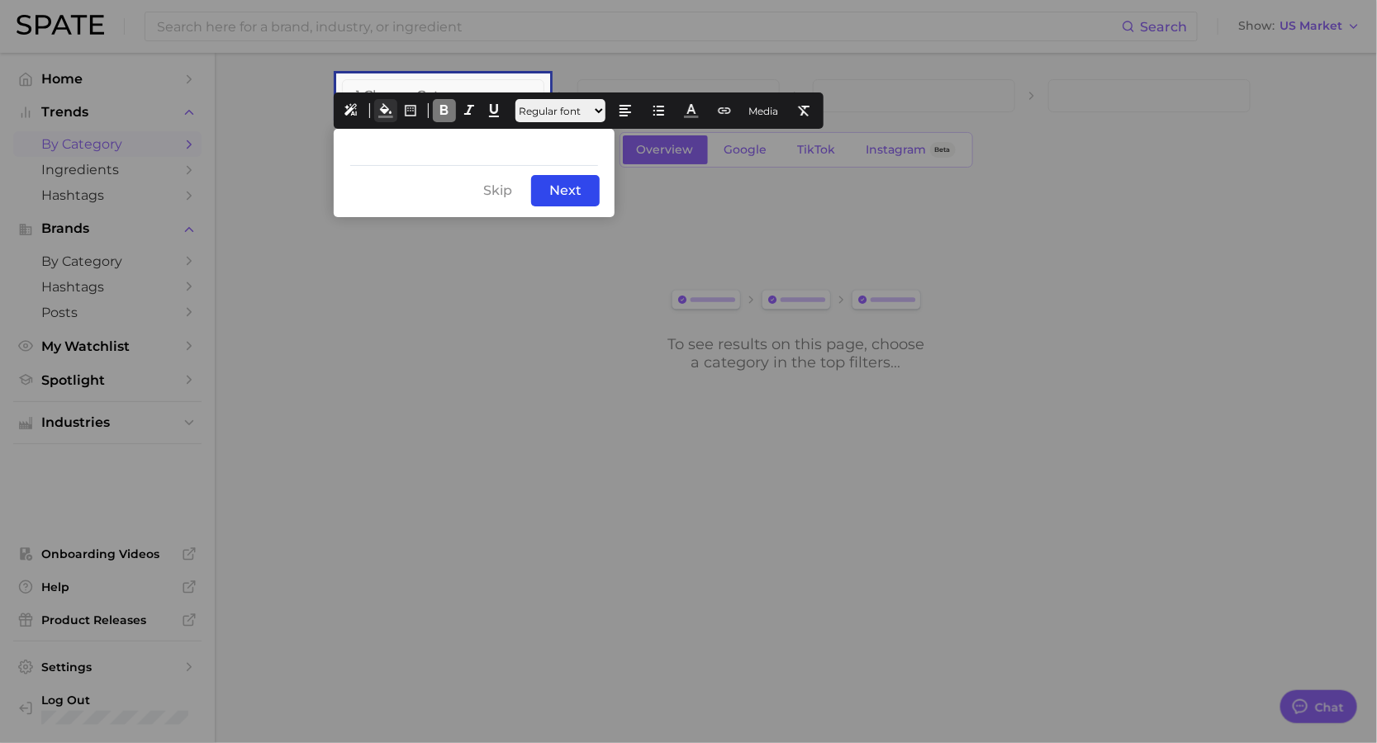
click at [383, 107] on icon at bounding box center [385, 110] width 15 height 15
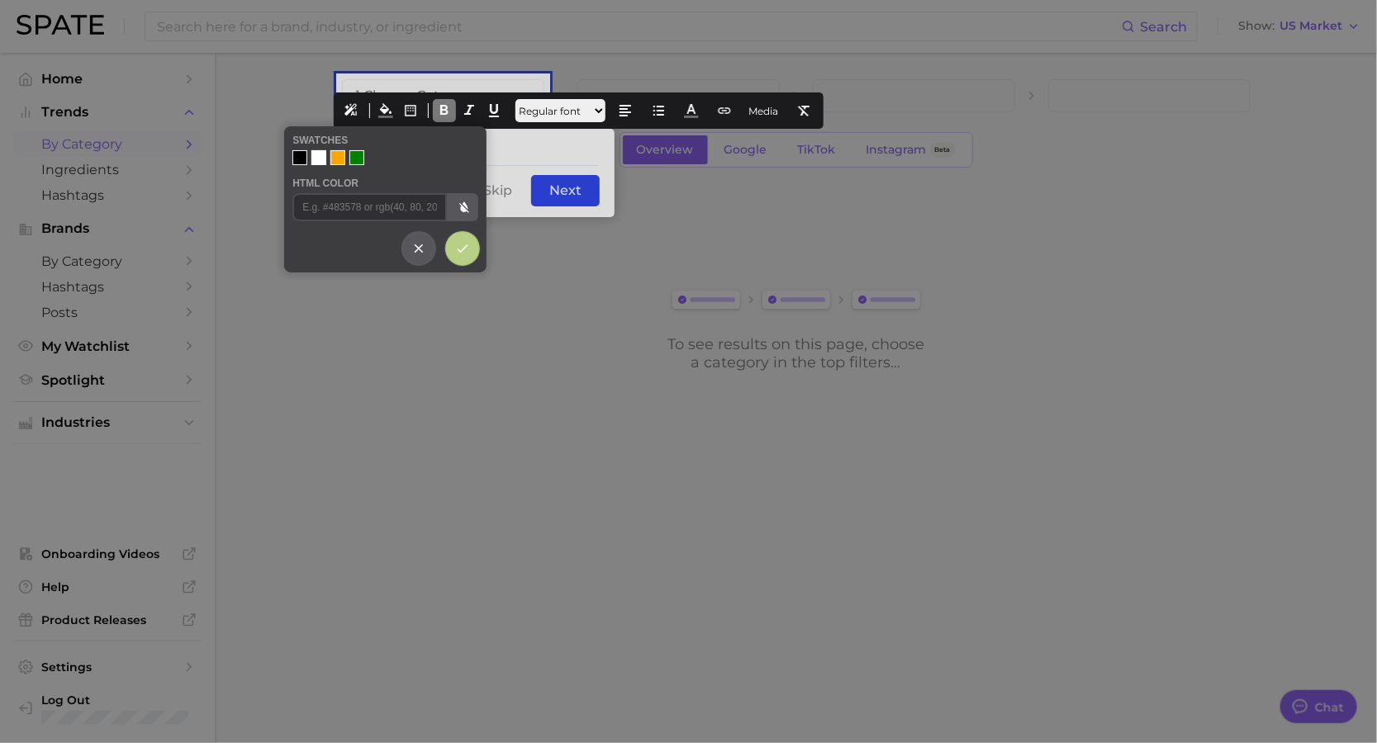
click at [296, 156] on div at bounding box center [299, 157] width 15 height 15
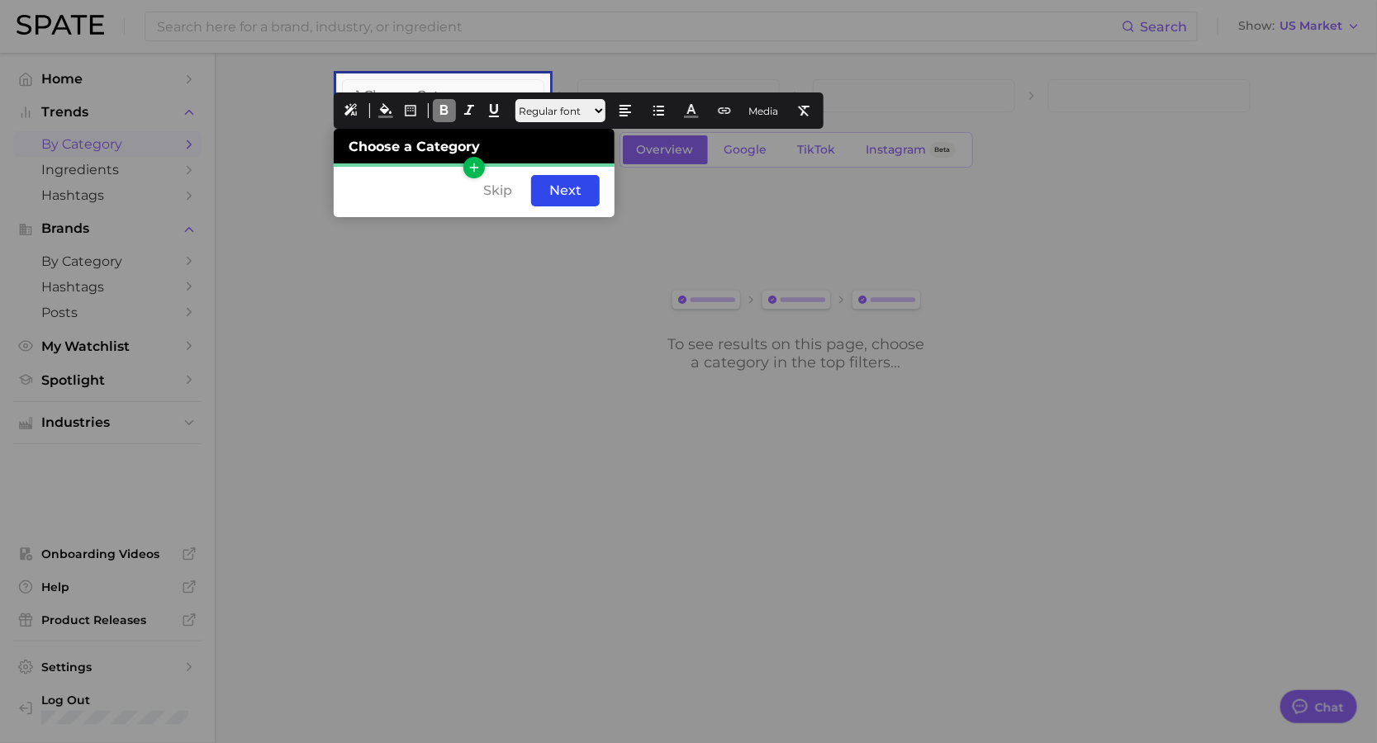
click at [470, 166] on icon "button" at bounding box center [474, 167] width 15 height 15
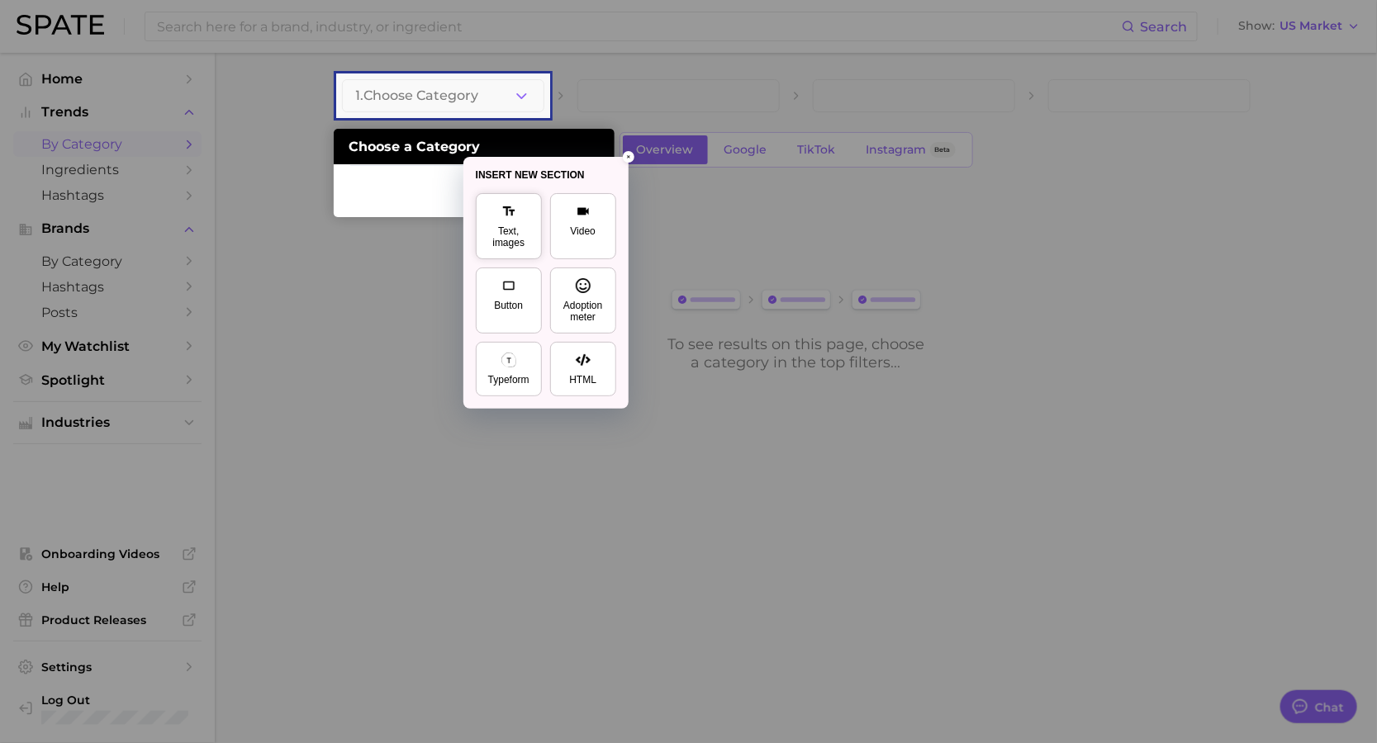
click at [513, 213] on icon at bounding box center [508, 211] width 15 height 15
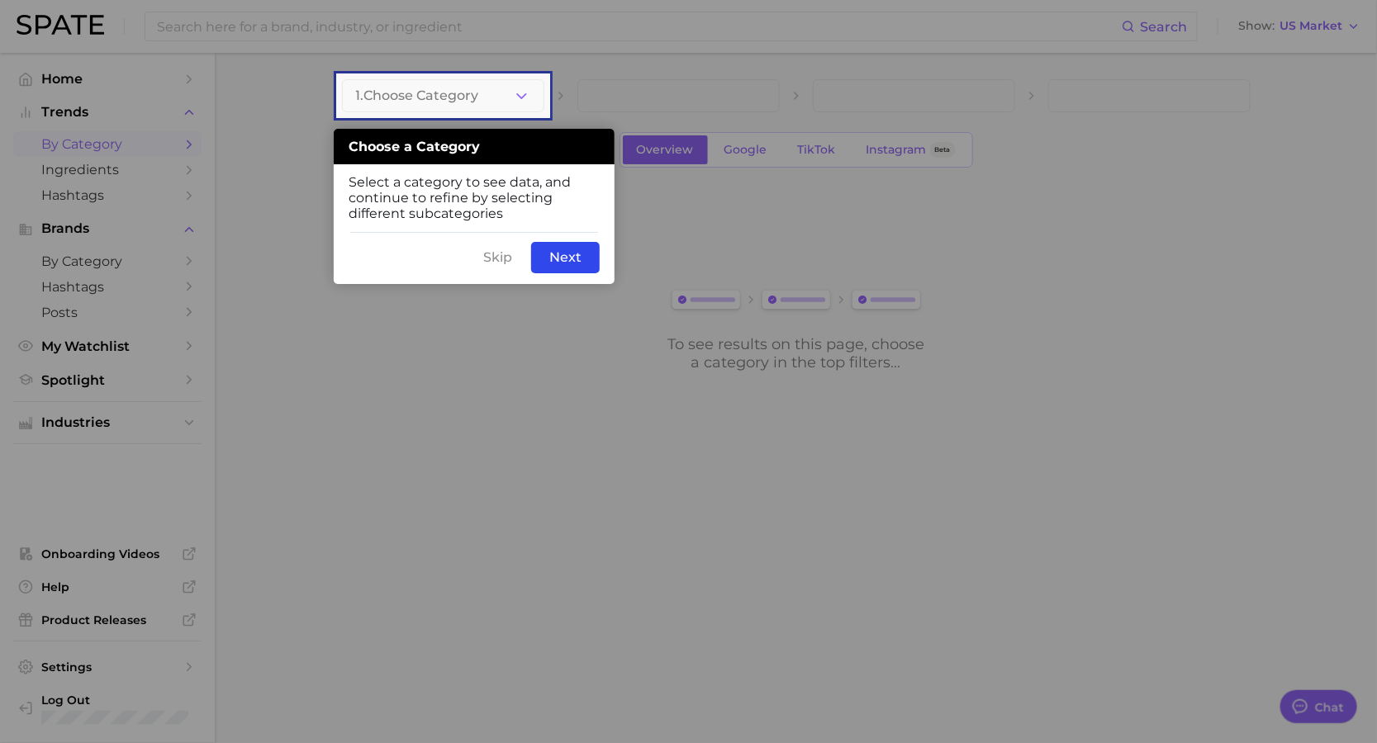
drag, startPoint x: 514, startPoint y: 257, endPoint x: 470, endPoint y: 256, distance: 44.6
click at [470, 256] on div "Skip Back Next" at bounding box center [474, 257] width 281 height 53
click at [587, 262] on div "Next" at bounding box center [565, 257] width 69 height 31
drag, startPoint x: 589, startPoint y: 260, endPoint x: 506, endPoint y: 258, distance: 82.6
click at [506, 258] on div "Back Next" at bounding box center [474, 257] width 281 height 53
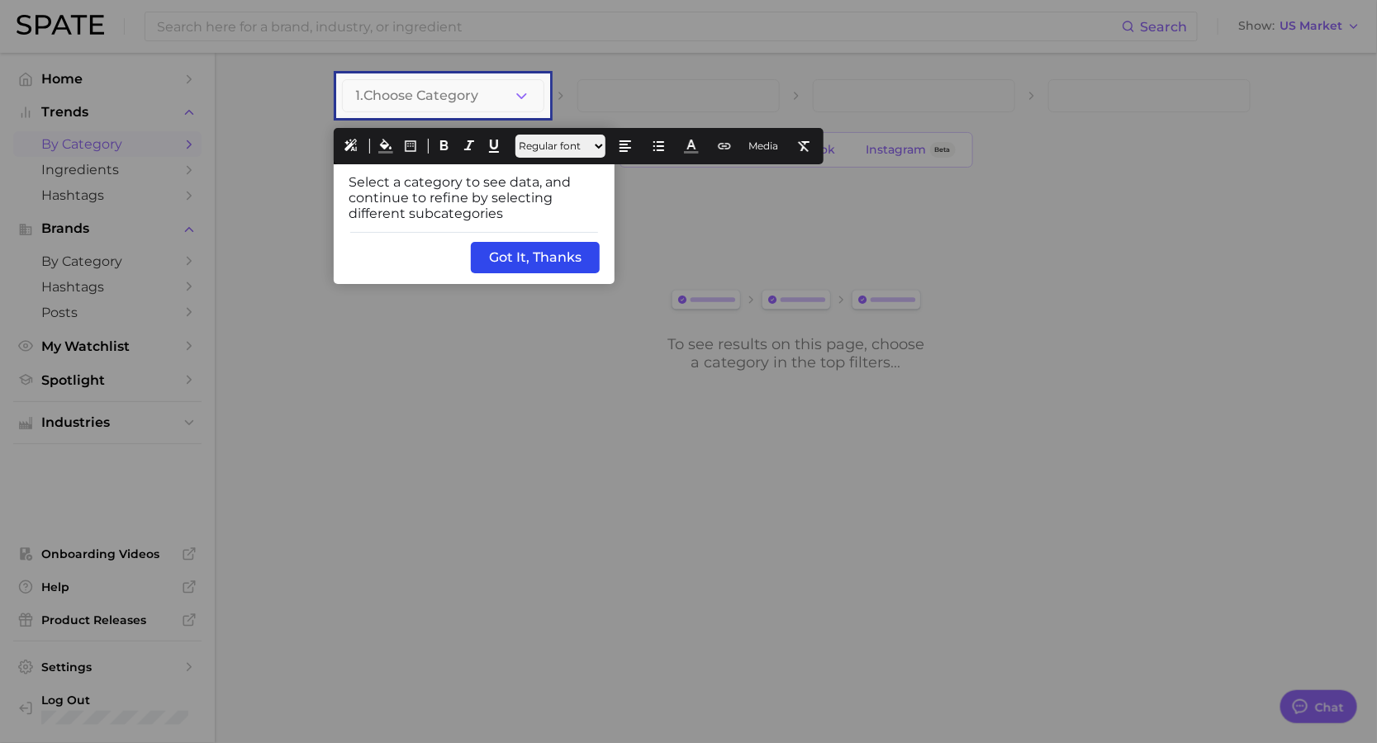
drag, startPoint x: 535, startPoint y: 218, endPoint x: 301, endPoint y: 164, distance: 239.8
click at [295, 454] on div "undefined undefined Step #1 Choose a Category Select a category to see data, an…" at bounding box center [688, 454] width 1377 height 0
click at [699, 143] on icon at bounding box center [691, 146] width 15 height 15
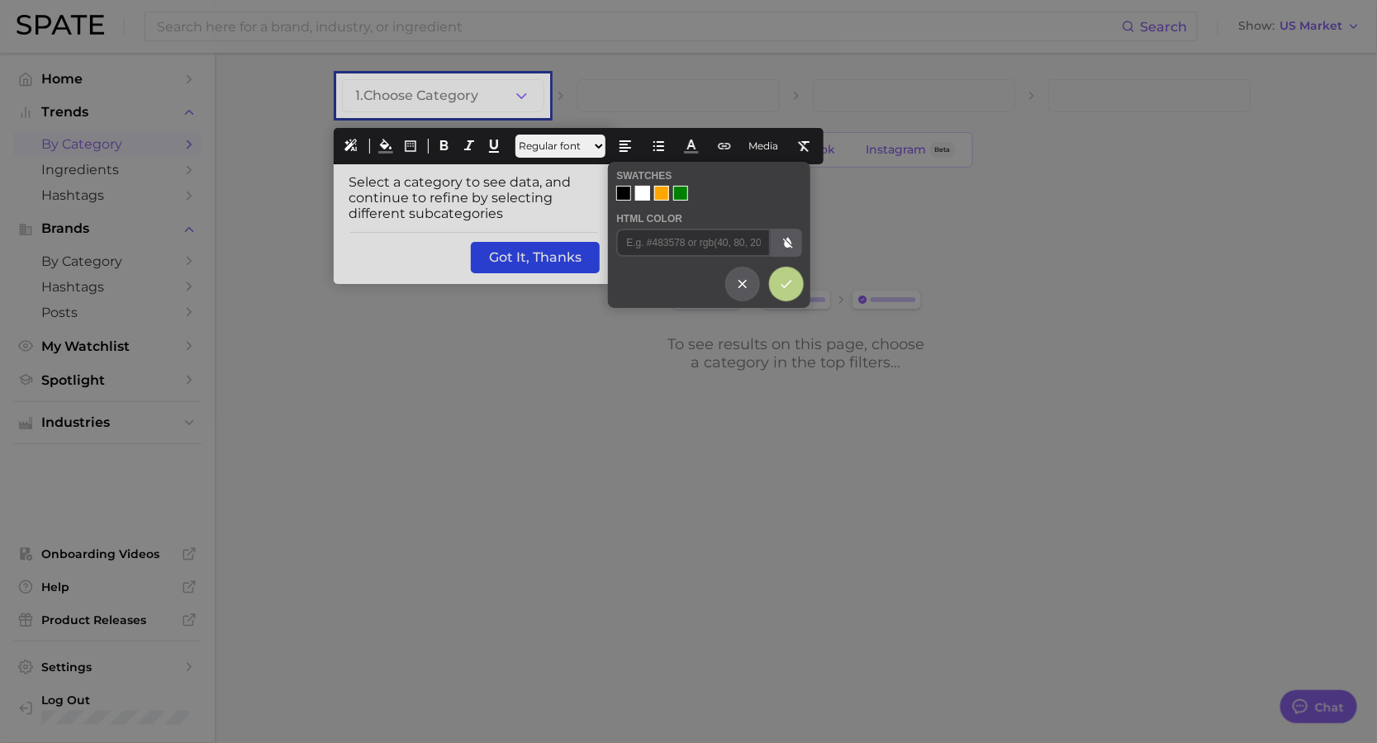
click at [639, 195] on div at bounding box center [642, 193] width 15 height 15
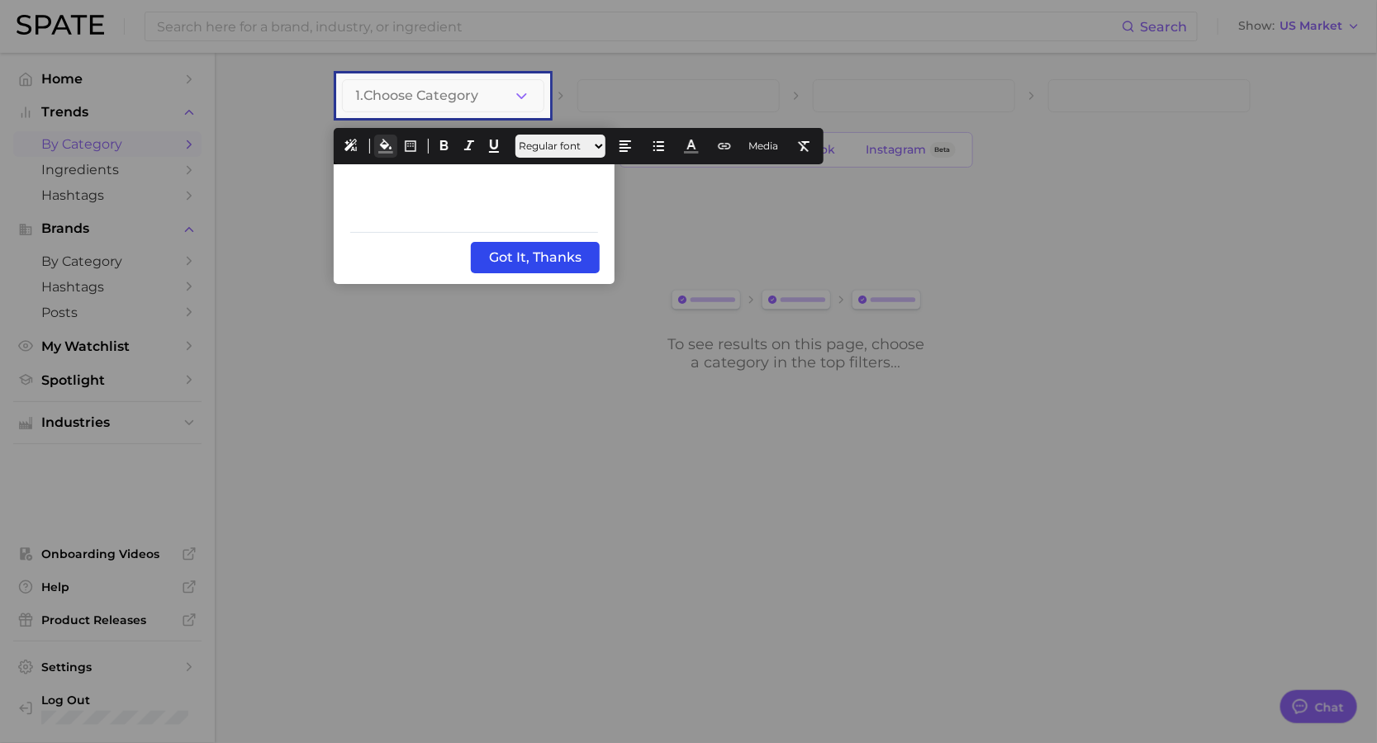
click at [383, 141] on icon at bounding box center [385, 146] width 15 height 15
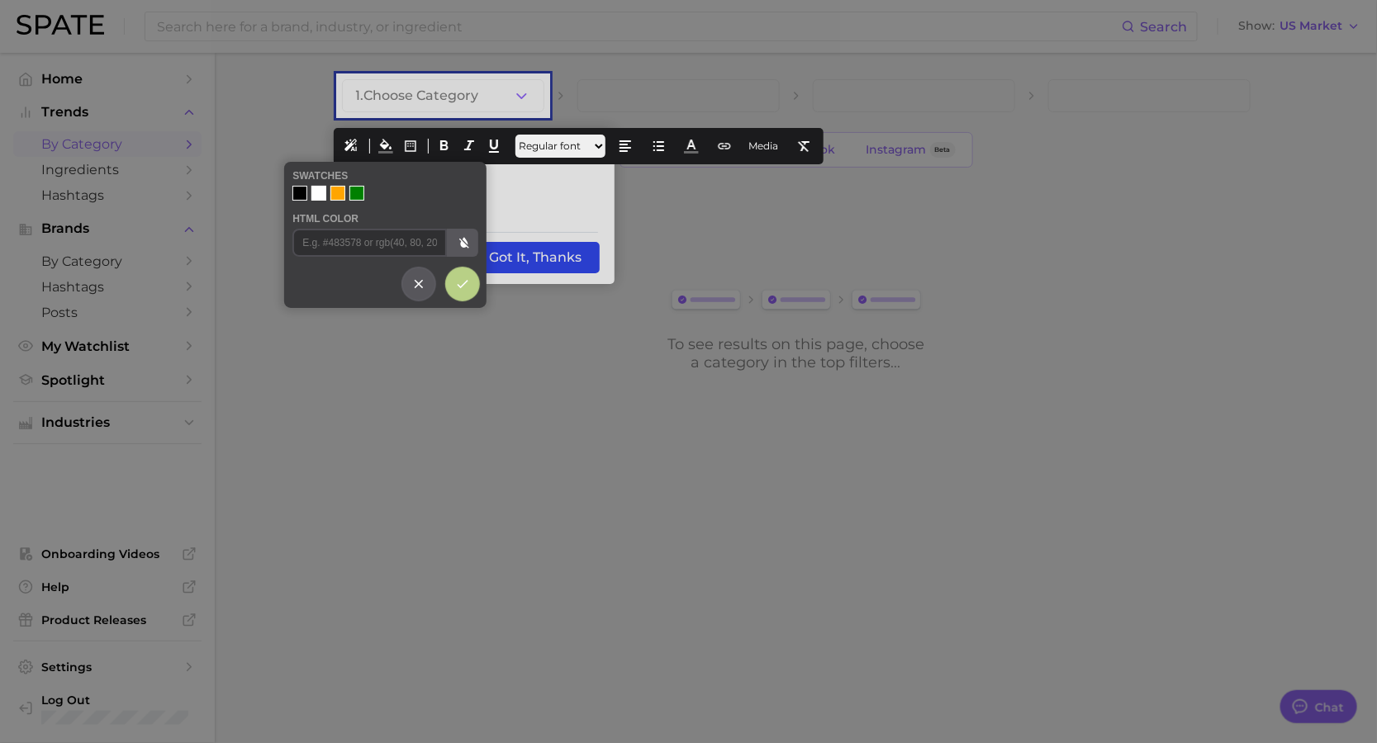
click at [292, 195] on div at bounding box center [299, 193] width 15 height 15
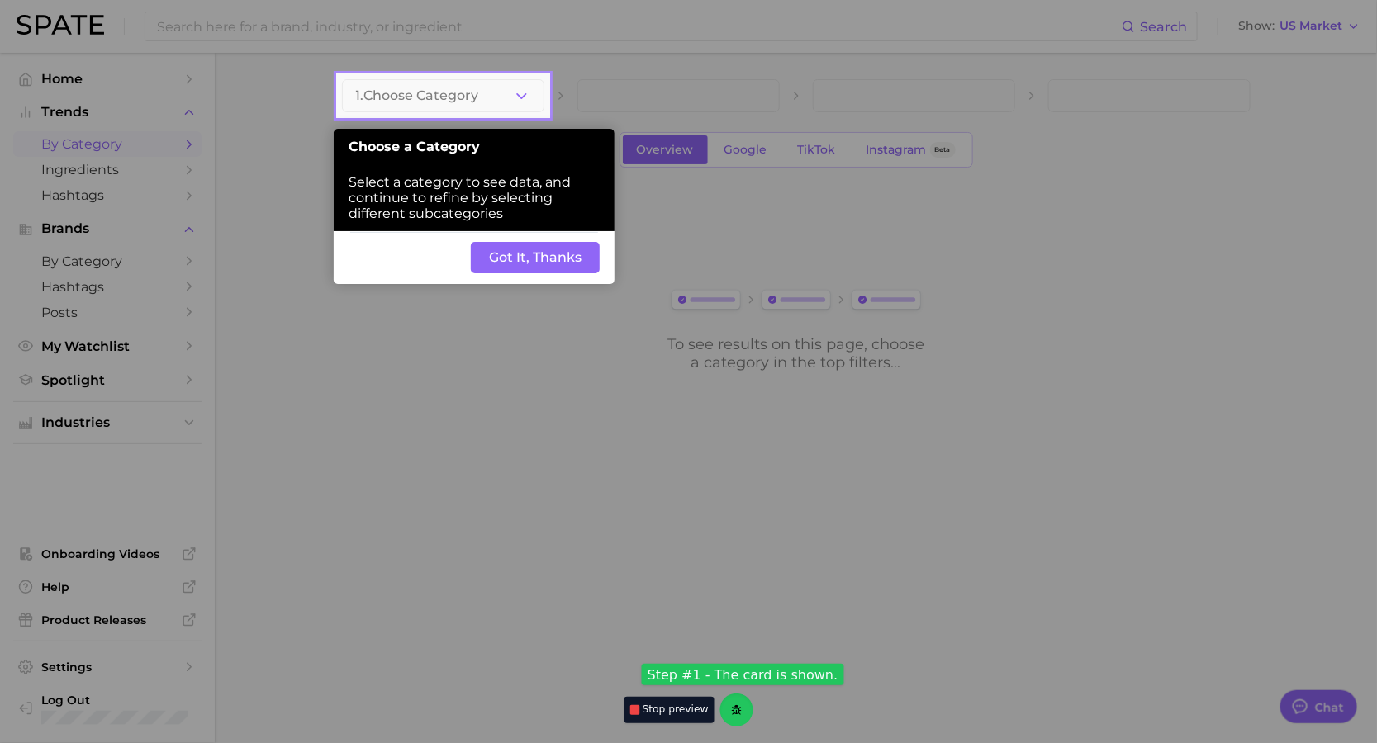
click at [415, 258] on div "Back Got It, Thanks" at bounding box center [474, 257] width 281 height 53
drag, startPoint x: 455, startPoint y: 248, endPoint x: 449, endPoint y: 282, distance: 34.3
click at [448, 454] on div "Step #1 Choose a Category Select a category to see data, and continue to refine…" at bounding box center [688, 454] width 1377 height 0
click at [455, 255] on div "Back Got It, Thanks" at bounding box center [474, 257] width 281 height 53
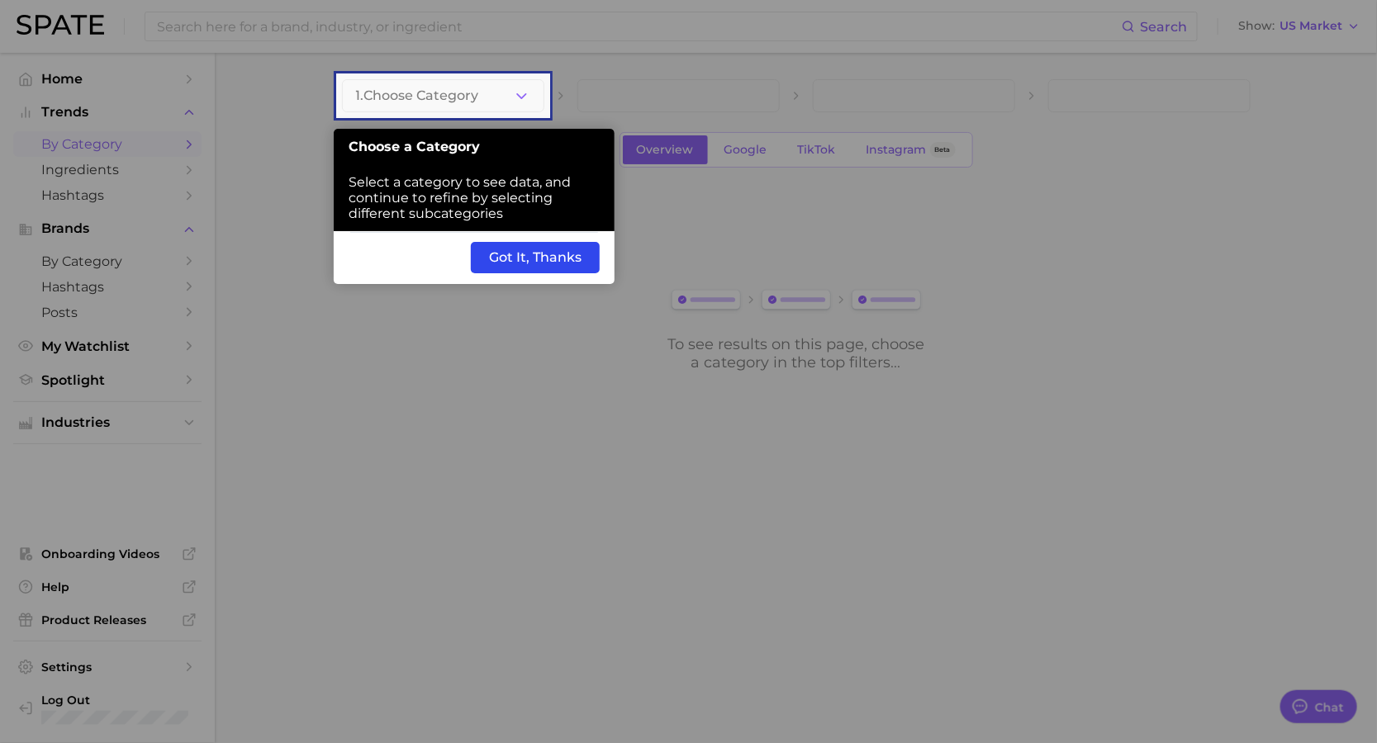
click at [435, 262] on div "Back Got It, Thanks" at bounding box center [474, 257] width 281 height 53
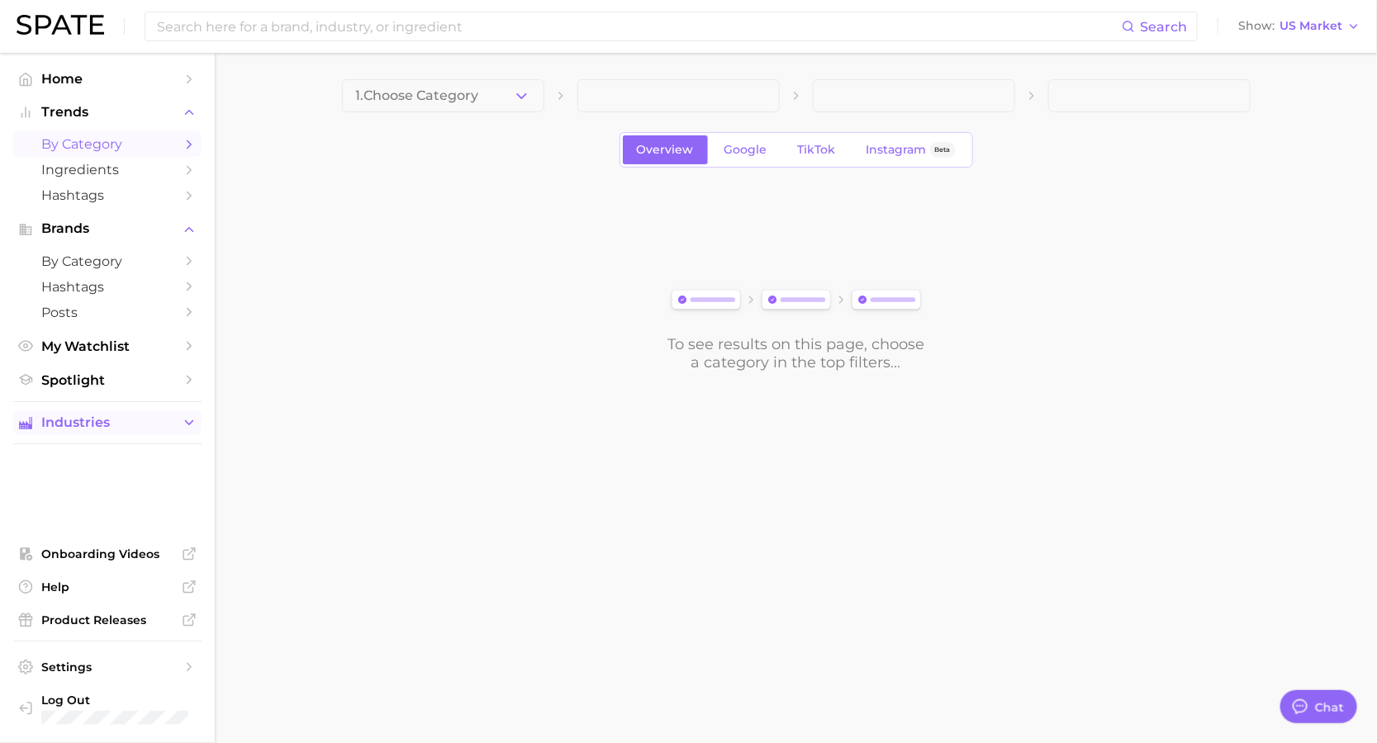
click at [98, 429] on button "Industries" at bounding box center [107, 422] width 188 height 25
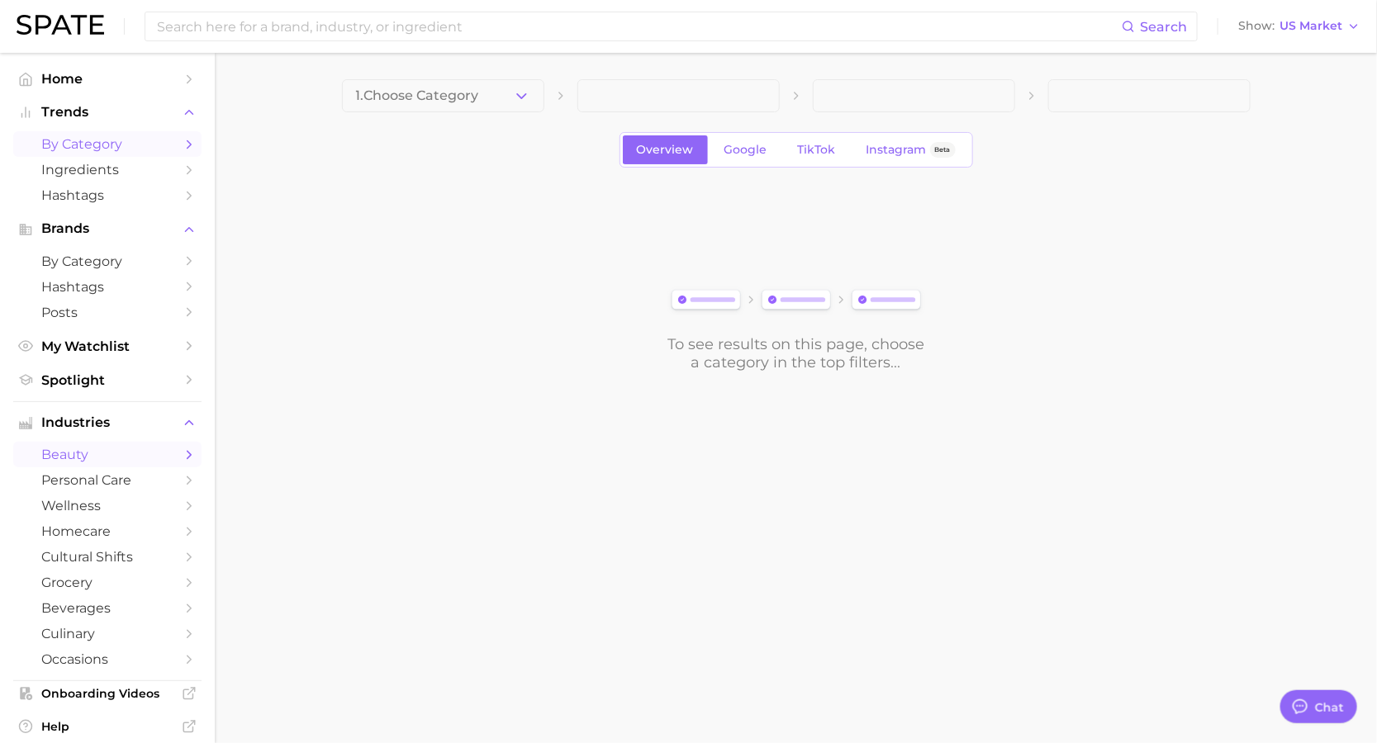
click at [119, 453] on span "beauty" at bounding box center [107, 455] width 132 height 16
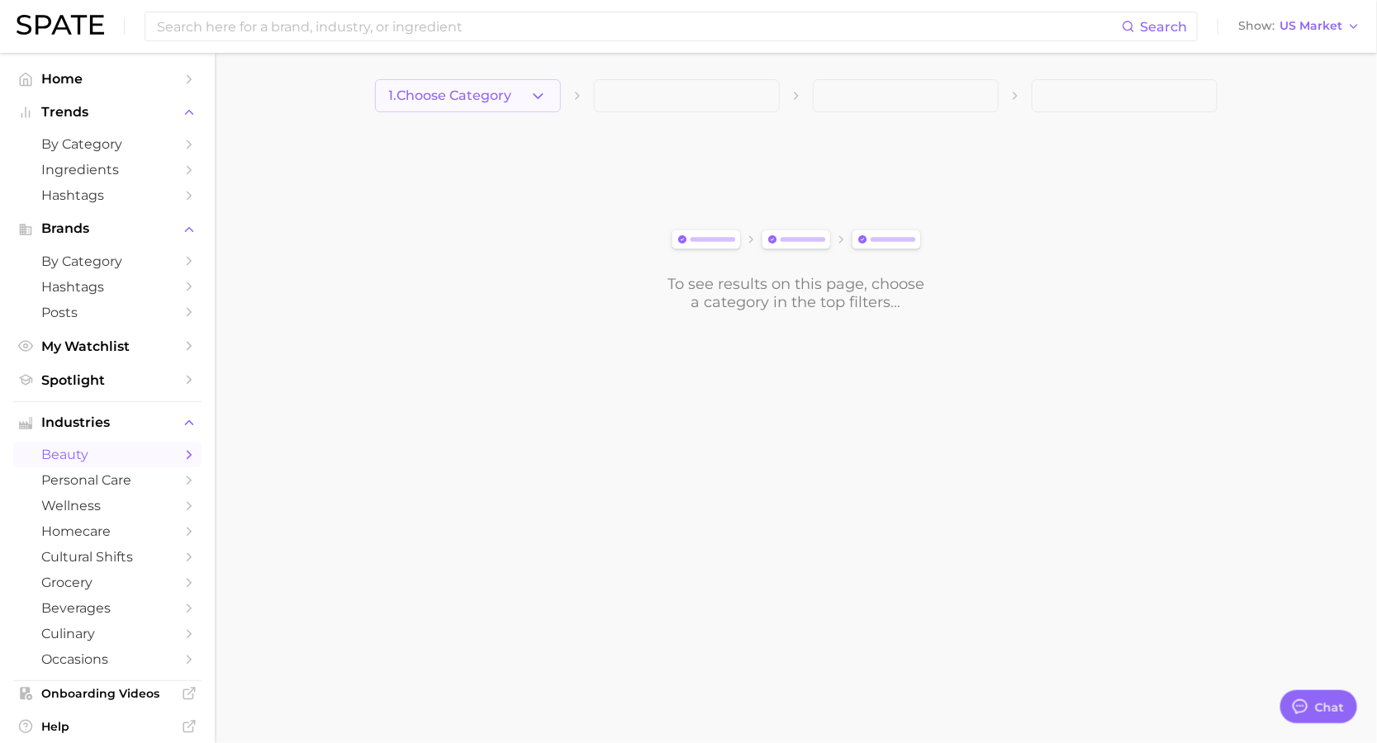
click at [442, 88] on span "1. Choose Category" at bounding box center [450, 95] width 123 height 15
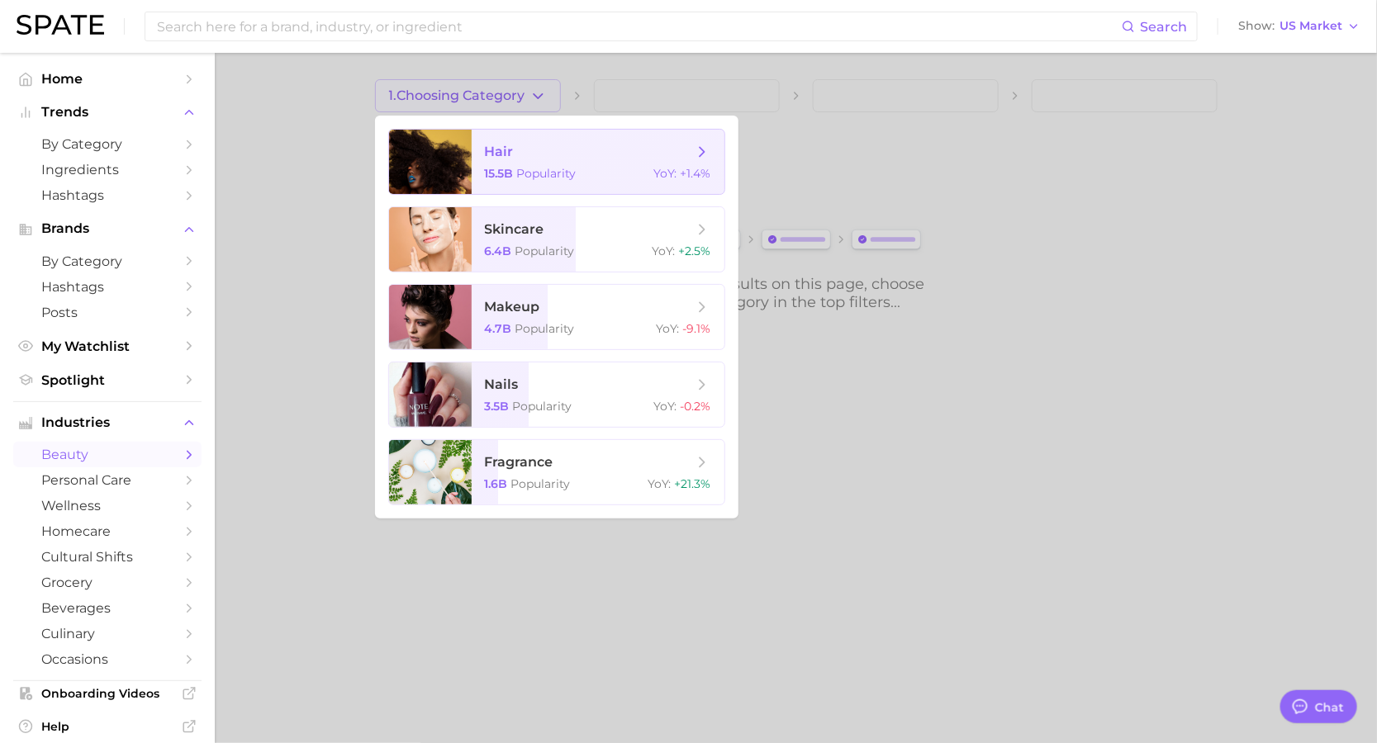
click at [496, 170] on span "15.5b" at bounding box center [499, 173] width 29 height 15
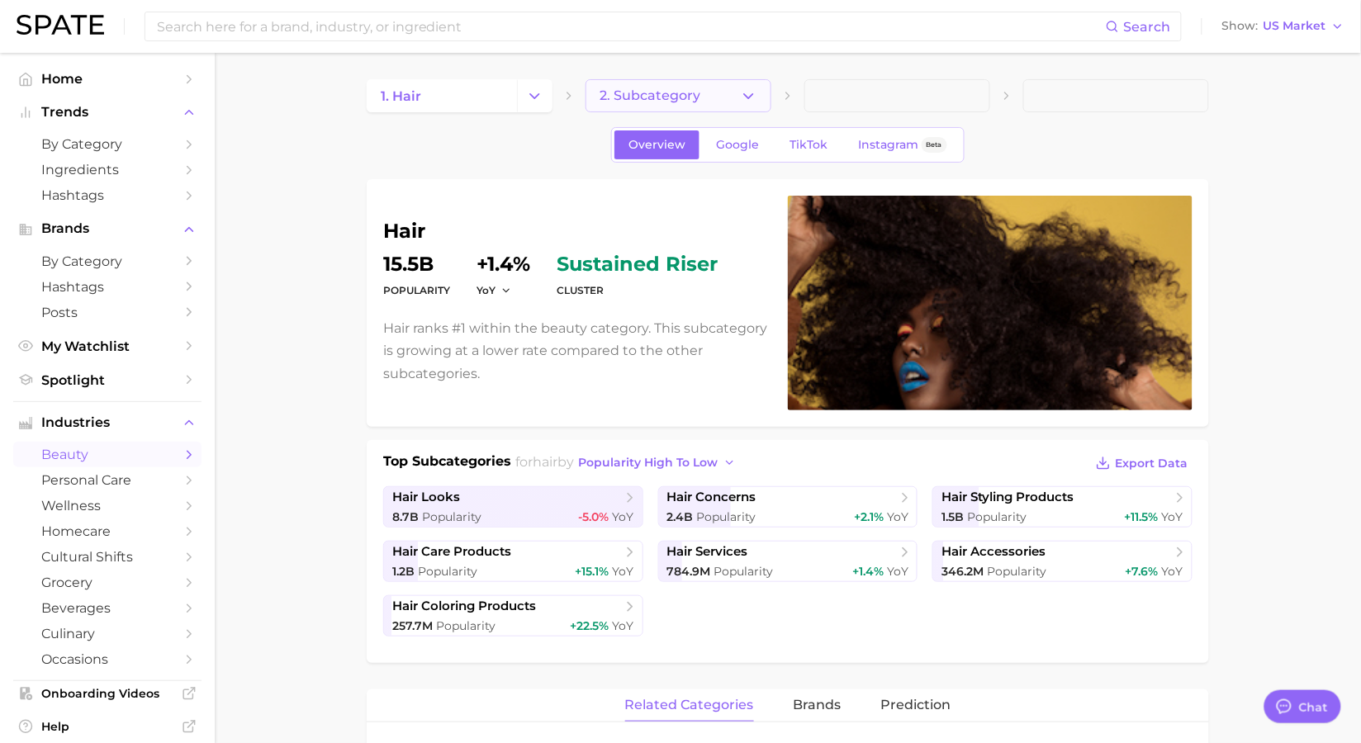
click at [680, 91] on span "2. Subcategory" at bounding box center [650, 95] width 101 height 15
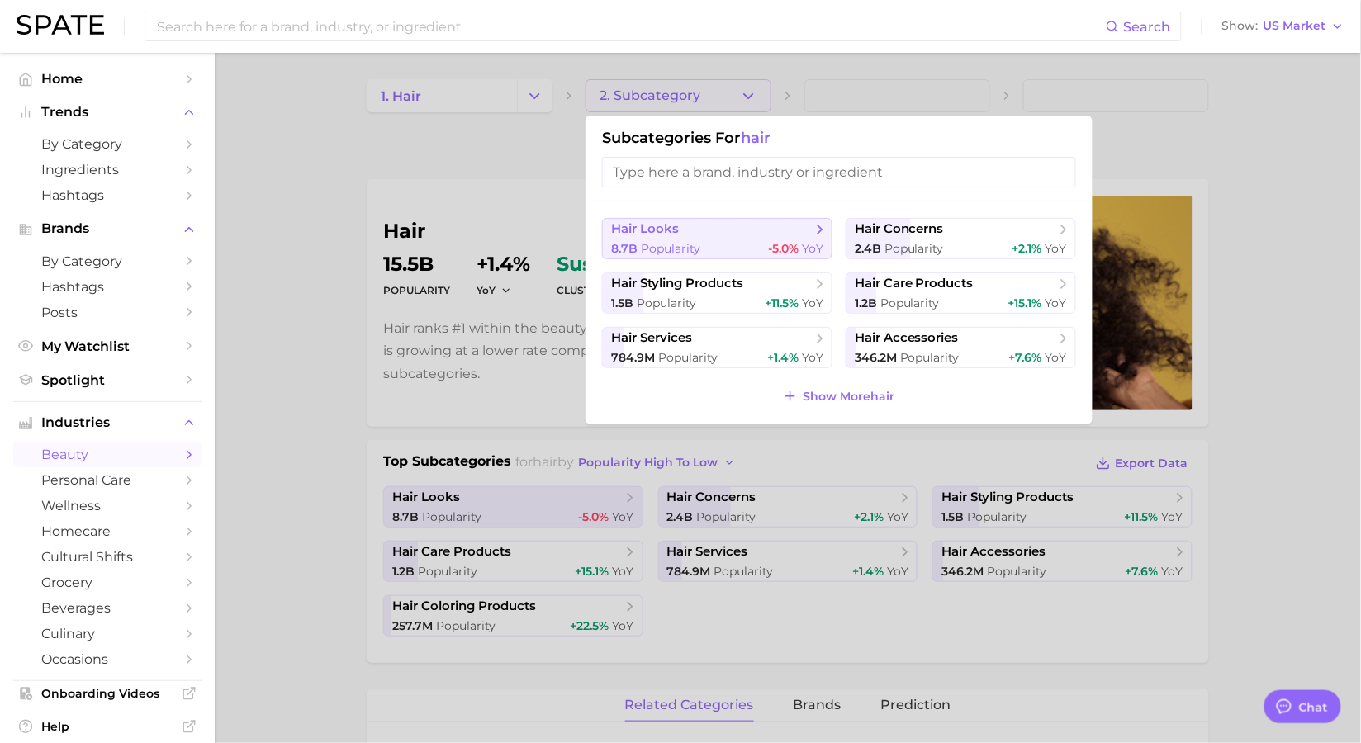
click at [690, 249] on span "Popularity" at bounding box center [670, 248] width 59 height 15
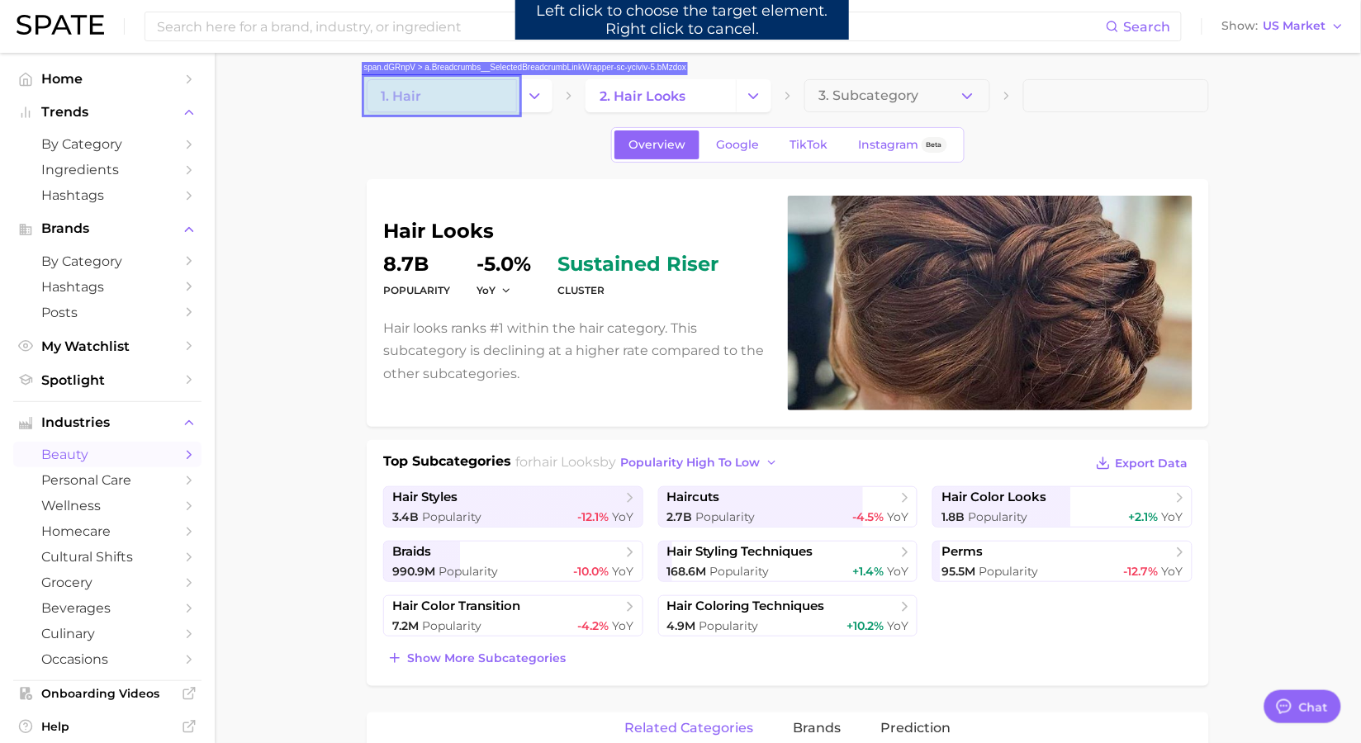
click at [495, 99] on link "1. hair" at bounding box center [442, 95] width 150 height 33
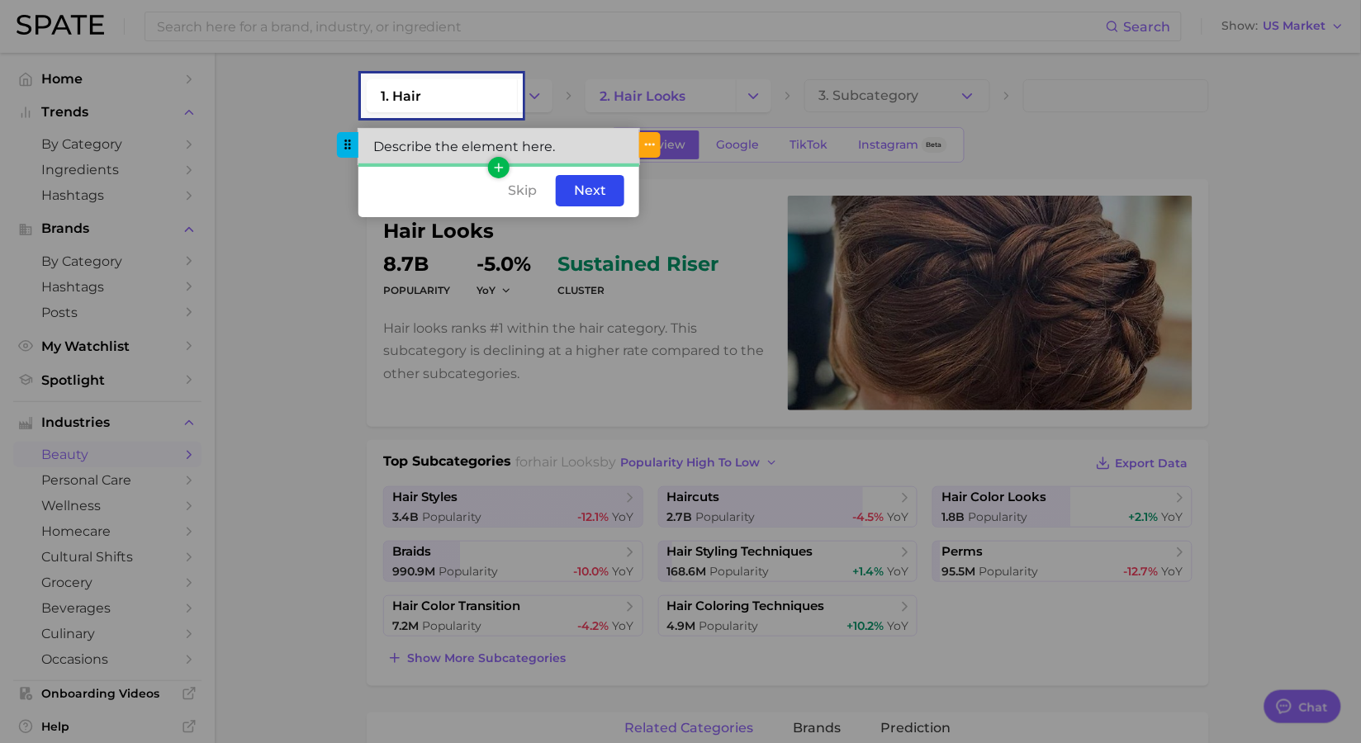
click at [537, 151] on div "Describe the element here." at bounding box center [498, 147] width 281 height 36
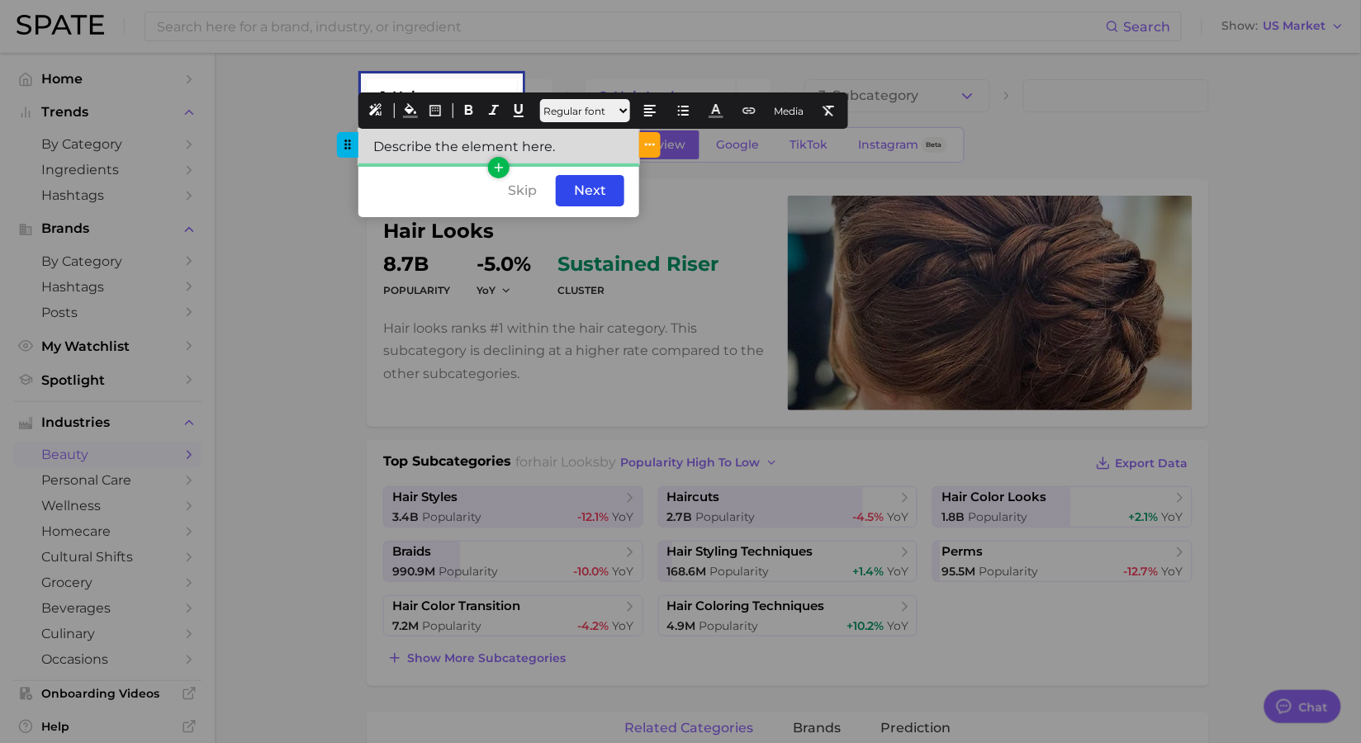
click at [564, 148] on div "Describe the element here." at bounding box center [498, 147] width 281 height 36
drag, startPoint x: 615, startPoint y: 149, endPoint x: 340, endPoint y: 150, distance: 275.0
click at [358, 151] on div "Click A Category Name To Go Back" at bounding box center [498, 147] width 281 height 36
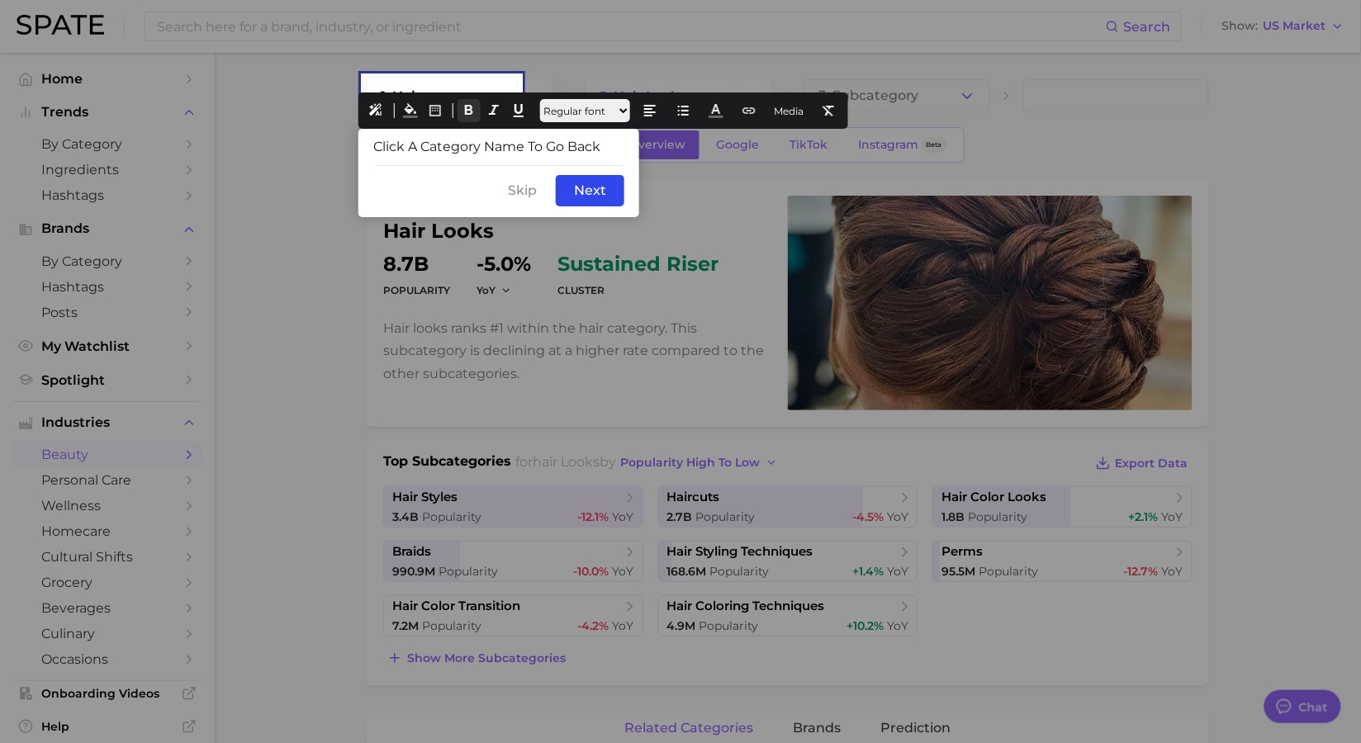
click at [467, 107] on icon at bounding box center [469, 110] width 15 height 15
click at [723, 112] on icon at bounding box center [716, 110] width 15 height 15
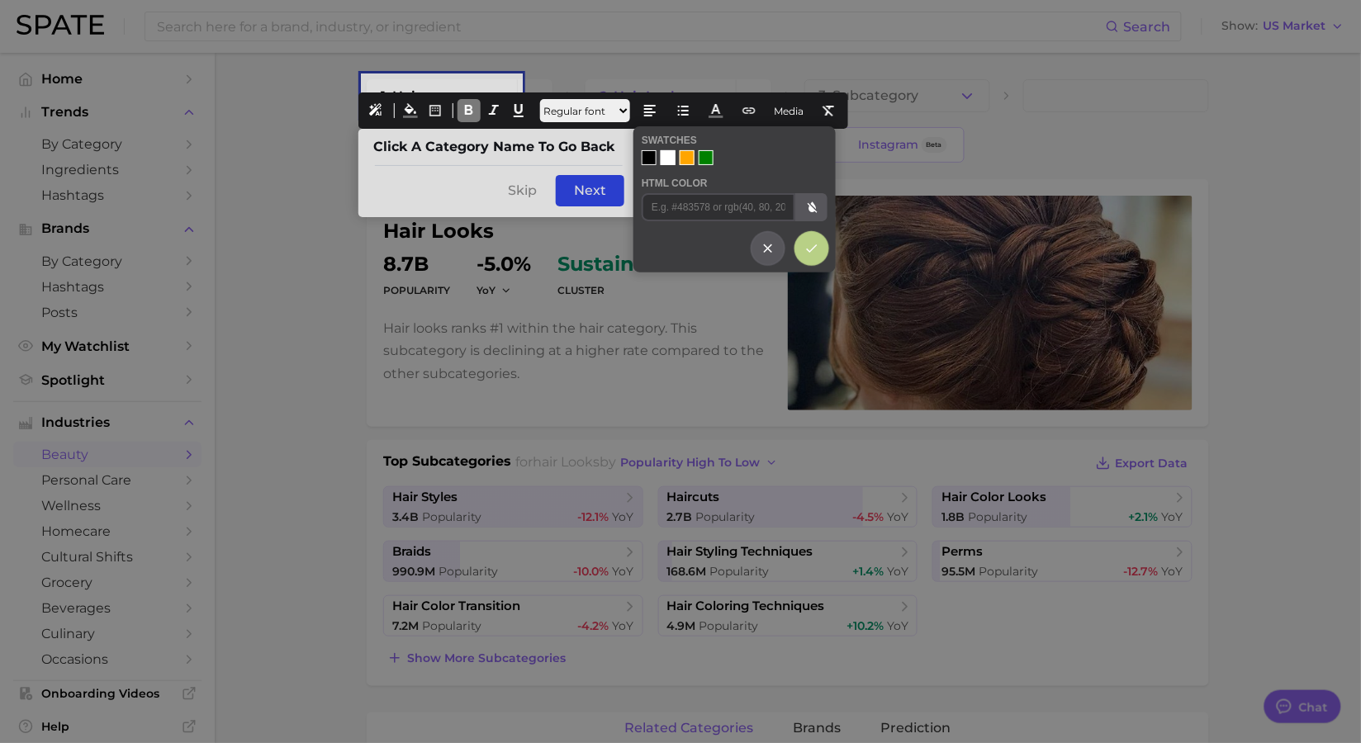
click at [663, 159] on div at bounding box center [668, 157] width 15 height 15
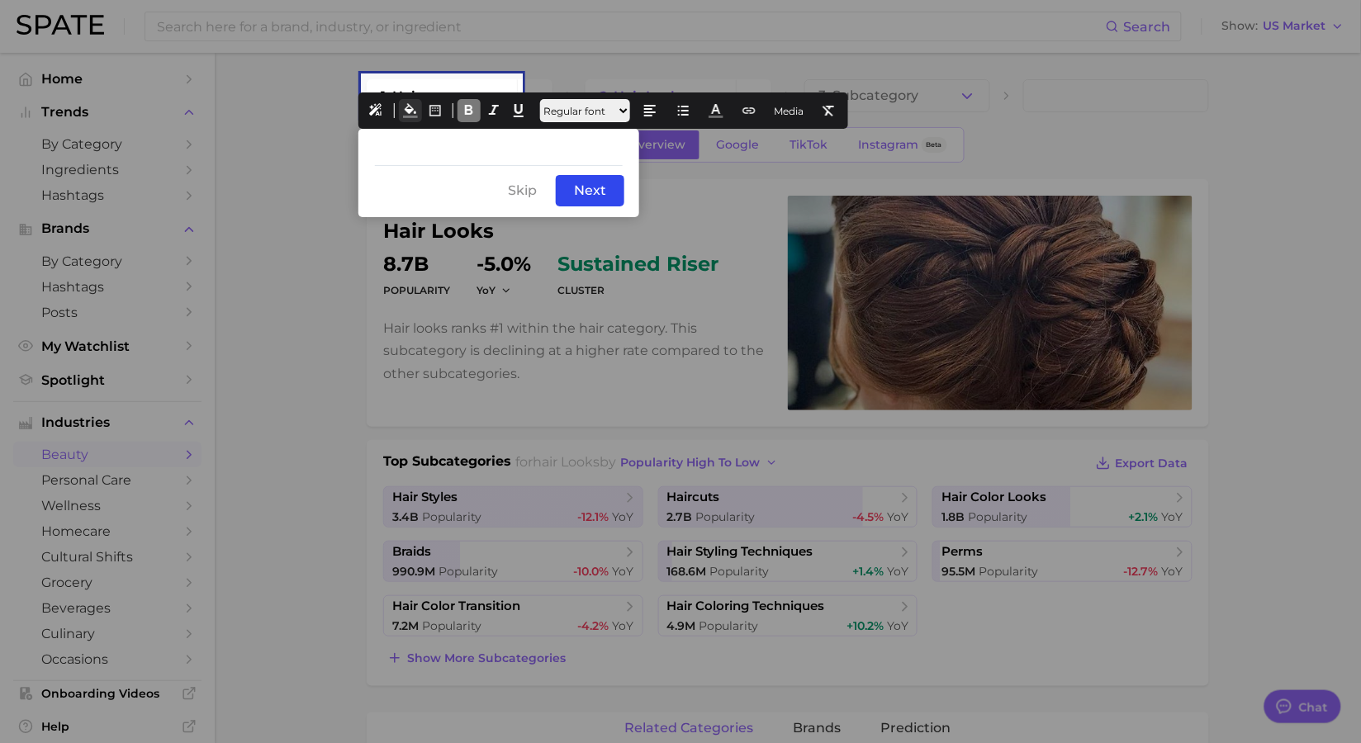
click at [406, 107] on icon at bounding box center [410, 110] width 15 height 15
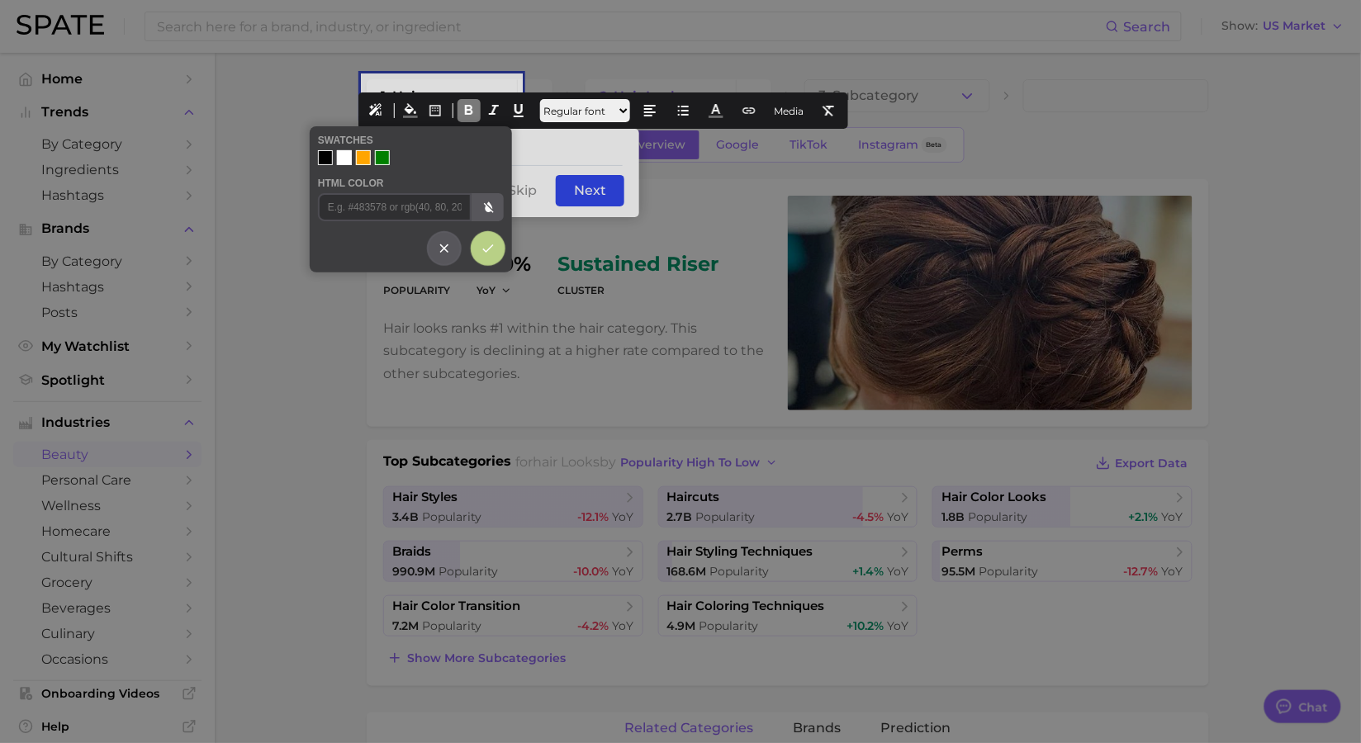
click at [319, 157] on div at bounding box center [325, 157] width 15 height 15
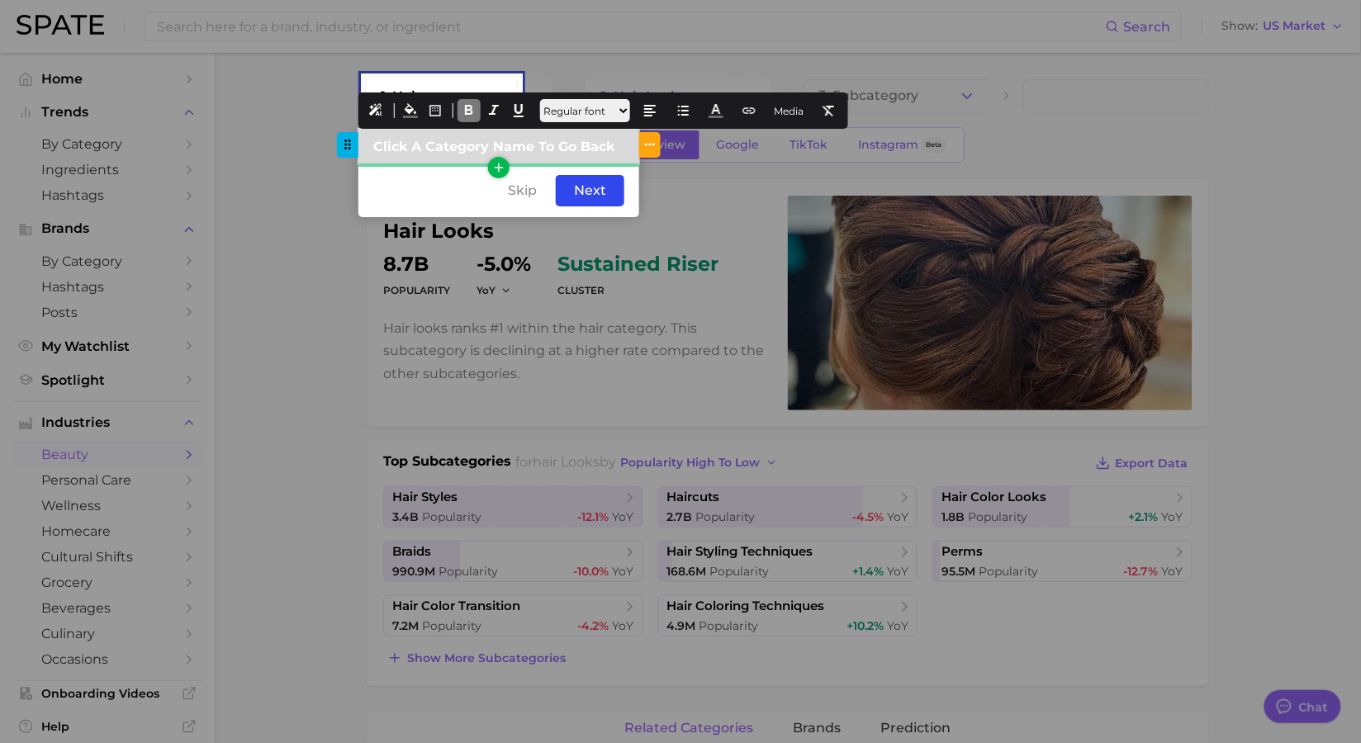
click at [626, 148] on div "Click A Category Name To Go Back" at bounding box center [498, 147] width 281 height 36
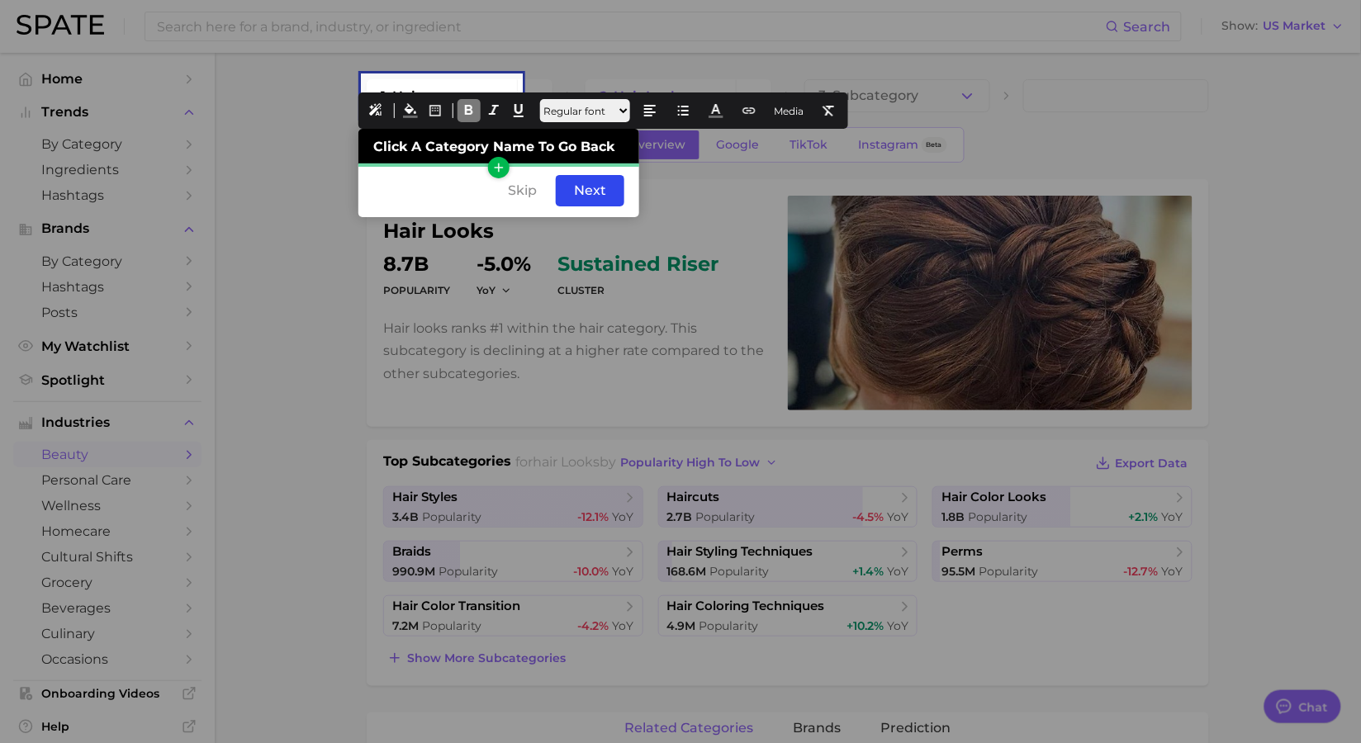
click at [494, 160] on icon "button" at bounding box center [498, 167] width 15 height 15
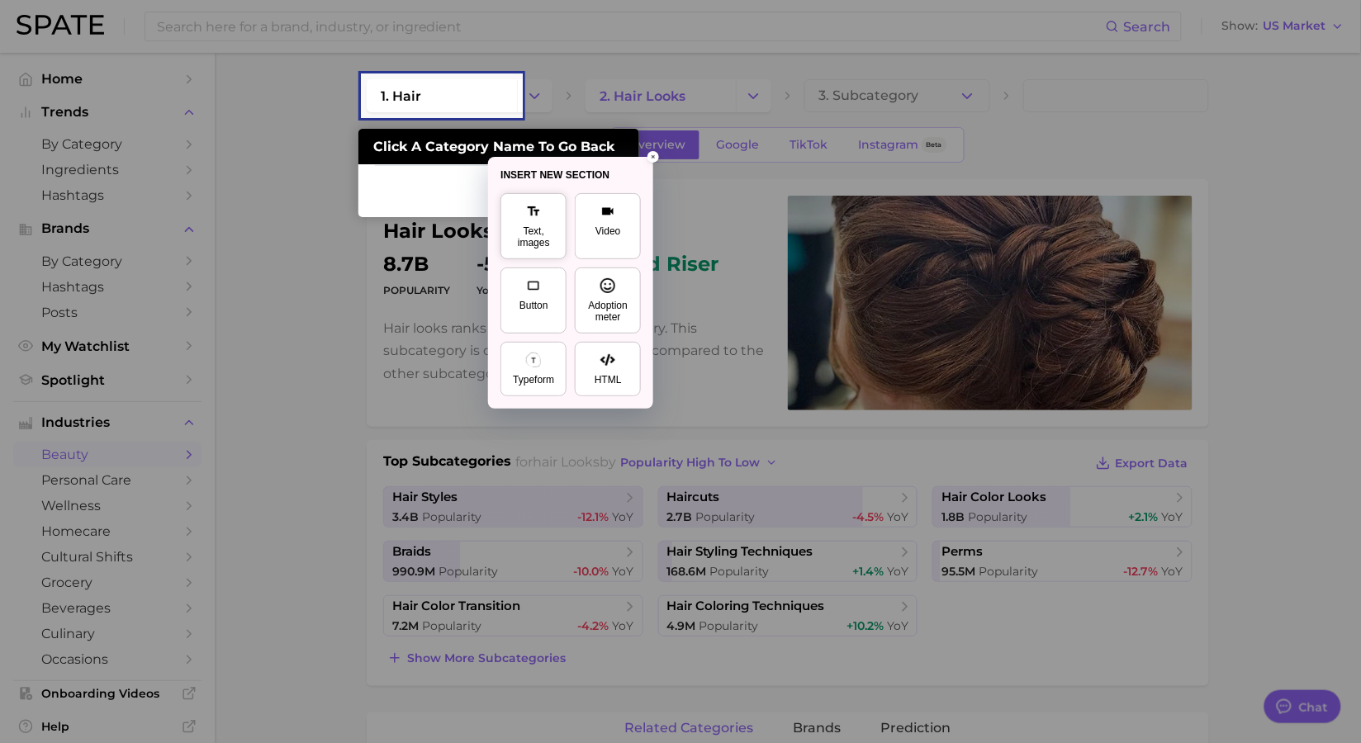
click at [515, 219] on button "Text, images" at bounding box center [533, 226] width 66 height 66
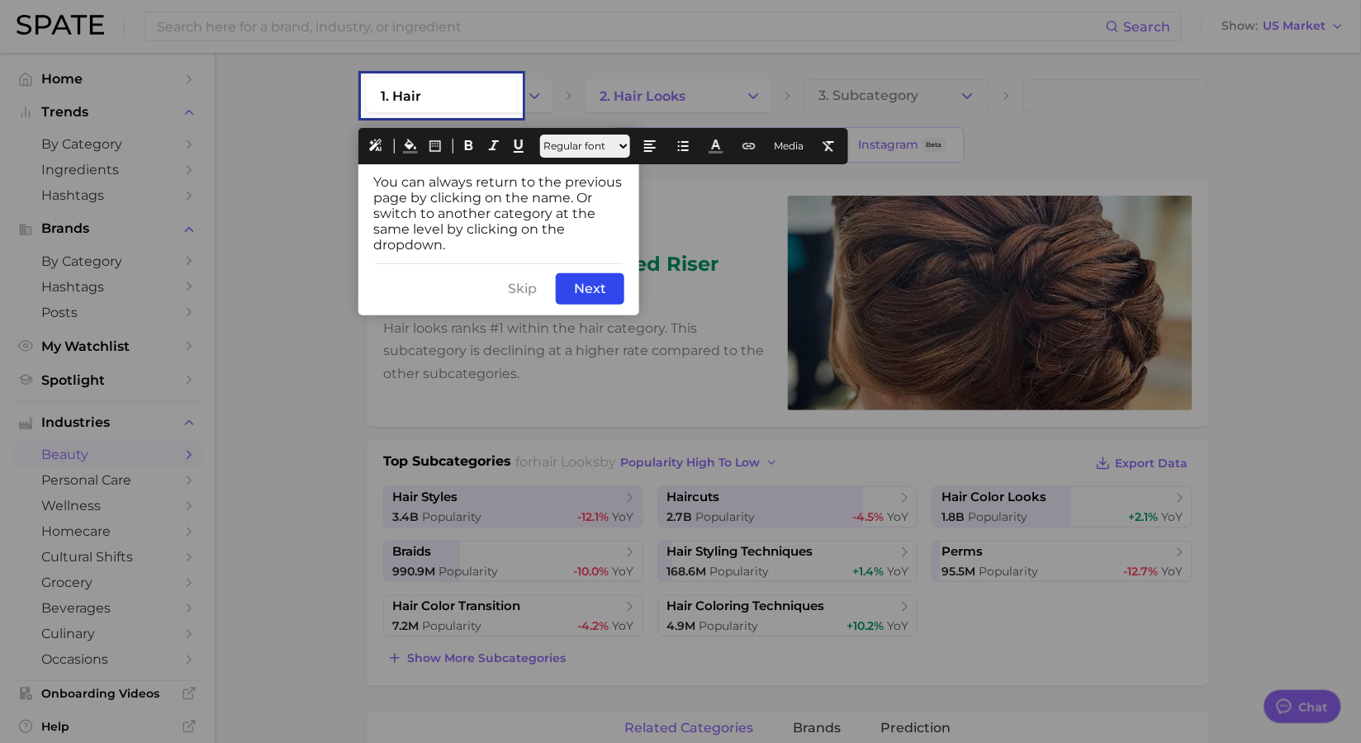
drag, startPoint x: 475, startPoint y: 251, endPoint x: 696, endPoint y: 103, distance: 266.2
click at [723, 149] on icon at bounding box center [716, 146] width 15 height 15
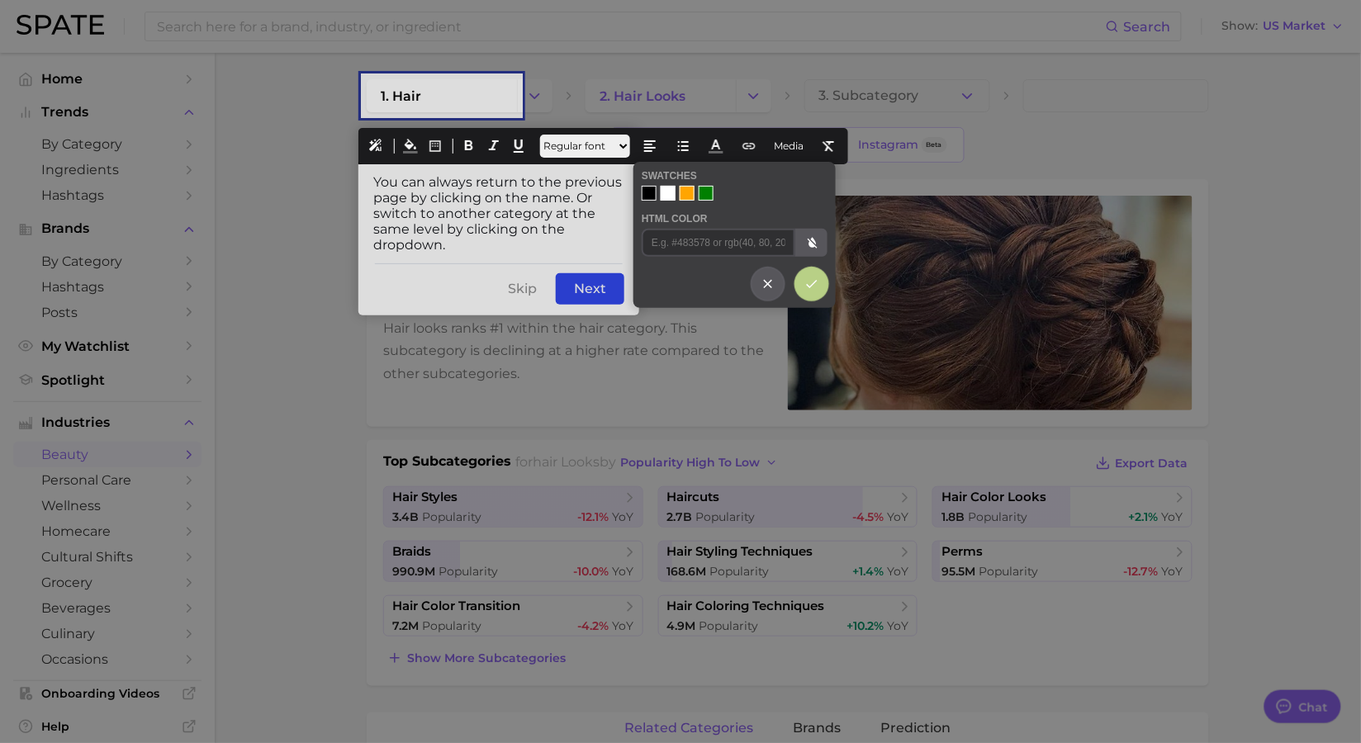
click at [663, 192] on div at bounding box center [668, 193] width 15 height 15
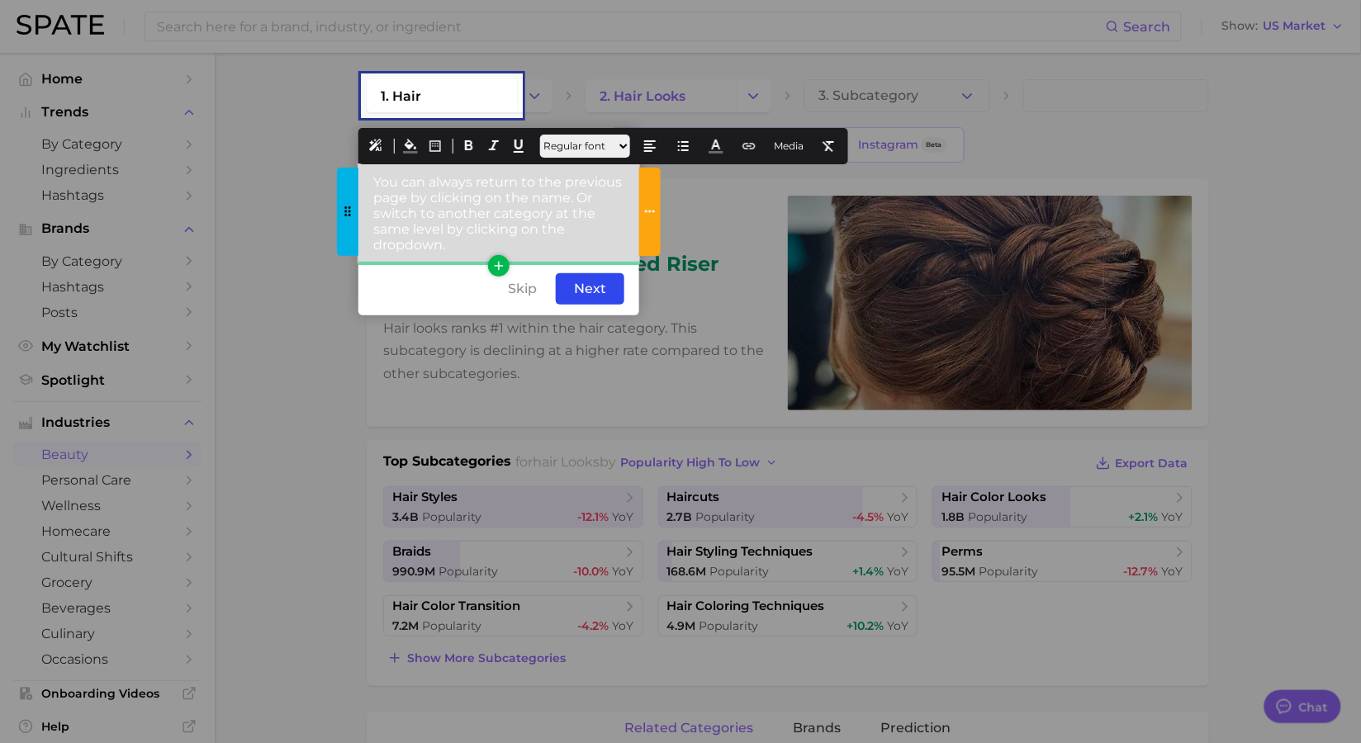
click at [493, 251] on div "You can always return to the previous page by clicking on the name. Or switch t…" at bounding box center [498, 213] width 281 height 98
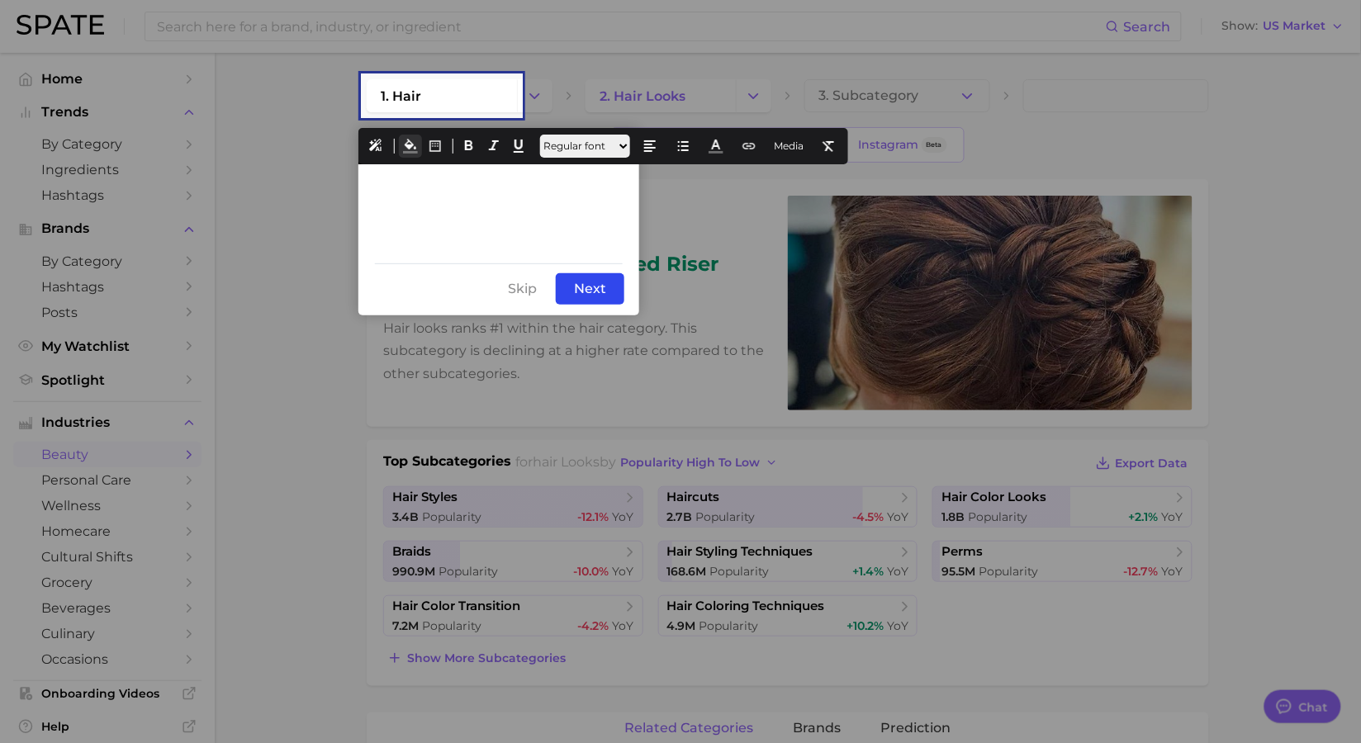
click at [413, 147] on icon at bounding box center [410, 146] width 15 height 15
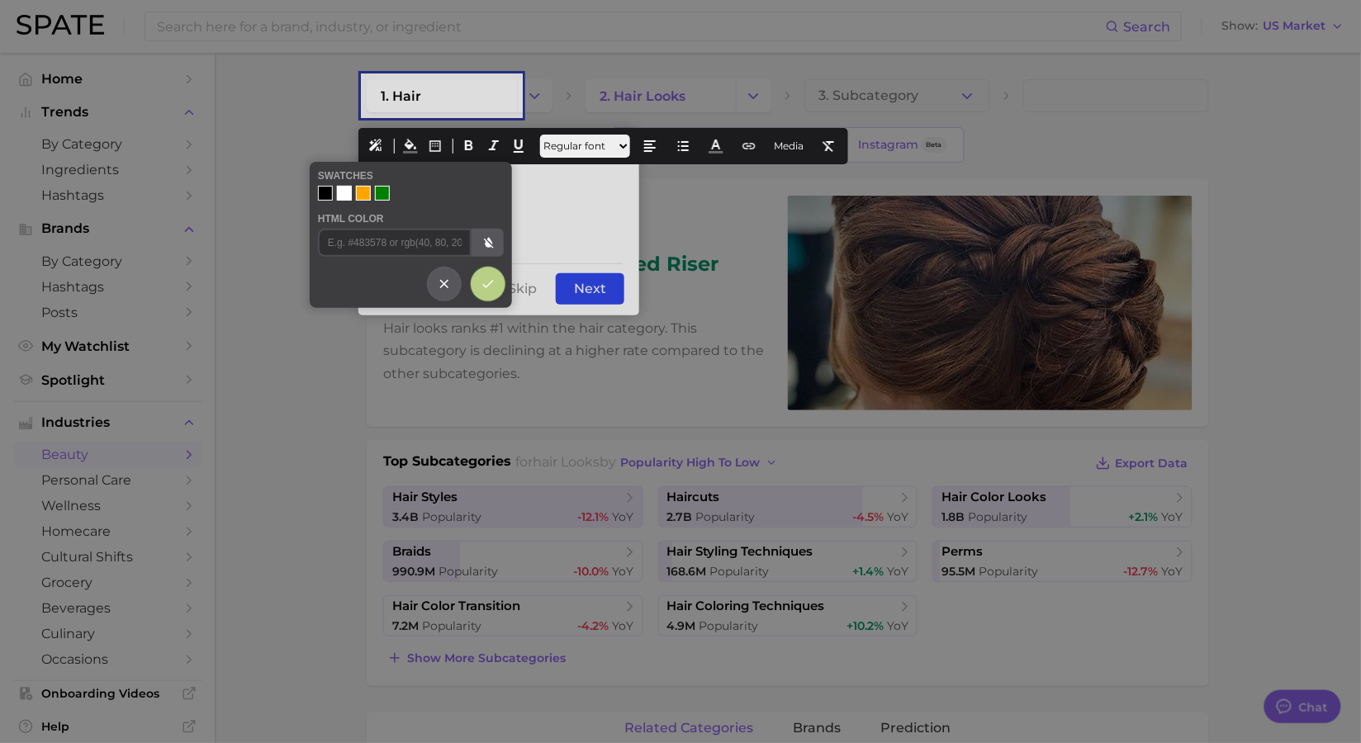
click at [320, 193] on div at bounding box center [325, 193] width 15 height 15
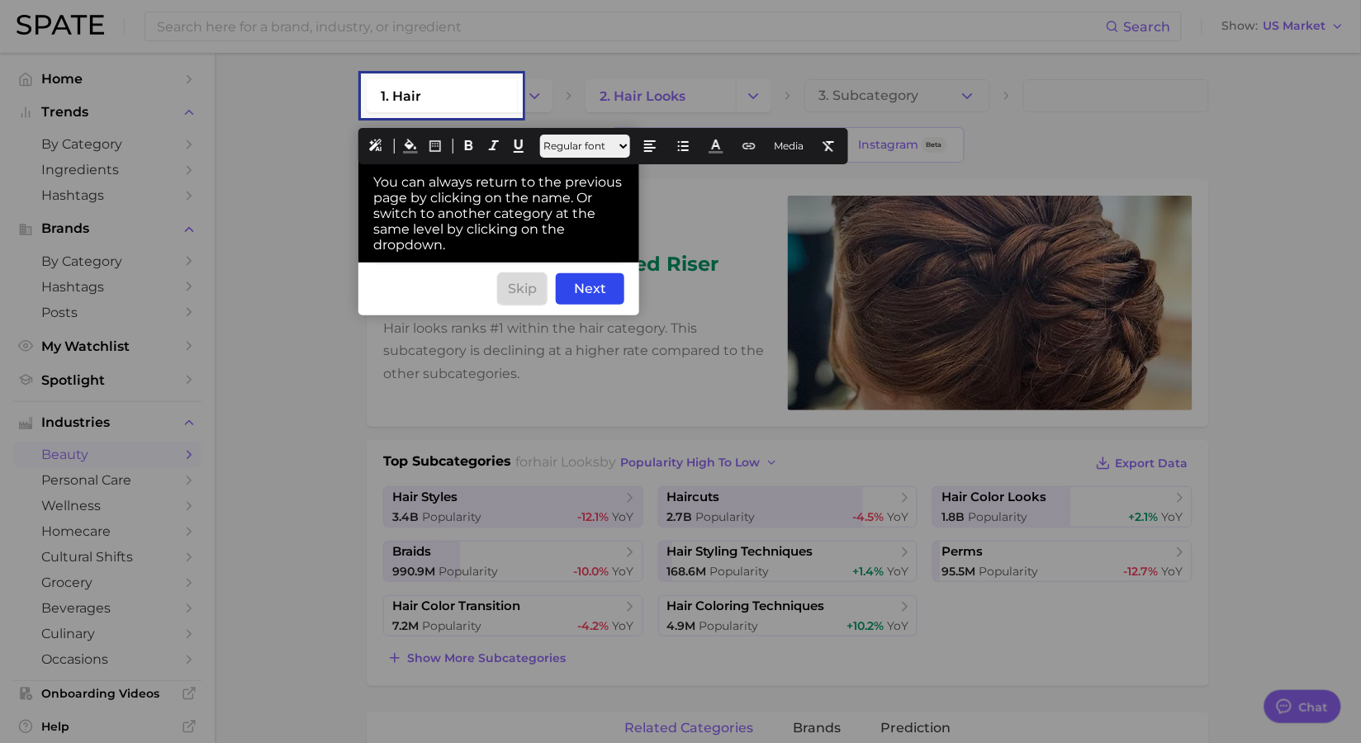
click at [533, 289] on div "Skip" at bounding box center [522, 288] width 49 height 31
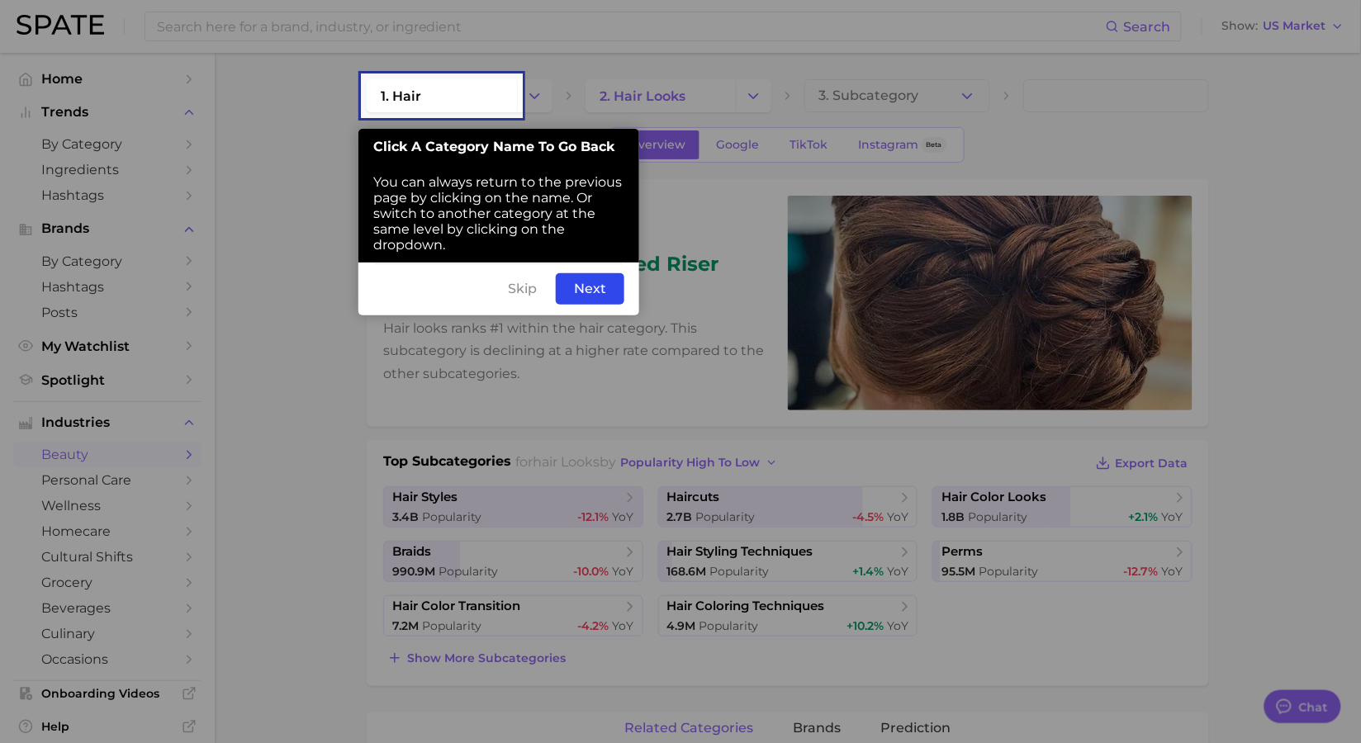
drag, startPoint x: 536, startPoint y: 291, endPoint x: 491, endPoint y: 287, distance: 45.6
click at [491, 287] on div "Skip Back Next" at bounding box center [498, 289] width 281 height 53
drag, startPoint x: 606, startPoint y: 287, endPoint x: 555, endPoint y: 288, distance: 51.2
click at [555, 288] on div "Back Next" at bounding box center [498, 289] width 281 height 53
click at [443, 296] on div "Back Got It, Thanks" at bounding box center [498, 289] width 281 height 53
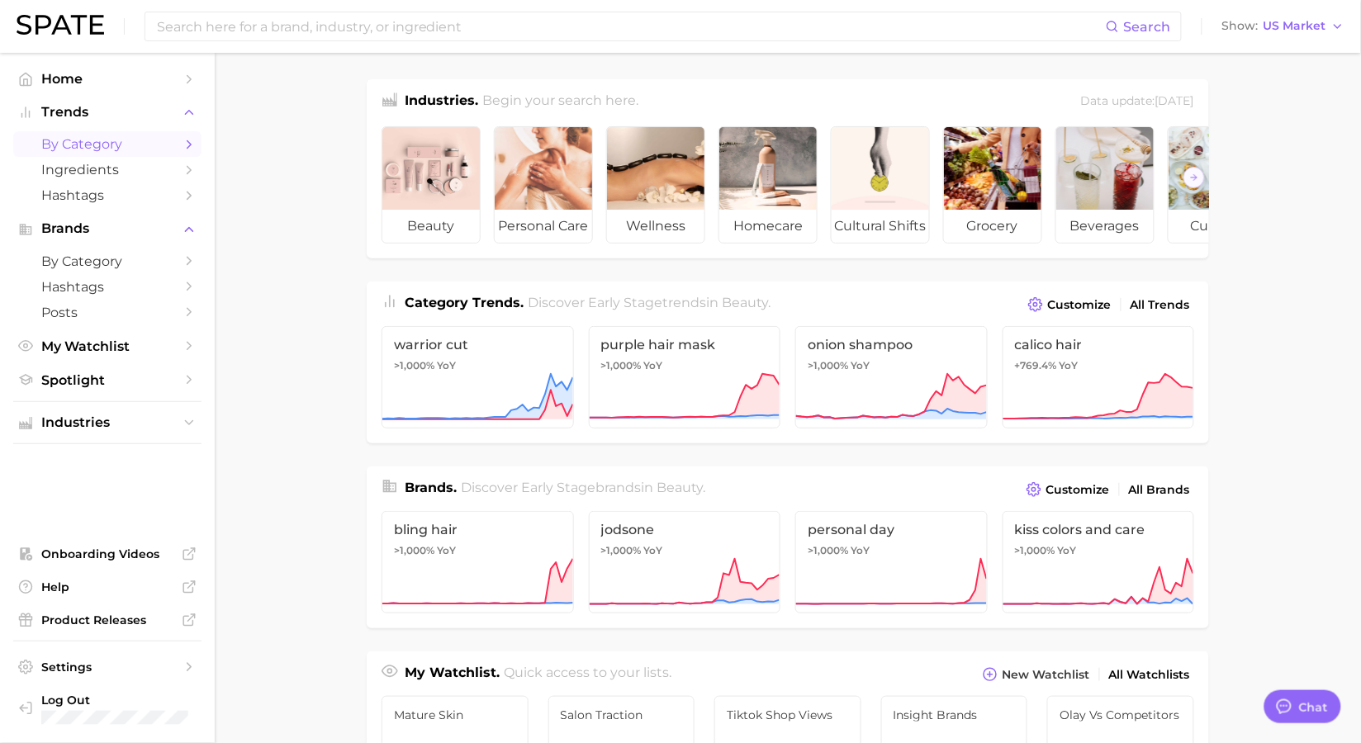
click at [102, 143] on span "by Category" at bounding box center [107, 144] width 132 height 16
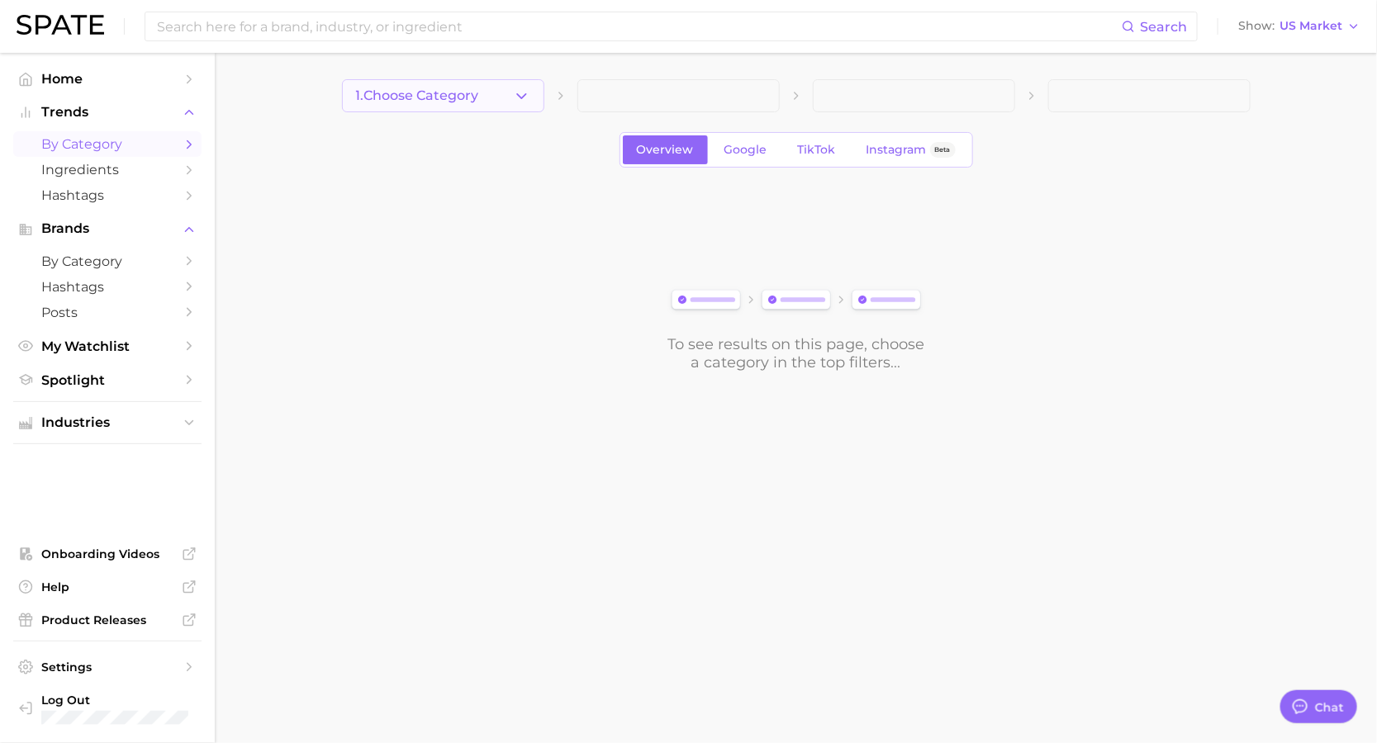
click at [429, 103] on button "1. Choose Category" at bounding box center [443, 95] width 202 height 33
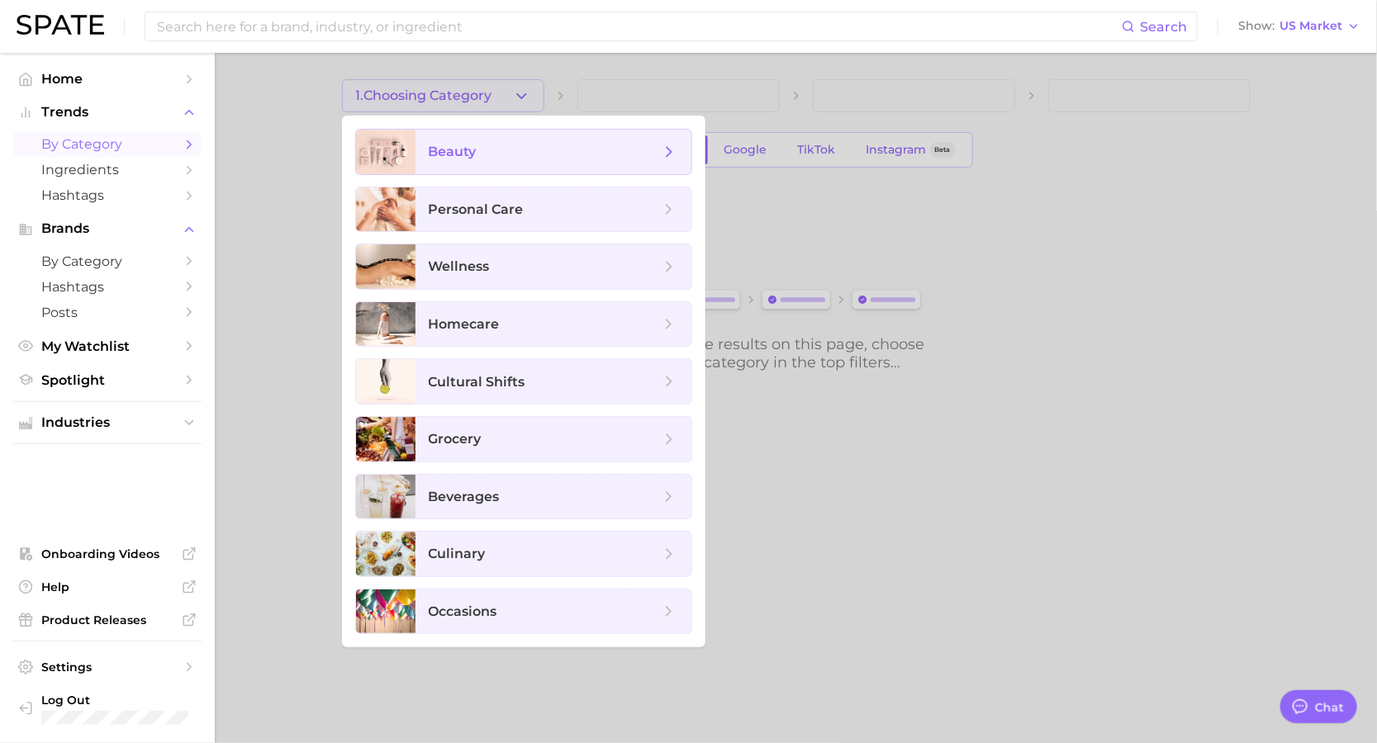
click at [508, 154] on span "beauty" at bounding box center [544, 152] width 231 height 18
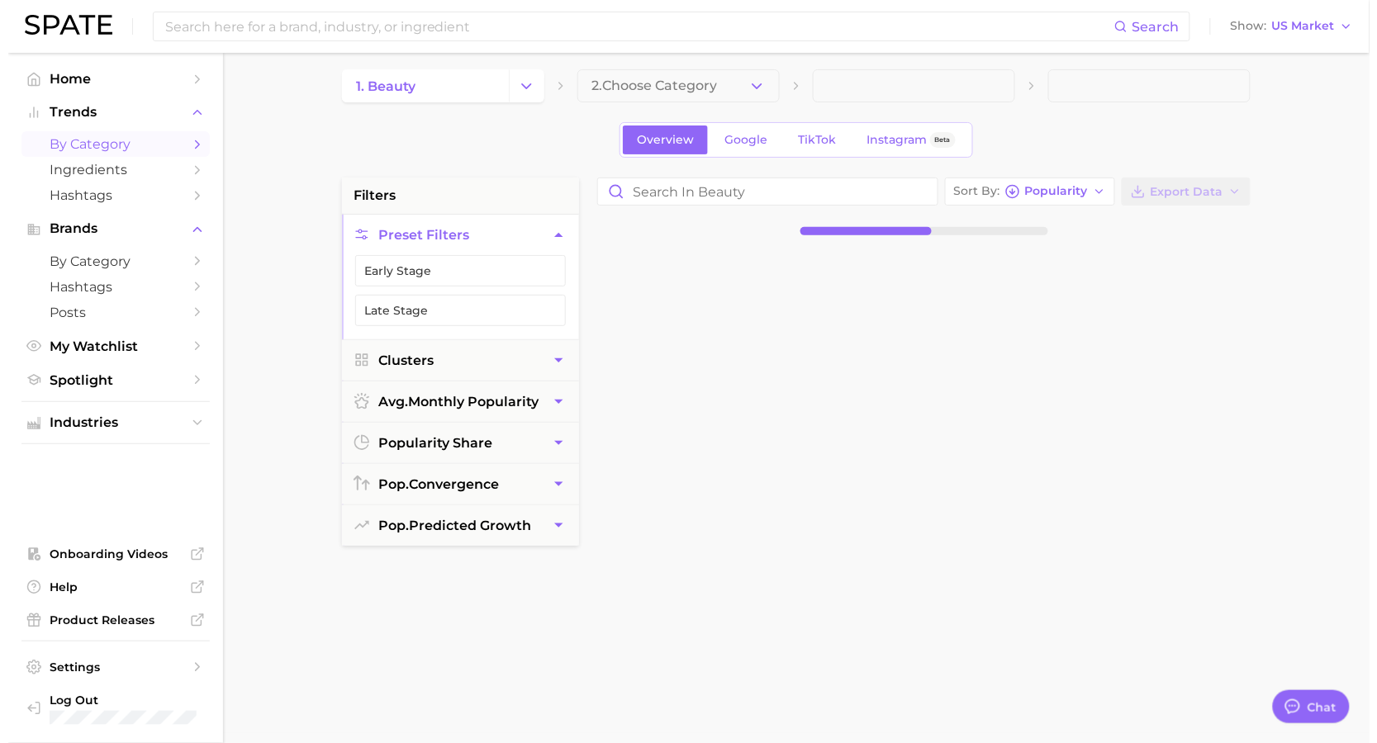
scroll to position [11, 0]
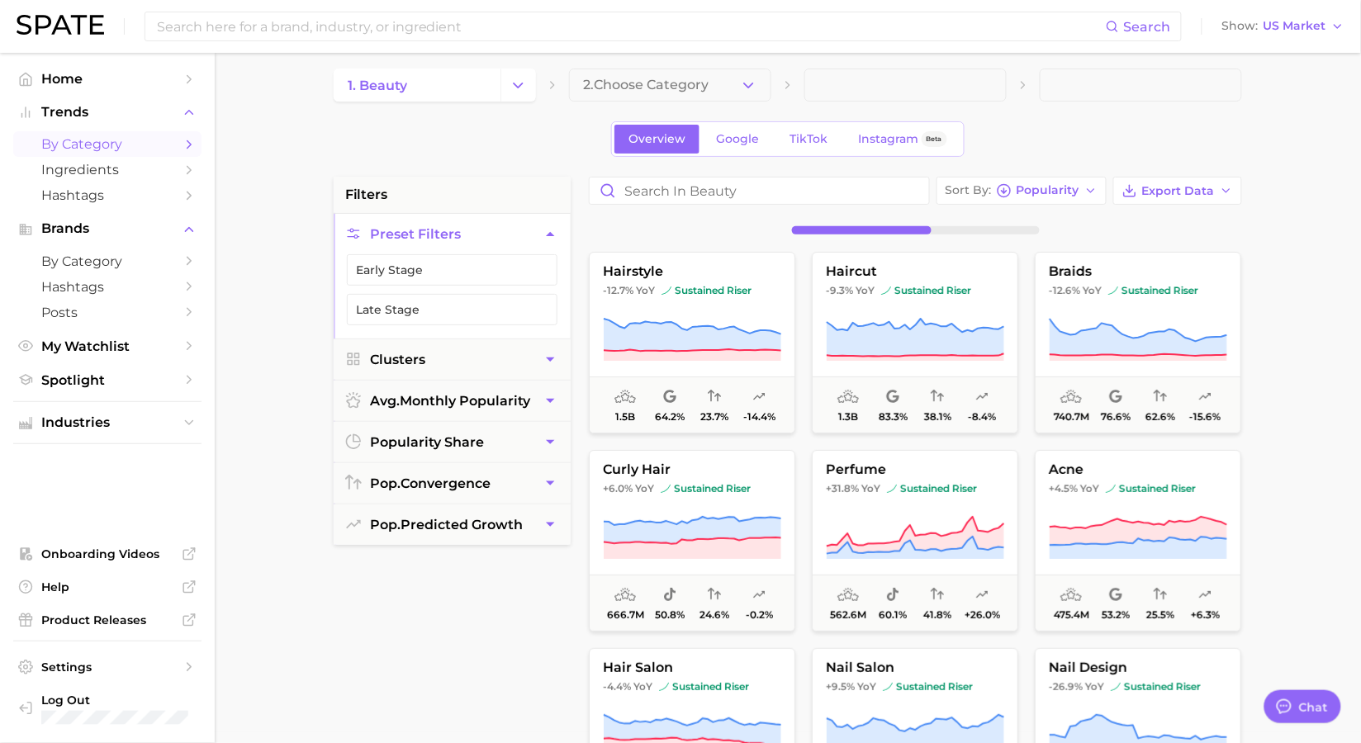
click at [662, 301] on button "hairstyle -12.7% YoY sustained riser 1.5b 64.2% 23.7% -14.4%" at bounding box center [692, 343] width 206 height 182
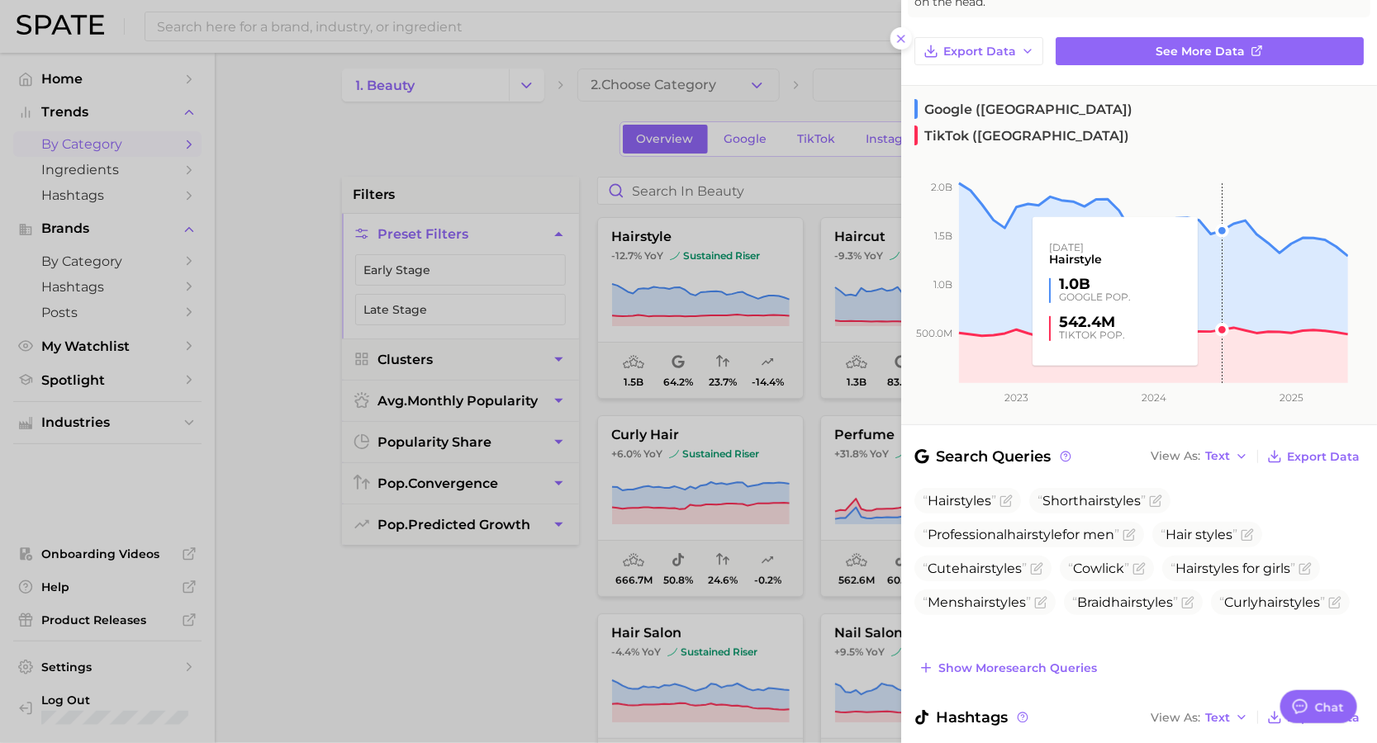
scroll to position [0, 0]
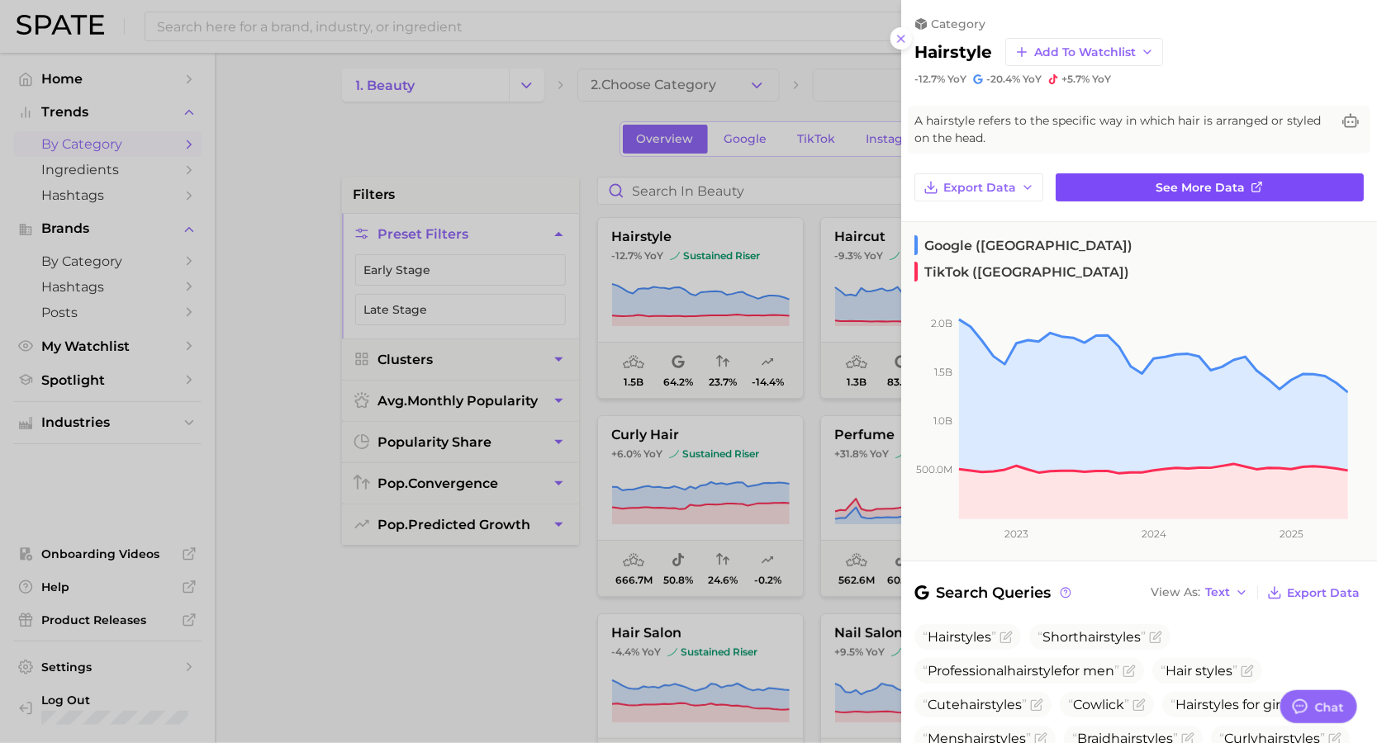
click at [1242, 197] on link "See more data" at bounding box center [1209, 187] width 308 height 28
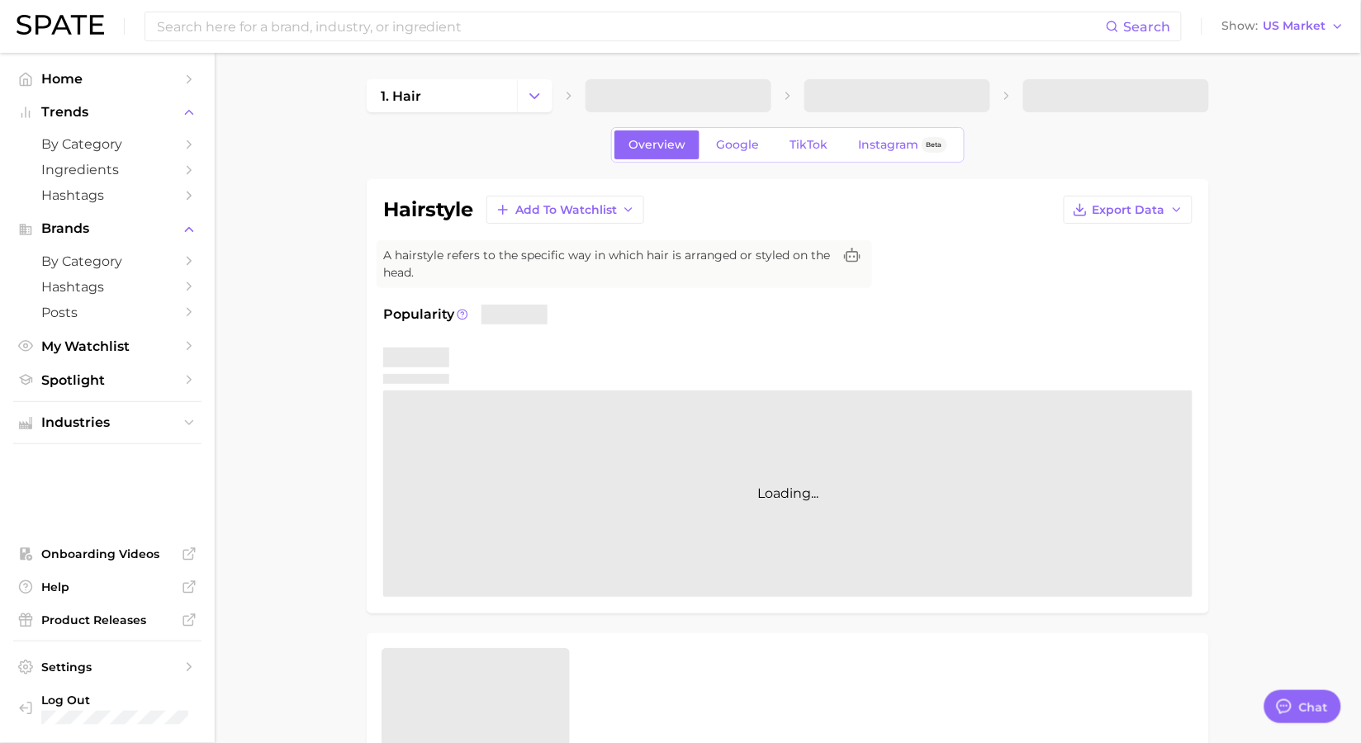
type textarea "x"
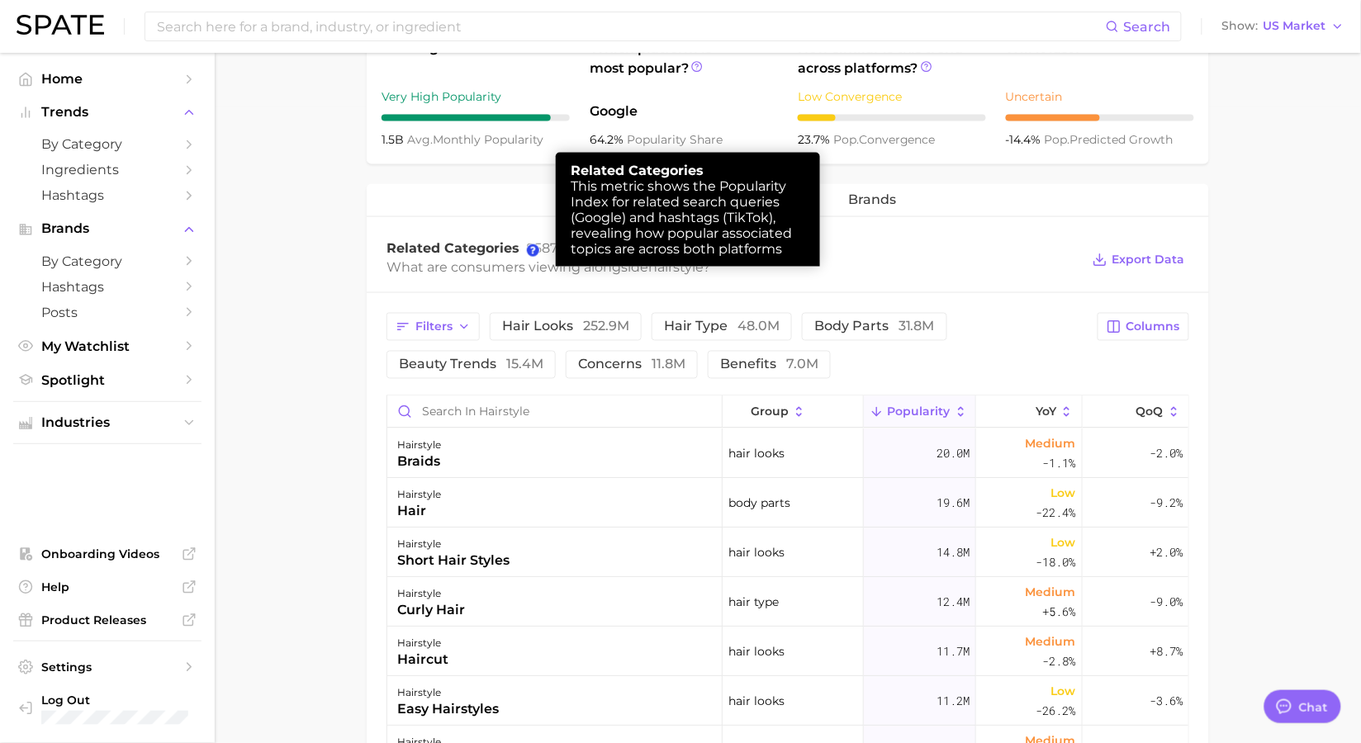
scroll to position [605, 0]
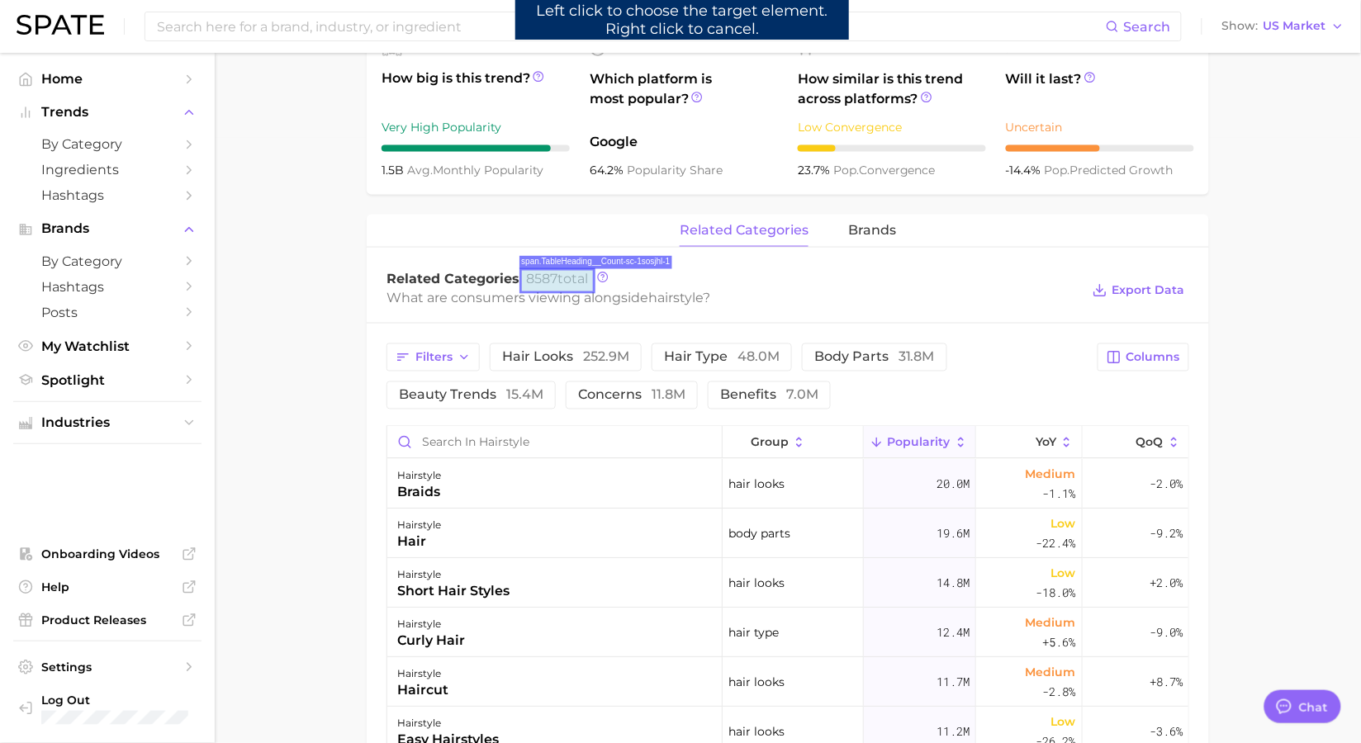
click at [567, 286] on span "8587 total" at bounding box center [557, 279] width 62 height 16
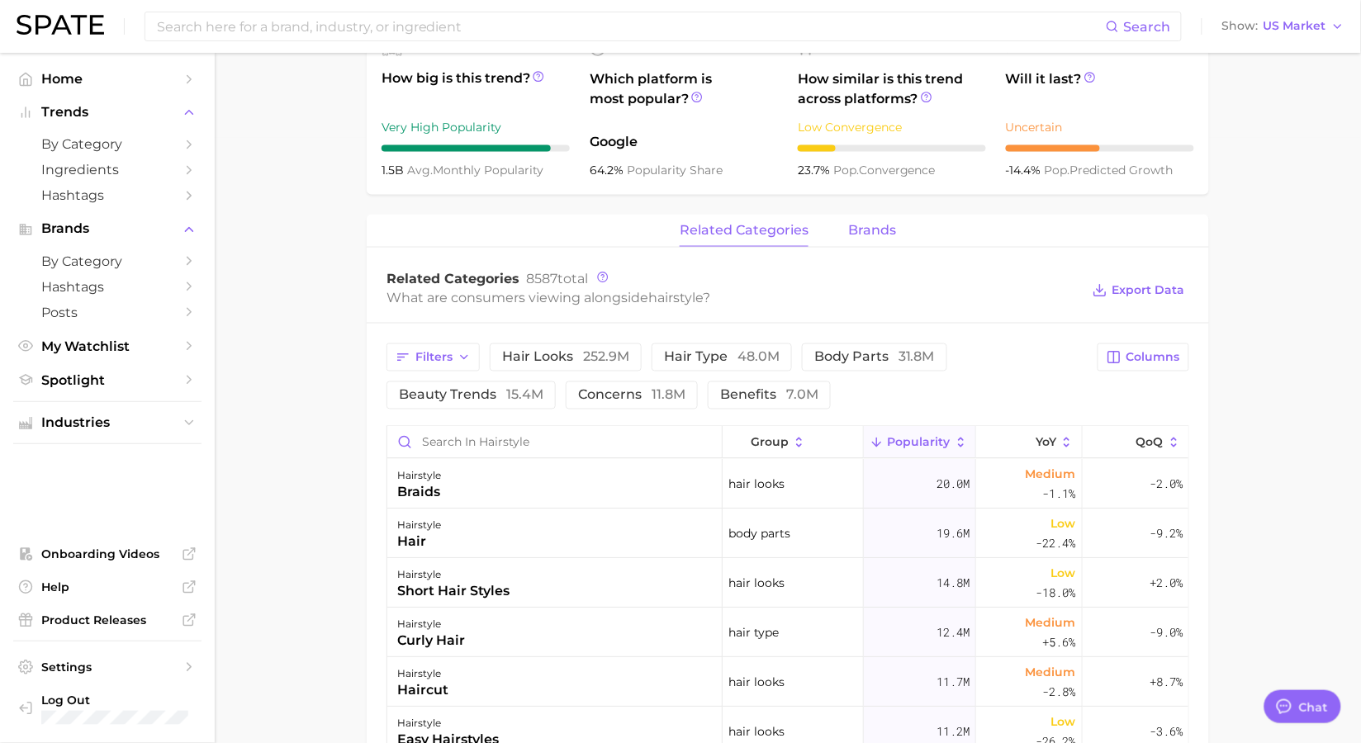
click at [849, 230] on span "brands" at bounding box center [872, 230] width 48 height 15
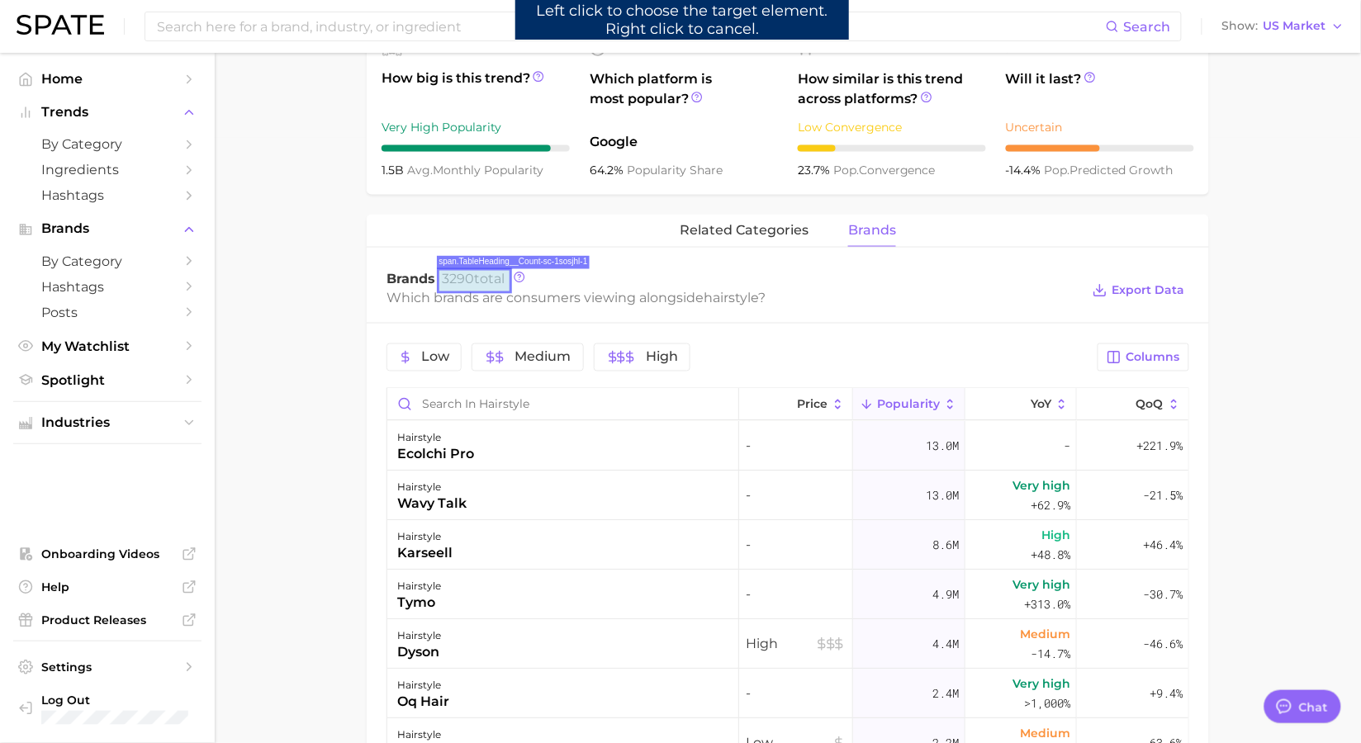
click at [483, 282] on span "3290 total" at bounding box center [473, 279] width 63 height 16
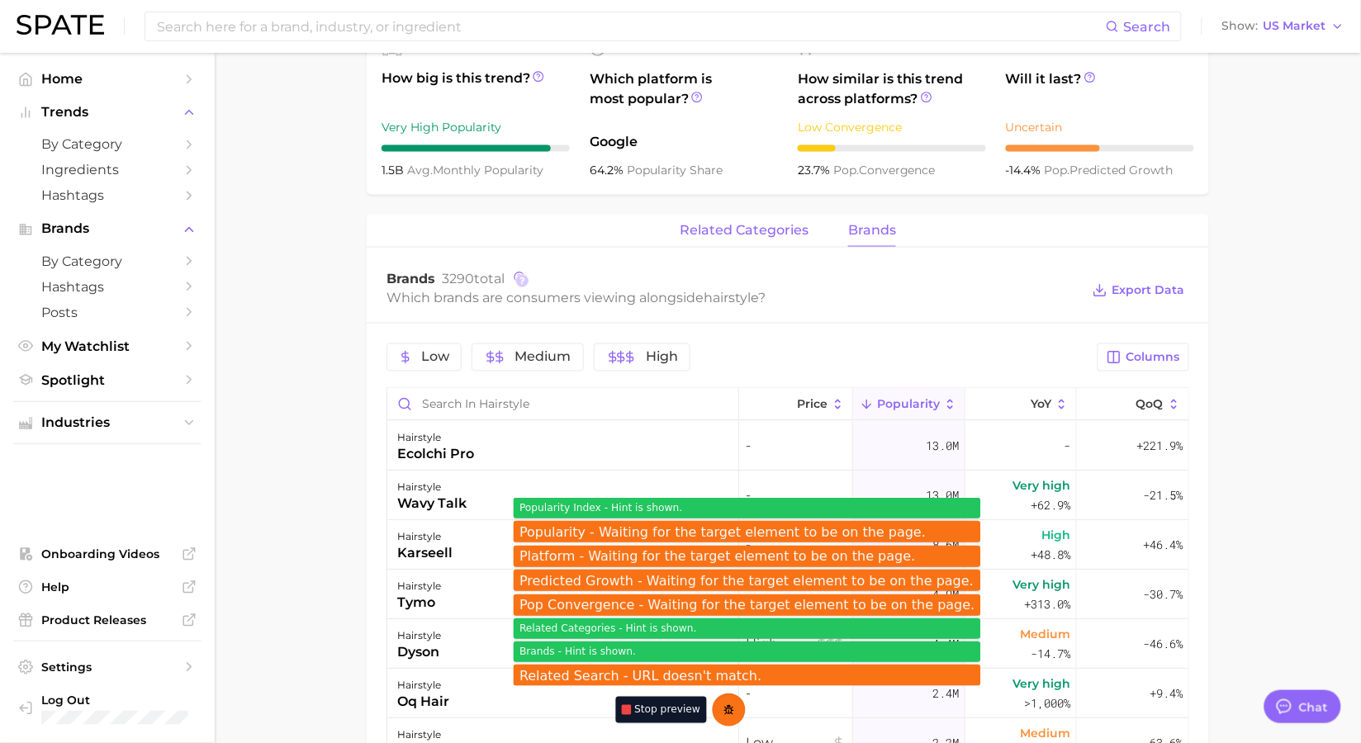
click at [747, 233] on span "related categories" at bounding box center [744, 230] width 129 height 15
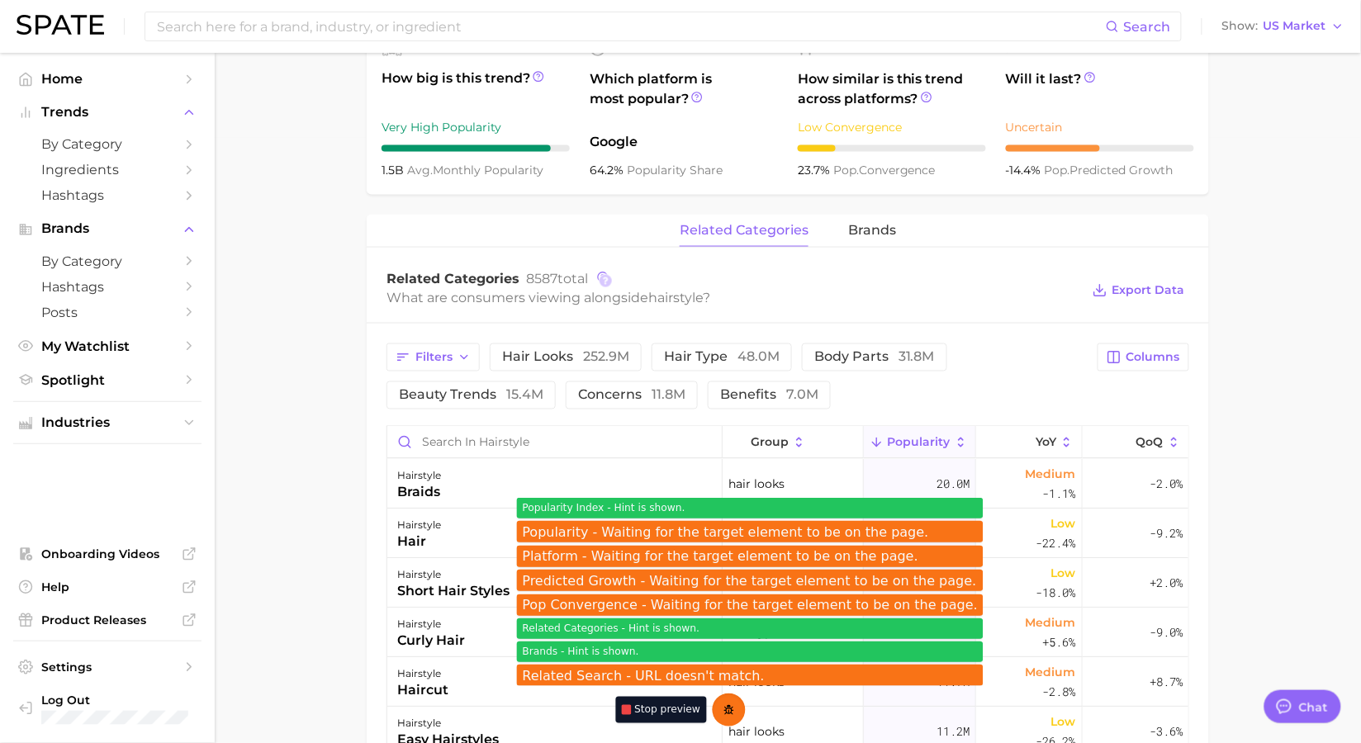
click at [607, 282] on div at bounding box center [606, 281] width 12 height 12
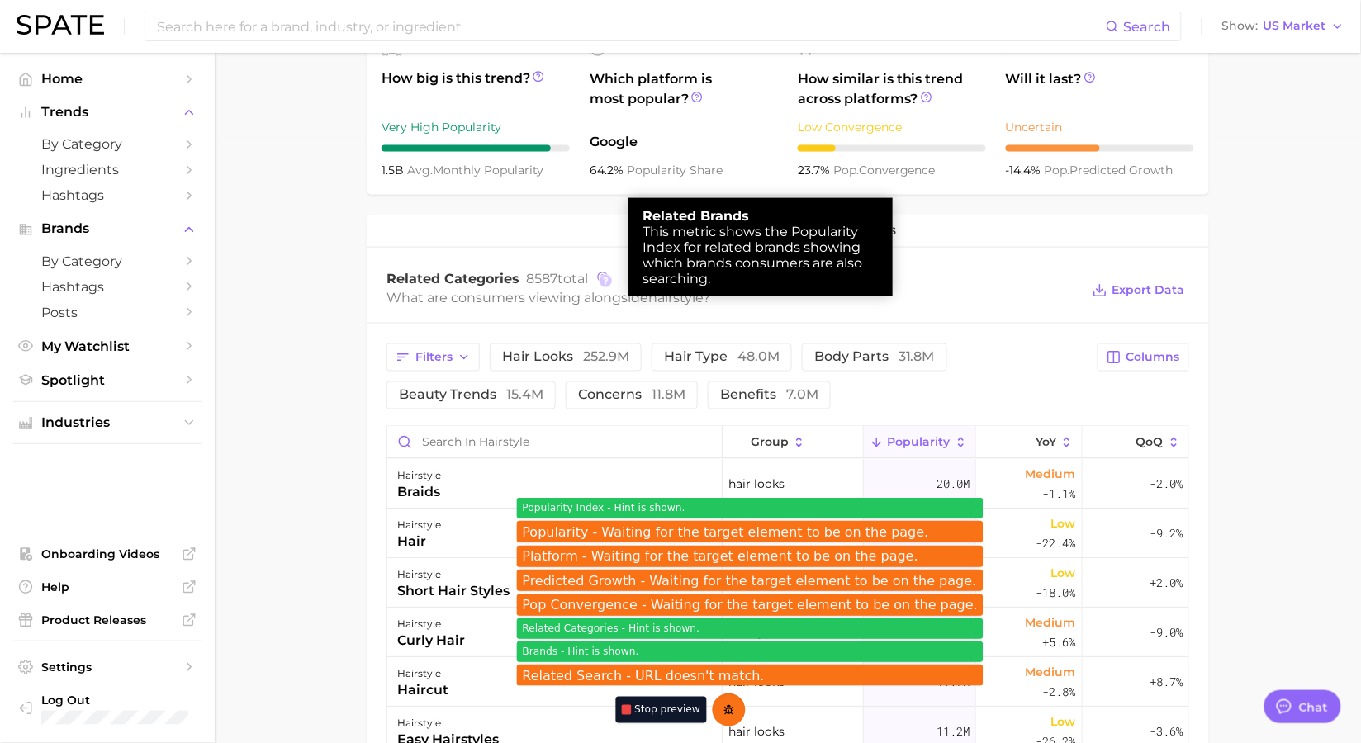
click at [968, 292] on div at bounding box center [680, 371] width 1361 height 743
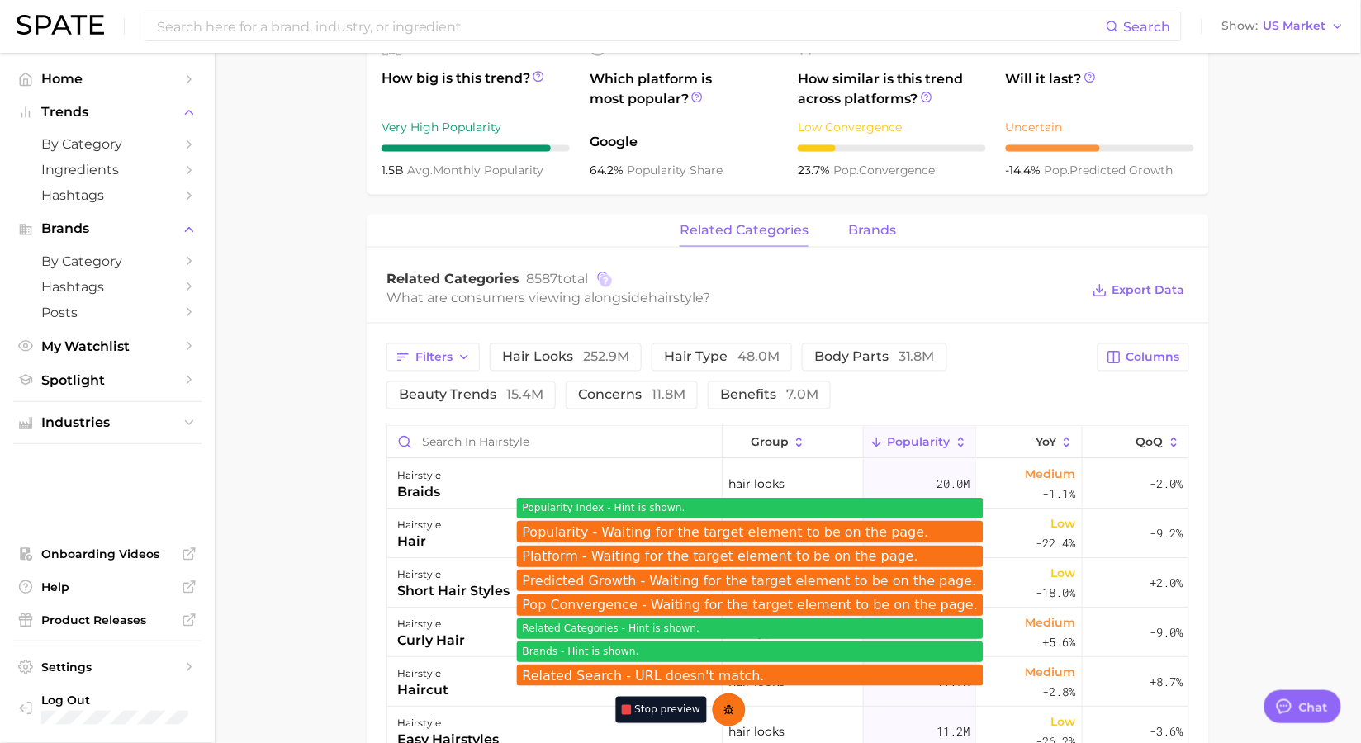
click at [875, 238] on button "brands" at bounding box center [872, 231] width 48 height 32
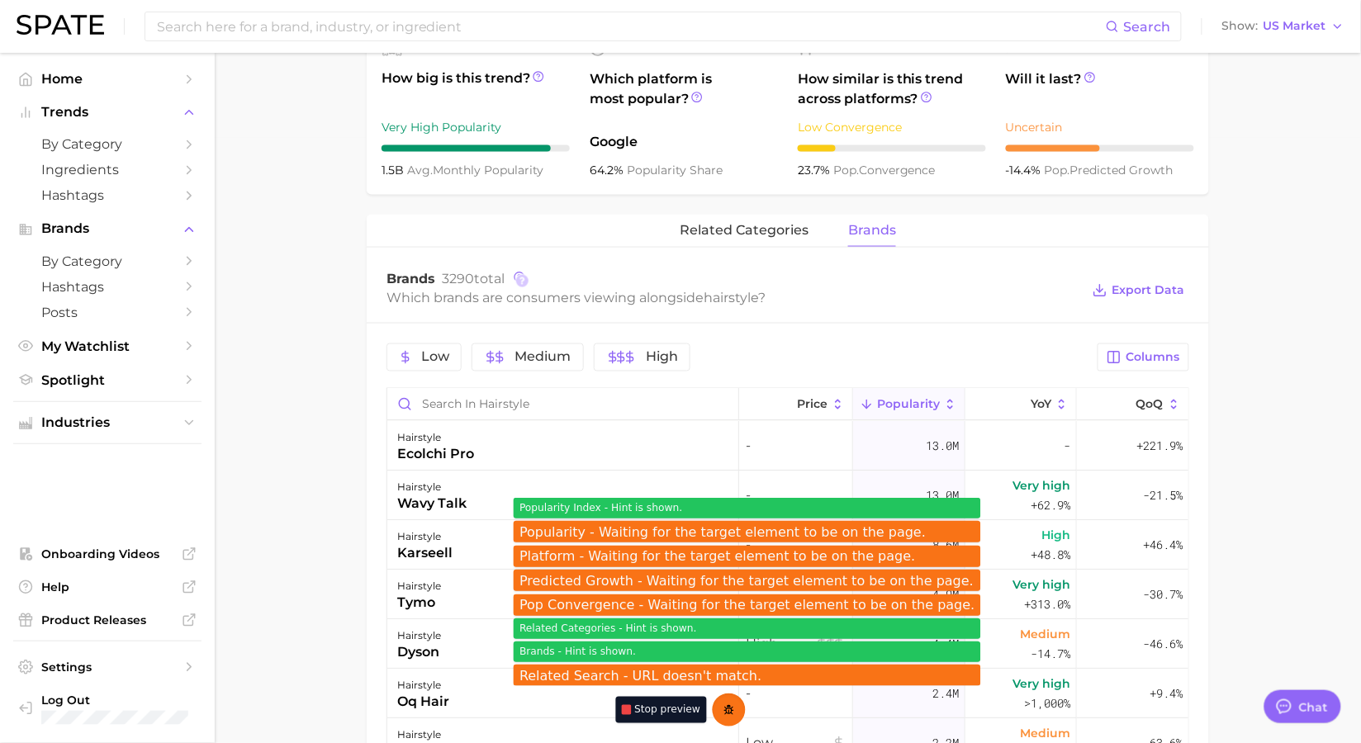
click at [529, 282] on div "Brands 3290 total" at bounding box center [733, 279] width 694 height 17
click at [527, 283] on div at bounding box center [522, 281] width 12 height 12
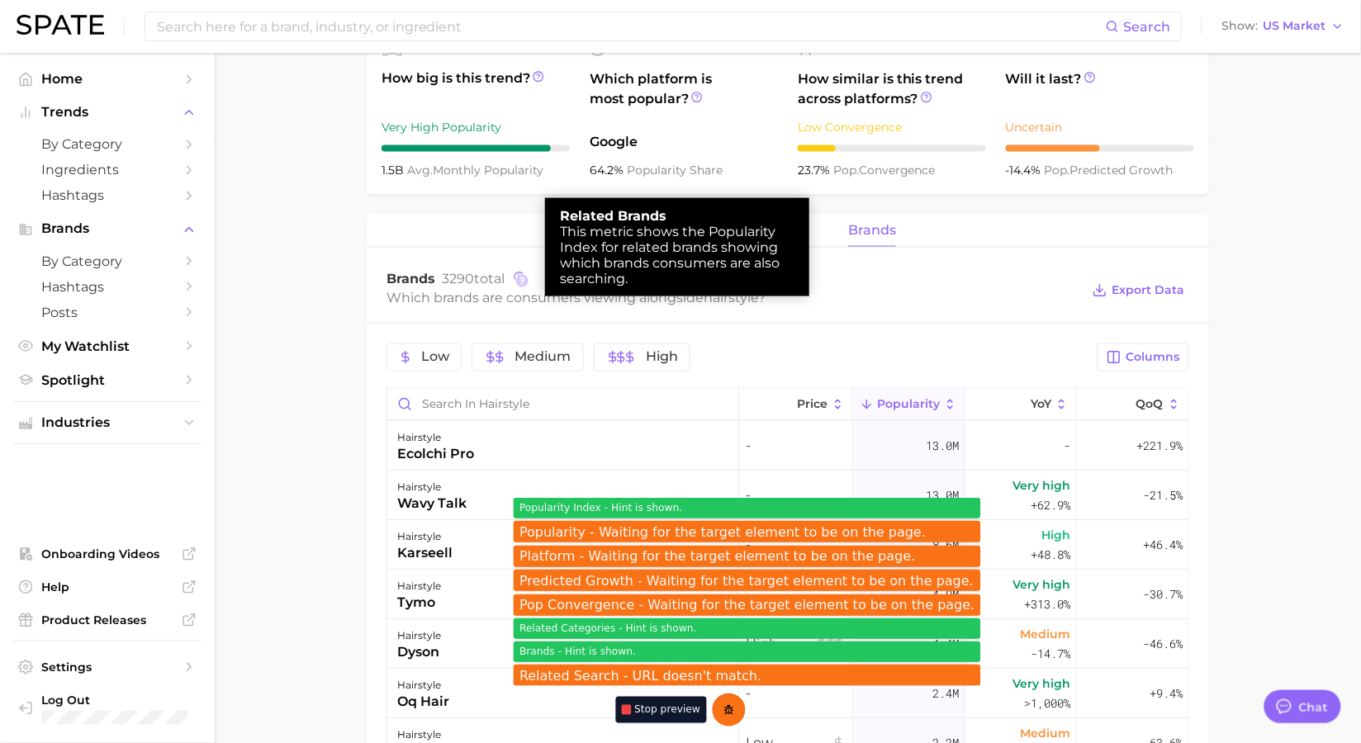
click at [871, 294] on div at bounding box center [680, 371] width 1361 height 743
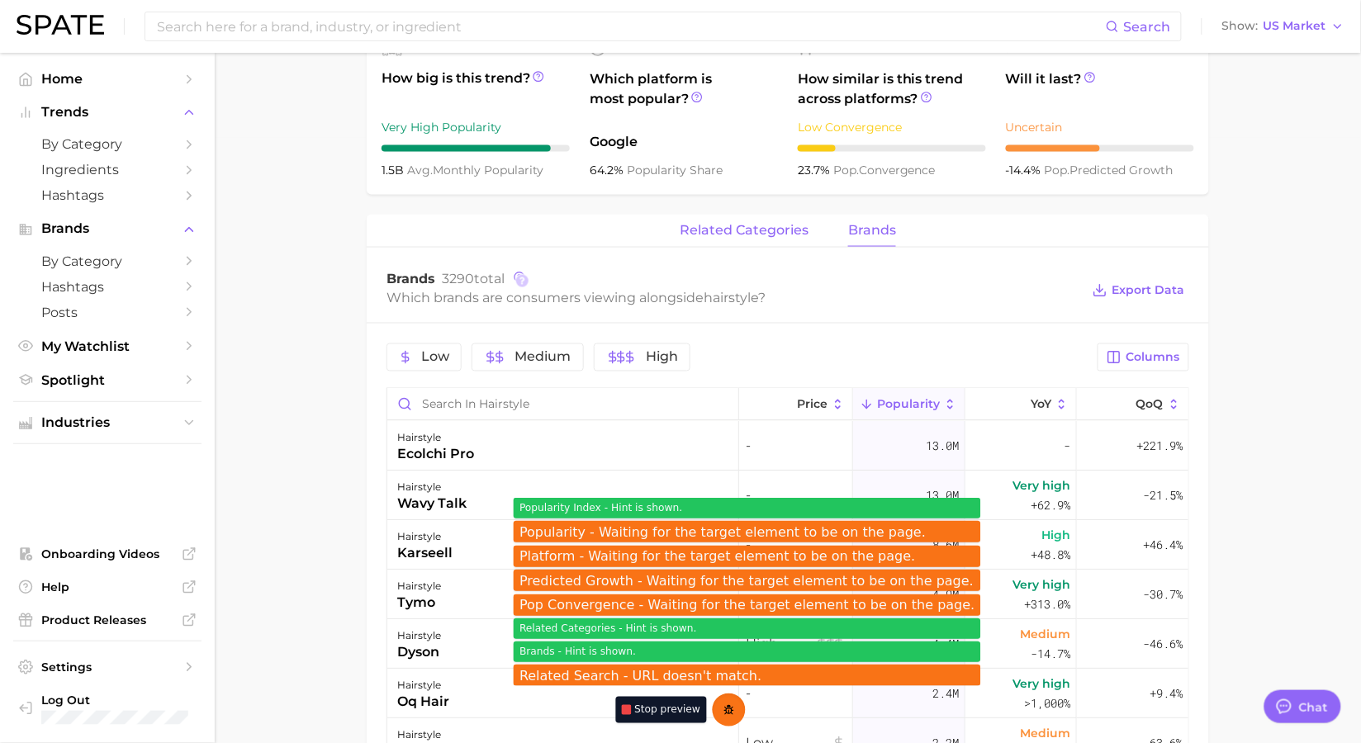
click at [775, 234] on span "related categories" at bounding box center [744, 230] width 129 height 15
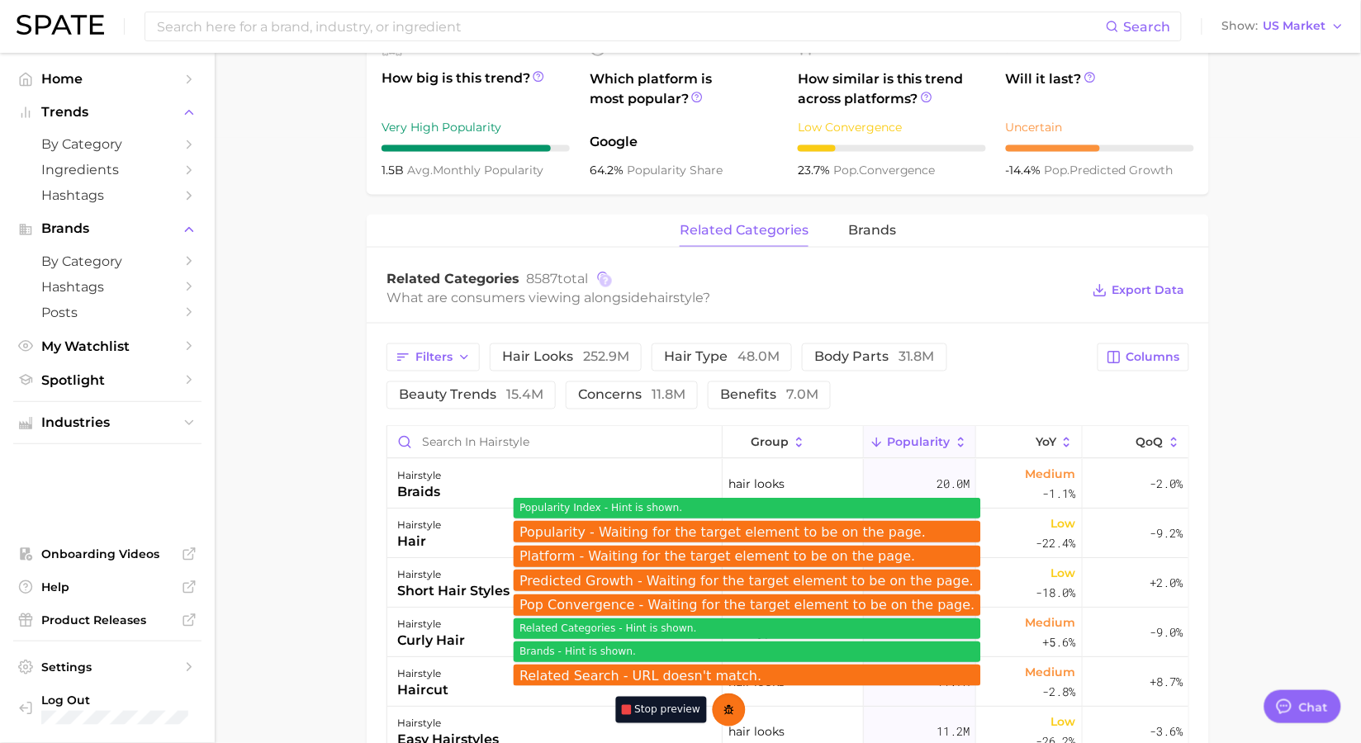
click at [607, 286] on div at bounding box center [606, 281] width 12 height 12
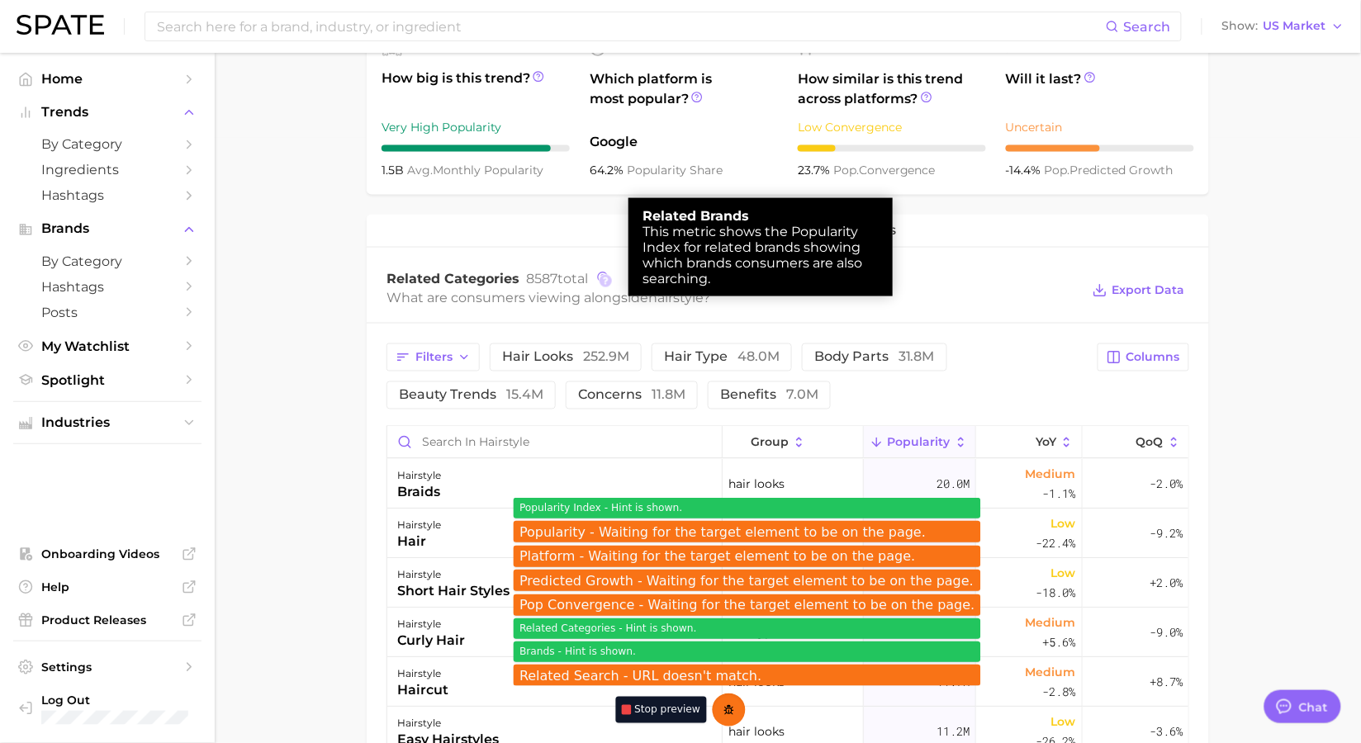
click at [819, 320] on div at bounding box center [680, 371] width 1361 height 743
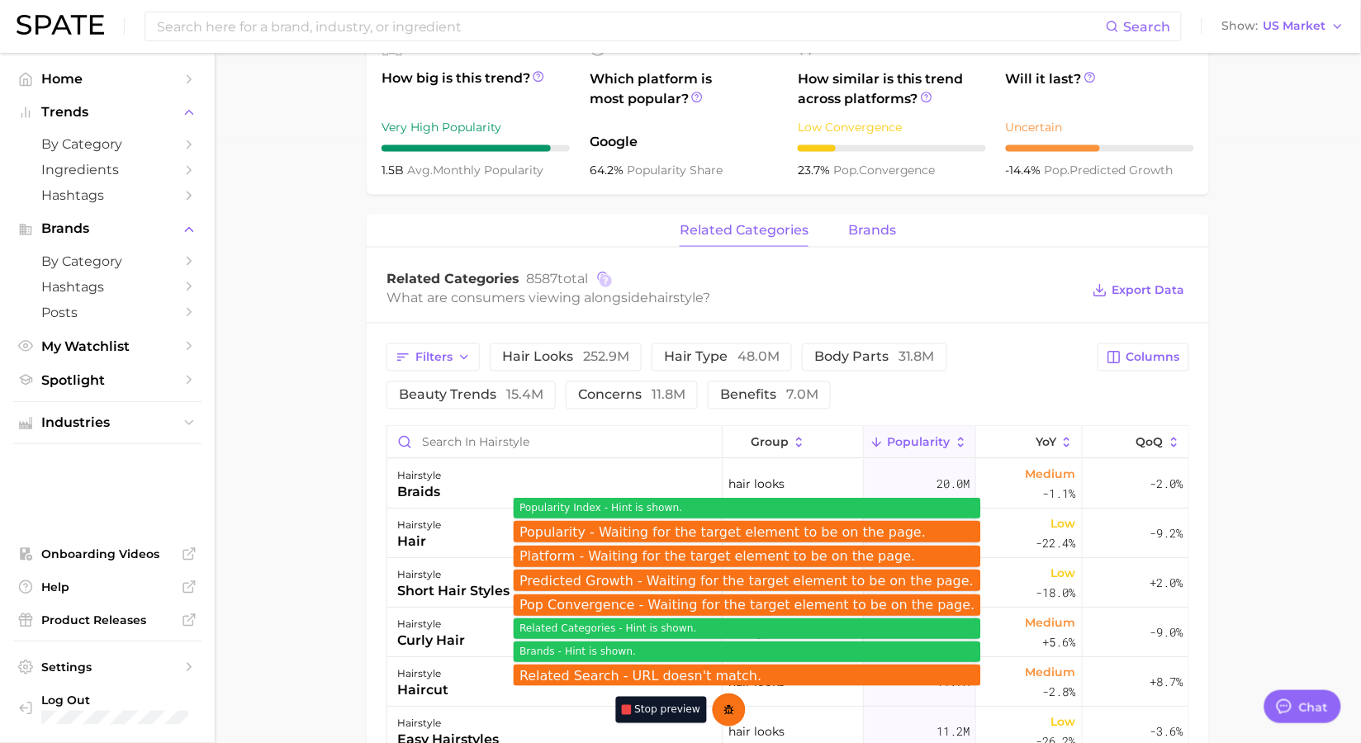
click at [872, 239] on button "brands" at bounding box center [872, 231] width 48 height 32
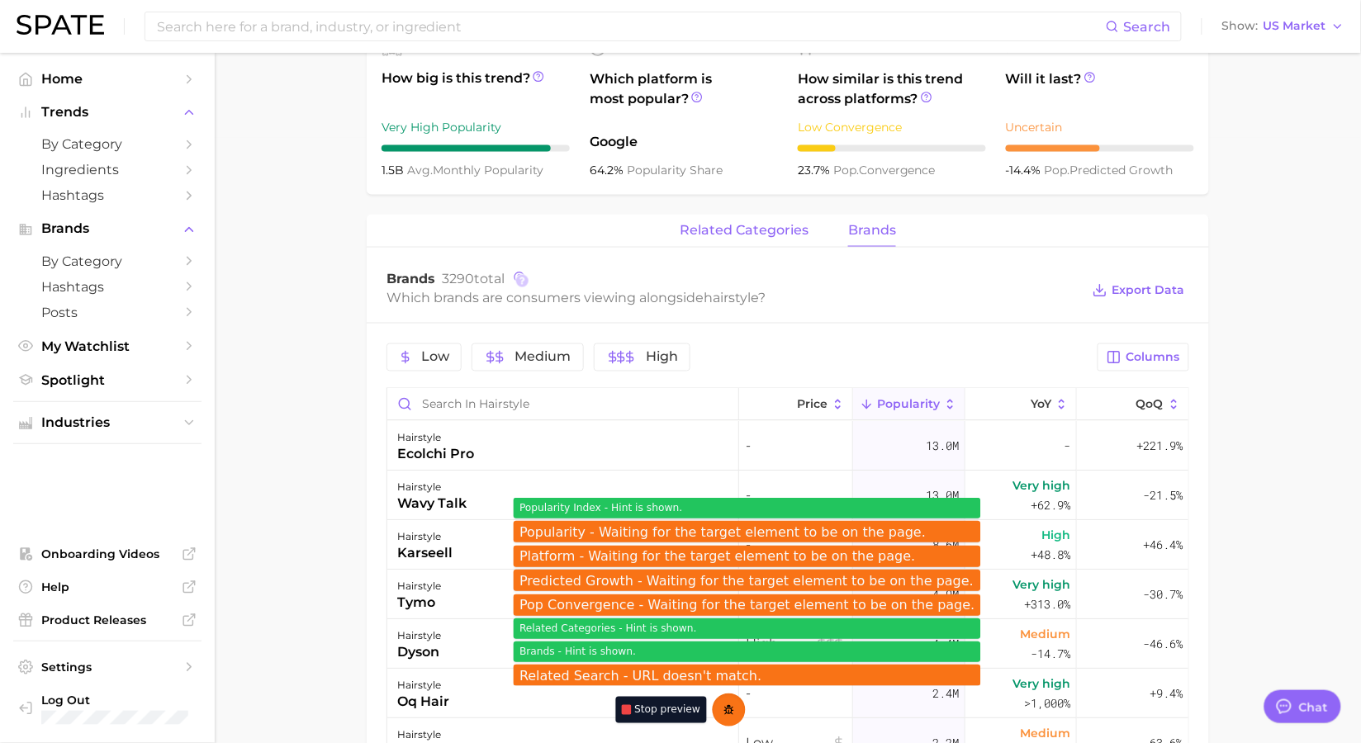
click at [761, 239] on button "related categories" at bounding box center [744, 231] width 129 height 32
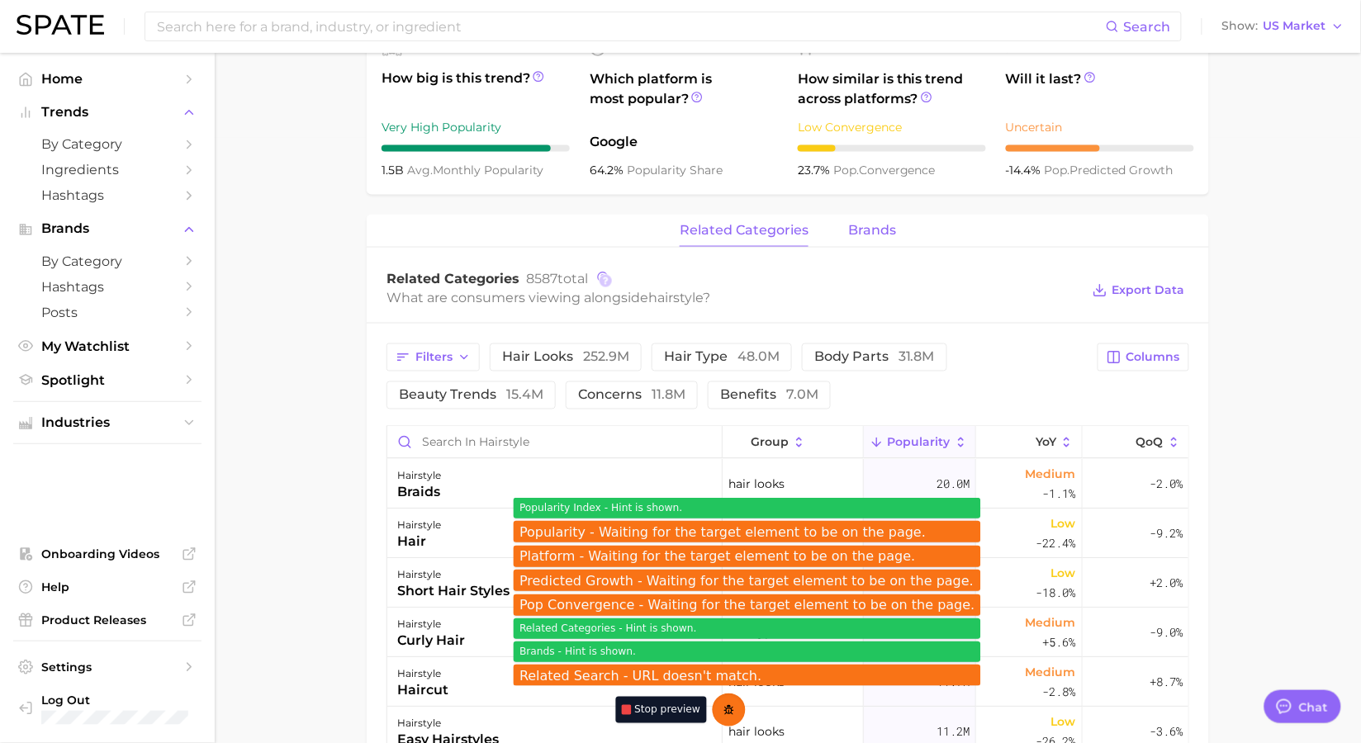
click at [866, 230] on span "brands" at bounding box center [872, 230] width 48 height 15
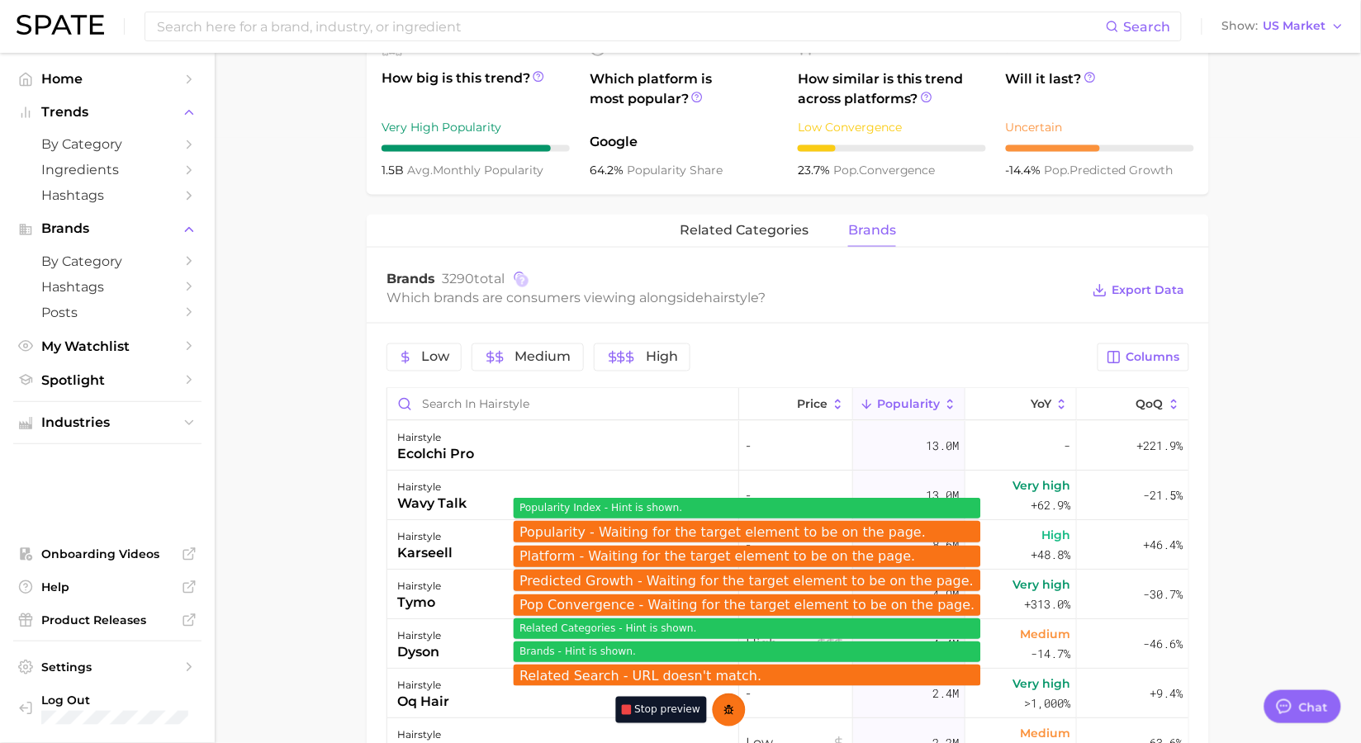
click at [522, 283] on div at bounding box center [522, 281] width 12 height 12
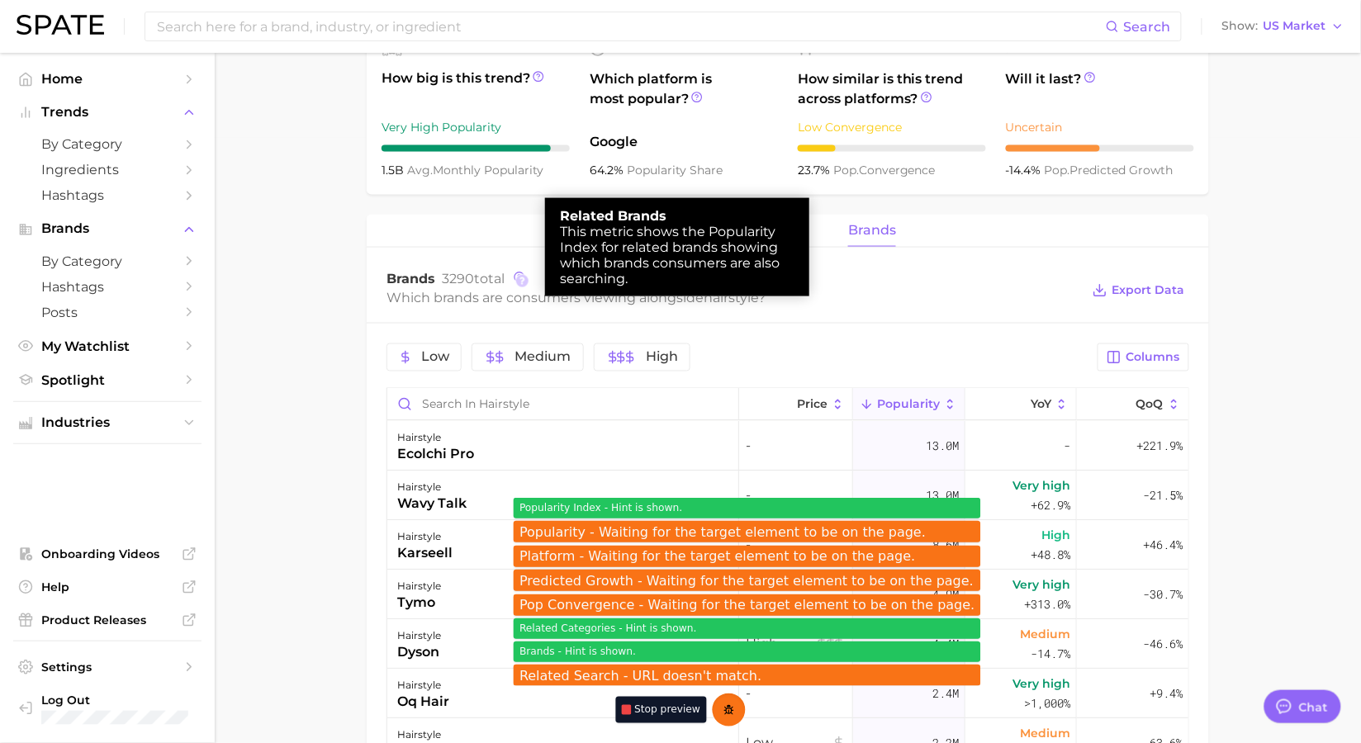
click at [928, 269] on div at bounding box center [680, 371] width 1361 height 743
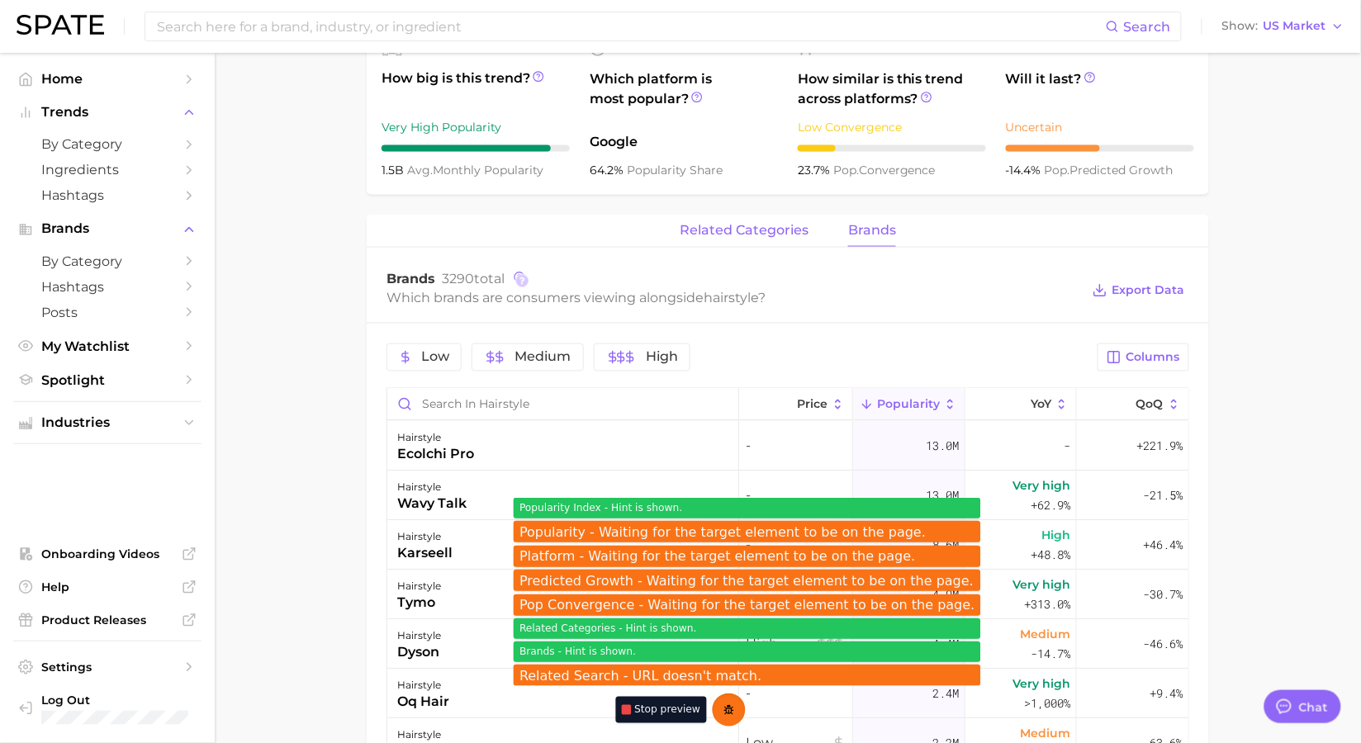
click at [775, 235] on span "related categories" at bounding box center [744, 230] width 129 height 15
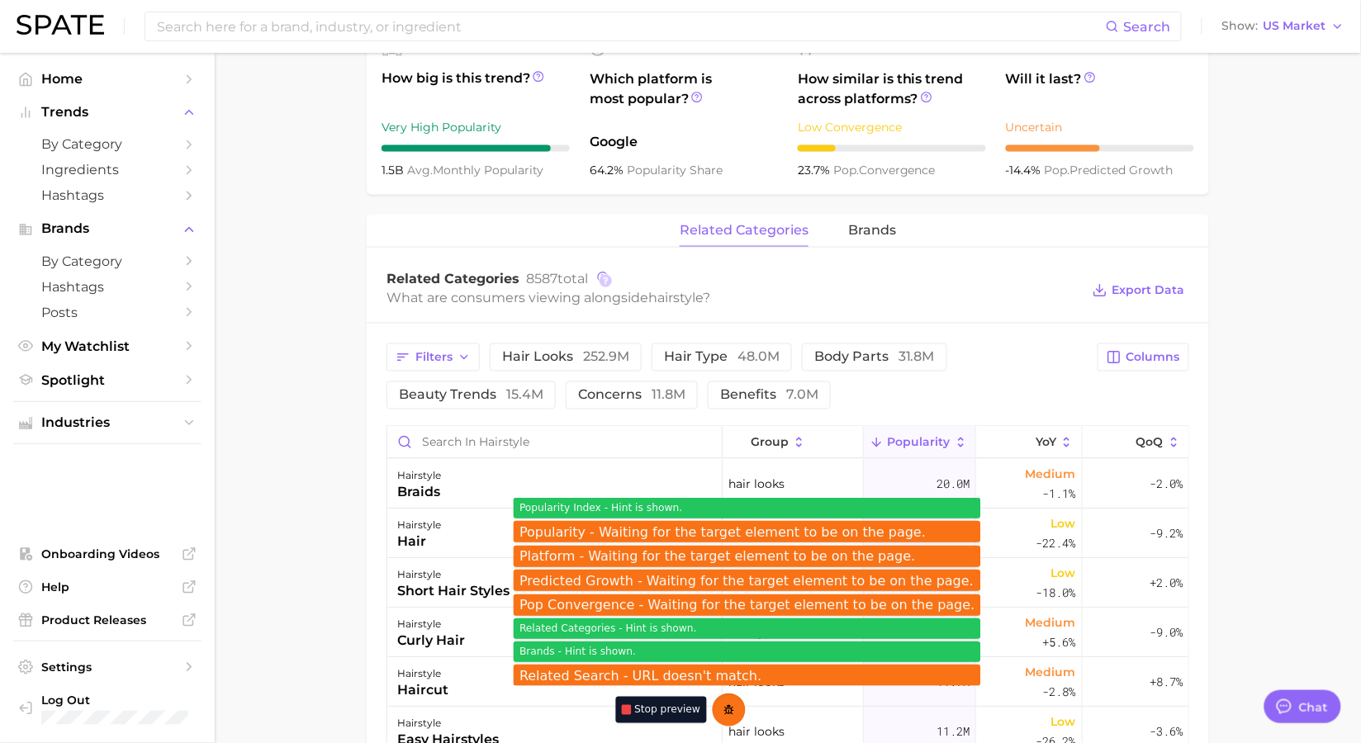
click at [600, 281] on div at bounding box center [606, 281] width 12 height 12
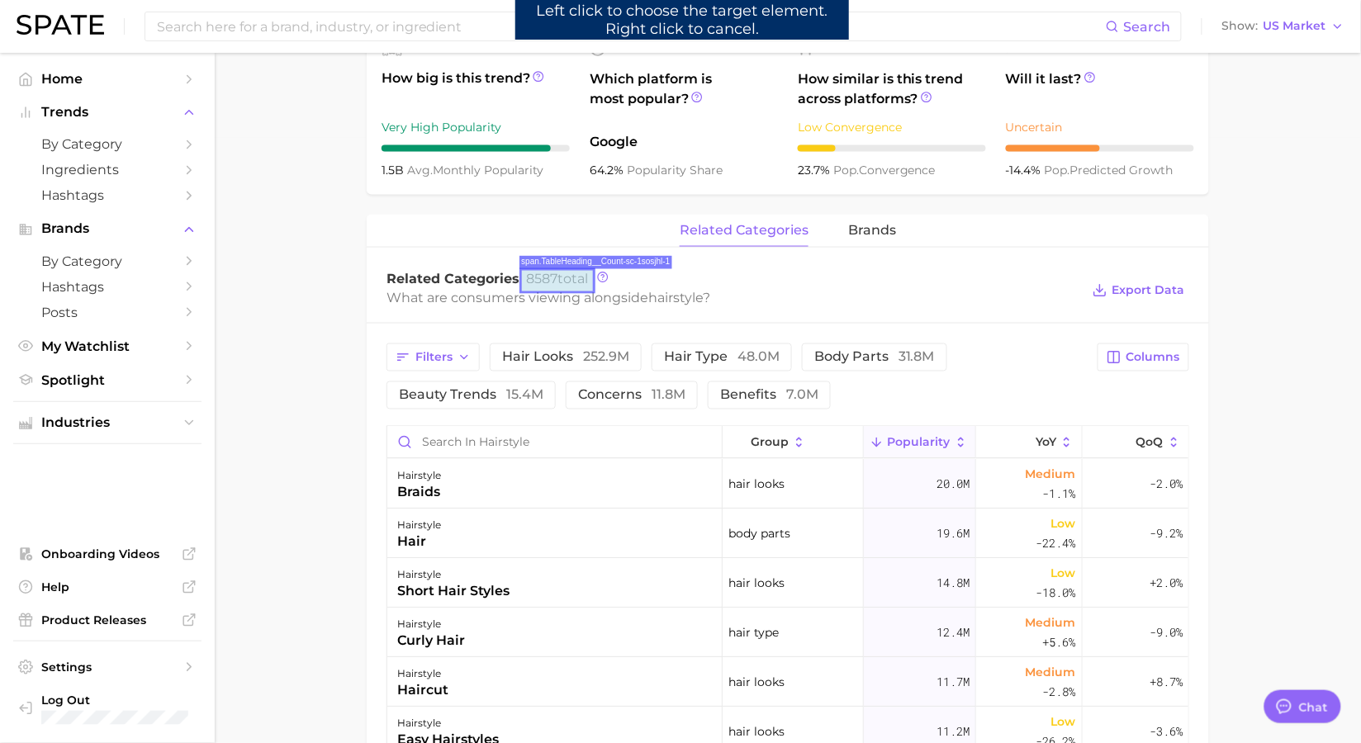
click at [564, 284] on span "8587 total" at bounding box center [557, 279] width 62 height 16
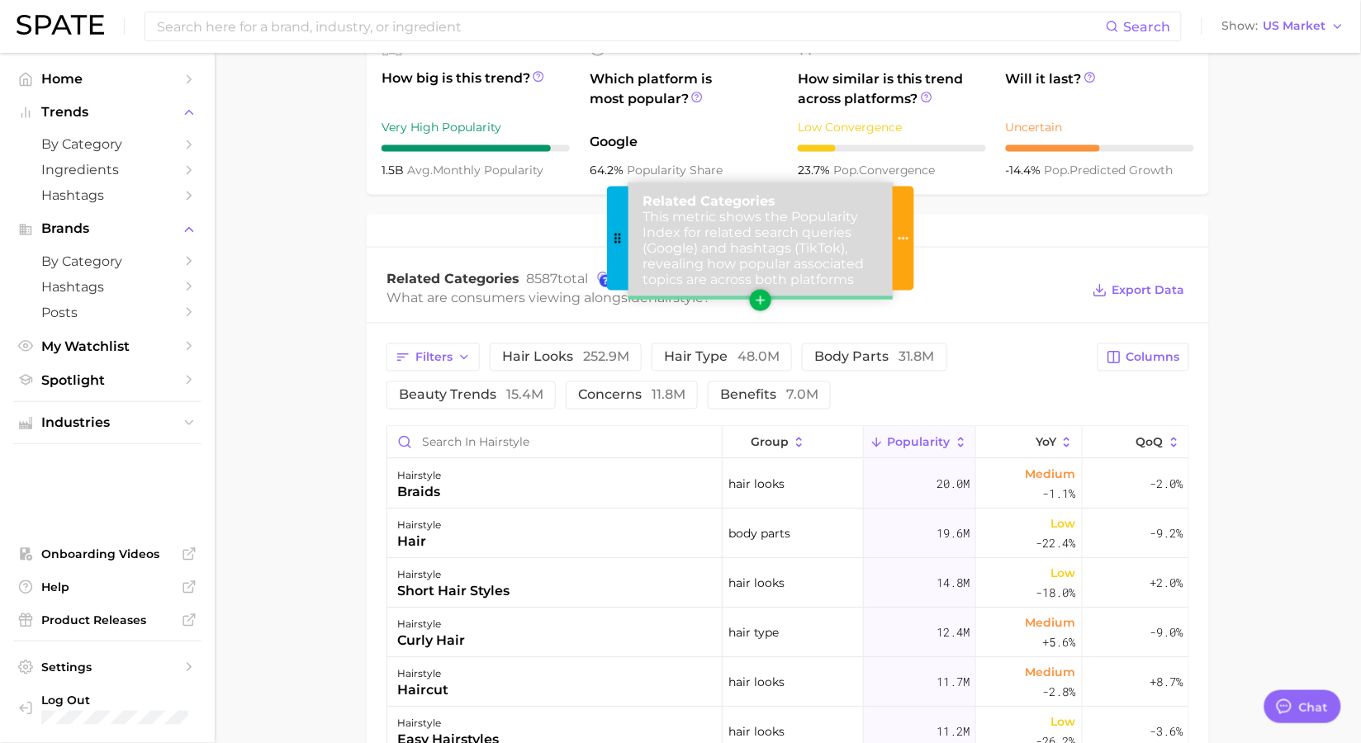
click at [771, 257] on span "This metric shows the Popularity Index for related search queries (Google) and …" at bounding box center [753, 248] width 221 height 78
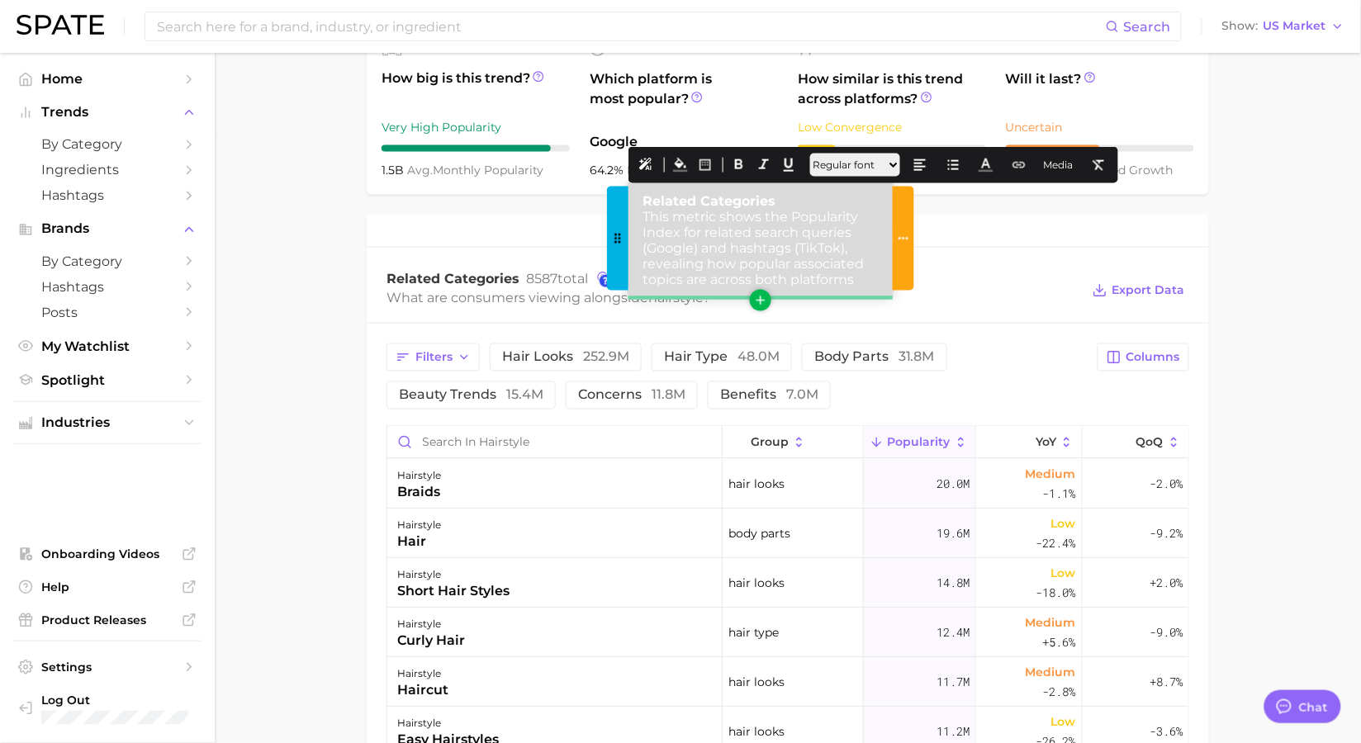
click at [792, 273] on span "This metric shows the Popularity Index for related search queries (Google) and …" at bounding box center [753, 248] width 221 height 78
click at [773, 187] on div "Related Categories This metric shows the Popularity Index for related search qu…" at bounding box center [760, 240] width 264 height 114
click at [777, 198] on div "Related Categories This metric shows the Popularity Index for related search qu…" at bounding box center [760, 240] width 264 height 114
click at [781, 280] on span "This metric shows the Popularity Index for related search queries (Google) and …" at bounding box center [753, 248] width 221 height 78
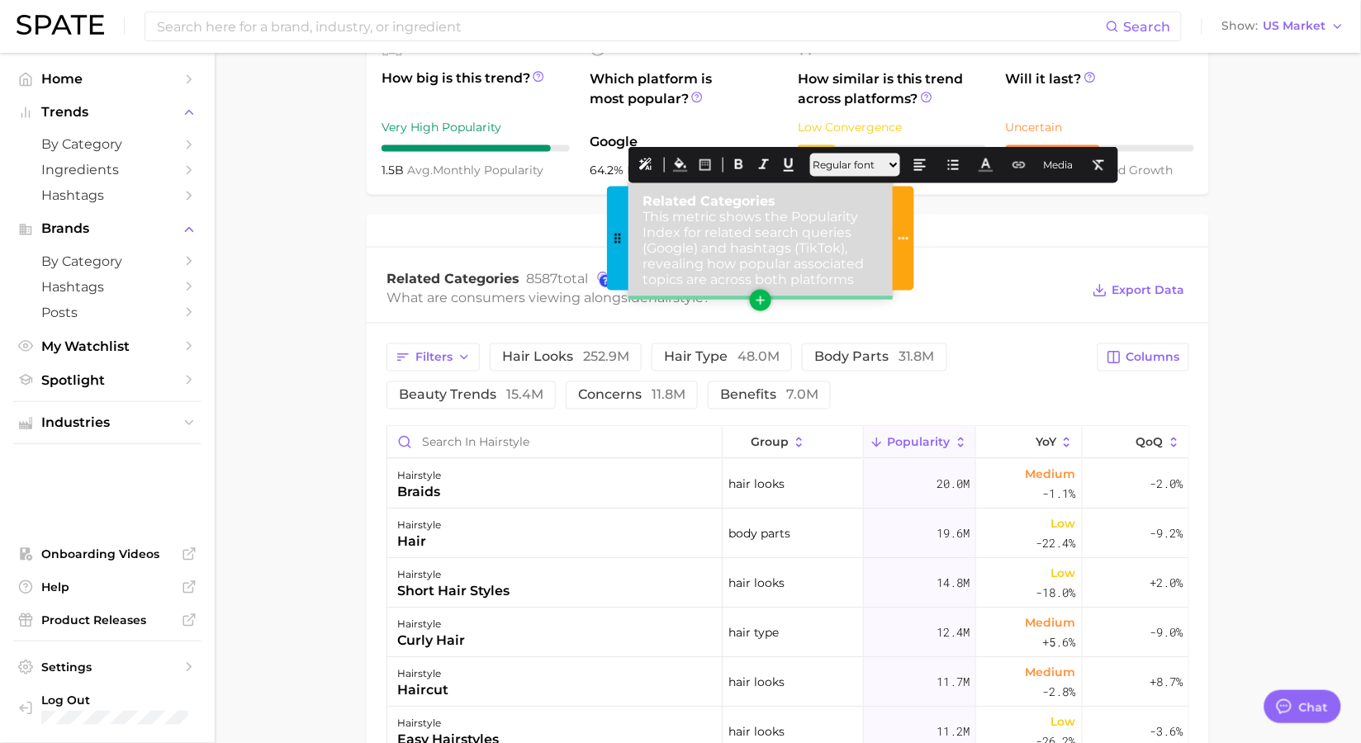
click at [714, 210] on span "This metric shows the Popularity Index for related search queries (Google) and …" at bounding box center [753, 248] width 221 height 78
drag, startPoint x: 680, startPoint y: 228, endPoint x: 793, endPoint y: 216, distance: 113.7
click at [793, 216] on span "This metric shows the Popularity Index for related search queries (Google) and …" at bounding box center [753, 248] width 221 height 78
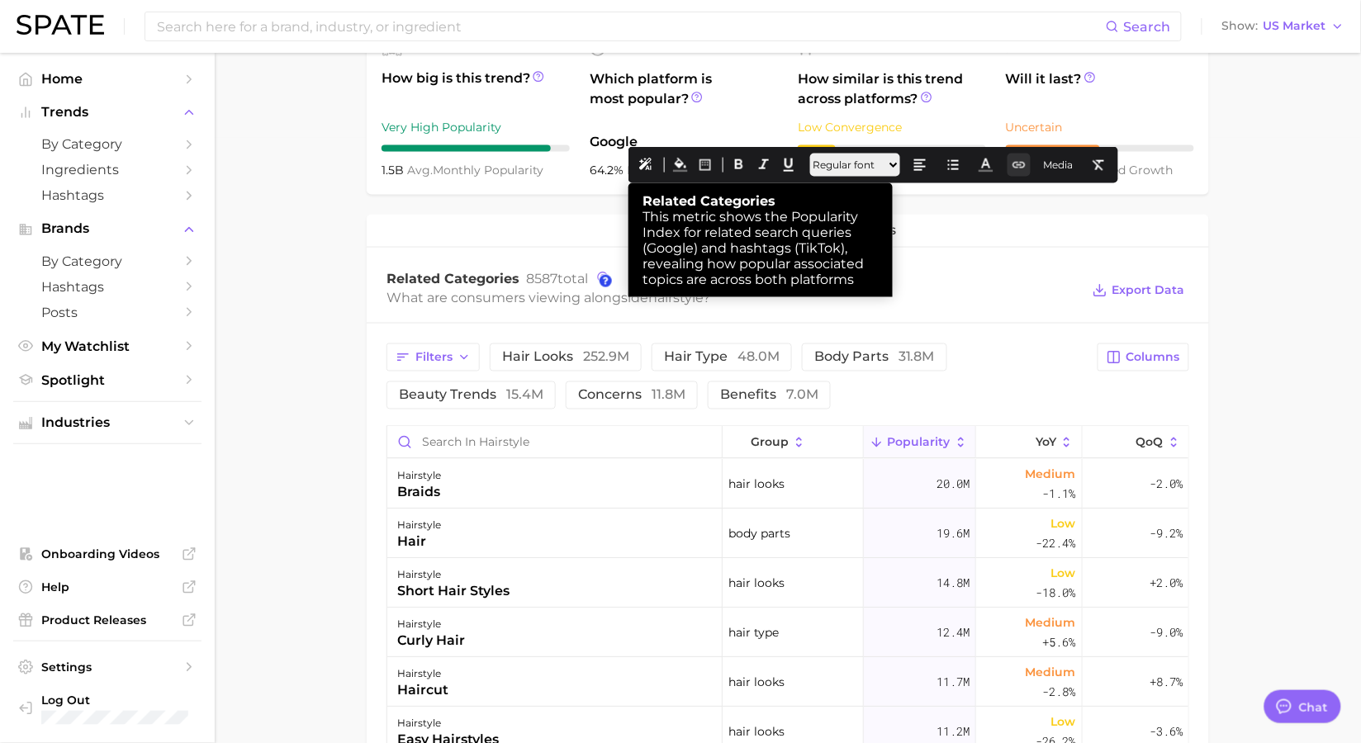
click at [1031, 173] on button at bounding box center [1019, 165] width 23 height 23
click at [1046, 197] on button "URL Link" at bounding box center [1051, 201] width 51 height 23
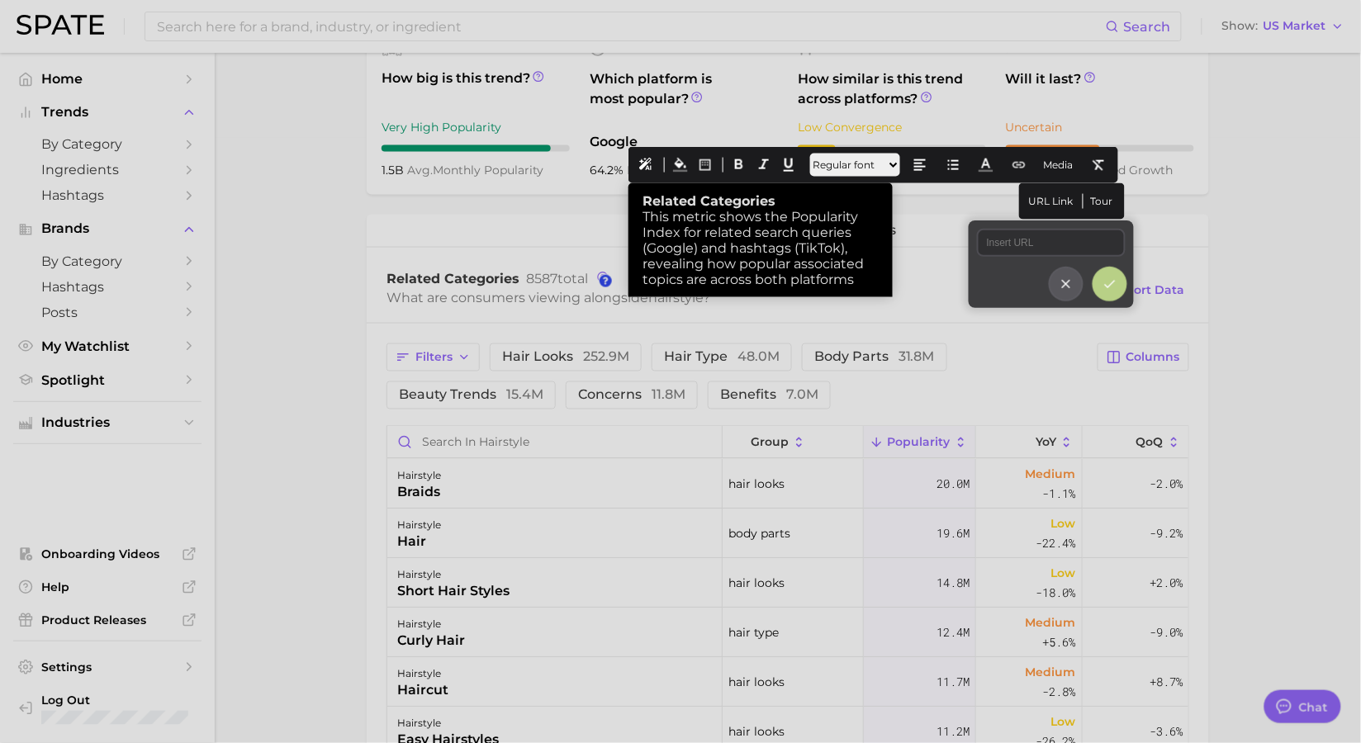
type input "[URL][DOMAIN_NAME]"
click at [1119, 282] on button at bounding box center [1109, 283] width 31 height 31
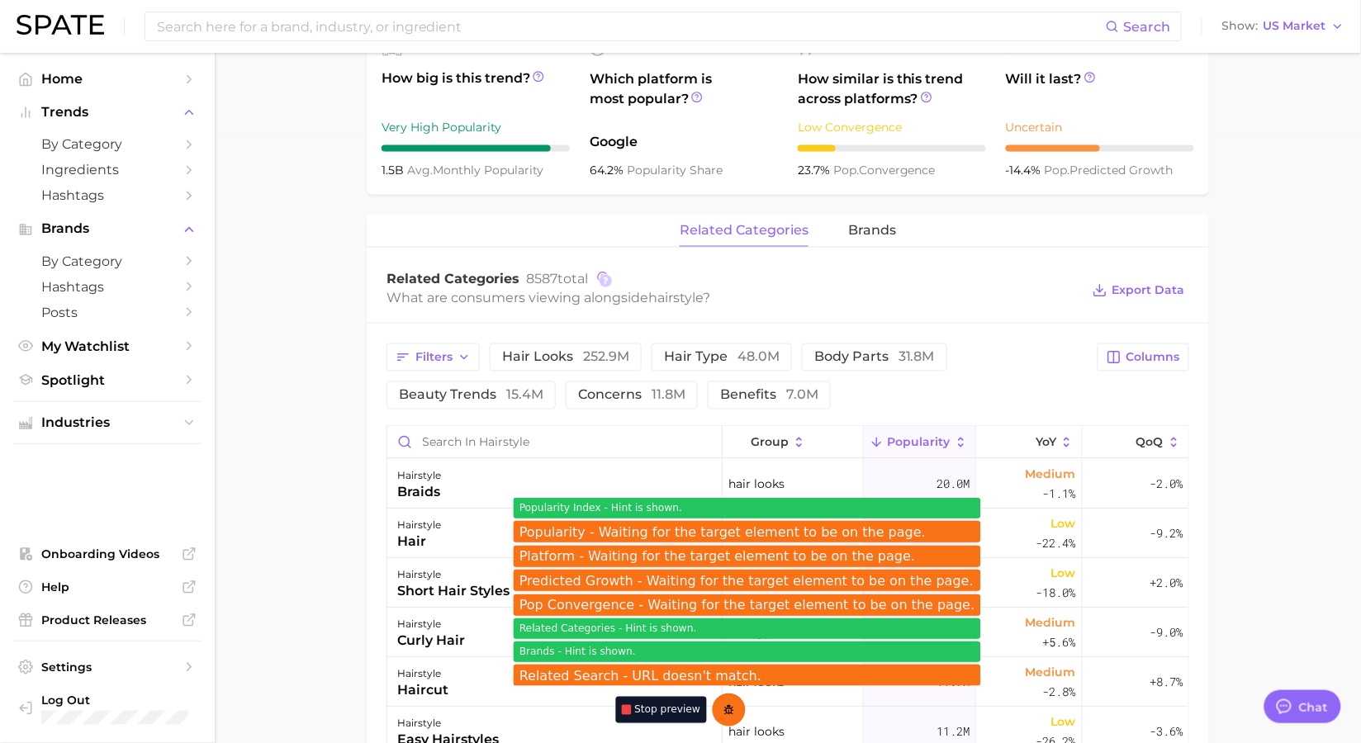
click at [608, 284] on div at bounding box center [606, 281] width 12 height 12
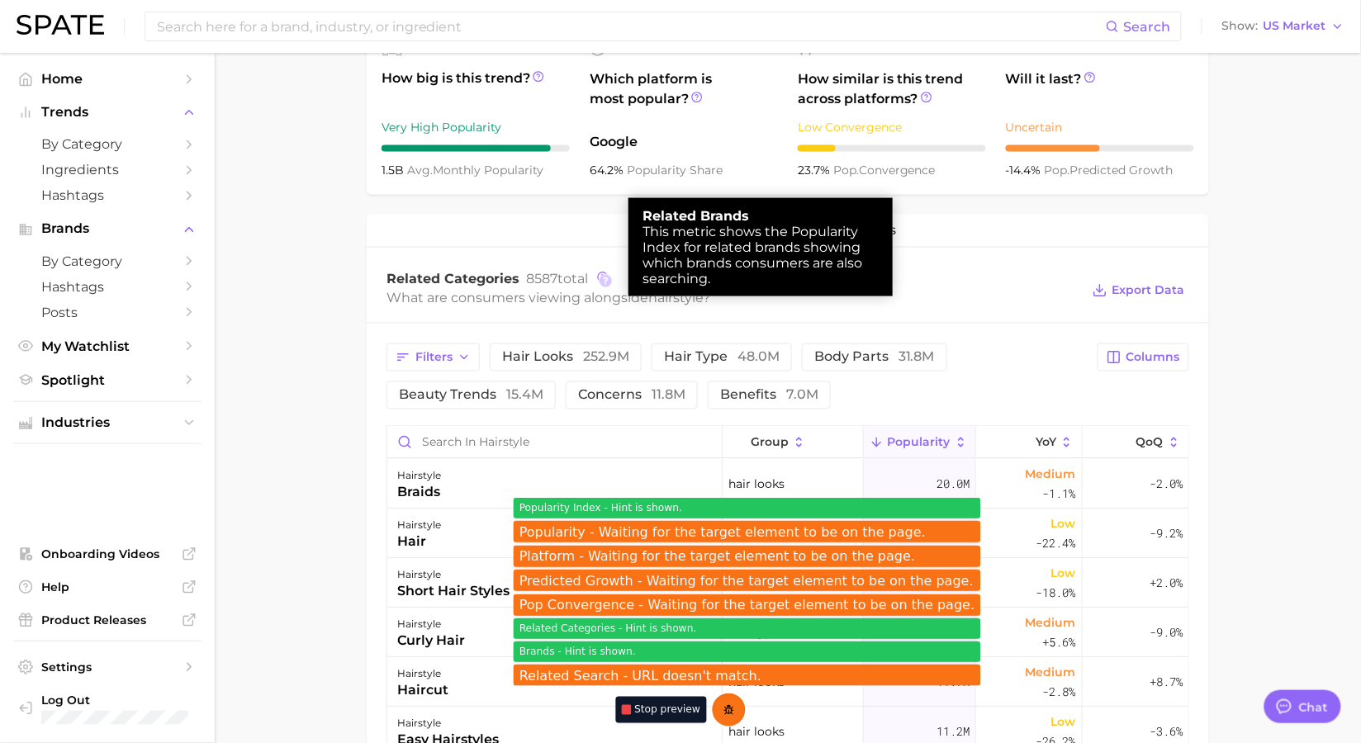
click at [848, 310] on div at bounding box center [680, 371] width 1361 height 743
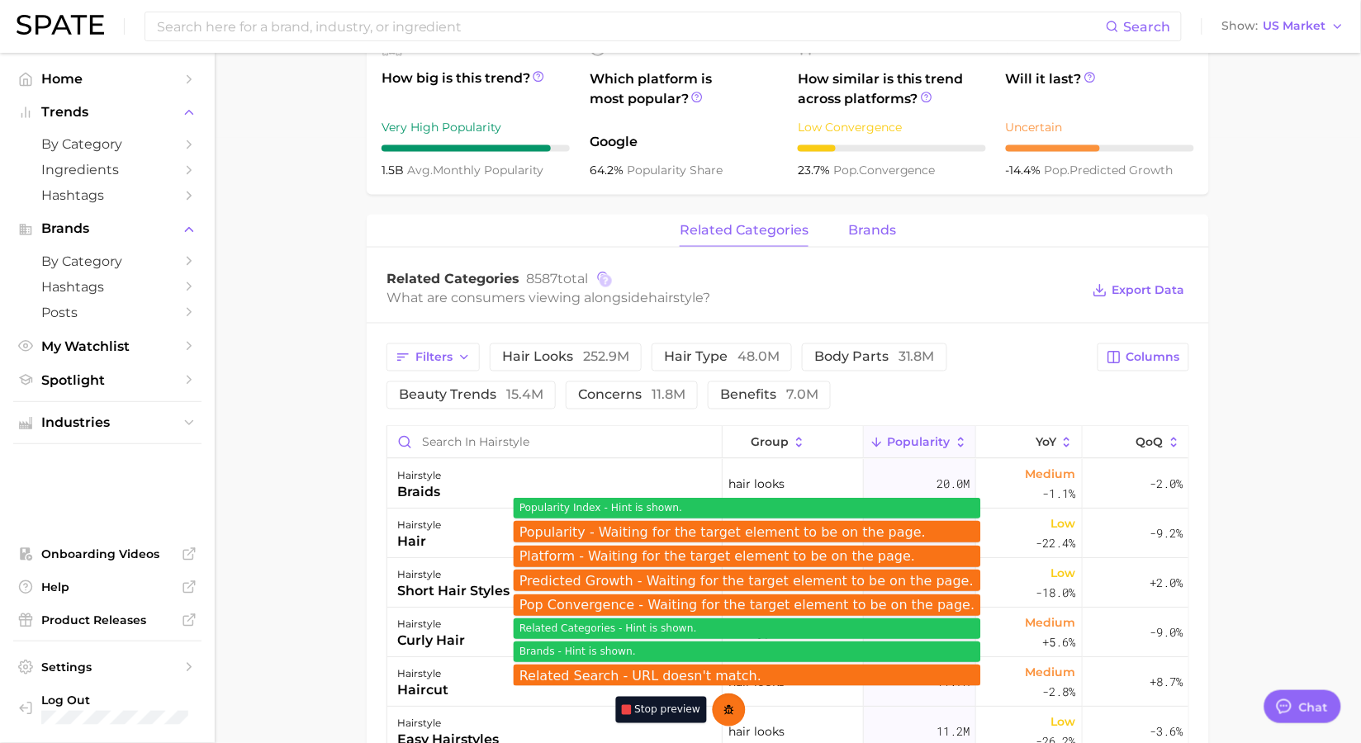
click at [848, 230] on span "brands" at bounding box center [872, 230] width 48 height 15
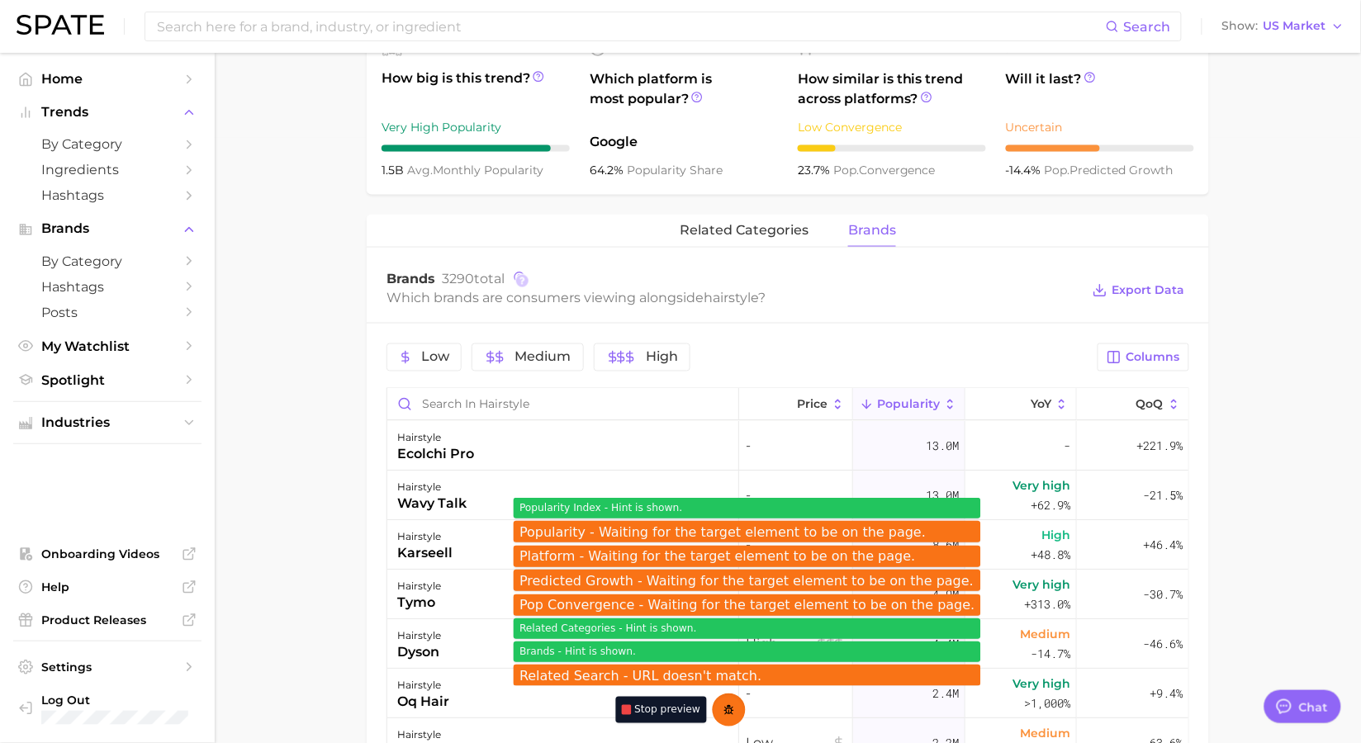
click at [522, 286] on div at bounding box center [522, 281] width 12 height 12
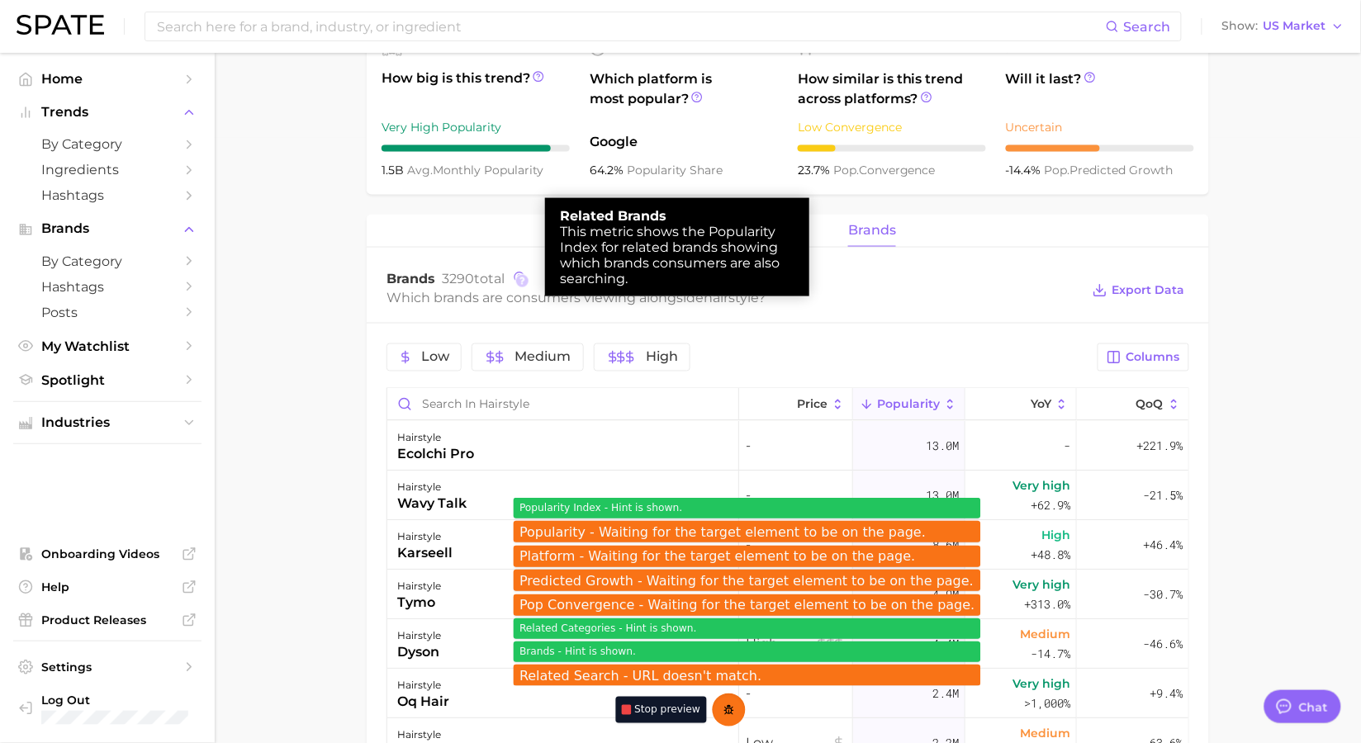
click at [906, 311] on div at bounding box center [680, 371] width 1361 height 743
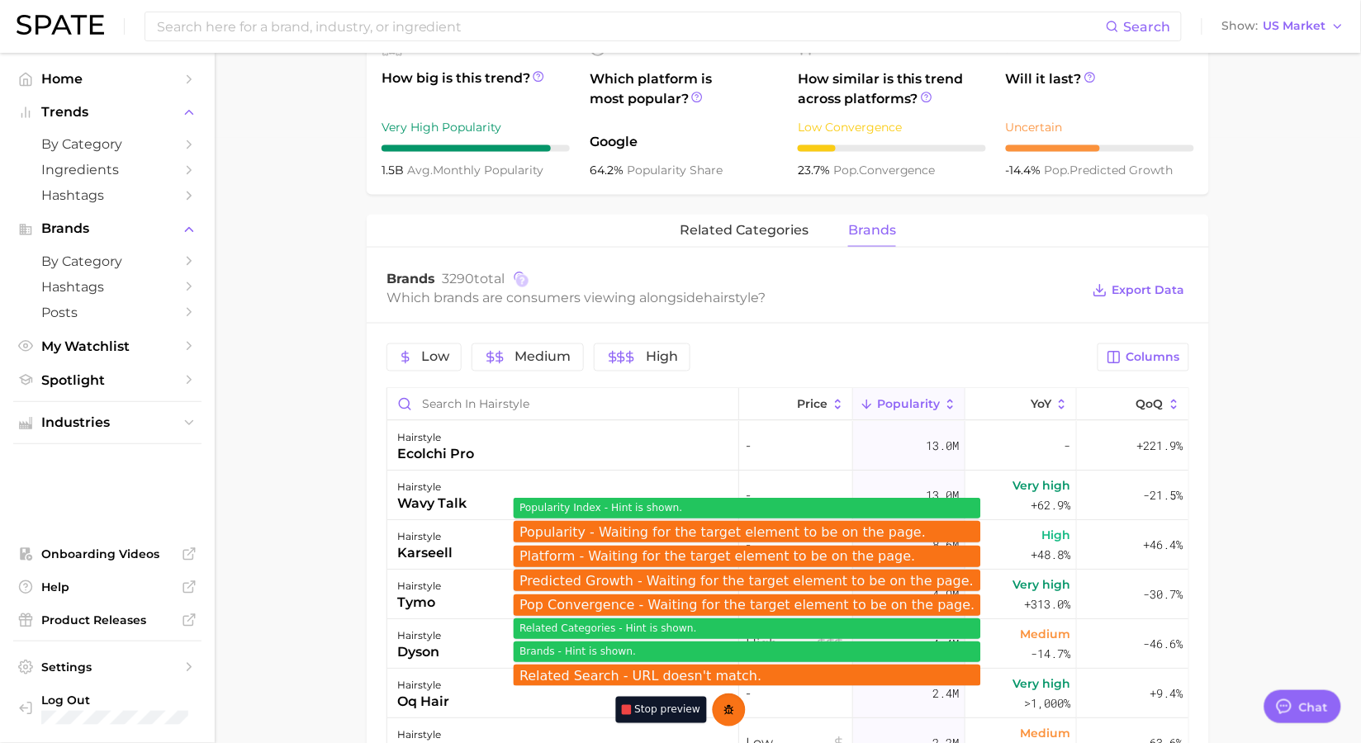
click at [801, 235] on div "Related Brands This metric shows the Popularity Index for related brands showin…" at bounding box center [677, 247] width 264 height 98
click at [794, 235] on span "related categories" at bounding box center [744, 230] width 129 height 15
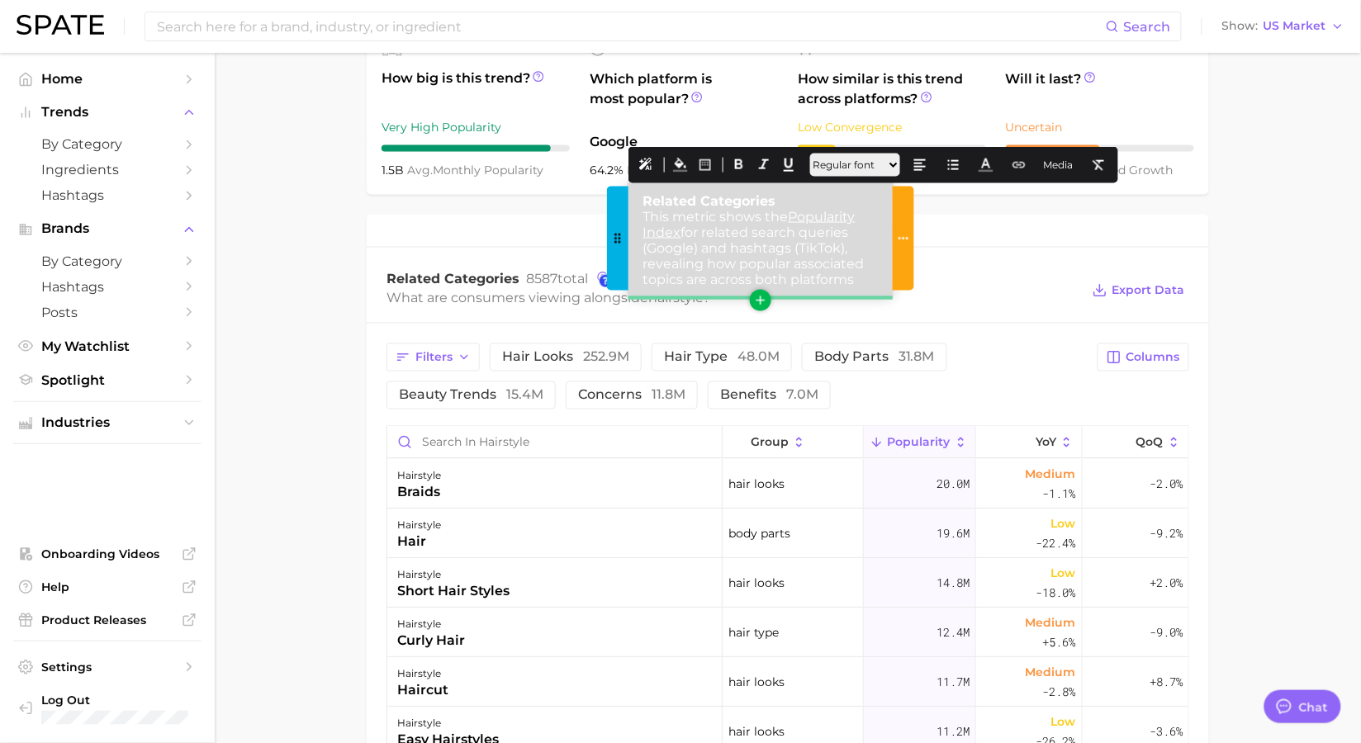
drag, startPoint x: 835, startPoint y: 269, endPoint x: 632, endPoint y: 220, distance: 208.9
click at [632, 220] on div "Related Categories This metric shows the Popularity Index for related search qu…" at bounding box center [760, 240] width 264 height 114
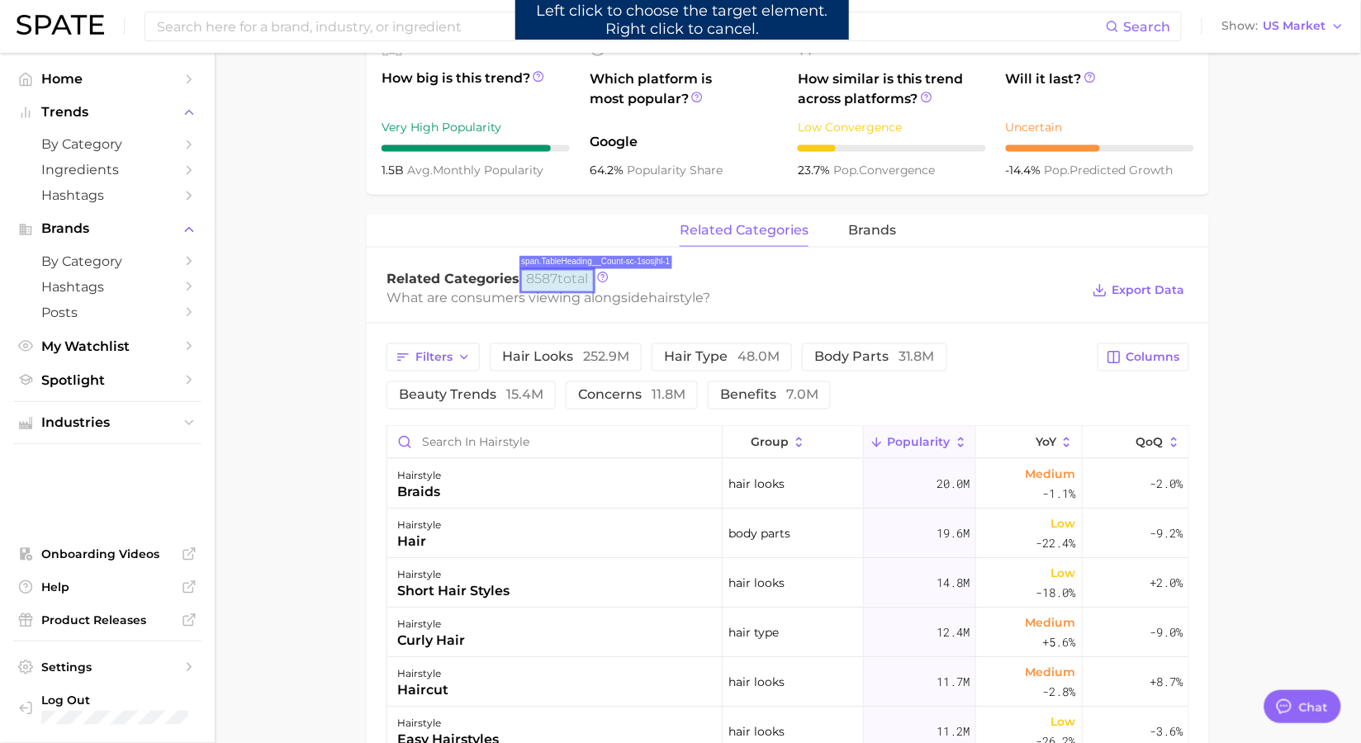
click at [571, 283] on span "8587 total" at bounding box center [557, 279] width 62 height 16
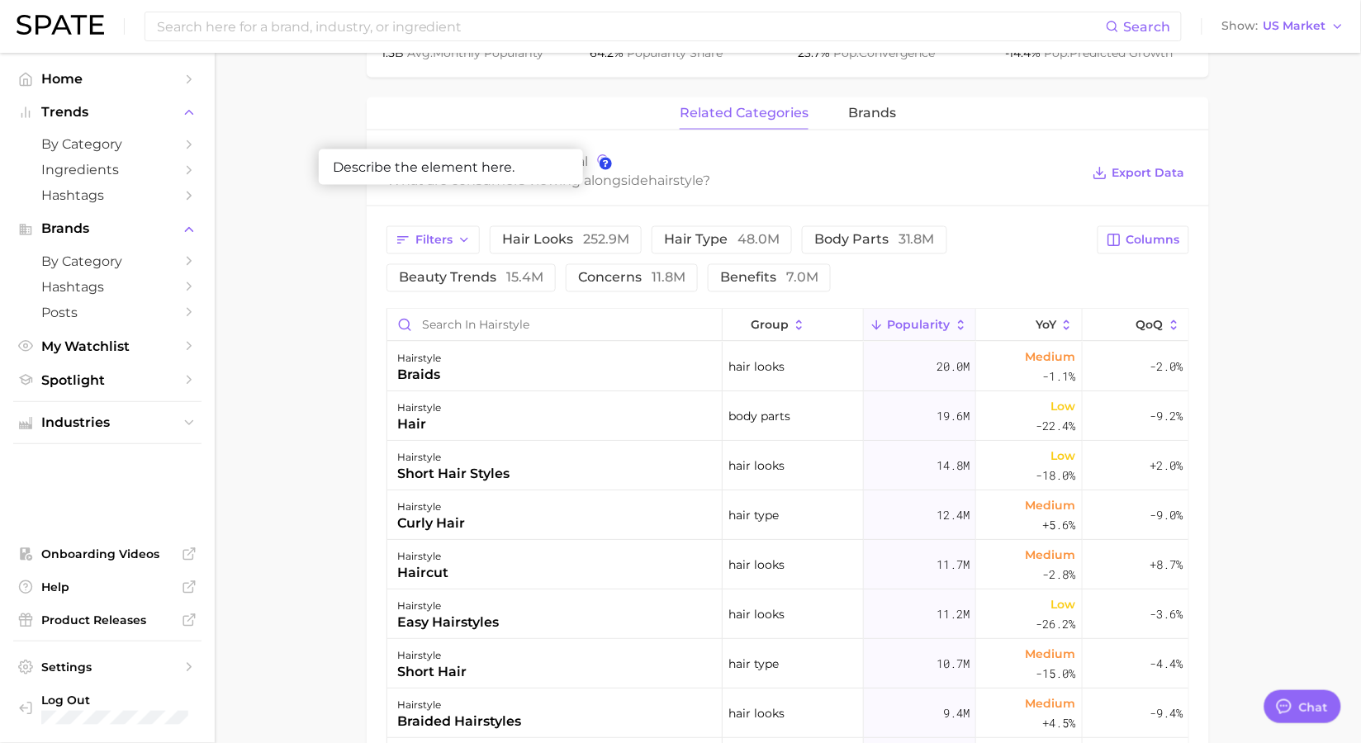
scroll to position [727, 0]
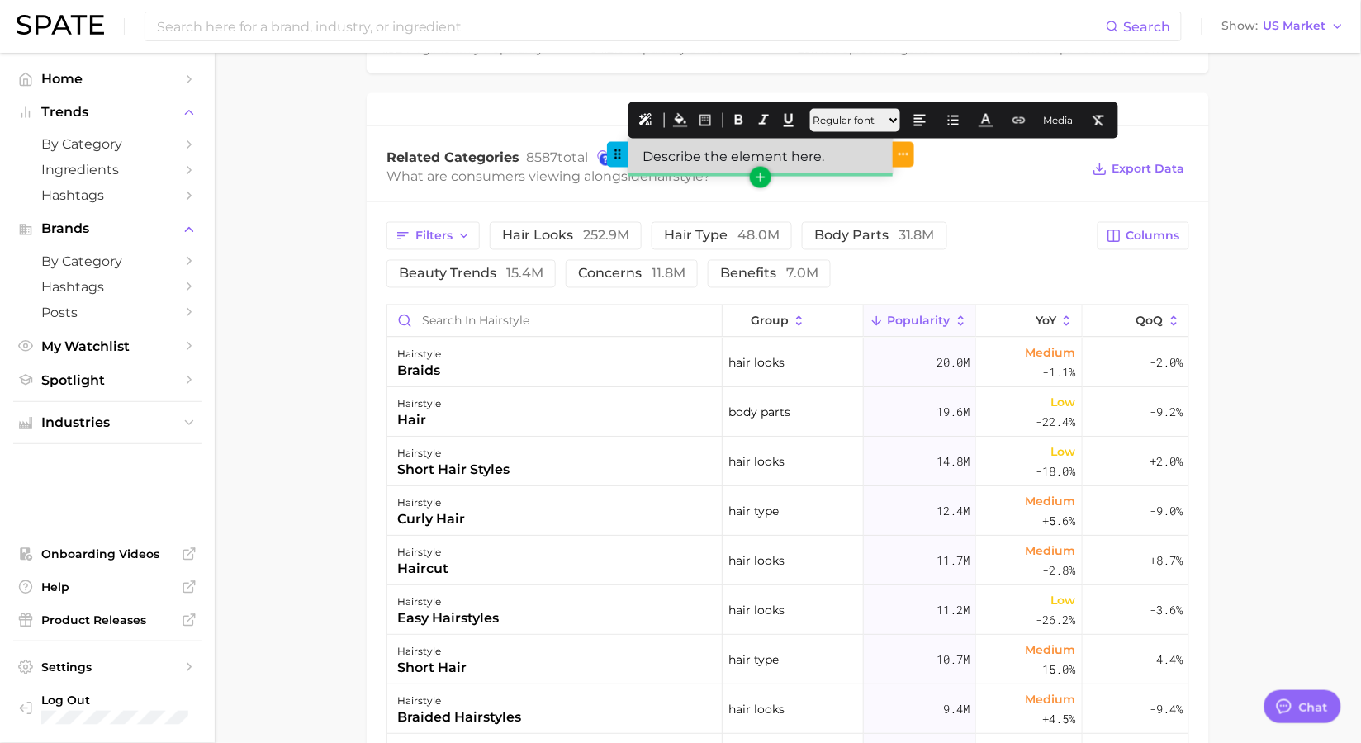
click at [776, 156] on div "Describe the element here." at bounding box center [760, 157] width 264 height 36
drag, startPoint x: 830, startPoint y: 165, endPoint x: 634, endPoint y: 159, distance: 195.8
paste div
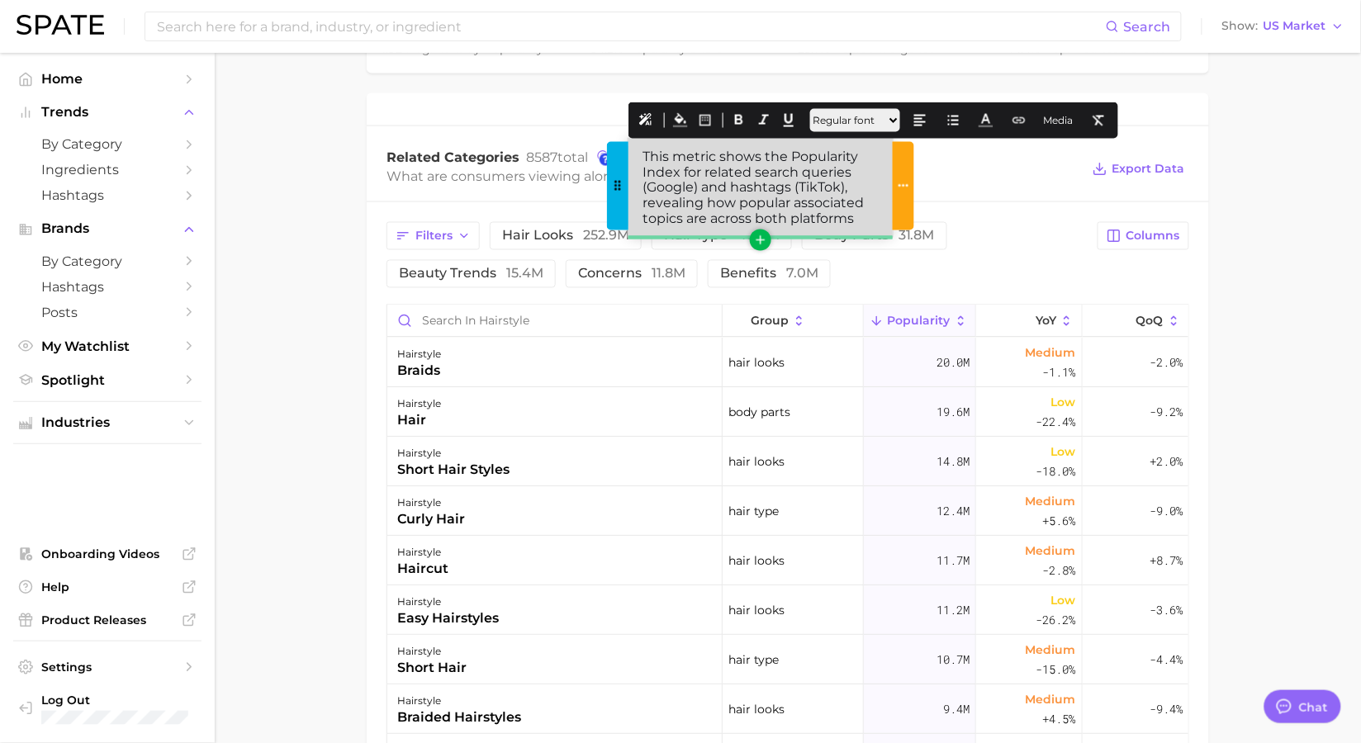
click at [645, 154] on div "This metric shows the Popularity Index for related search queries (Google) and …" at bounding box center [760, 188] width 264 height 98
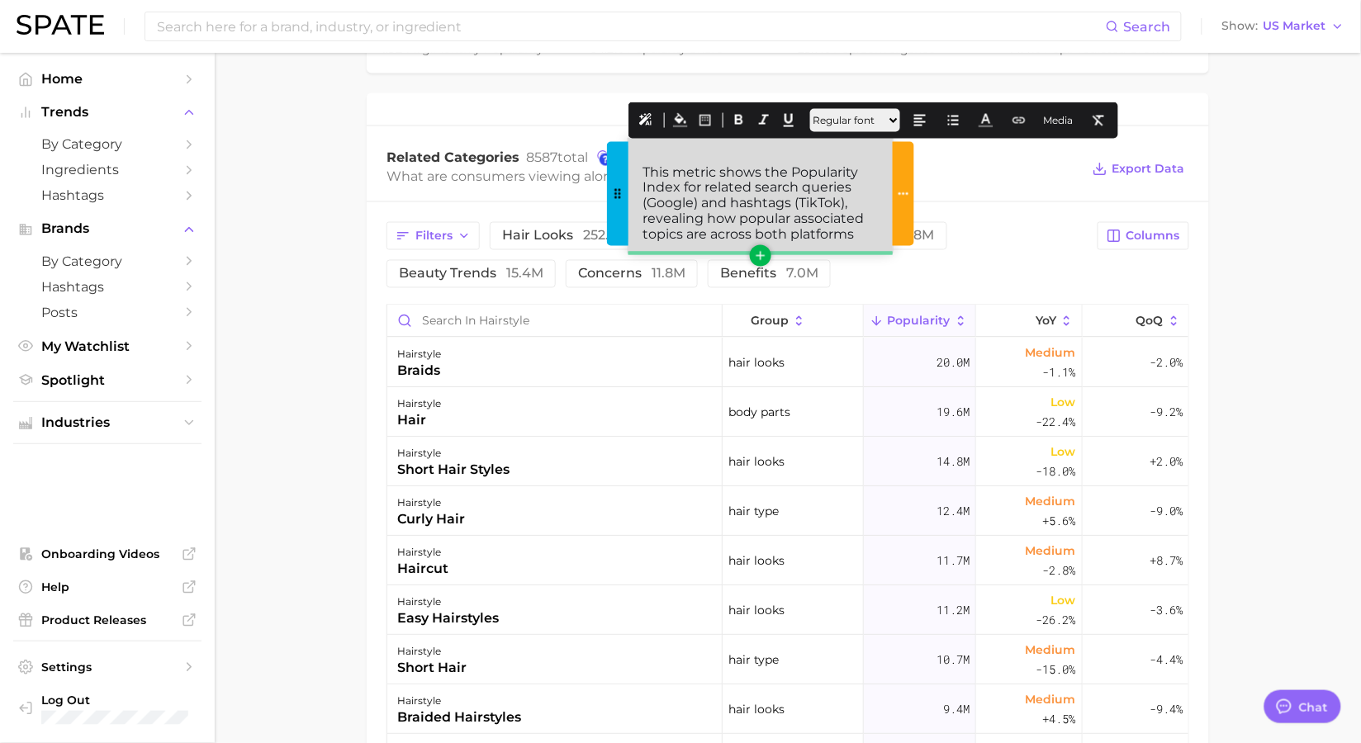
click at [695, 153] on div "This metric shows the Popularity Index for related search queries (Google) and …" at bounding box center [760, 196] width 264 height 114
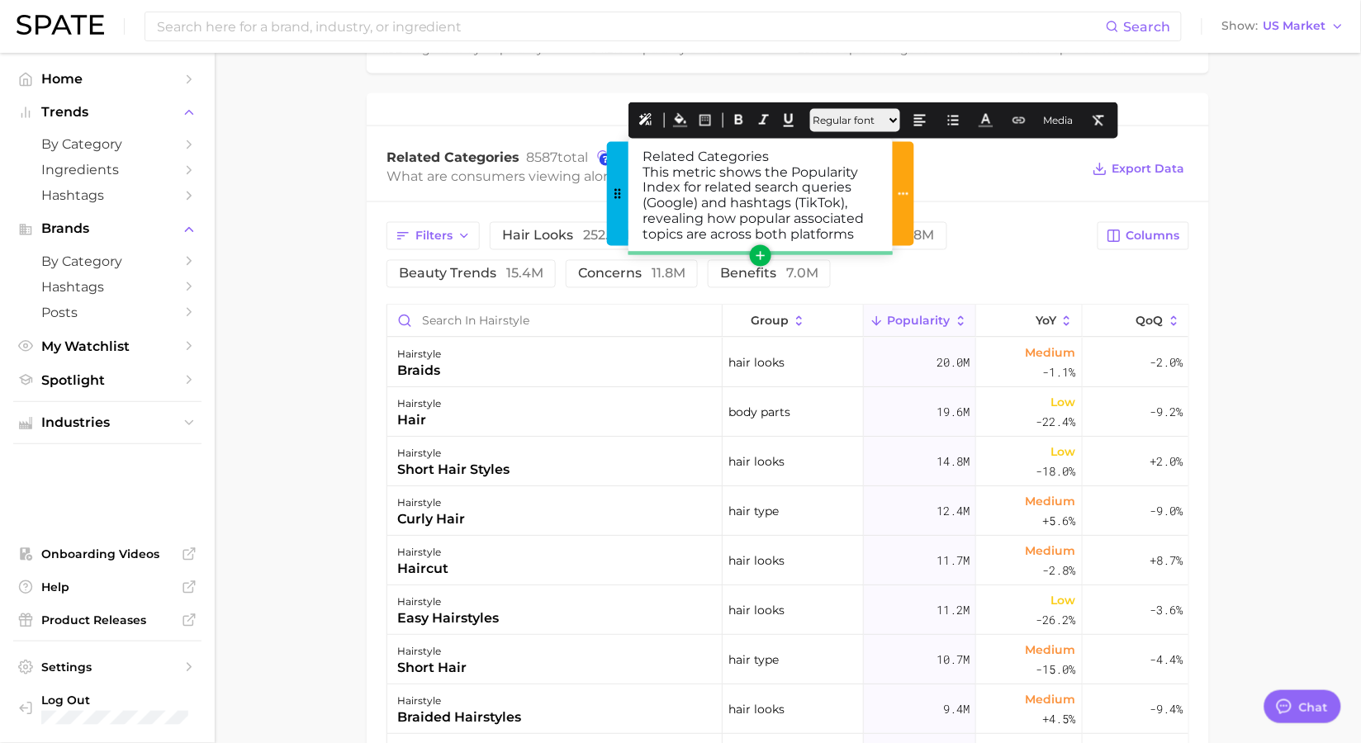
drag, startPoint x: 776, startPoint y: 153, endPoint x: 619, endPoint y: 141, distance: 158.2
click at [628, 141] on div "Related Categories This metric shows the Popularity Index for related search qu…" at bounding box center [760, 196] width 264 height 114
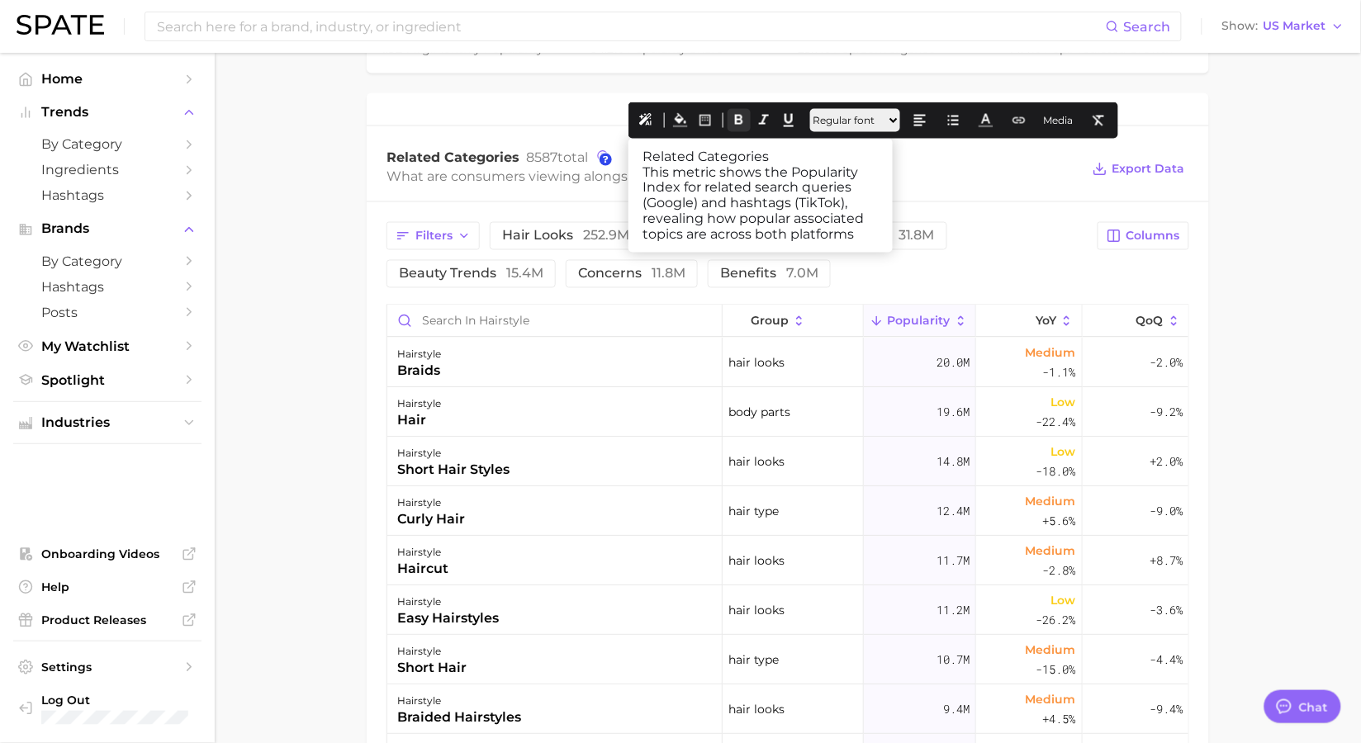
click at [739, 117] on icon at bounding box center [739, 120] width 15 height 15
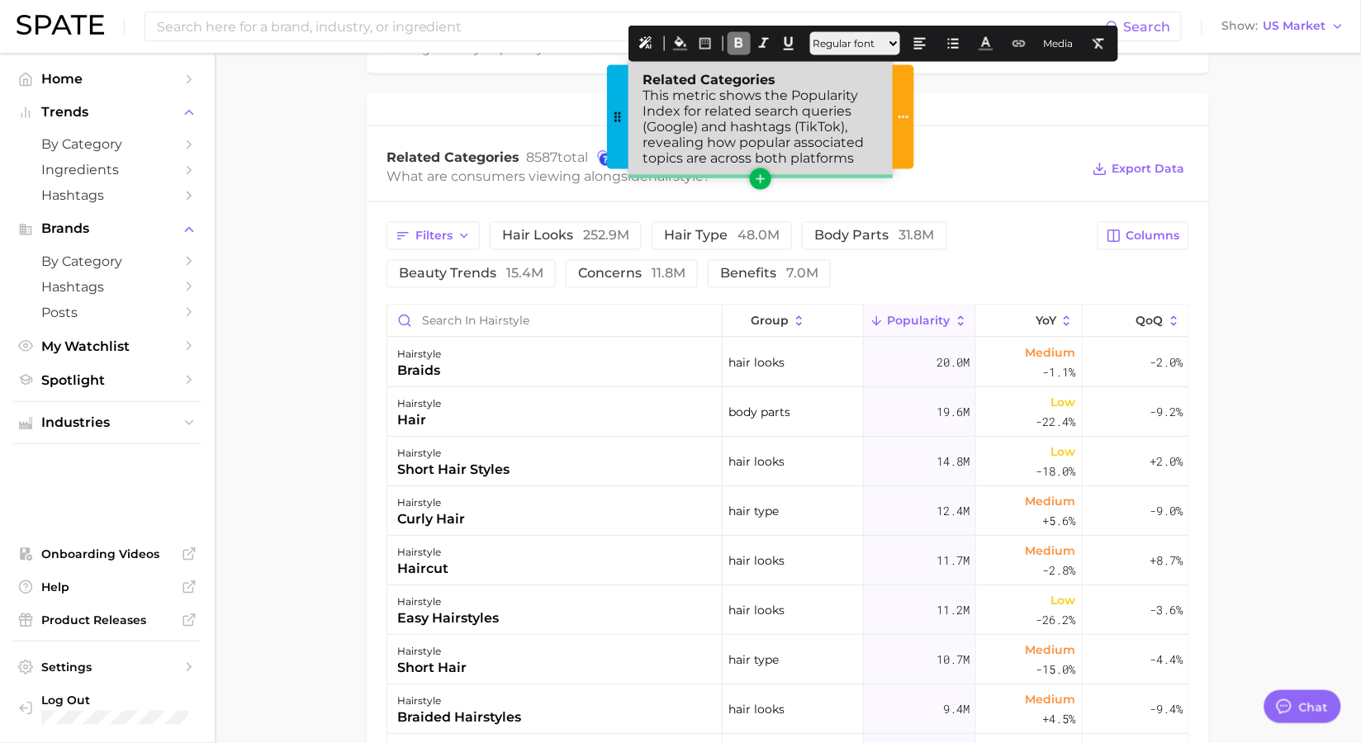
click at [852, 158] on div "Related Categories This metric shows the Popularity Index for related search qu…" at bounding box center [760, 119] width 264 height 114
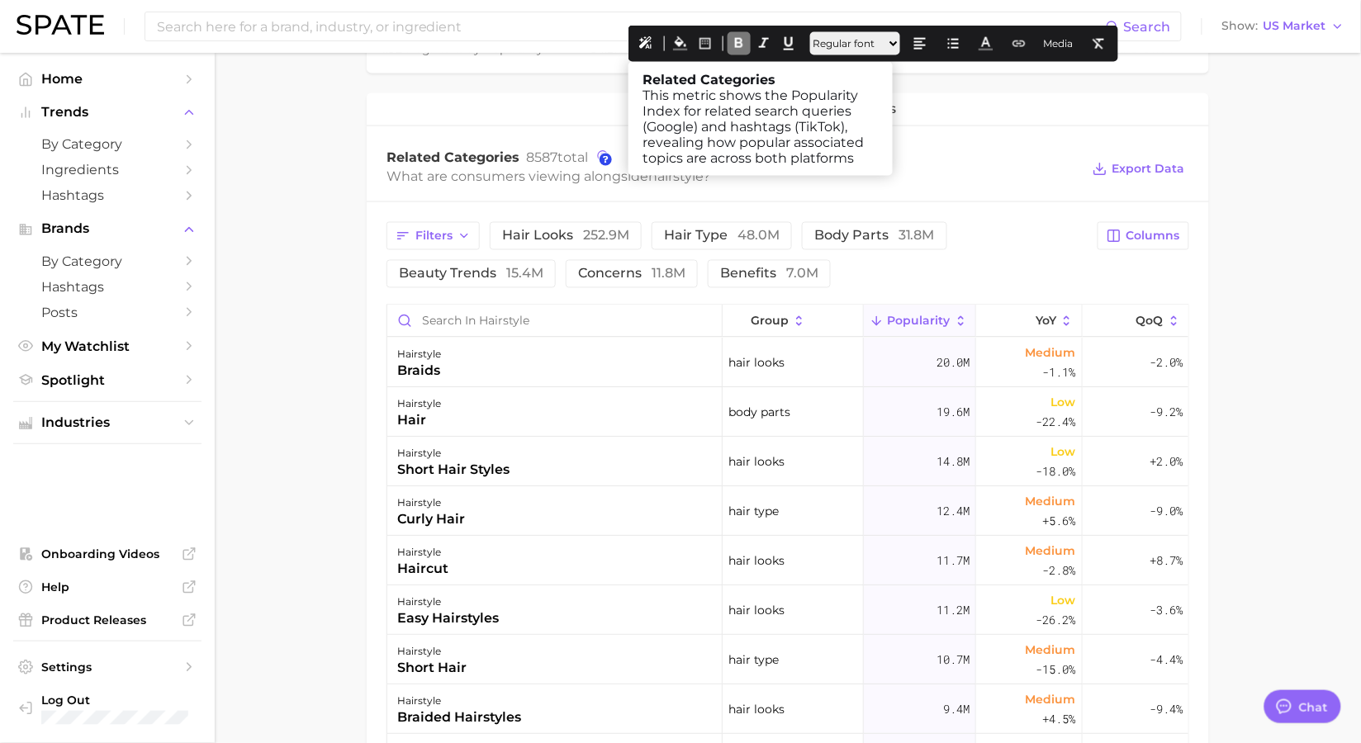
drag, startPoint x: 870, startPoint y: 159, endPoint x: 605, endPoint y: 67, distance: 279.7
click at [960, 44] on icon at bounding box center [953, 43] width 15 height 15
click at [998, 50] on button at bounding box center [985, 43] width 23 height 23
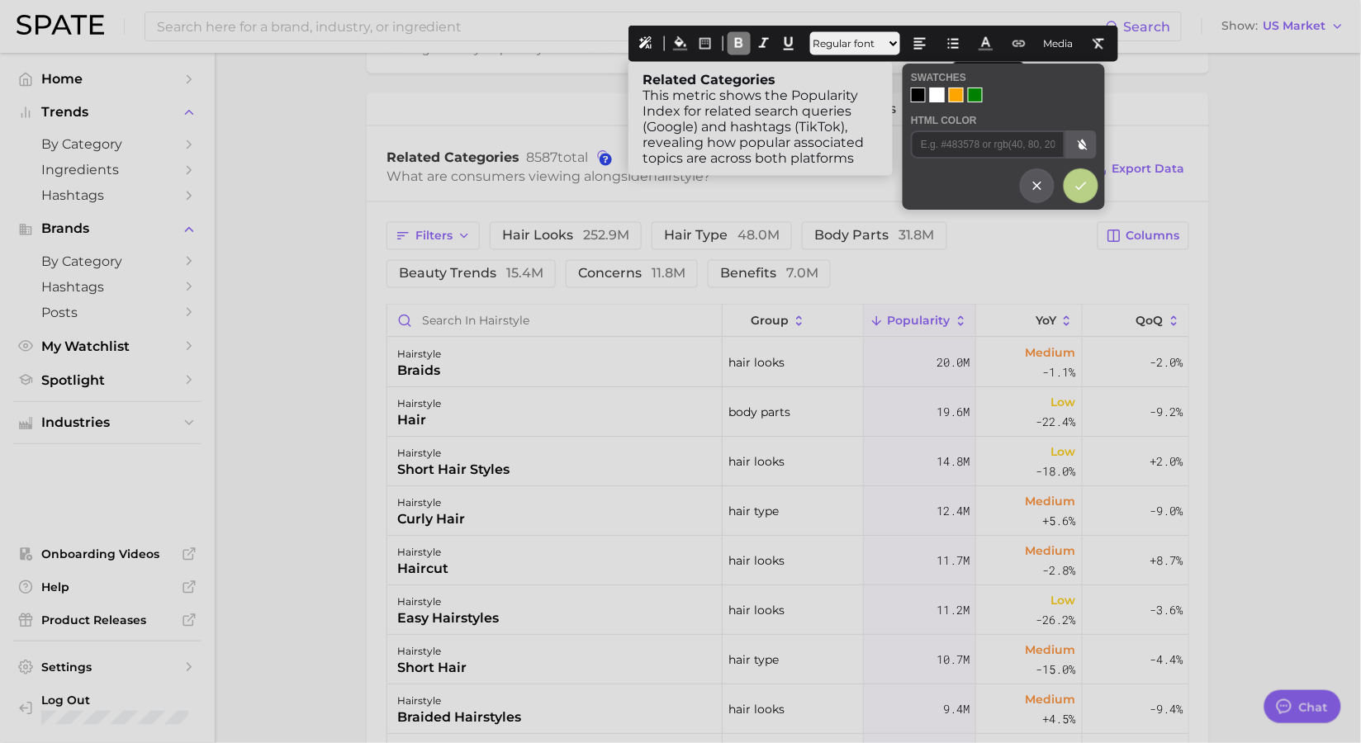
click at [938, 92] on div at bounding box center [937, 95] width 15 height 15
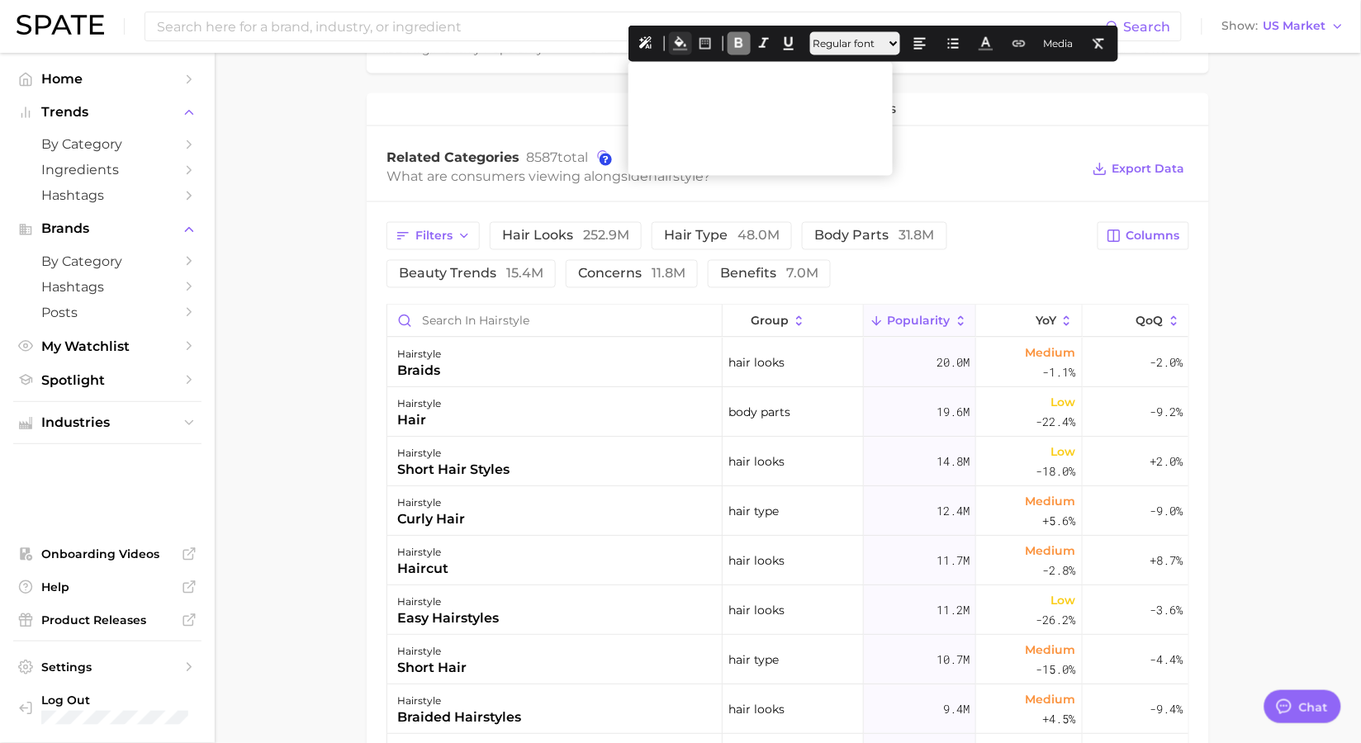
click at [680, 44] on icon at bounding box center [680, 43] width 15 height 15
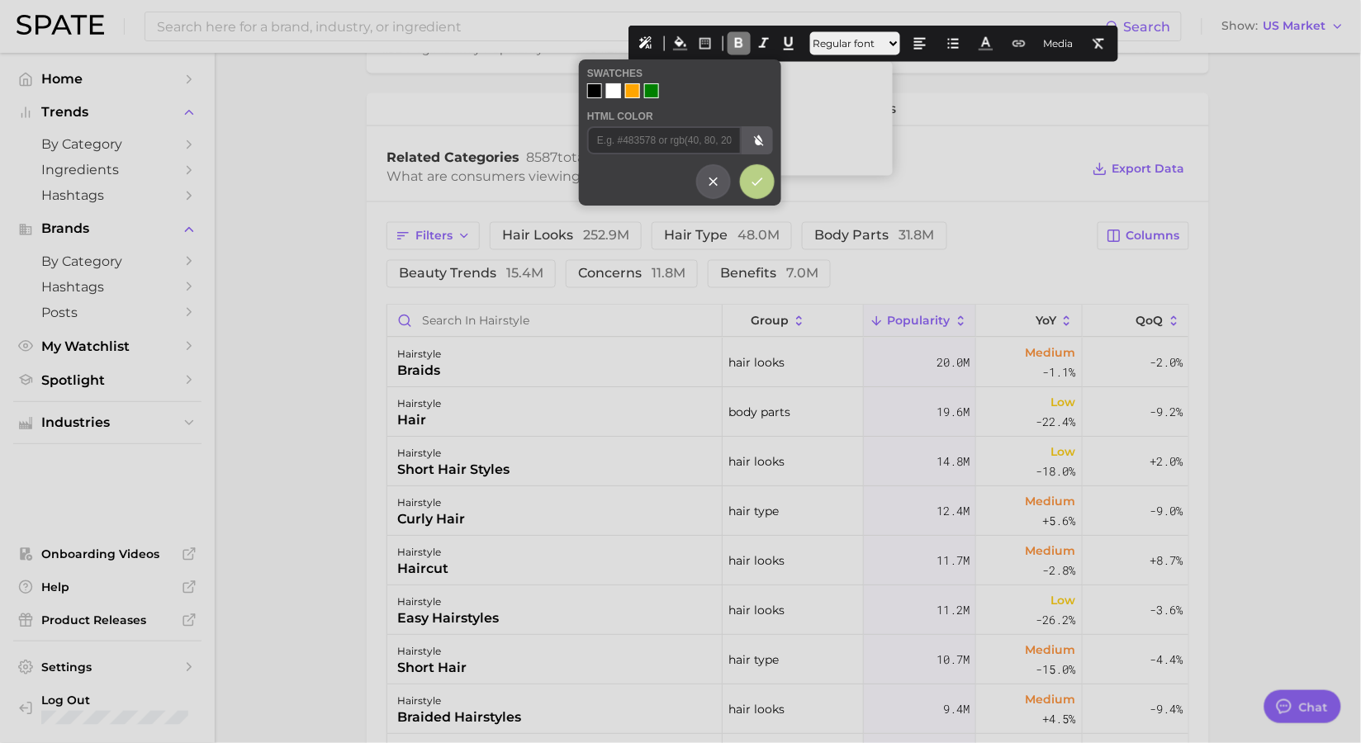
click at [595, 87] on div at bounding box center [594, 90] width 15 height 15
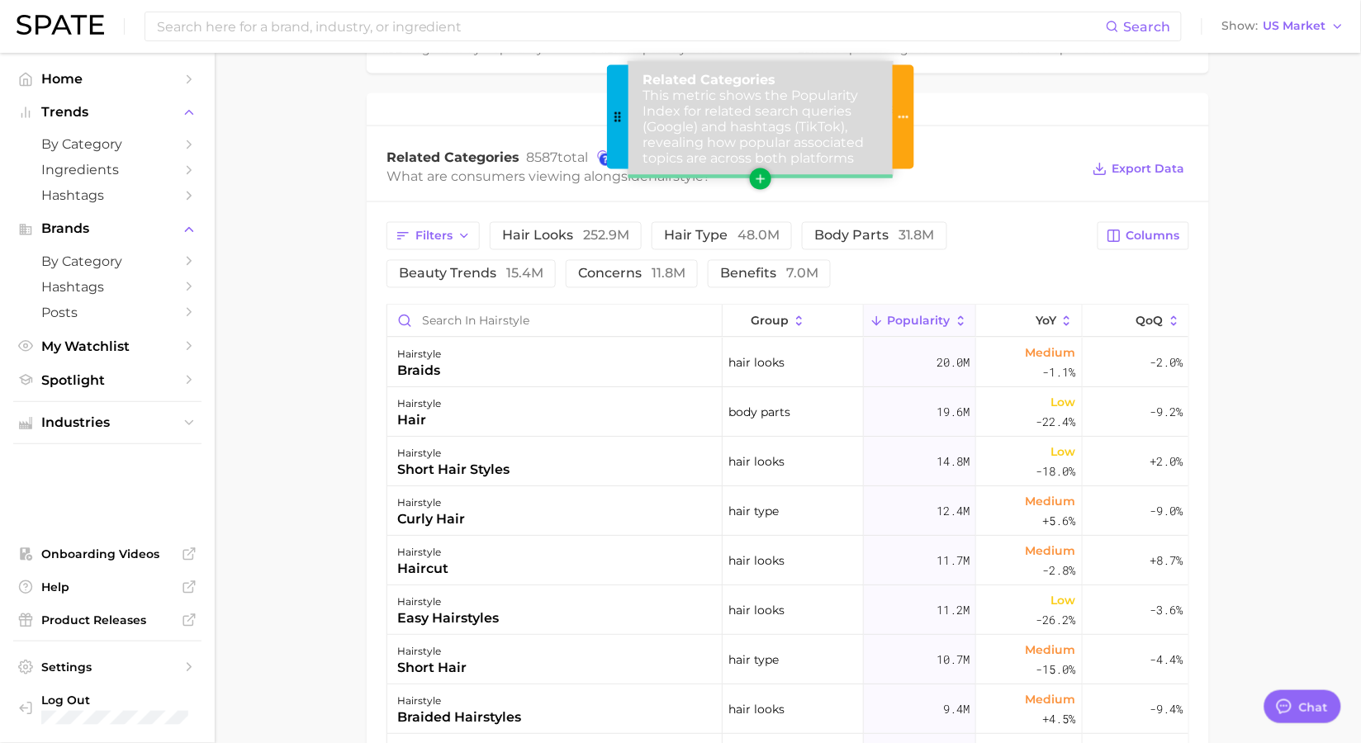
click at [840, 97] on span "Related Categories This metric shows the Popularity Index for related search qu…" at bounding box center [753, 119] width 221 height 94
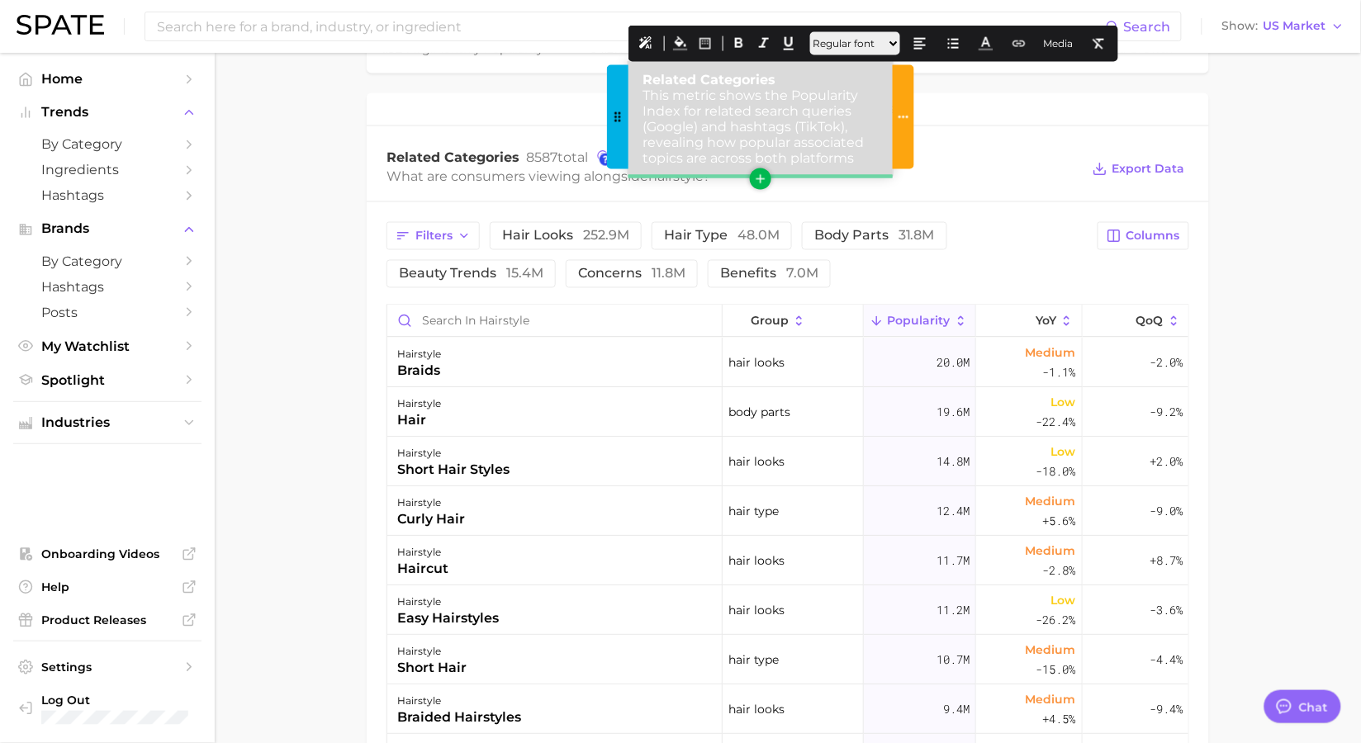
drag, startPoint x: 680, startPoint y: 113, endPoint x: 788, endPoint y: 93, distance: 110.0
click at [788, 93] on span "Related Categories This metric shows the Popularity Index for related search qu…" at bounding box center [753, 119] width 221 height 94
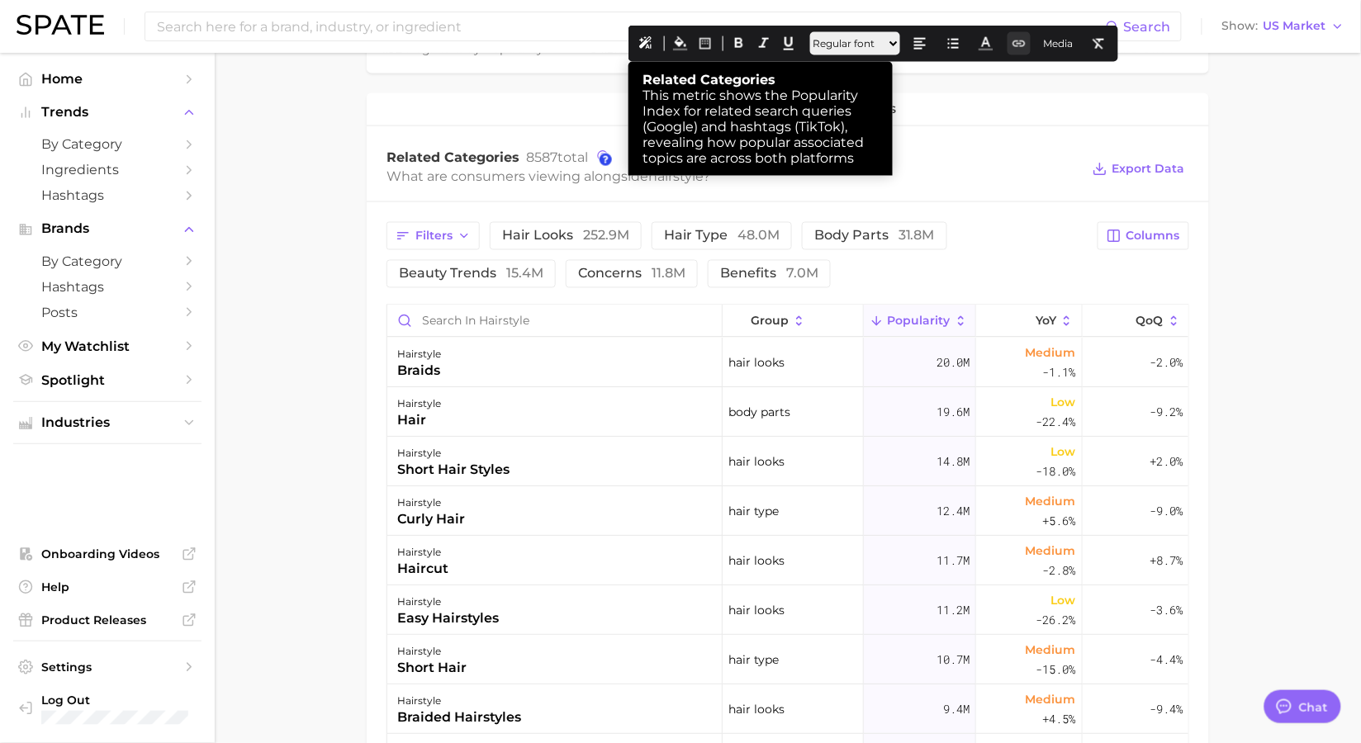
click at [1027, 43] on icon at bounding box center [1019, 43] width 15 height 15
click at [1054, 81] on button "URL Link" at bounding box center [1051, 80] width 51 height 23
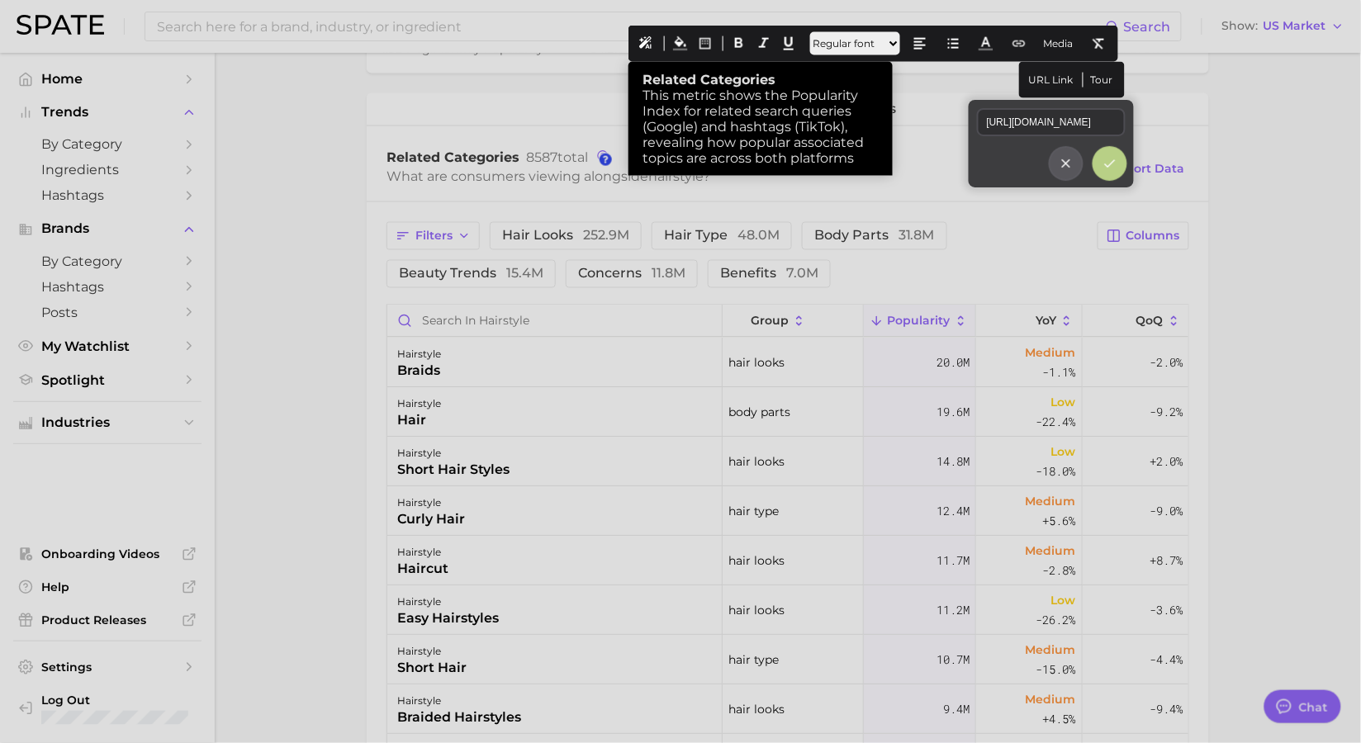
scroll to position [0, 138]
type input "[URL][DOMAIN_NAME]"
click at [1121, 167] on button at bounding box center [1109, 163] width 31 height 31
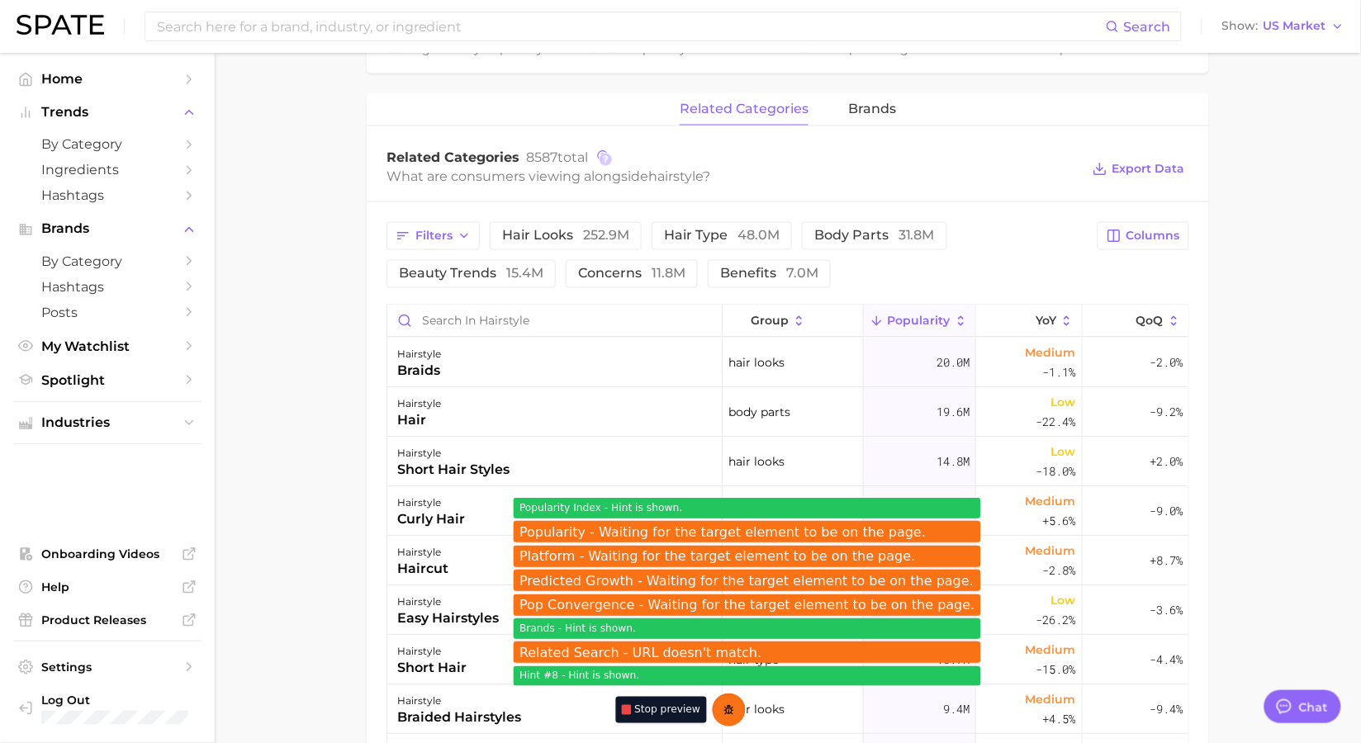
click at [605, 159] on div at bounding box center [606, 160] width 12 height 12
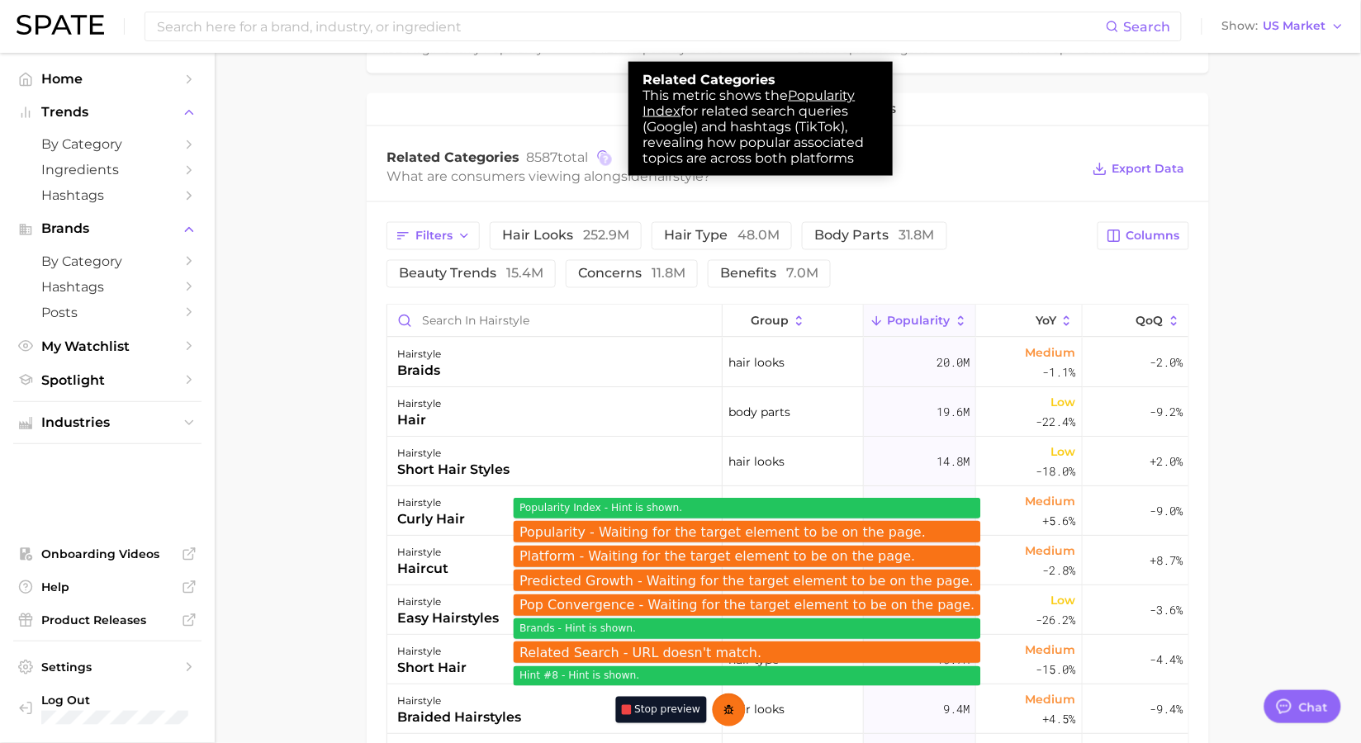
click at [952, 143] on div at bounding box center [680, 371] width 1361 height 743
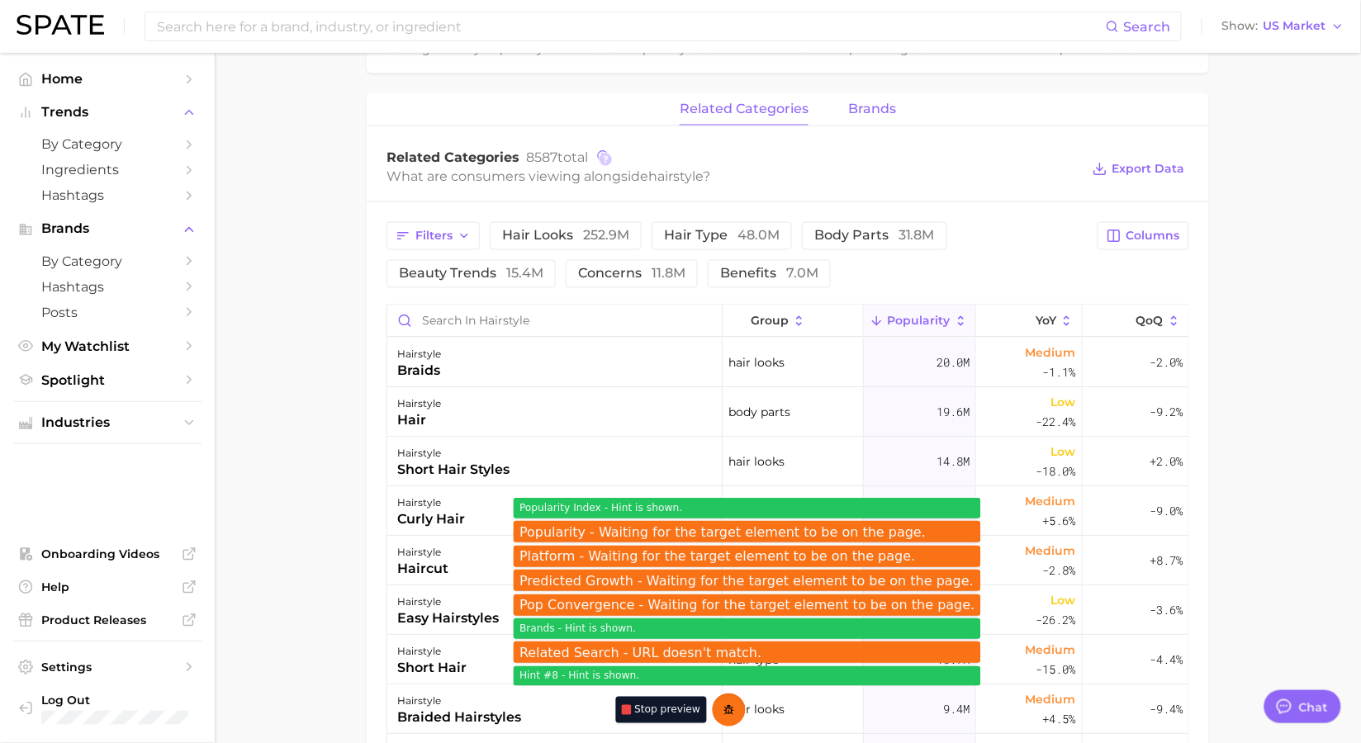
click at [872, 112] on span "brands" at bounding box center [872, 109] width 48 height 15
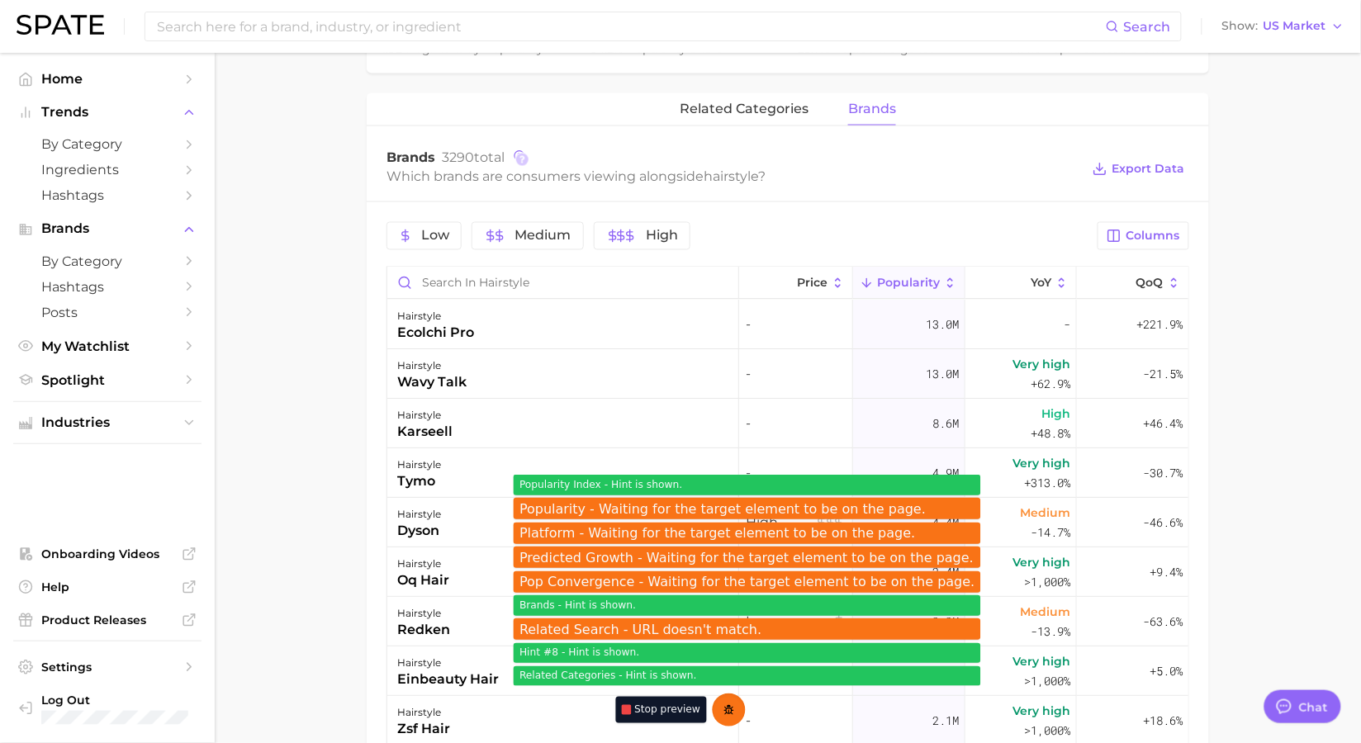
click at [524, 164] on div at bounding box center [522, 160] width 12 height 12
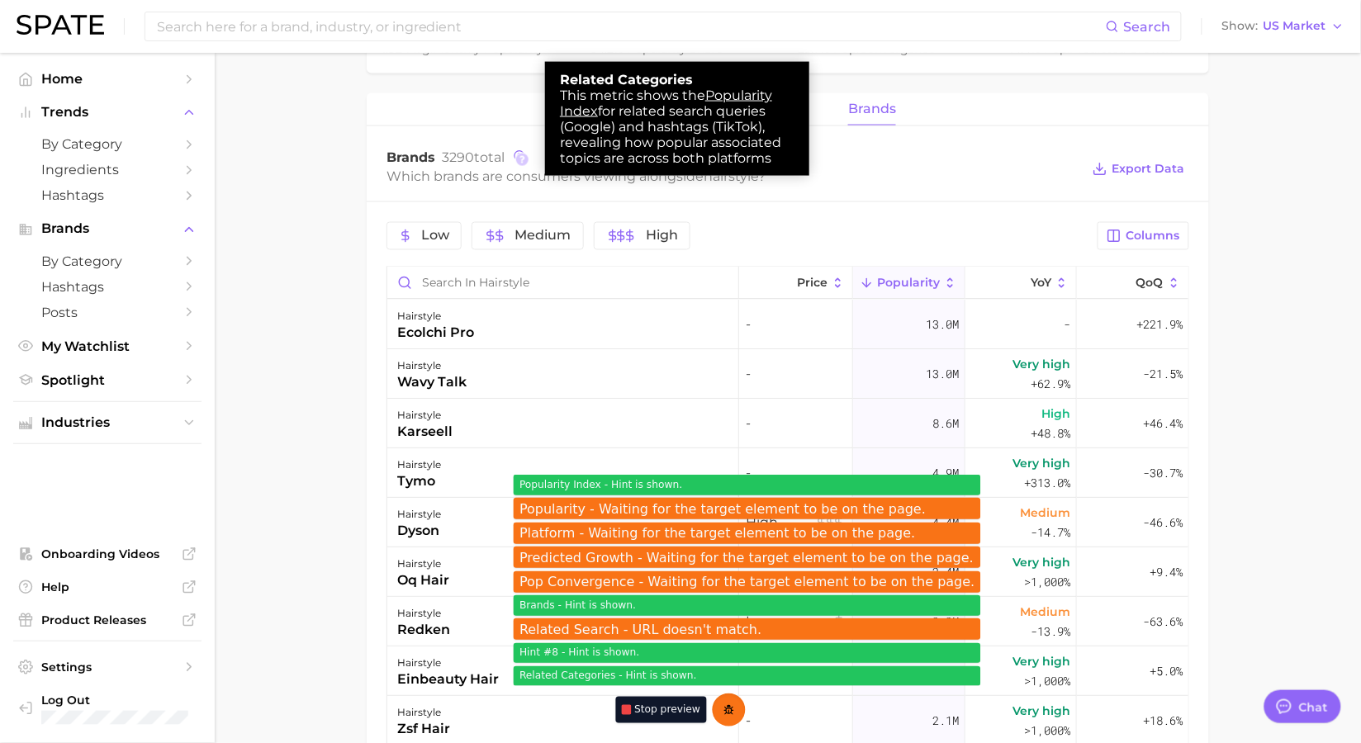
click at [1018, 168] on div at bounding box center [680, 371] width 1361 height 743
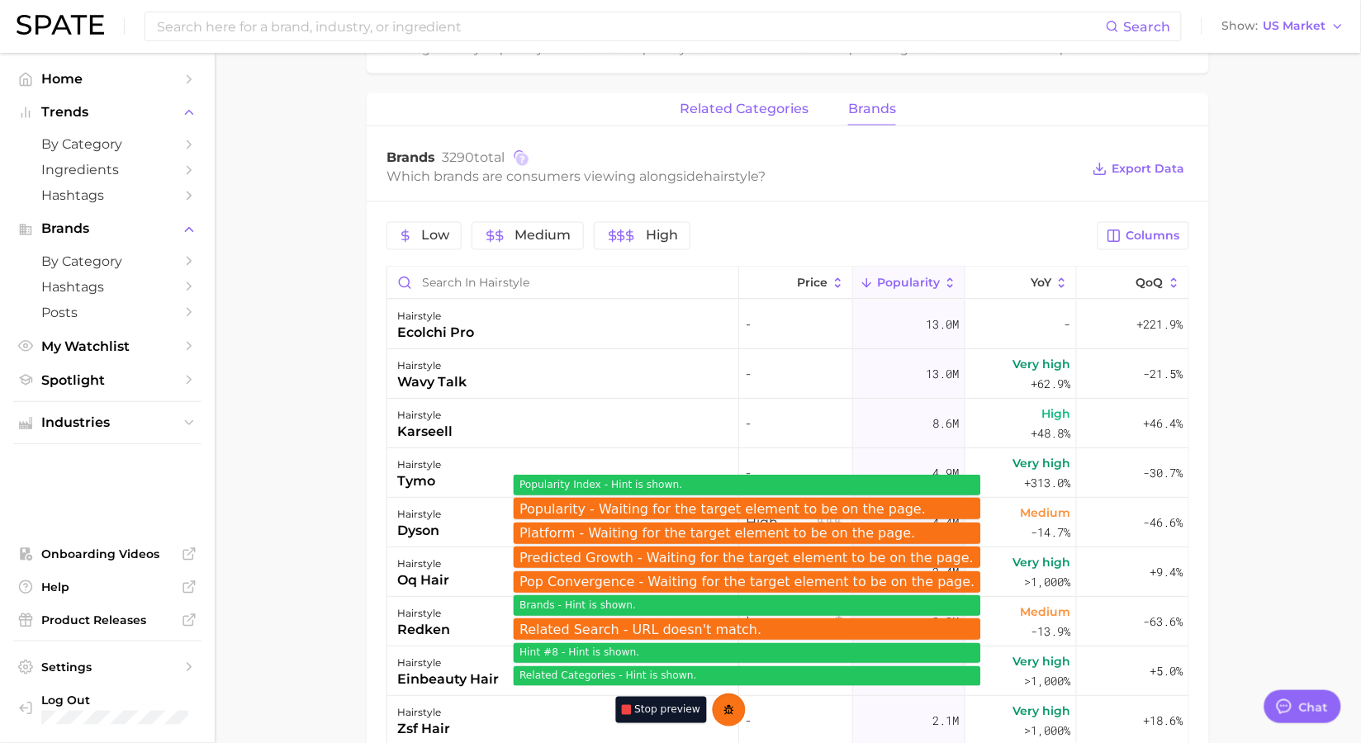
click at [777, 109] on span "related categories" at bounding box center [744, 109] width 129 height 15
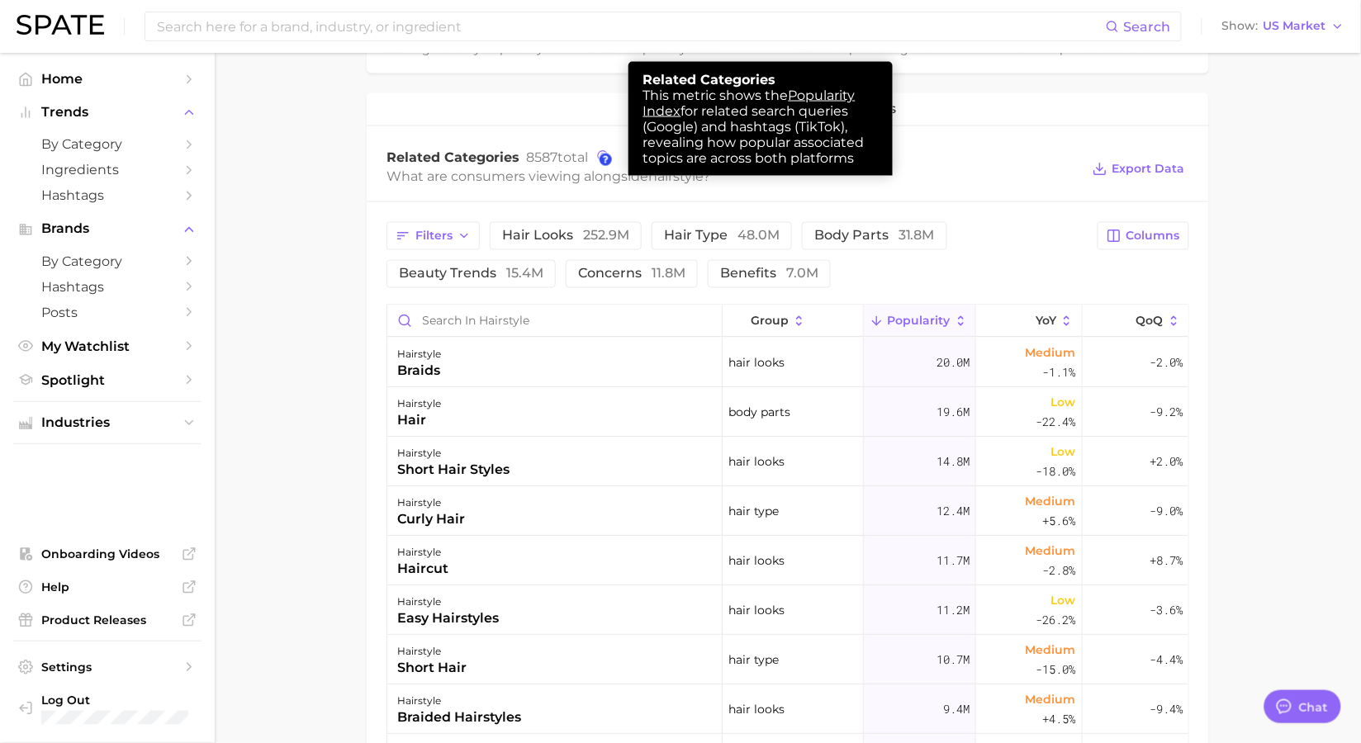
scroll to position [723, 0]
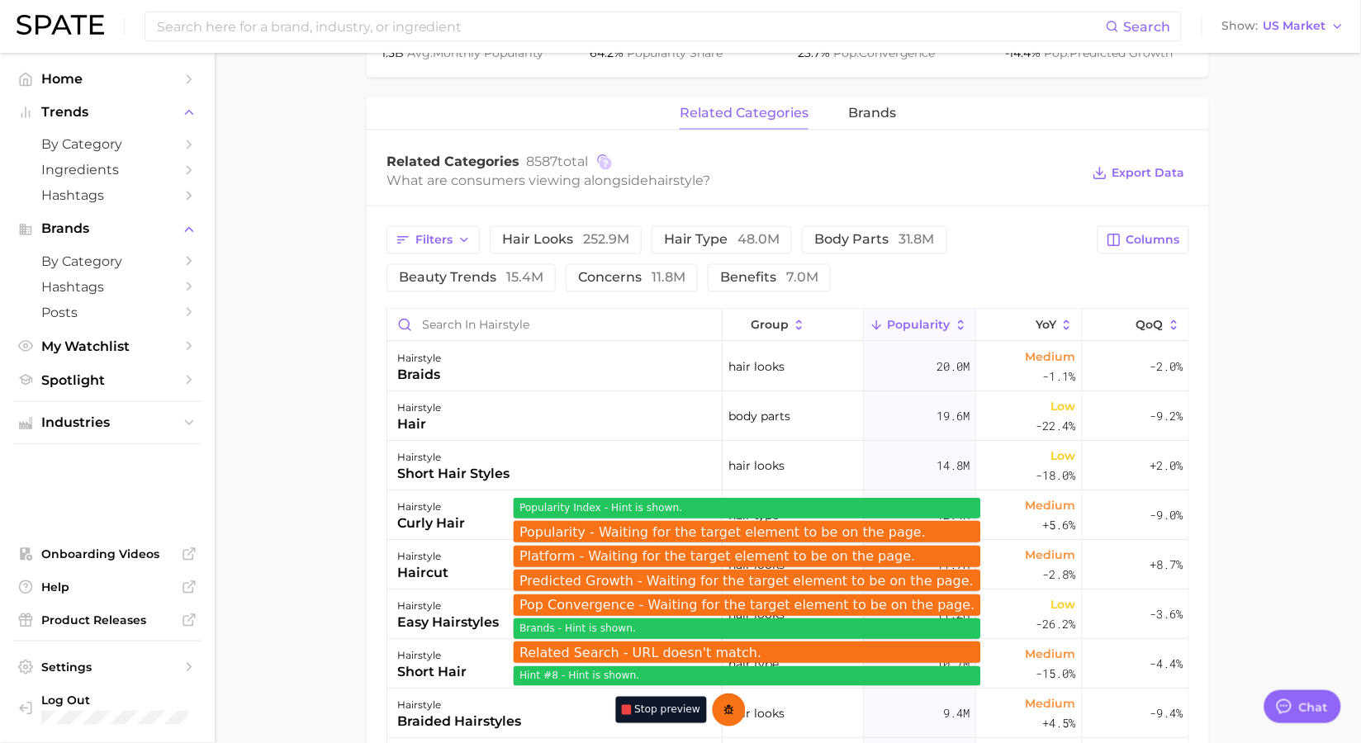
click at [679, 647] on div "Related Search - URL doesn't match." at bounding box center [747, 652] width 467 height 21
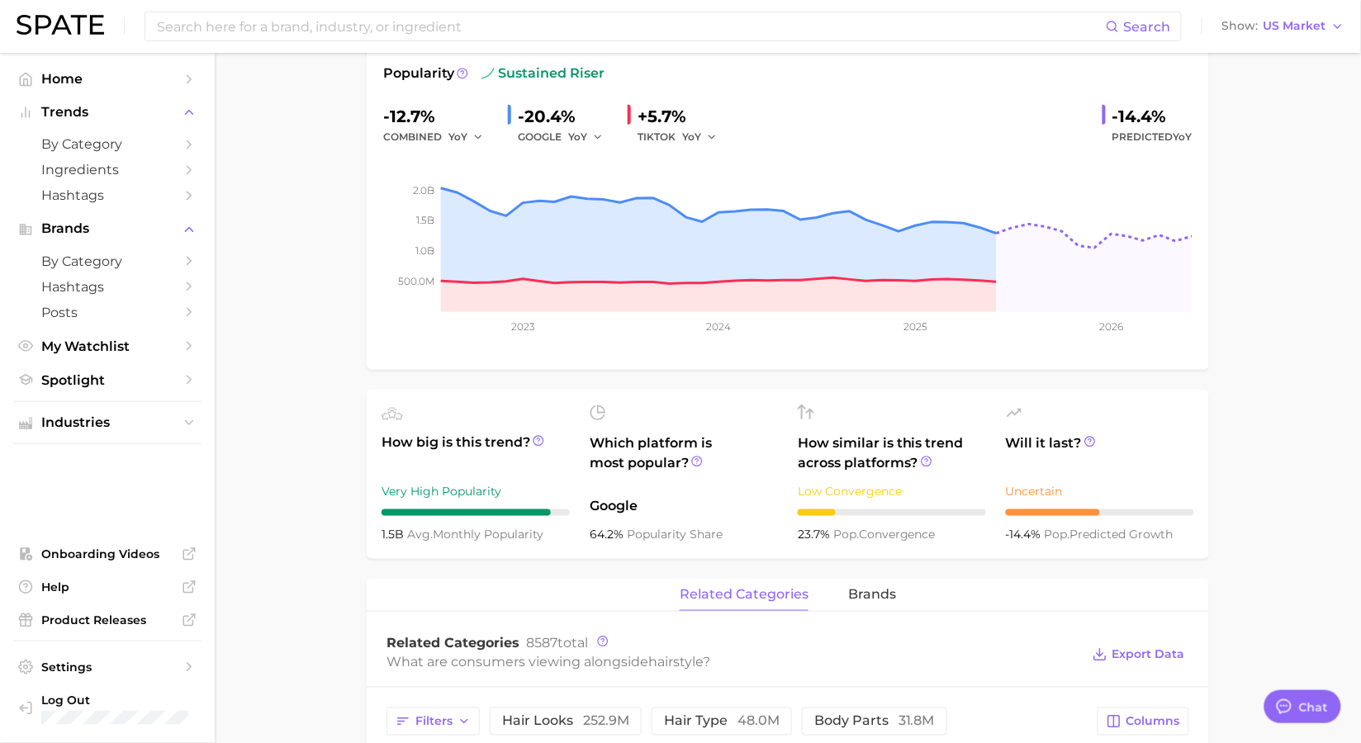
scroll to position [0, 0]
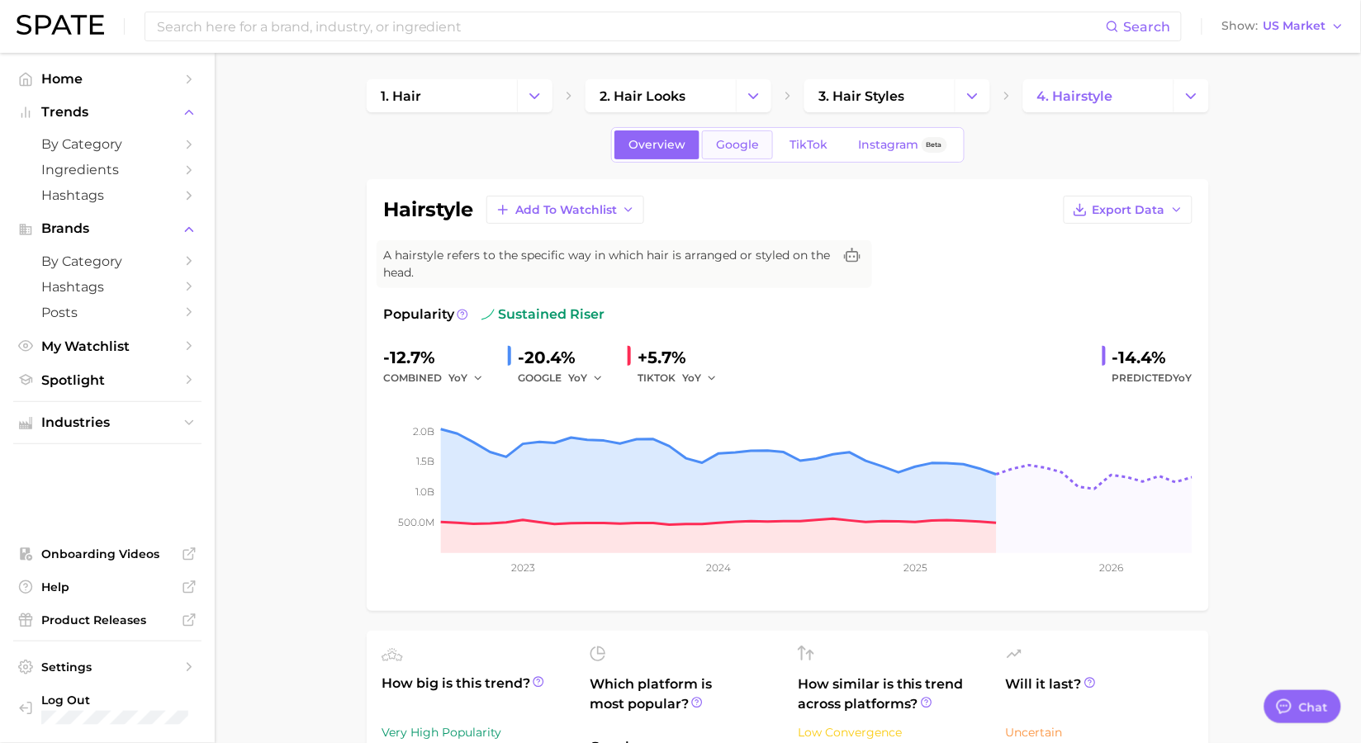
click at [761, 147] on link "Google" at bounding box center [737, 144] width 71 height 29
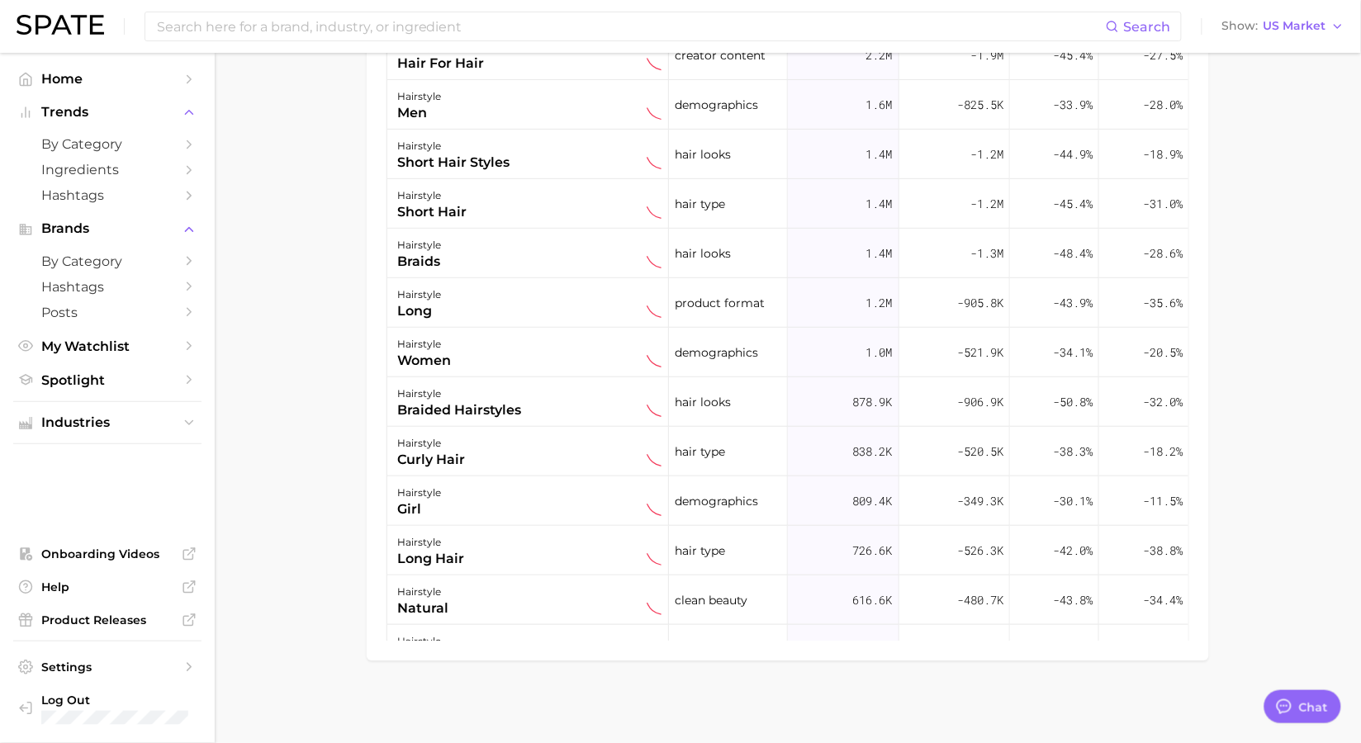
scroll to position [601, 0]
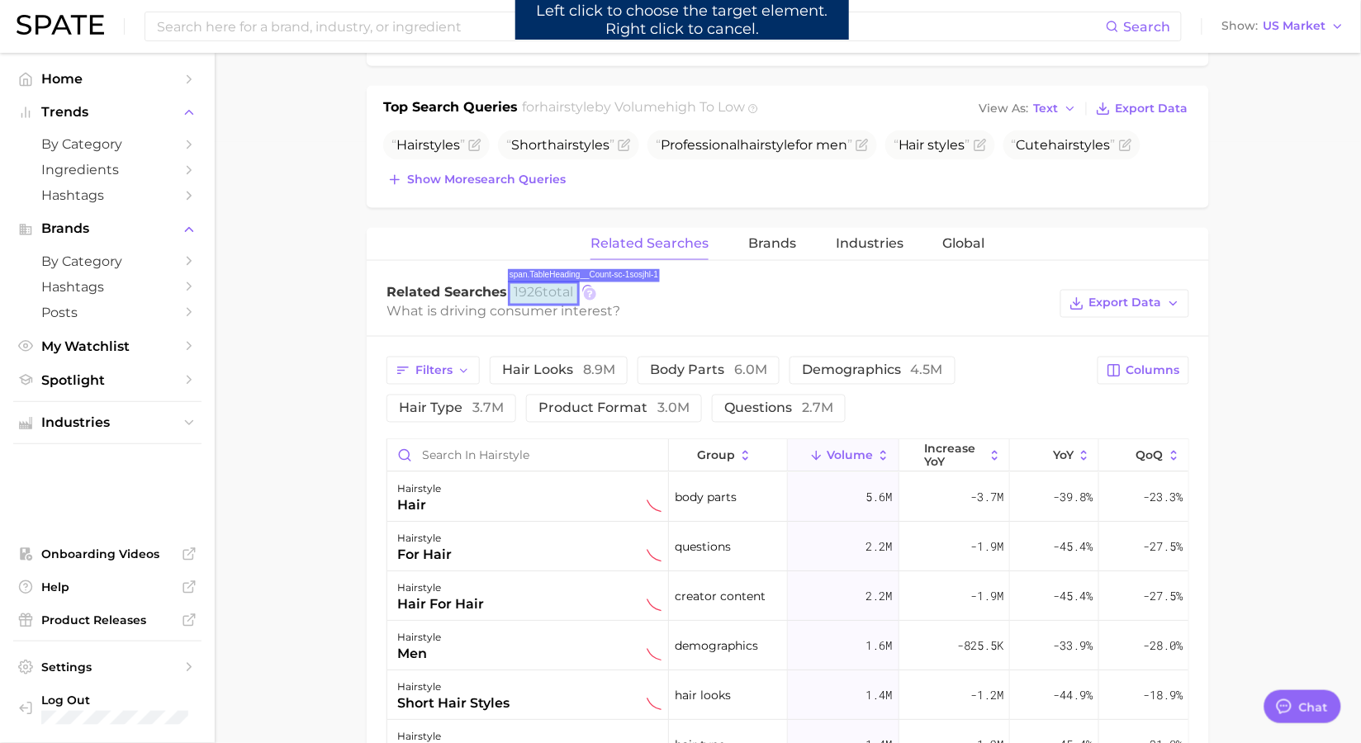
click at [547, 297] on span "1926 total" at bounding box center [543, 292] width 59 height 16
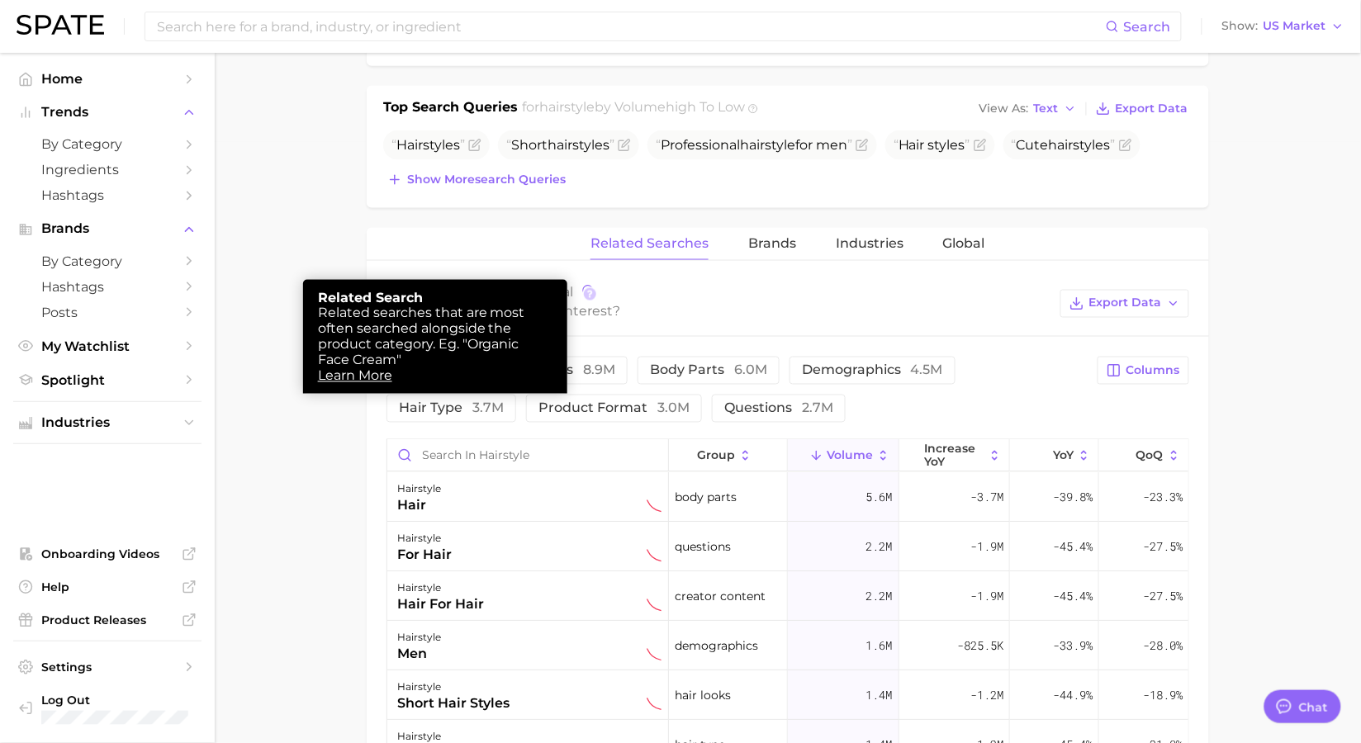
click at [783, 234] on div at bounding box center [680, 371] width 1361 height 743
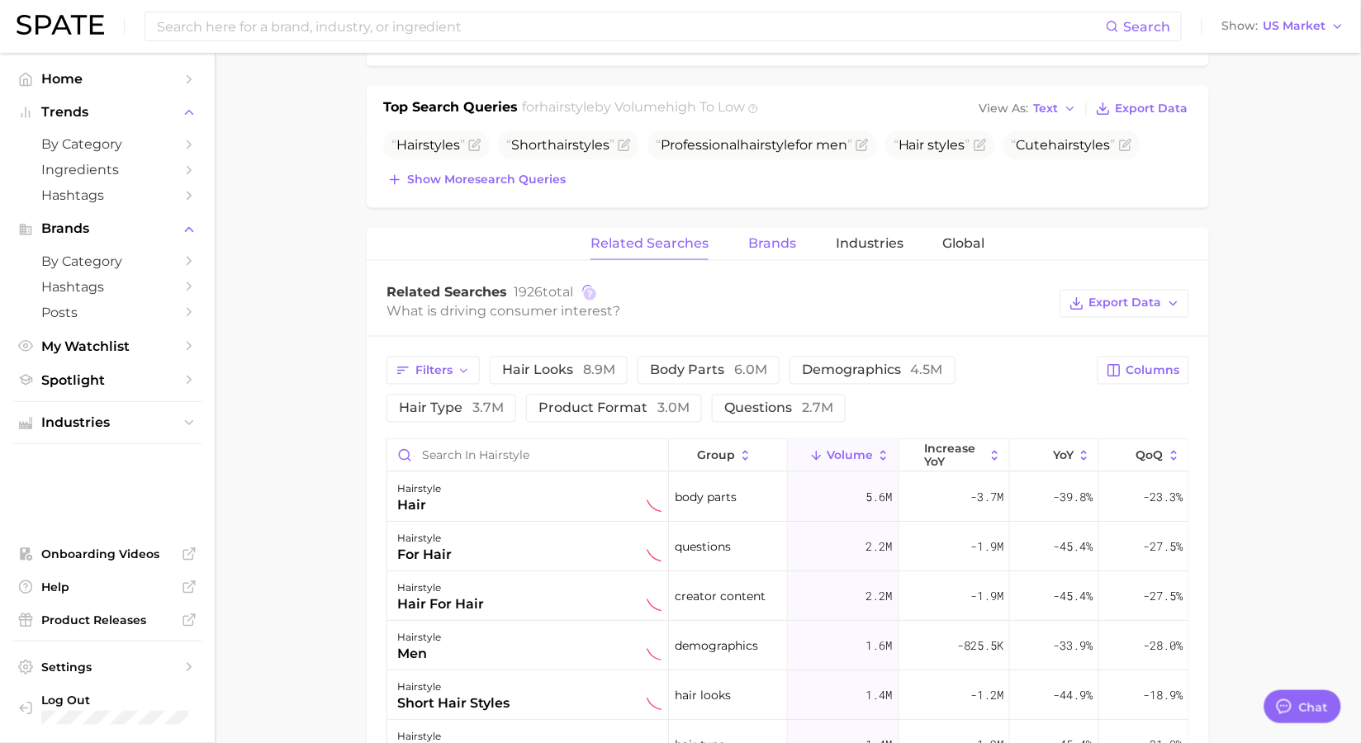
click at [784, 250] on span "Brands" at bounding box center [772, 243] width 48 height 15
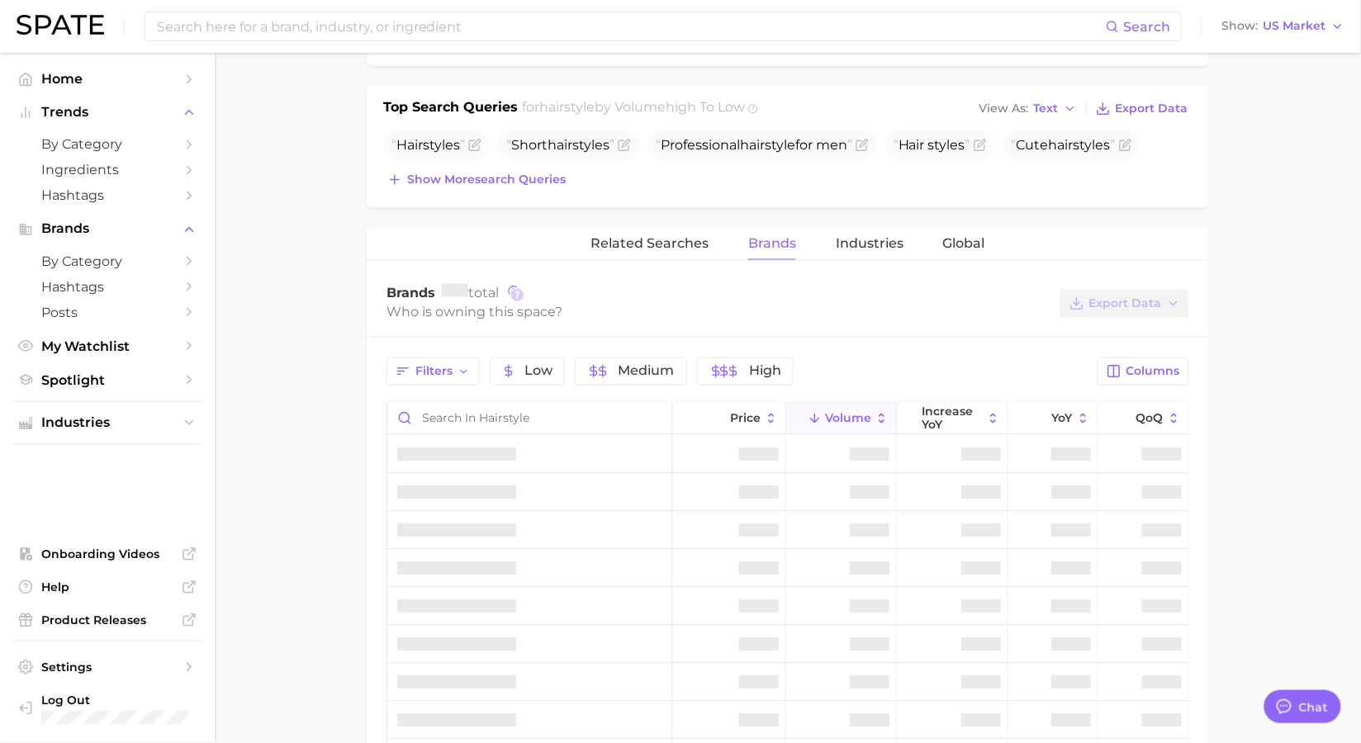
click at [507, 297] on div "Brands total" at bounding box center [719, 292] width 666 height 17
click at [517, 292] on div at bounding box center [517, 295] width 12 height 12
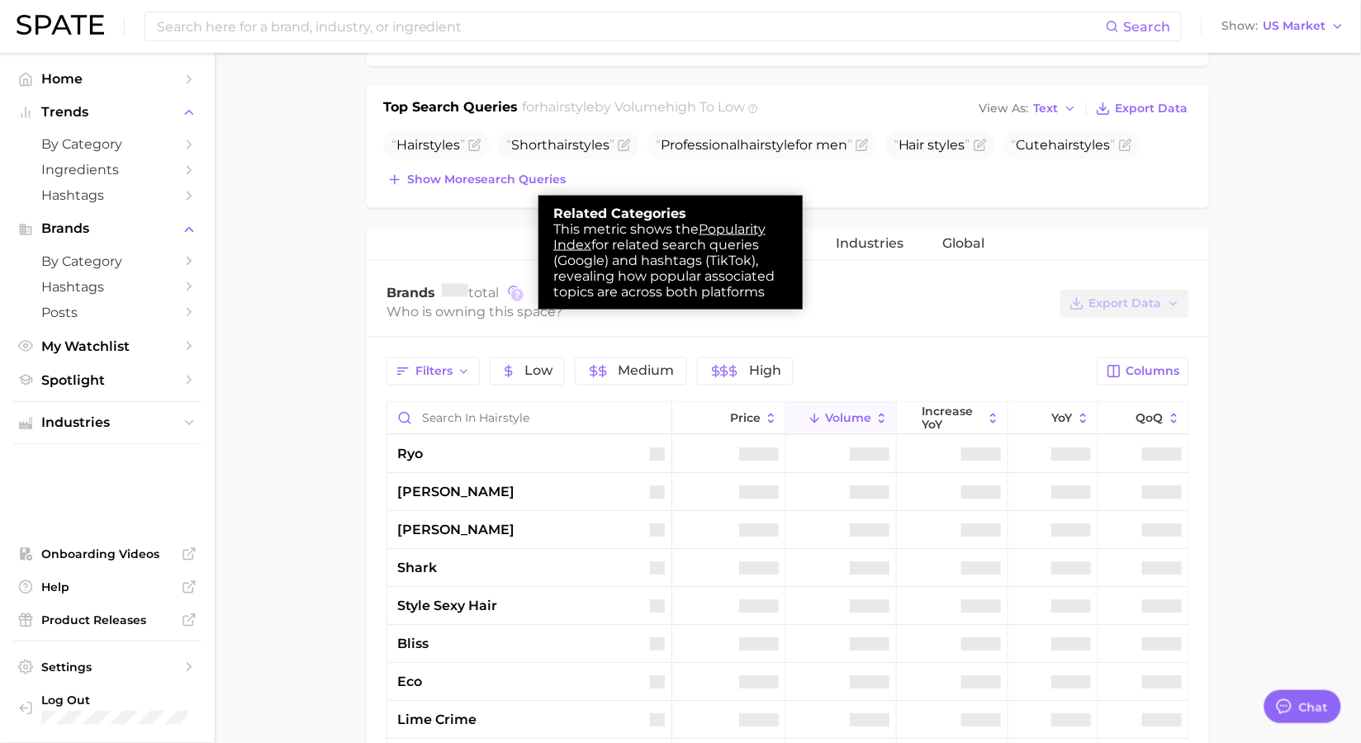
click at [877, 294] on div at bounding box center [680, 371] width 1361 height 743
click at [1031, 275] on div at bounding box center [680, 371] width 1361 height 743
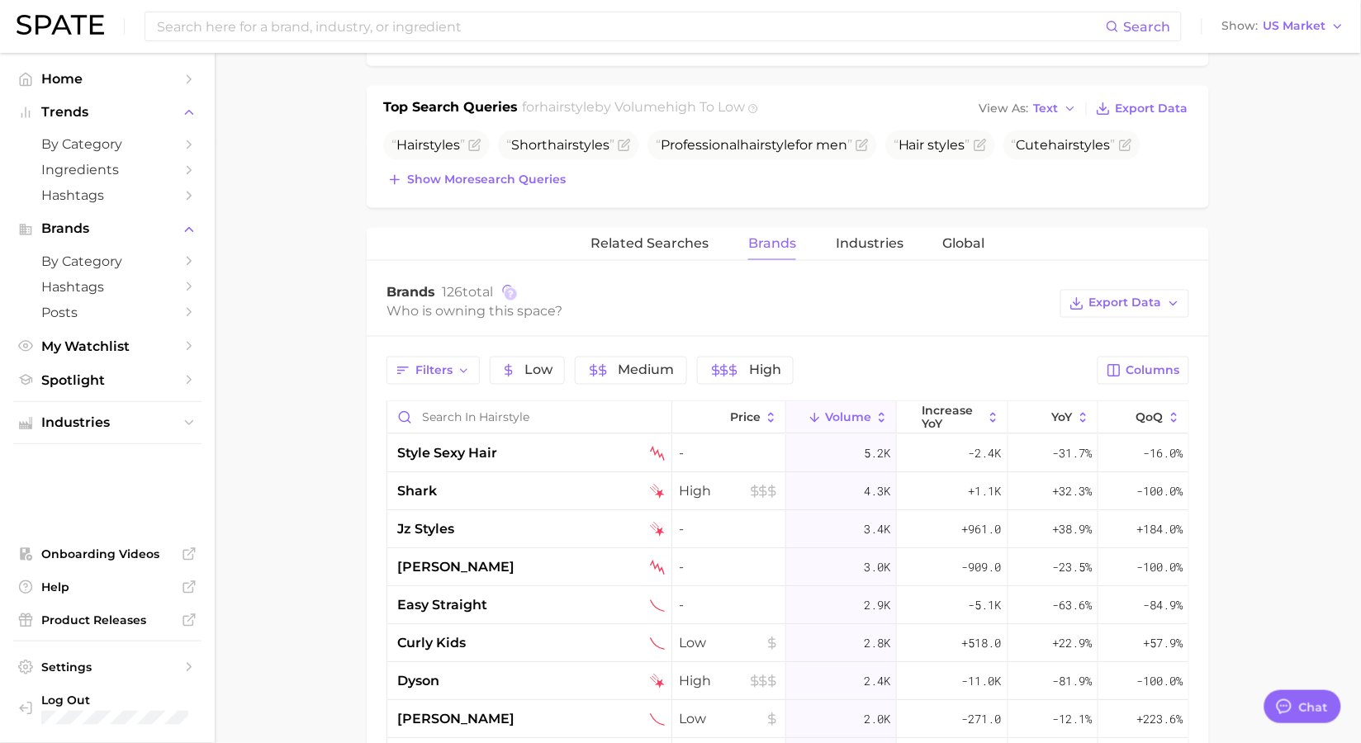
click at [1008, 317] on div "Who is owning this space?" at bounding box center [719, 312] width 666 height 22
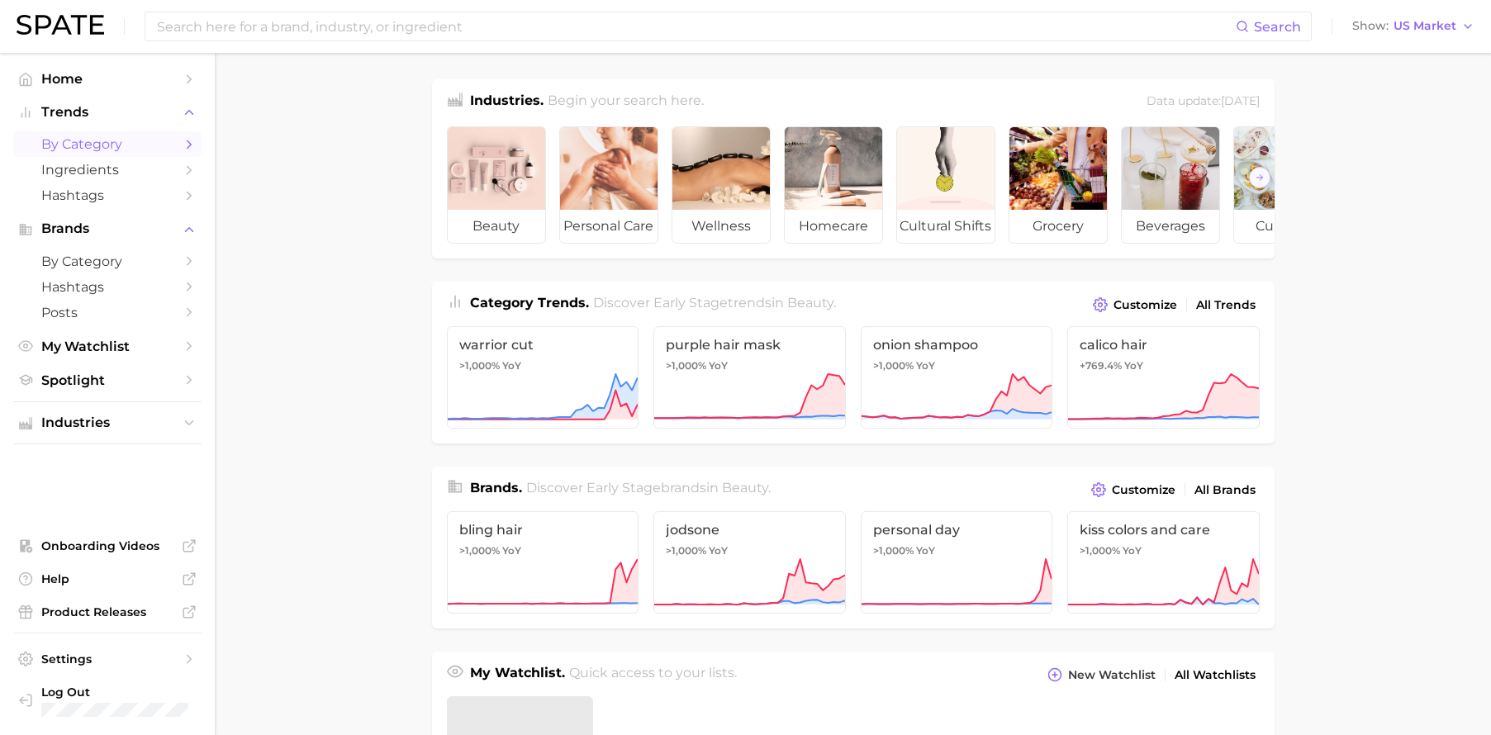
click at [69, 133] on link "by Category" at bounding box center [107, 144] width 188 height 26
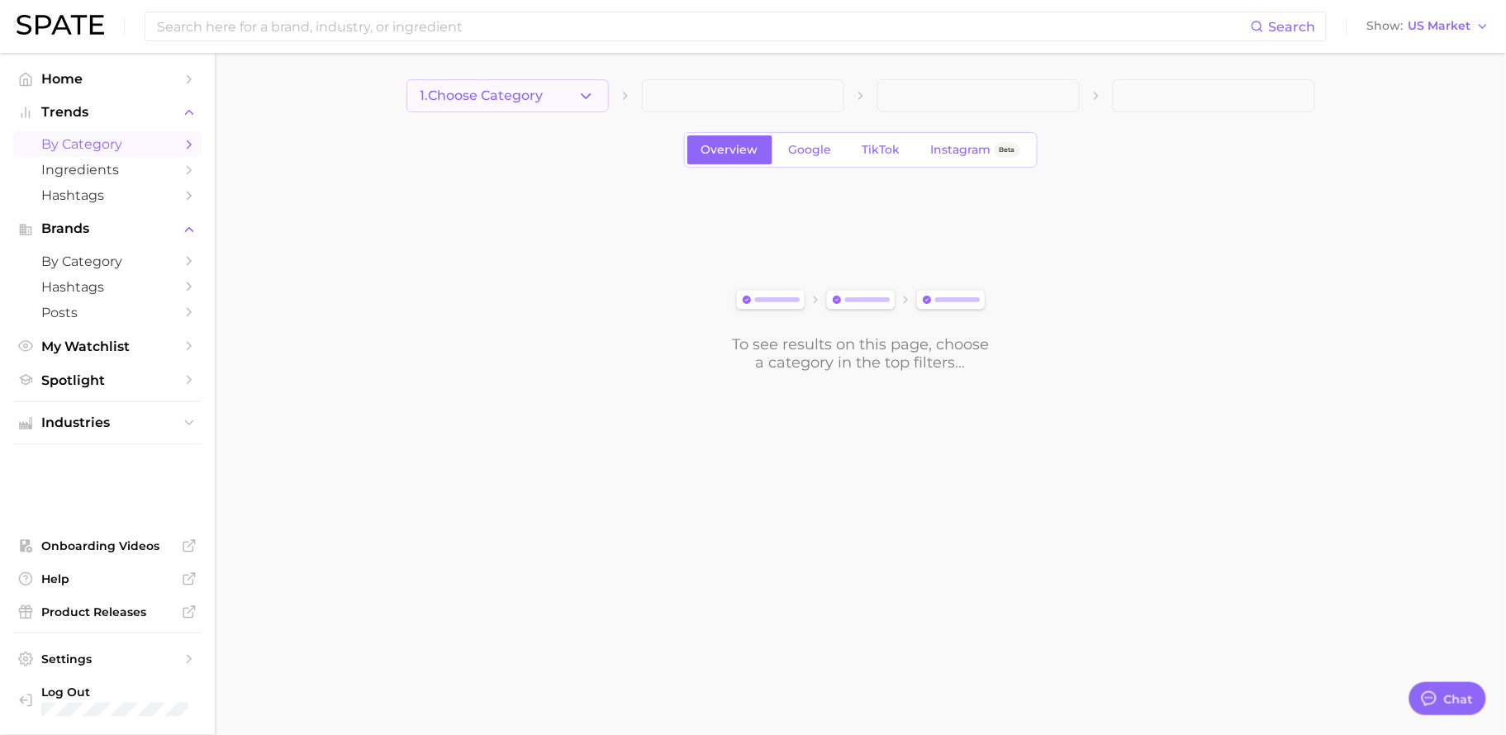
click at [561, 101] on button "1. Choose Category" at bounding box center [507, 95] width 202 height 33
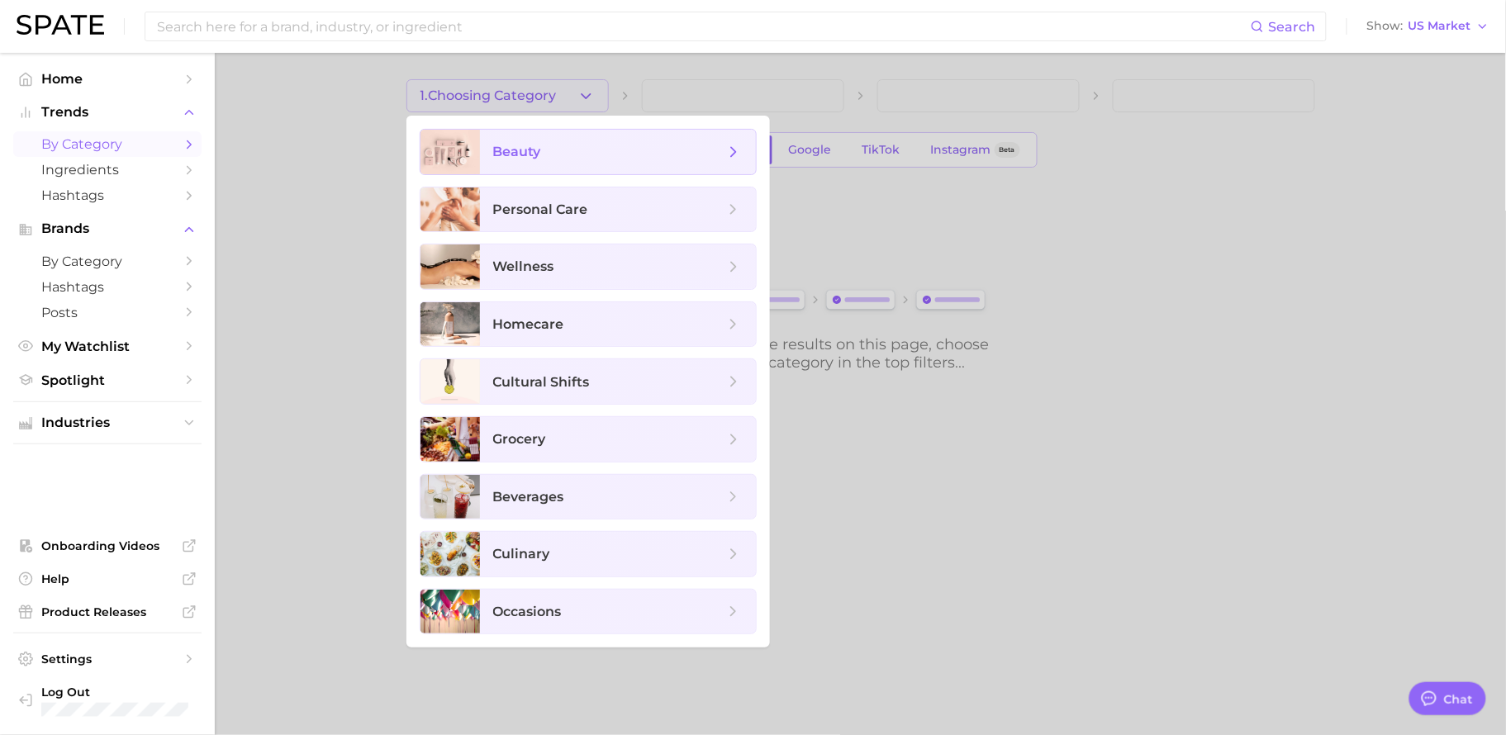
click at [552, 152] on span "beauty" at bounding box center [608, 152] width 231 height 18
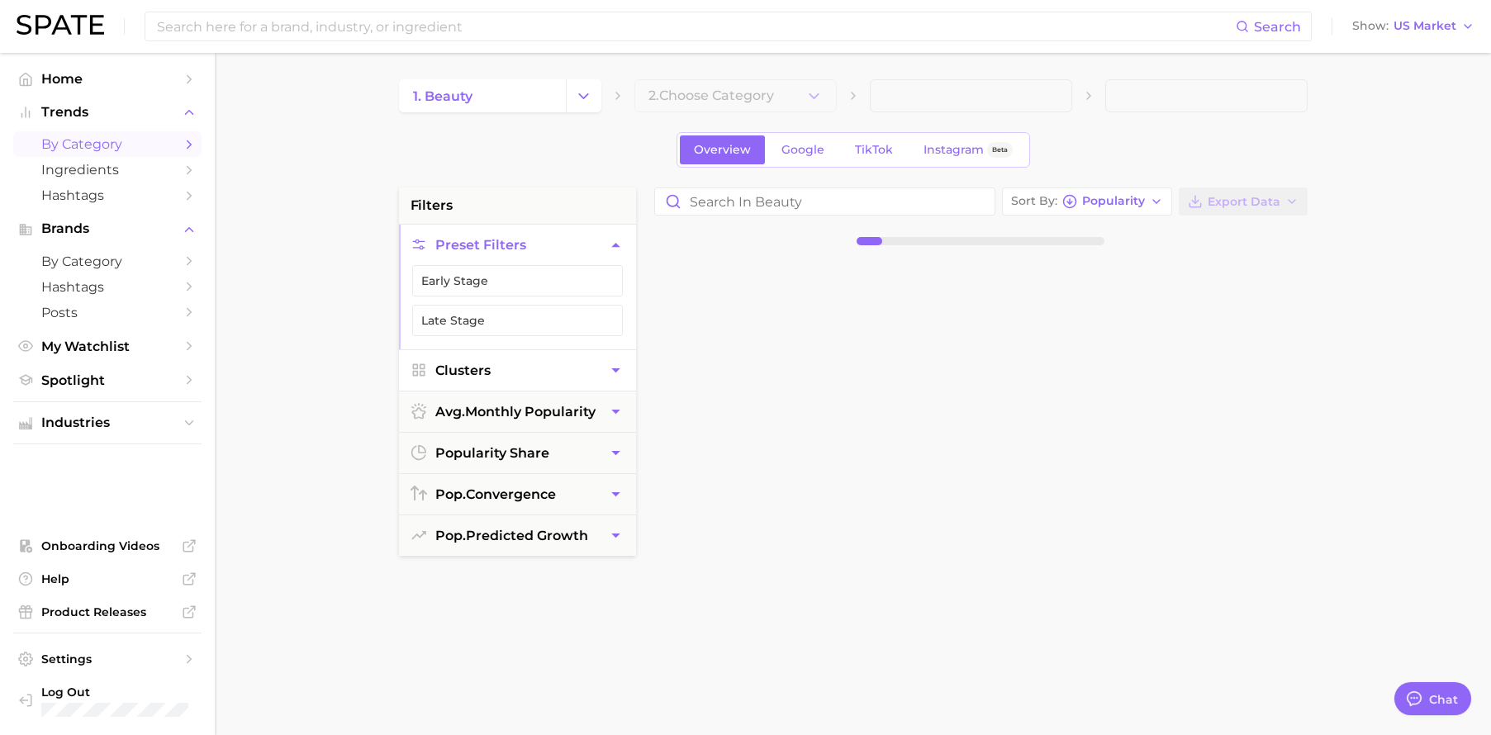
click at [568, 388] on button "Clusters" at bounding box center [517, 370] width 237 height 40
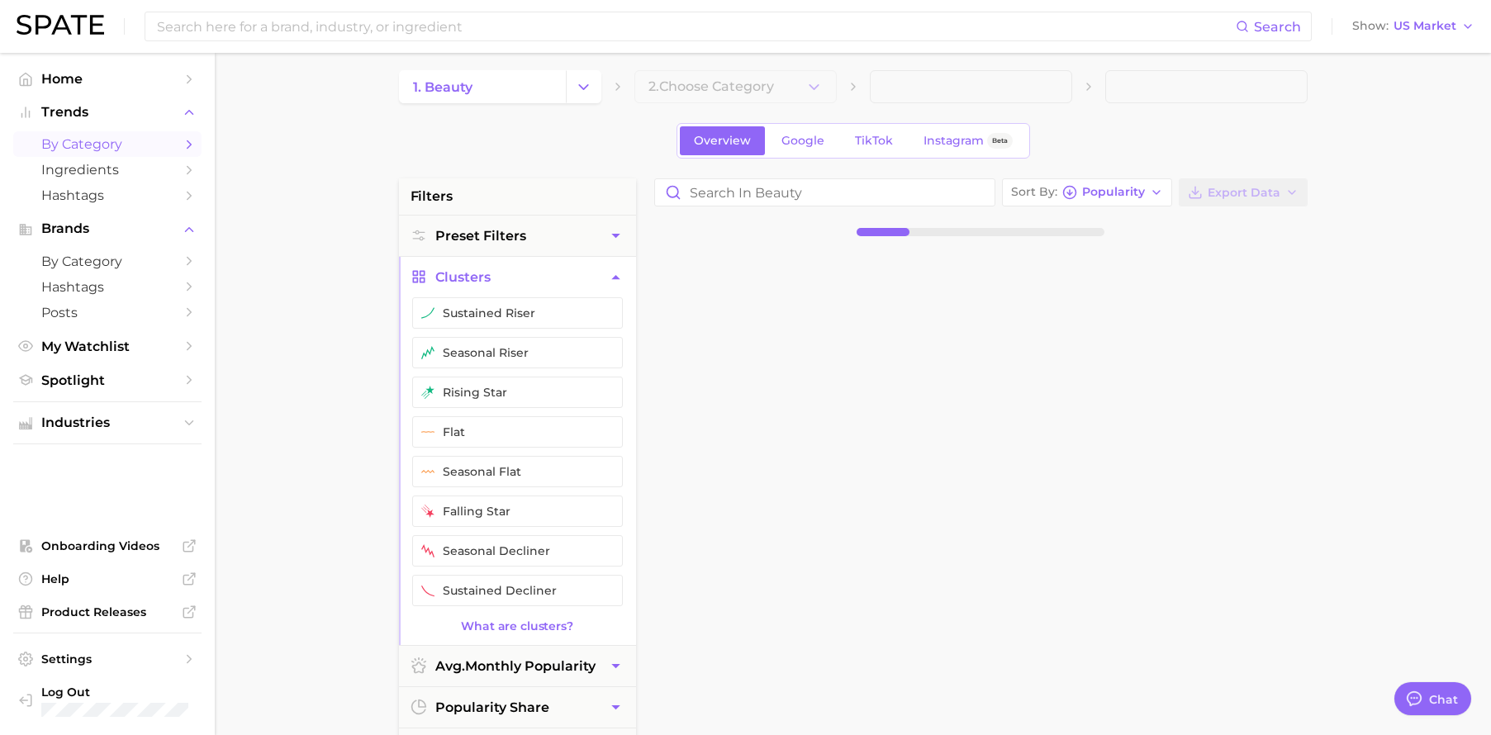
scroll to position [12, 0]
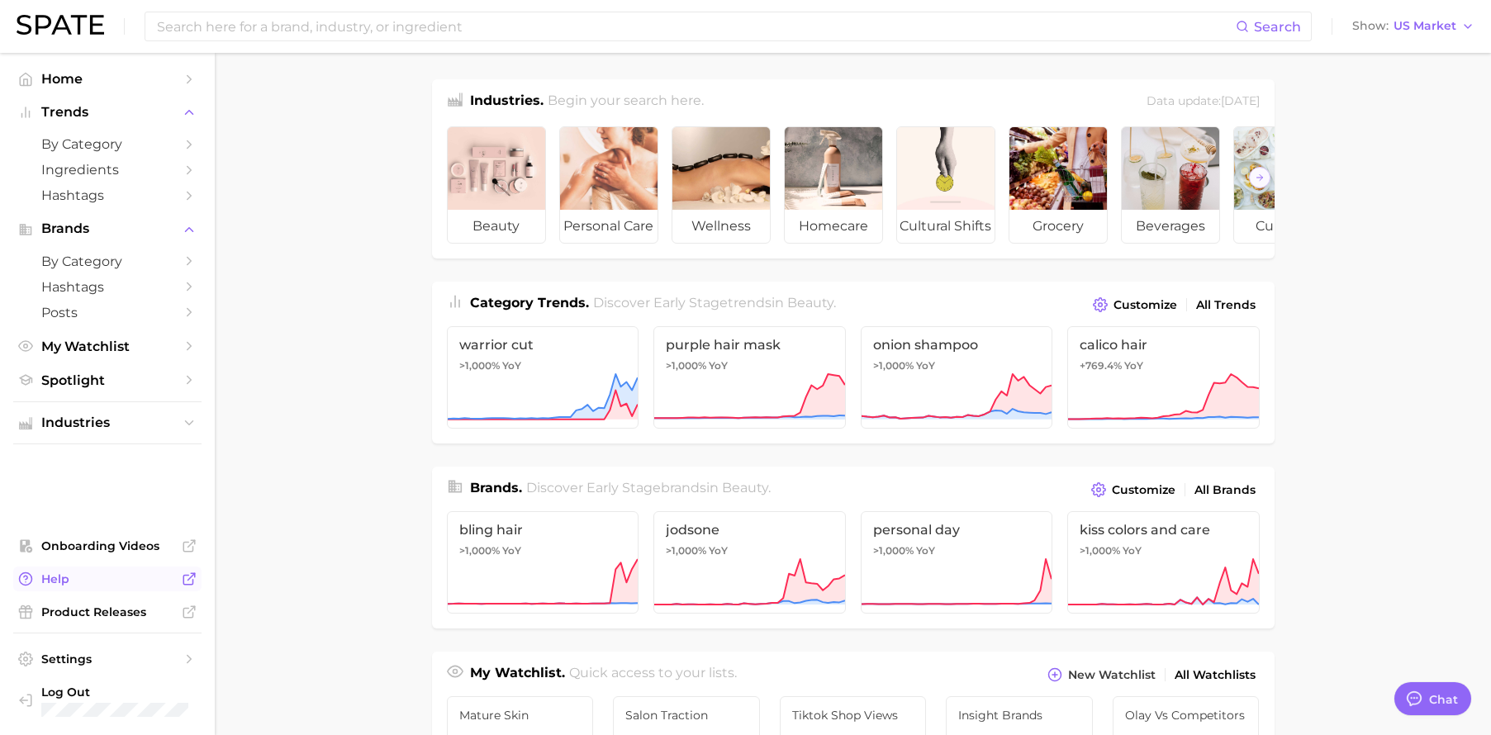
click at [109, 583] on span "Help" at bounding box center [107, 578] width 132 height 15
